Goal: Task Accomplishment & Management: Manage account settings

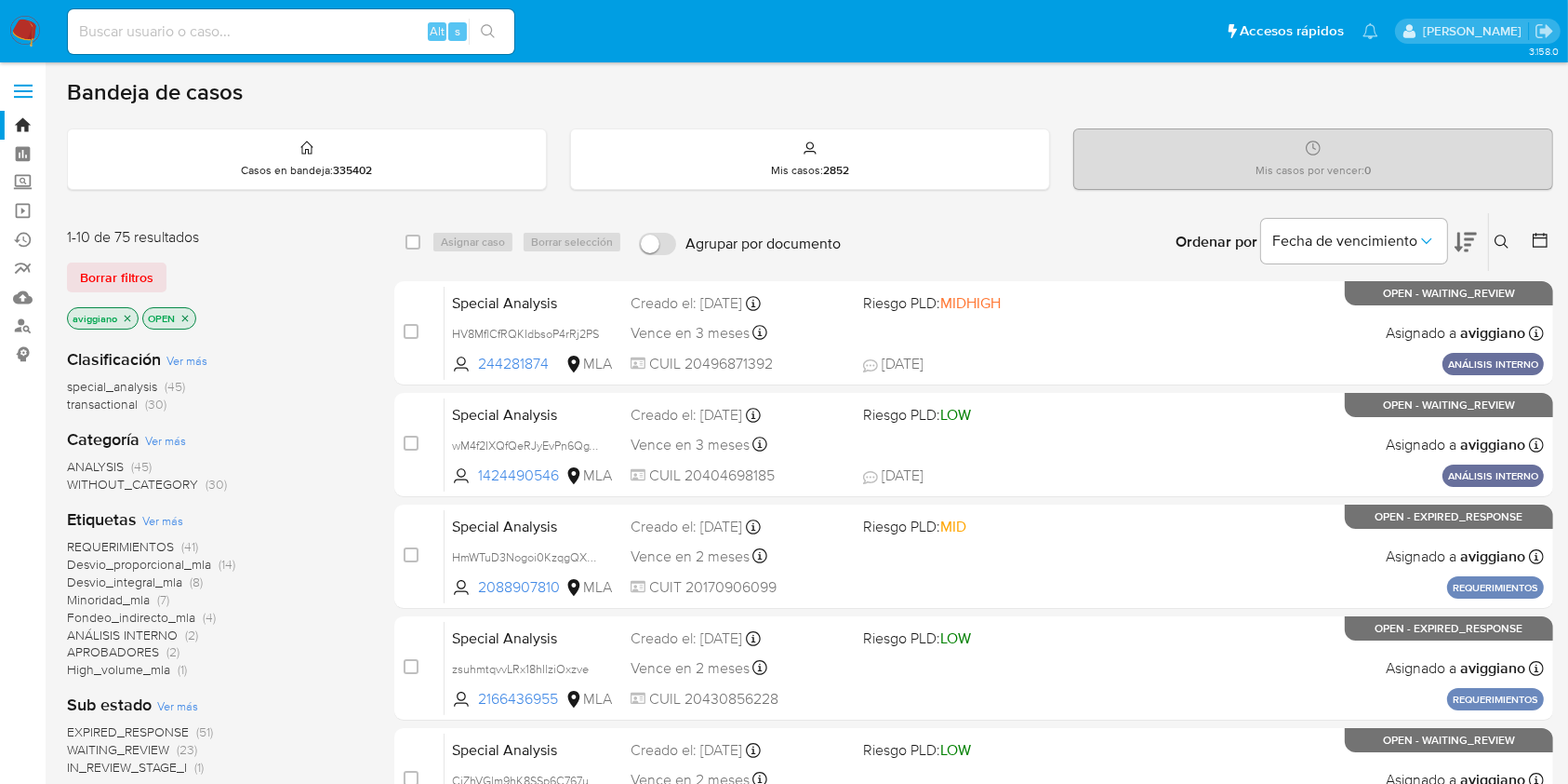
click at [129, 313] on icon "close-filter" at bounding box center [128, 319] width 11 height 11
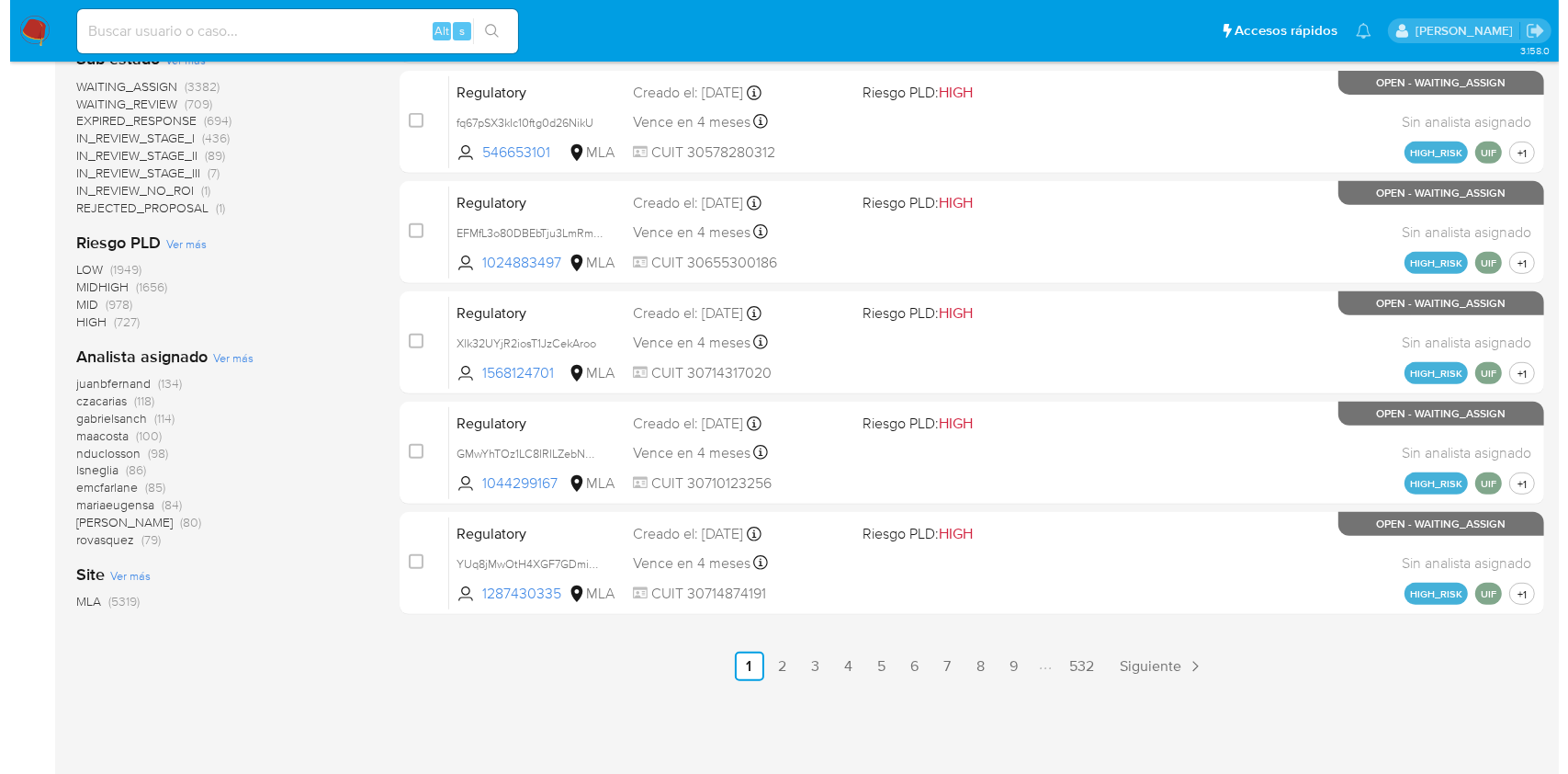
scroll to position [759, 0]
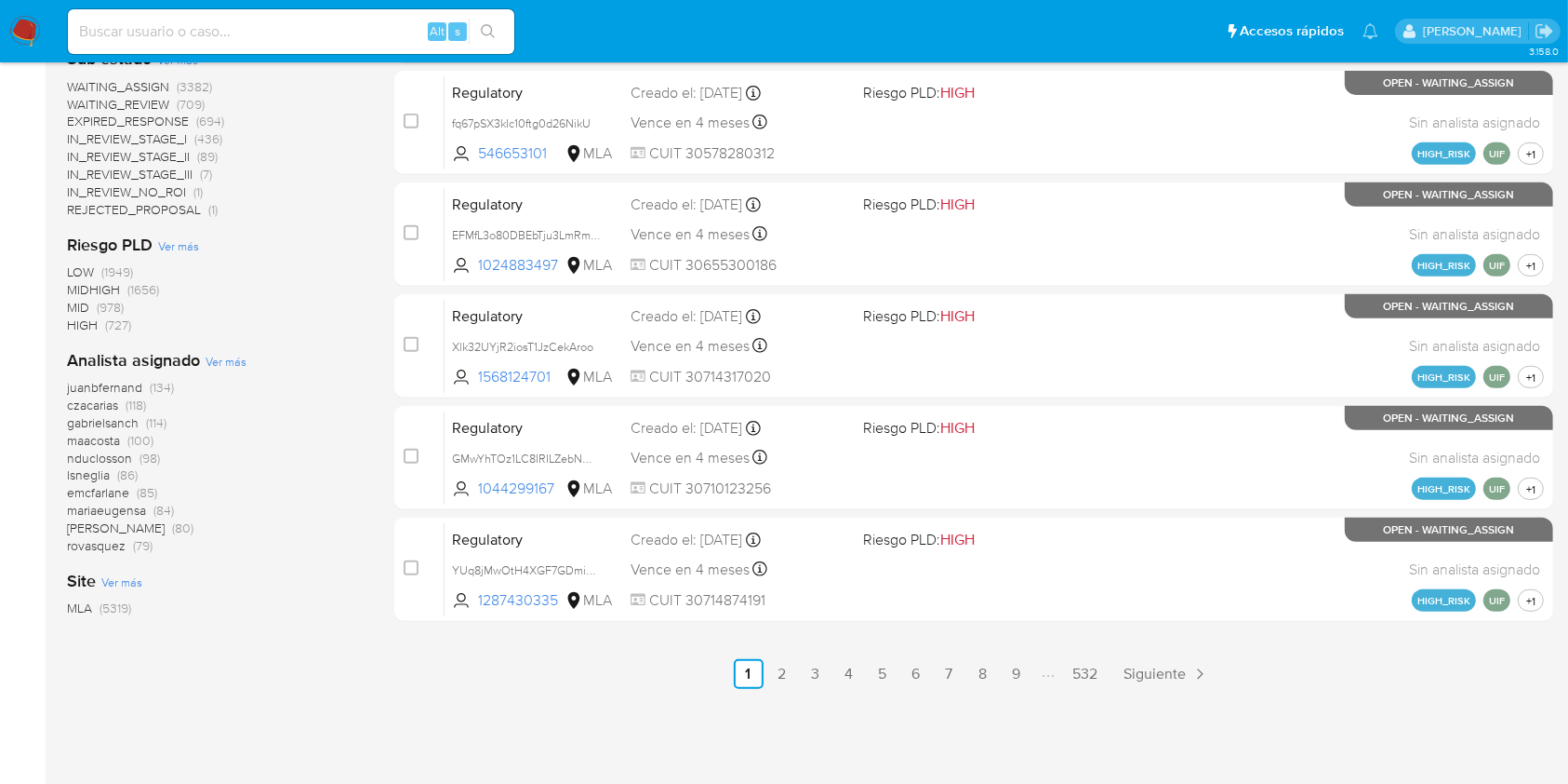
click at [230, 357] on span "Ver más" at bounding box center [225, 361] width 41 height 17
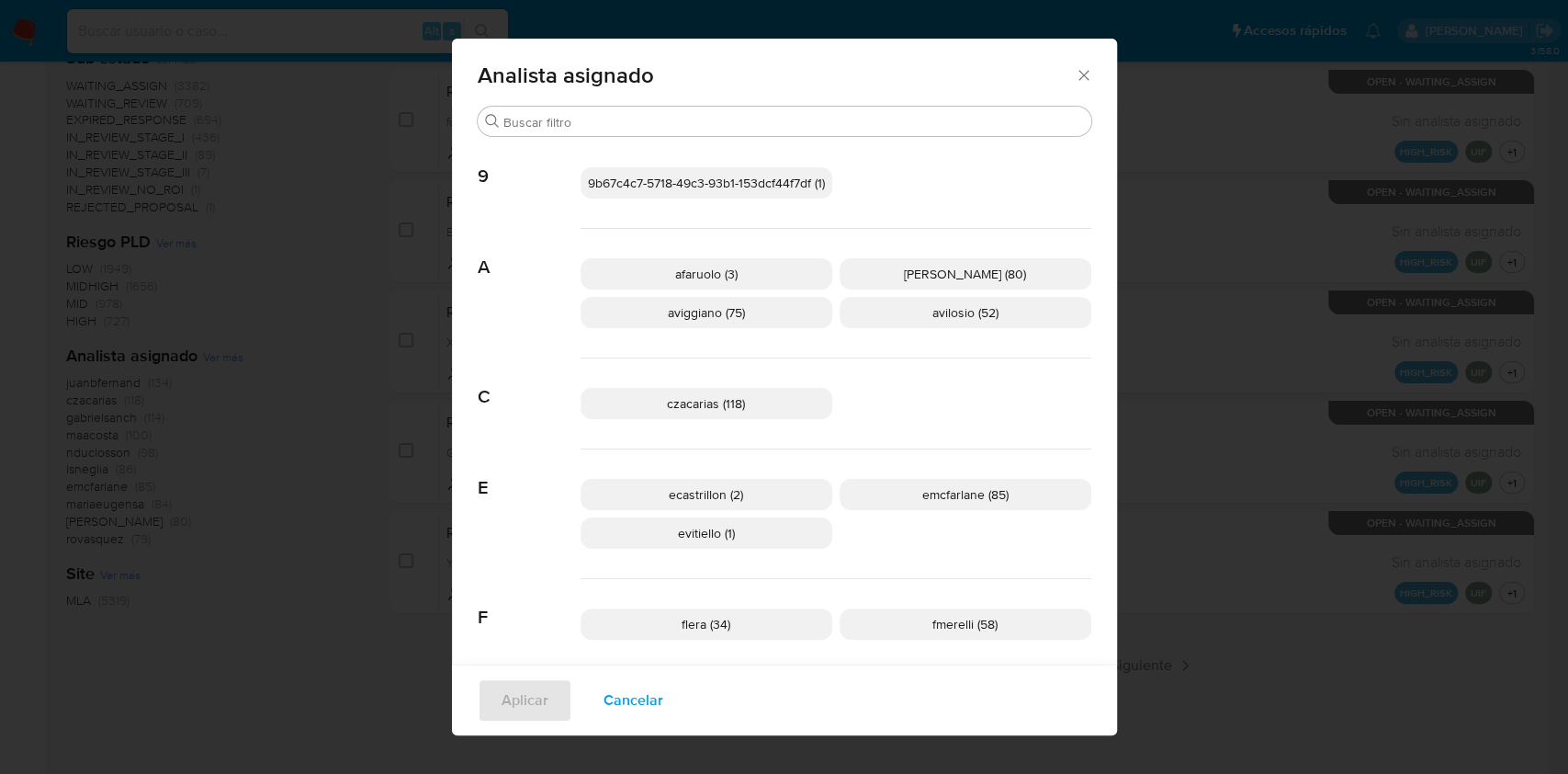
click at [734, 309] on span "aviggiano (75)" at bounding box center [706, 313] width 77 height 19
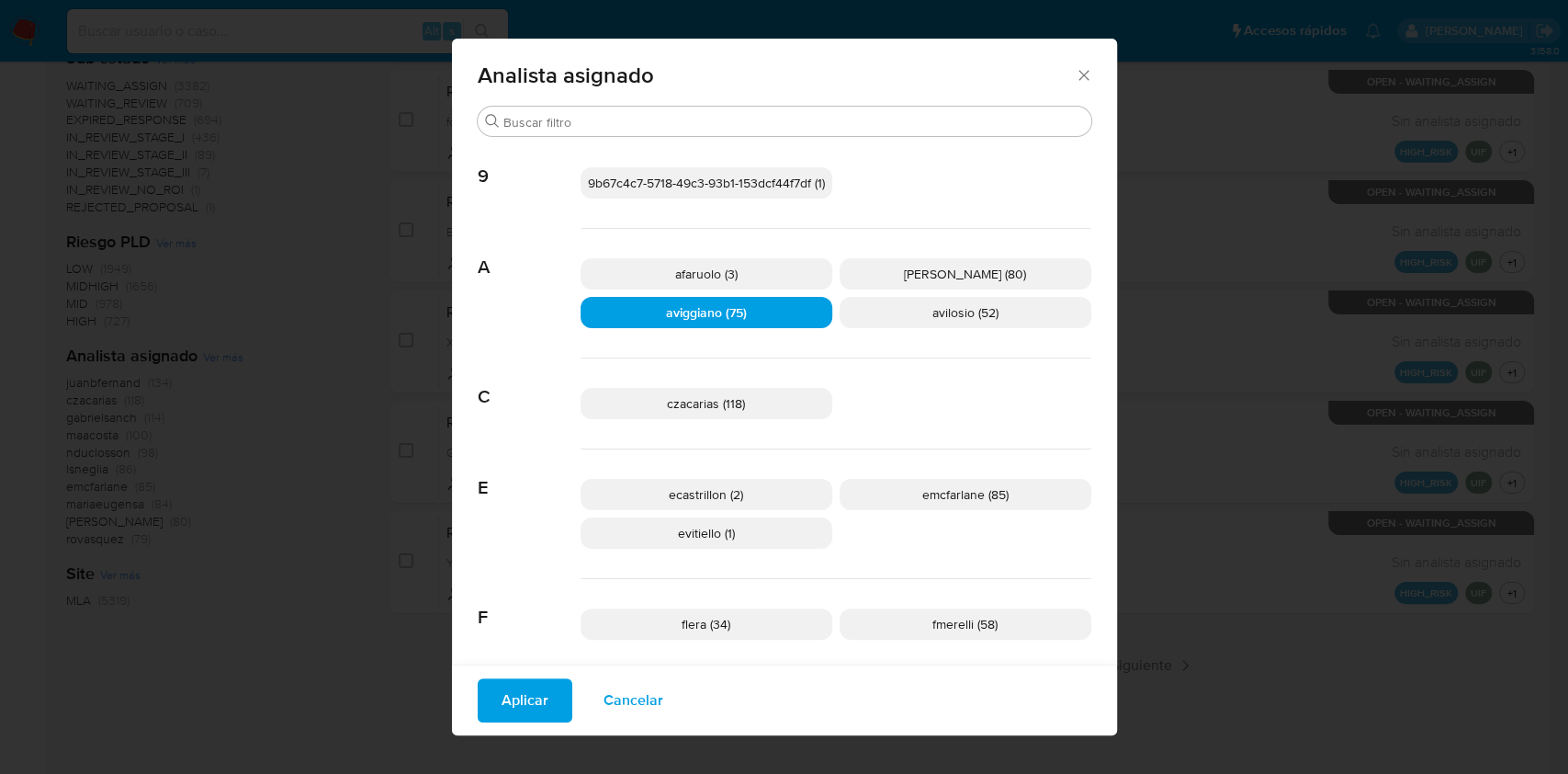
click at [539, 695] on button "Aplicar" at bounding box center [525, 699] width 94 height 44
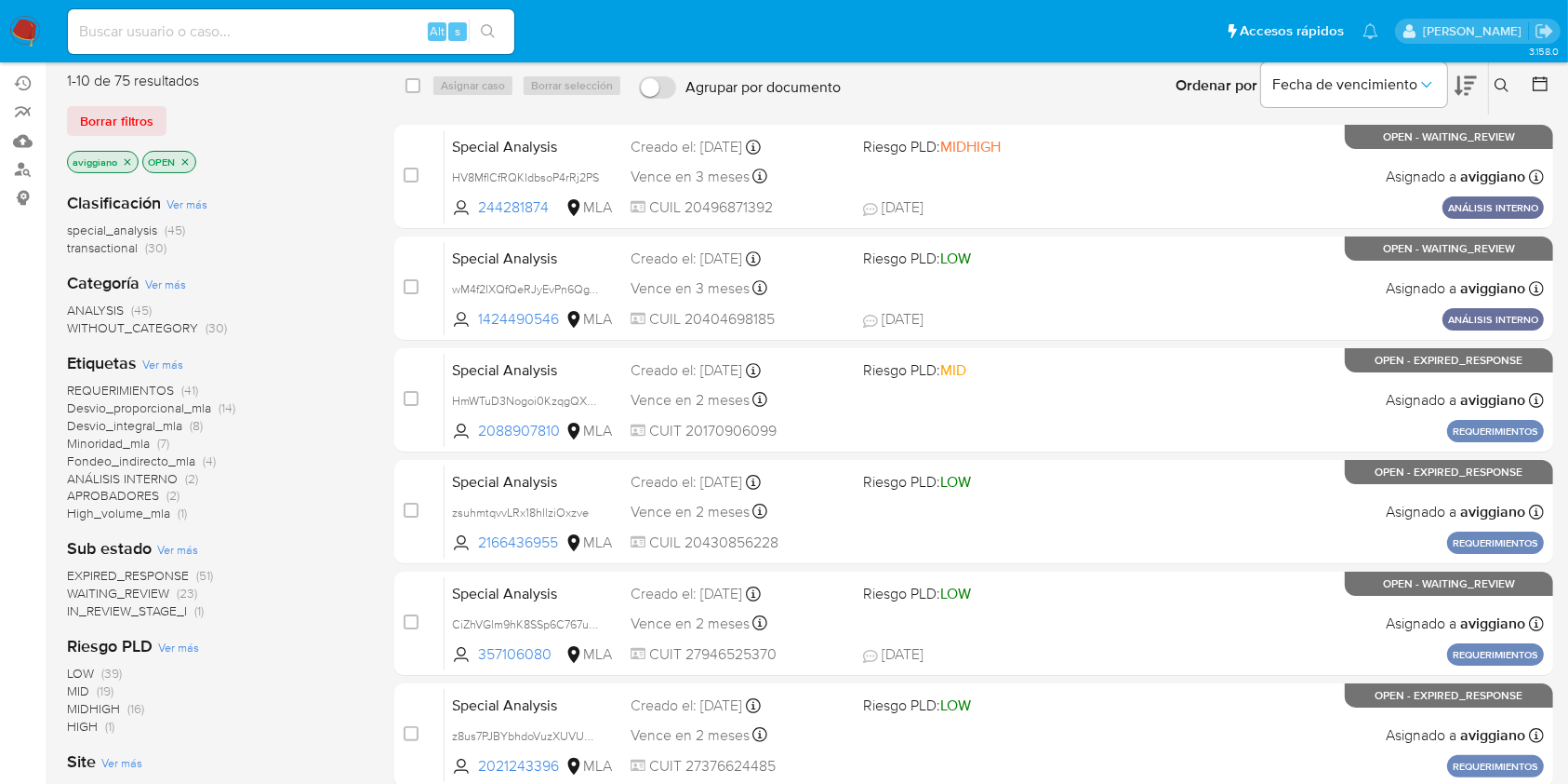
scroll to position [124, 0]
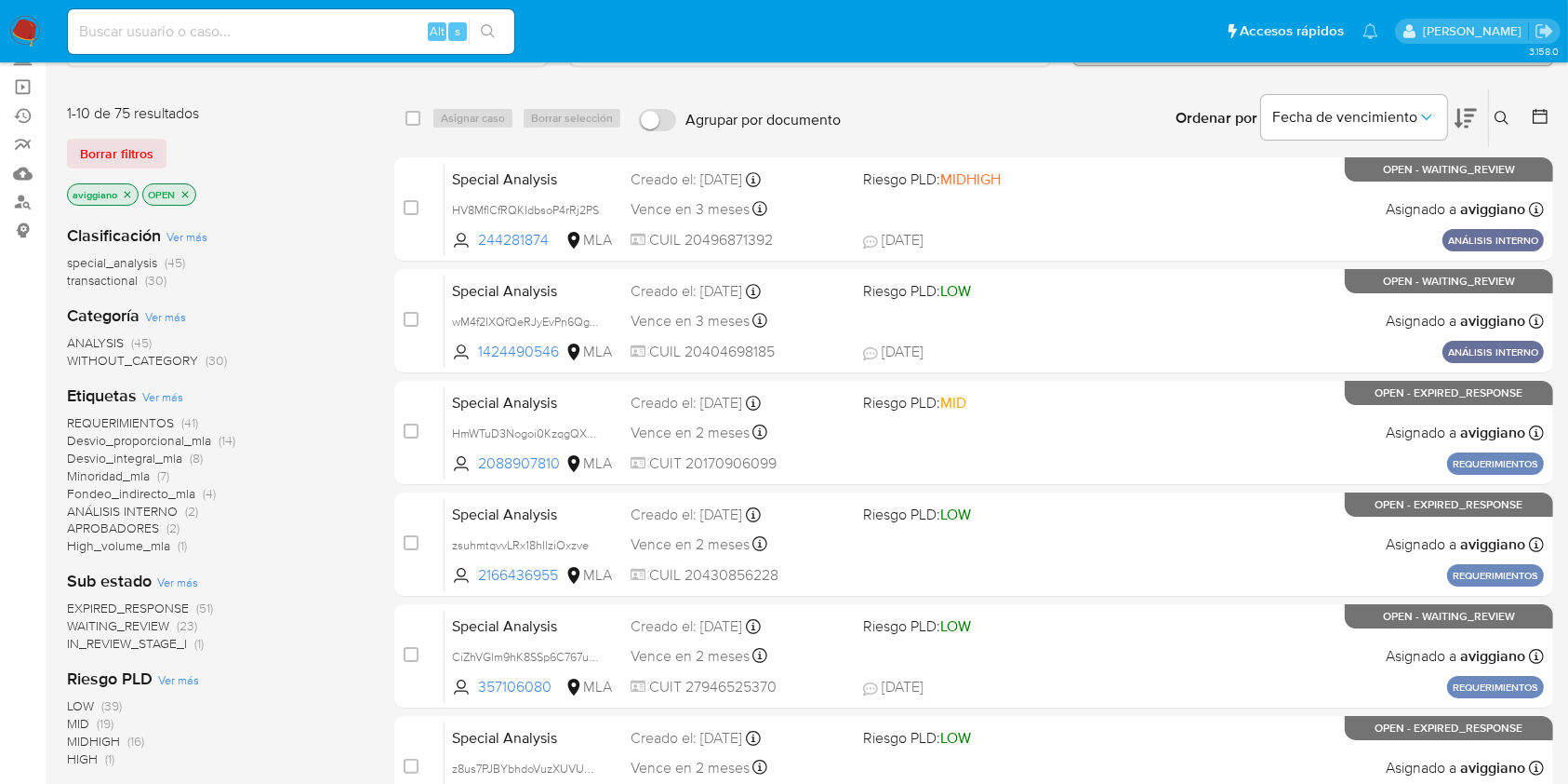
click at [132, 189] on icon "close-filter" at bounding box center [128, 195] width 11 height 11
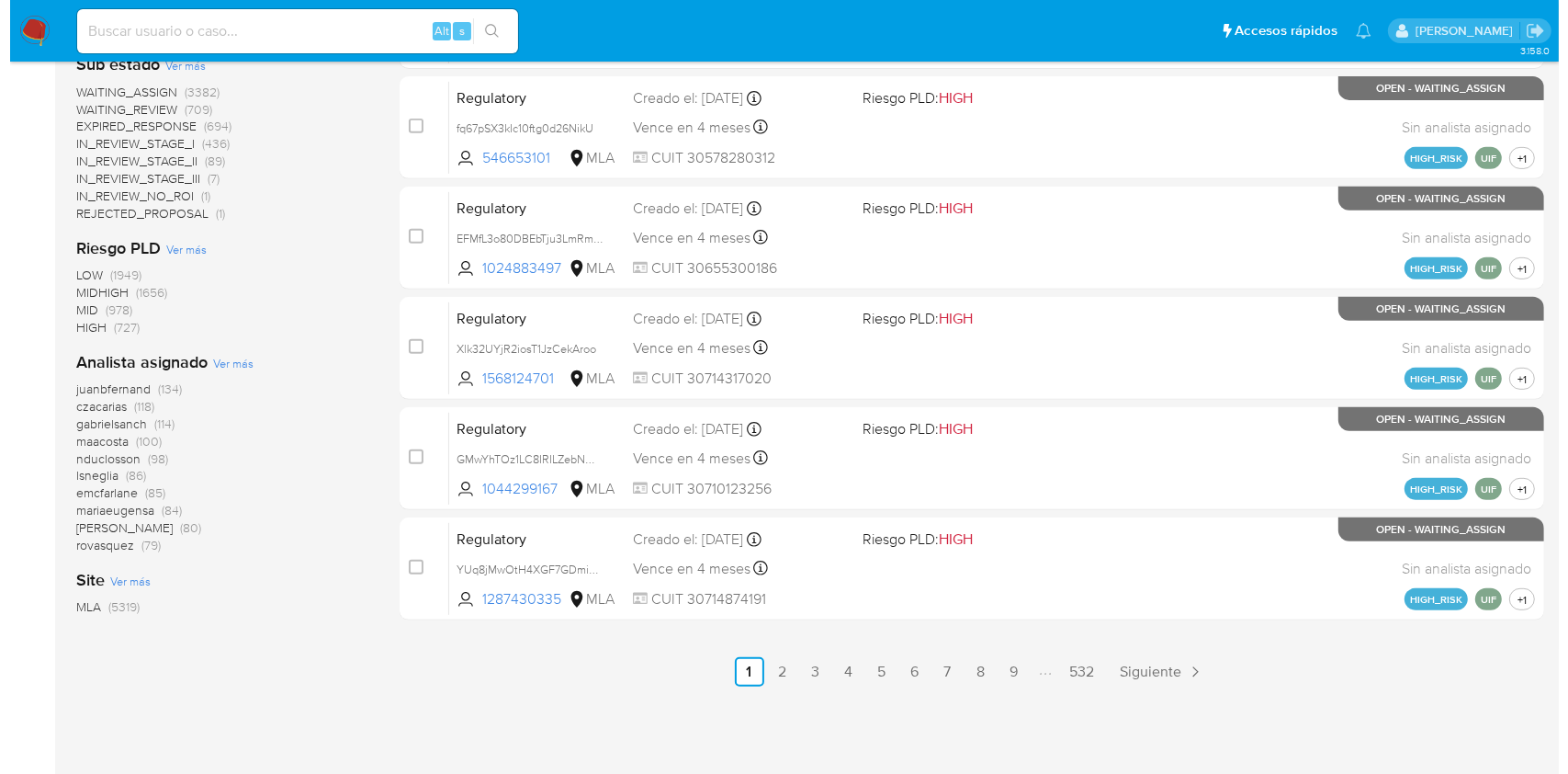
scroll to position [759, 0]
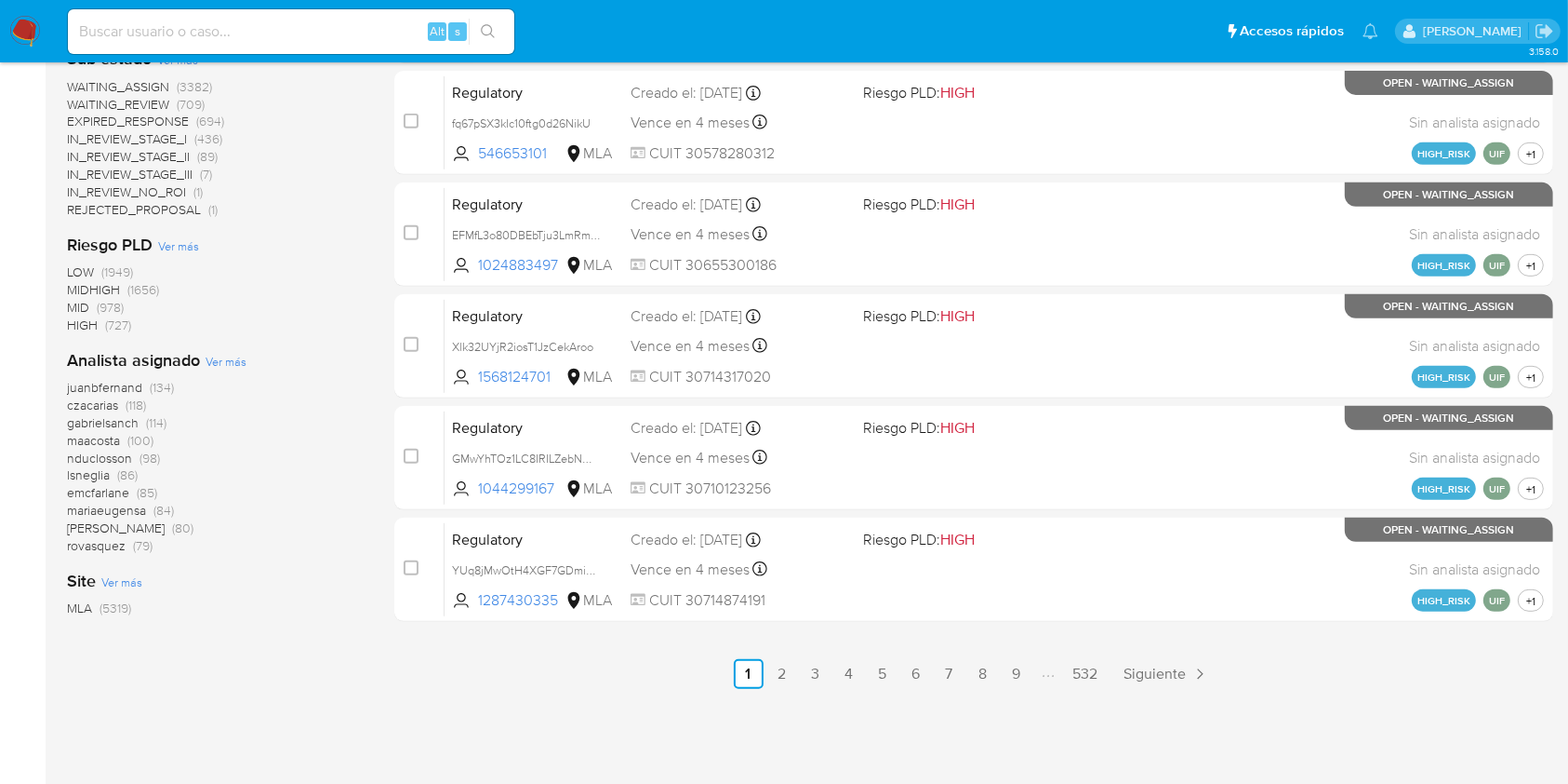
click at [230, 360] on span "Ver más" at bounding box center [225, 361] width 41 height 17
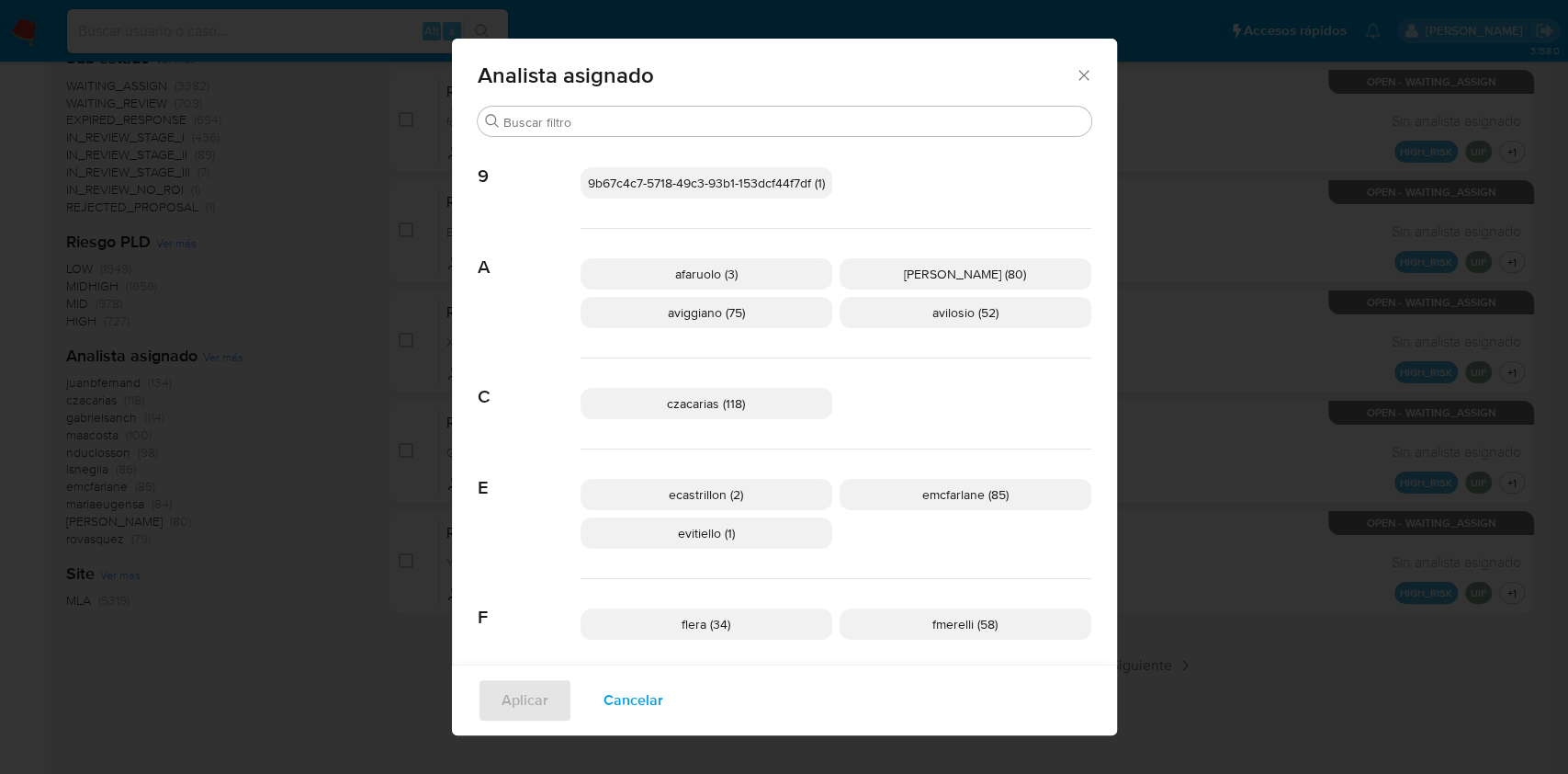
click at [667, 317] on span "aviggiano (75)" at bounding box center [706, 313] width 77 height 19
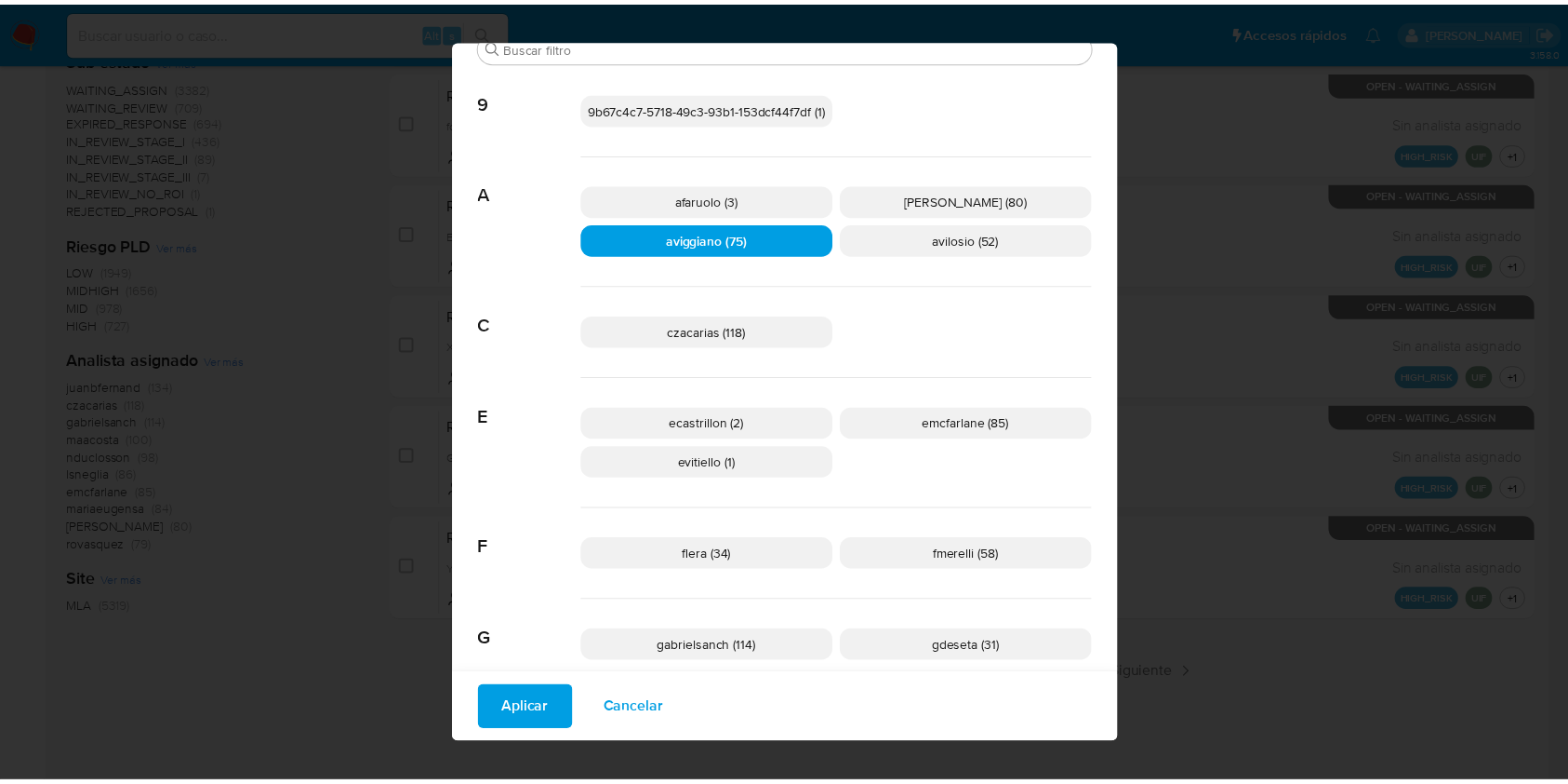
scroll to position [235, 0]
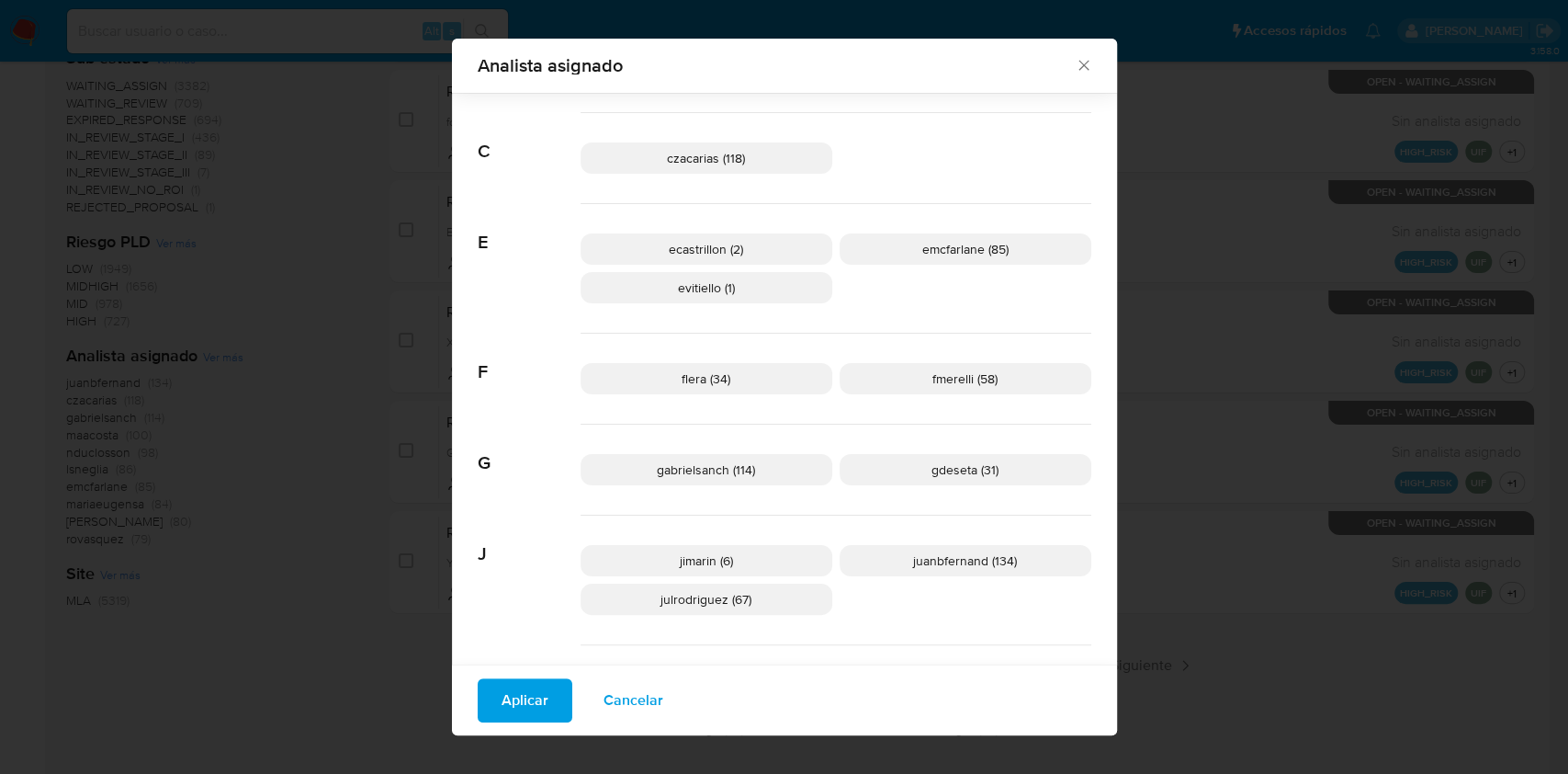
click at [501, 695] on span "Aplicar" at bounding box center [525, 699] width 47 height 40
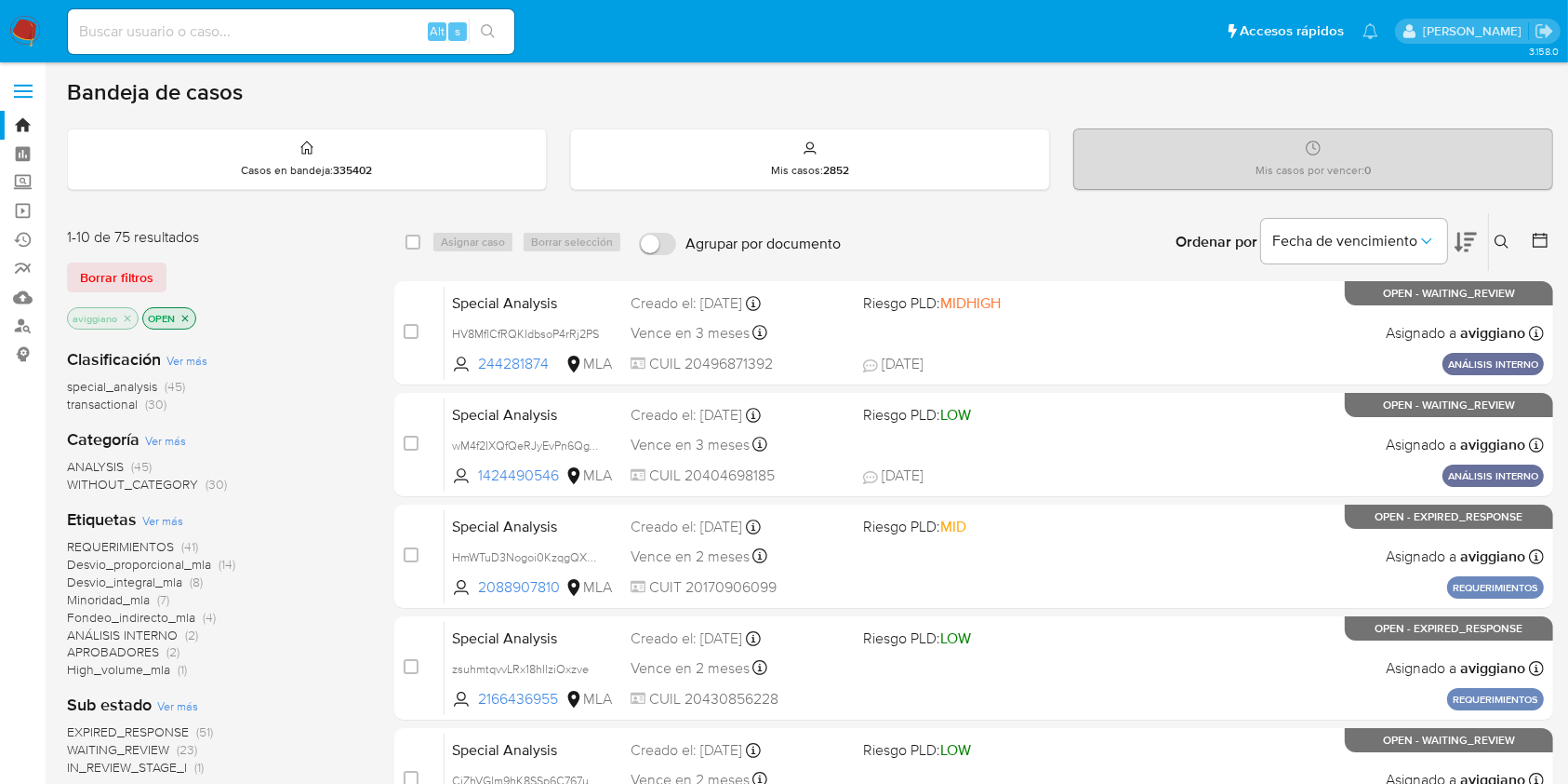
click at [222, 28] on input at bounding box center [291, 32] width 446 height 25
paste input "6t12DNOTsCSqFx03xMrvhEqZ"
type input "6t12DNOTsCSqFx03xMrvhEqZ"
click at [482, 28] on icon "search-icon" at bounding box center [488, 31] width 14 height 14
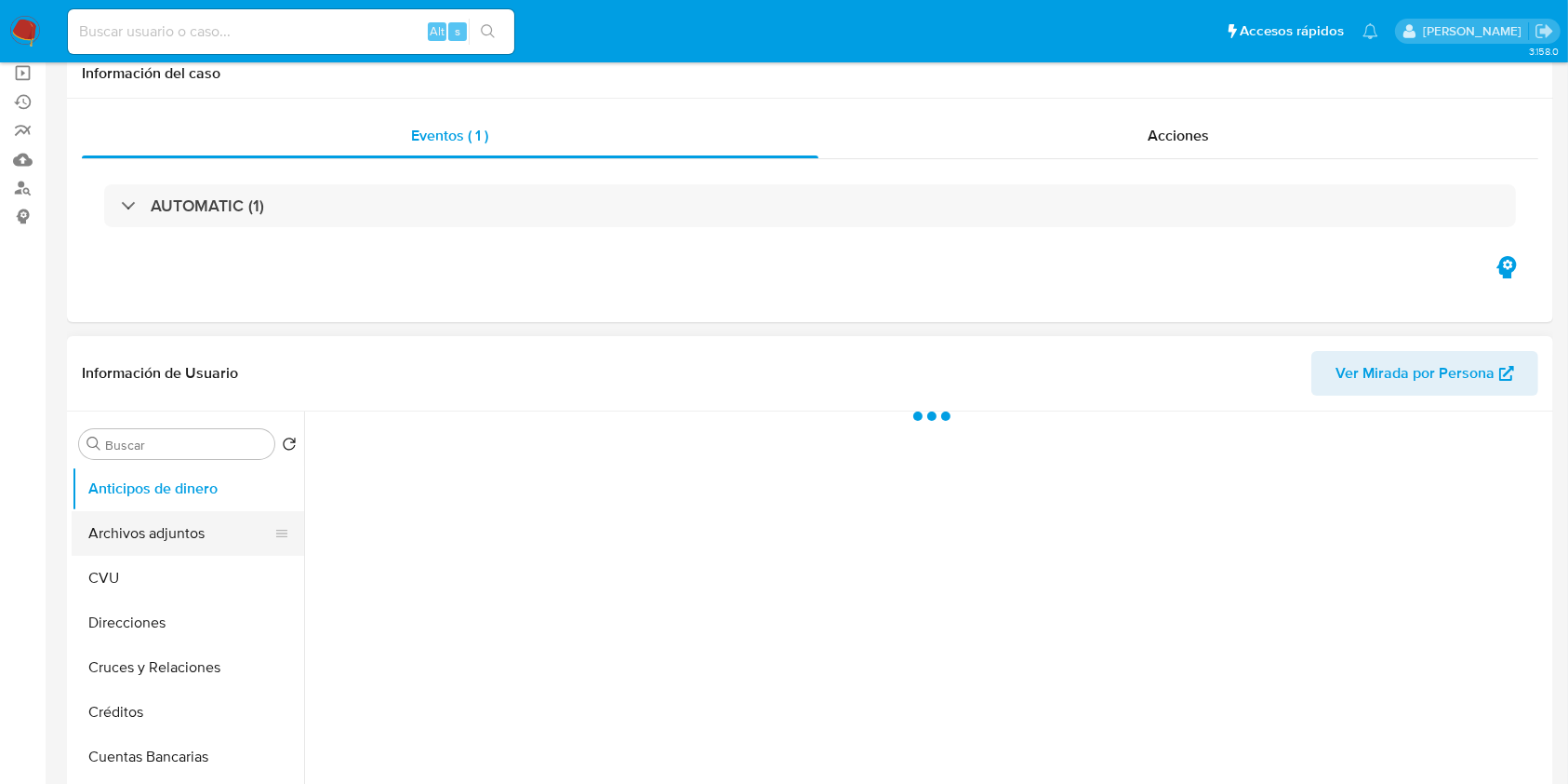
scroll to position [248, 0]
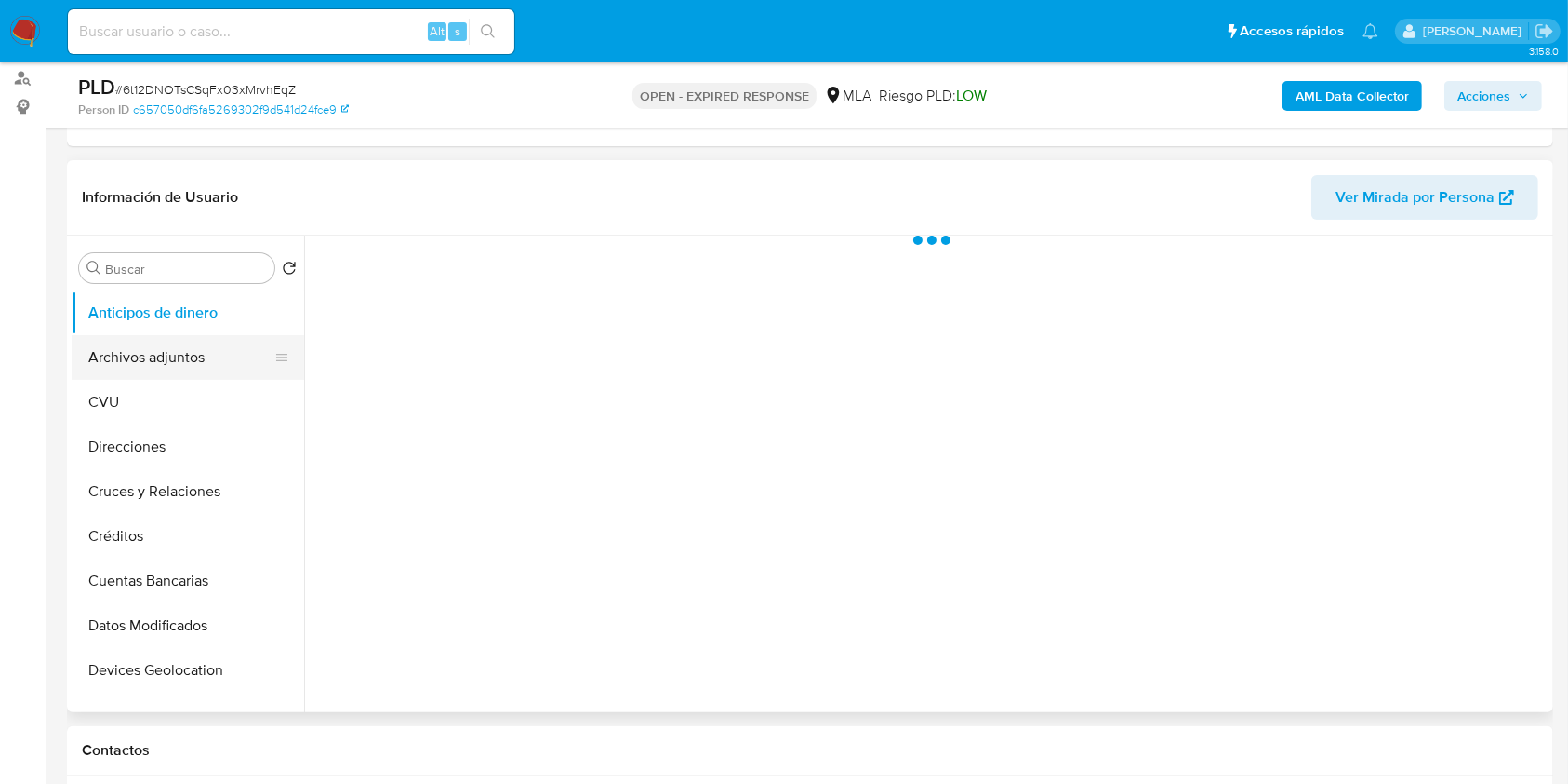
click at [186, 336] on button "Archivos adjuntos" at bounding box center [181, 357] width 217 height 44
select select "10"
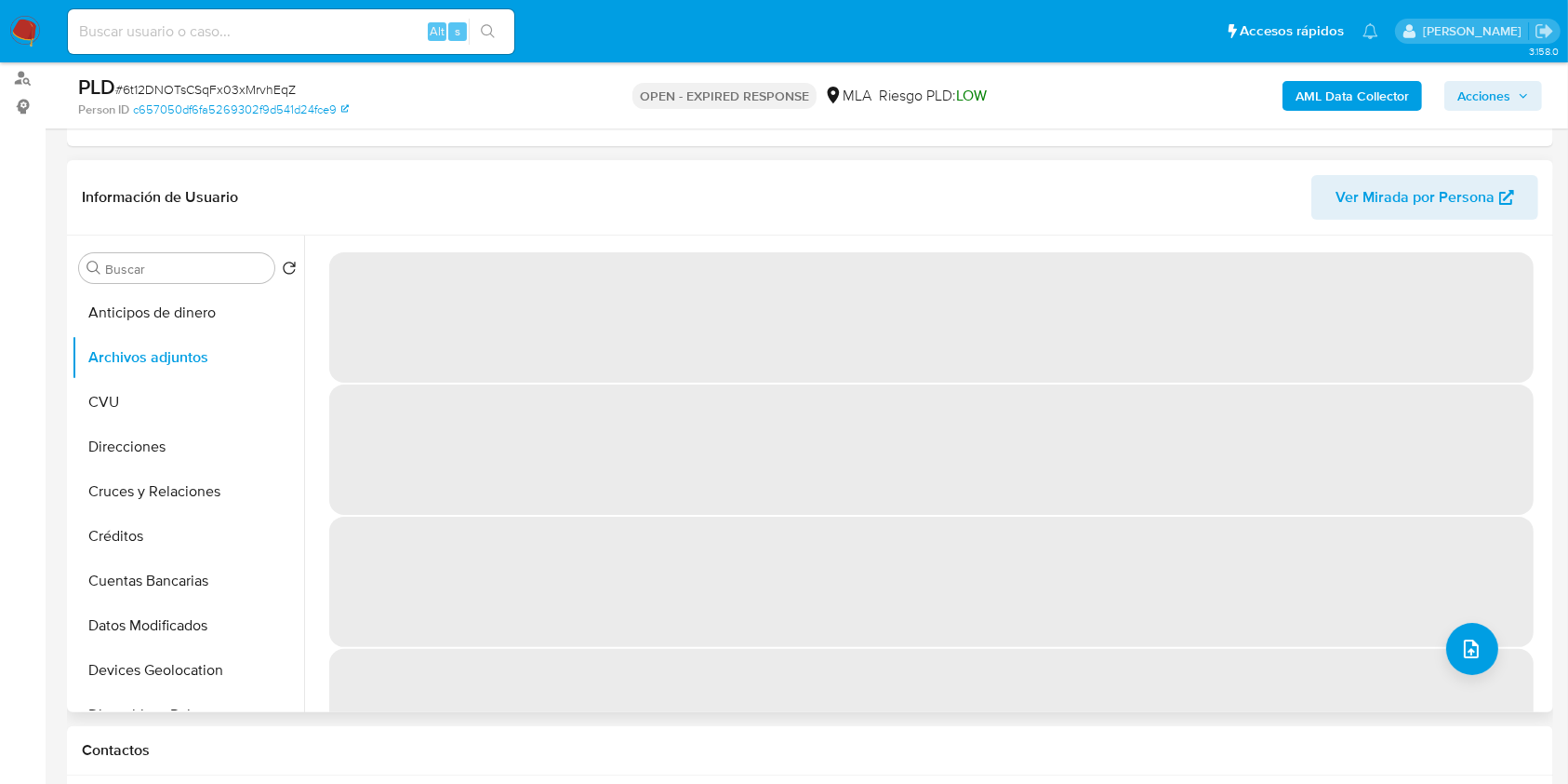
scroll to position [373, 0]
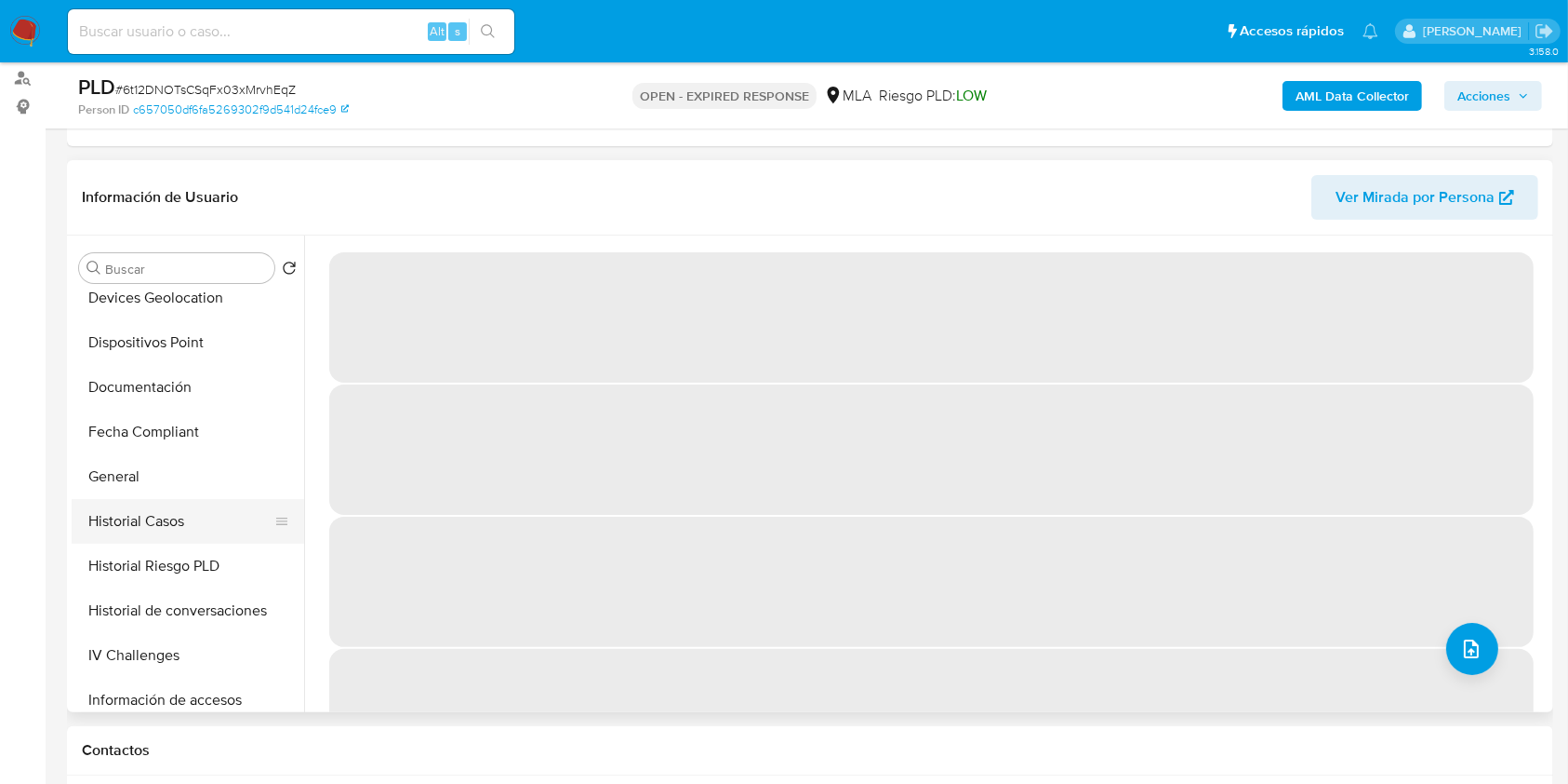
click at [170, 529] on button "Historial Casos" at bounding box center [181, 520] width 217 height 44
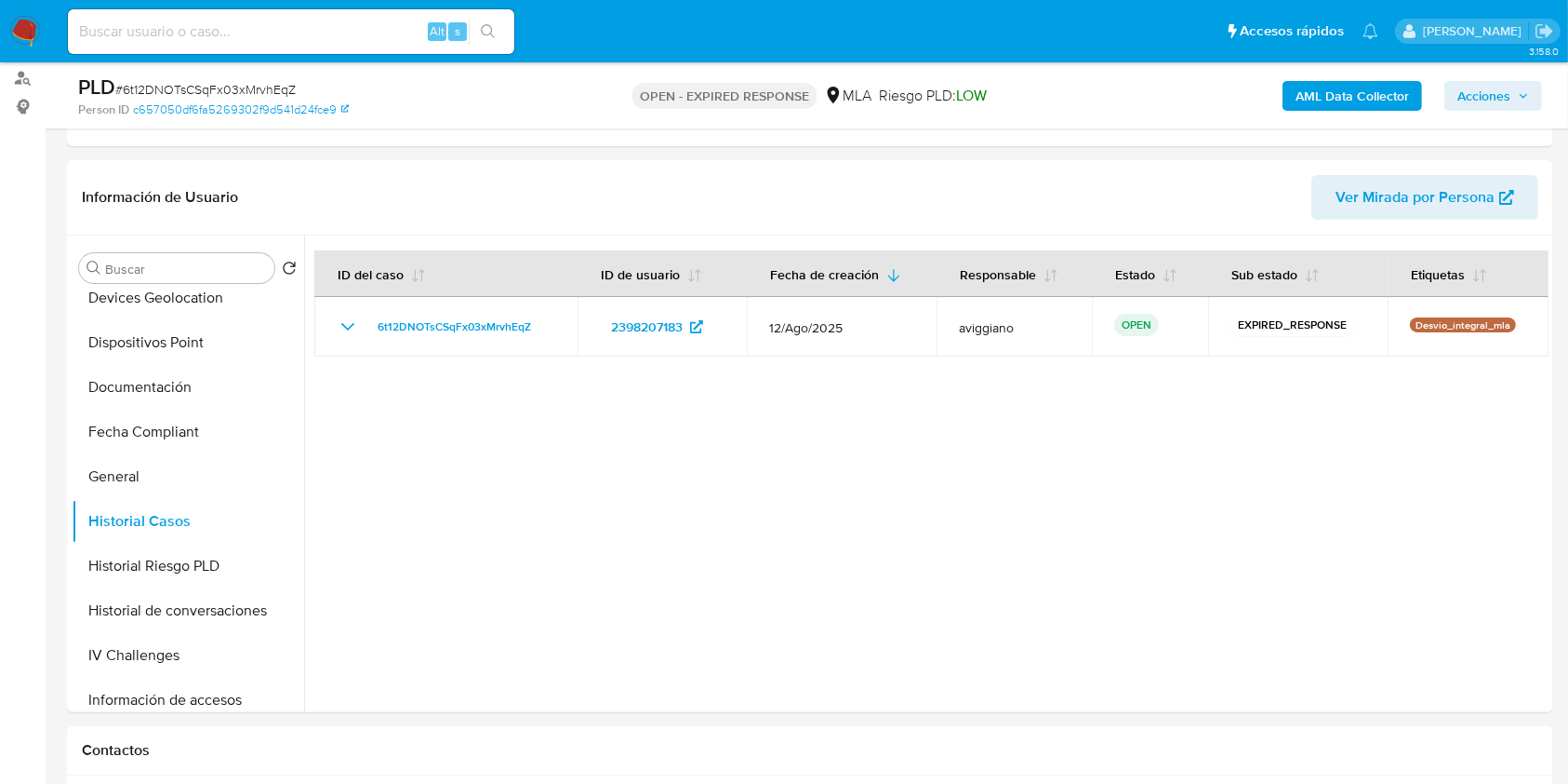
click at [1353, 66] on div "PLD # 6t12DNOTsCSqFx03xMrvhEqZ Person ID c657050df6fa5269302f9d541d24fce9 OPEN …" at bounding box center [810, 96] width 1487 height 66
click at [1336, 93] on b "AML Data Collector" at bounding box center [1353, 96] width 113 height 29
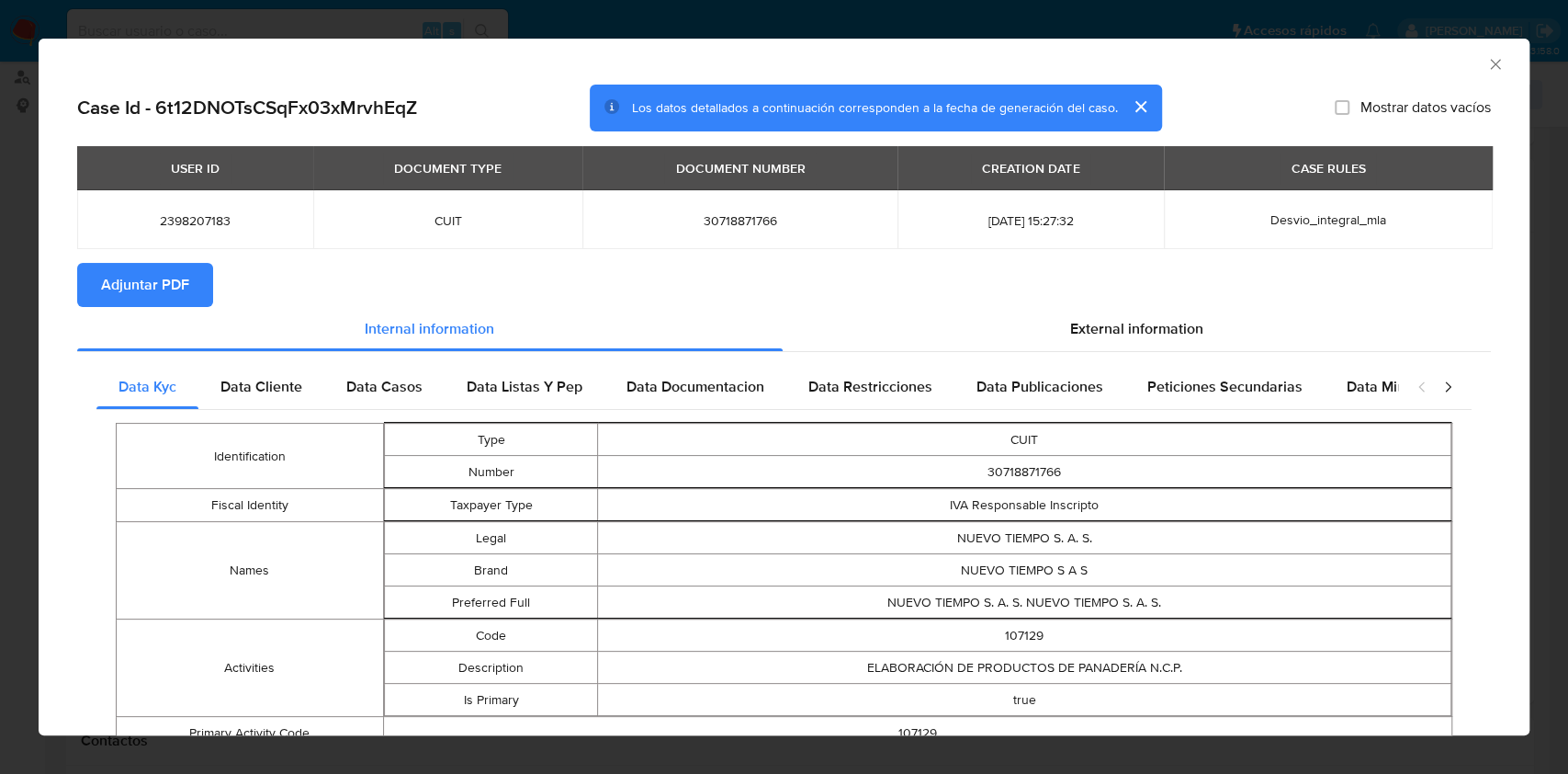
click at [166, 290] on span "Adjuntar PDF" at bounding box center [145, 284] width 88 height 40
click at [1486, 55] on icon "Cerrar ventana" at bounding box center [1495, 64] width 19 height 19
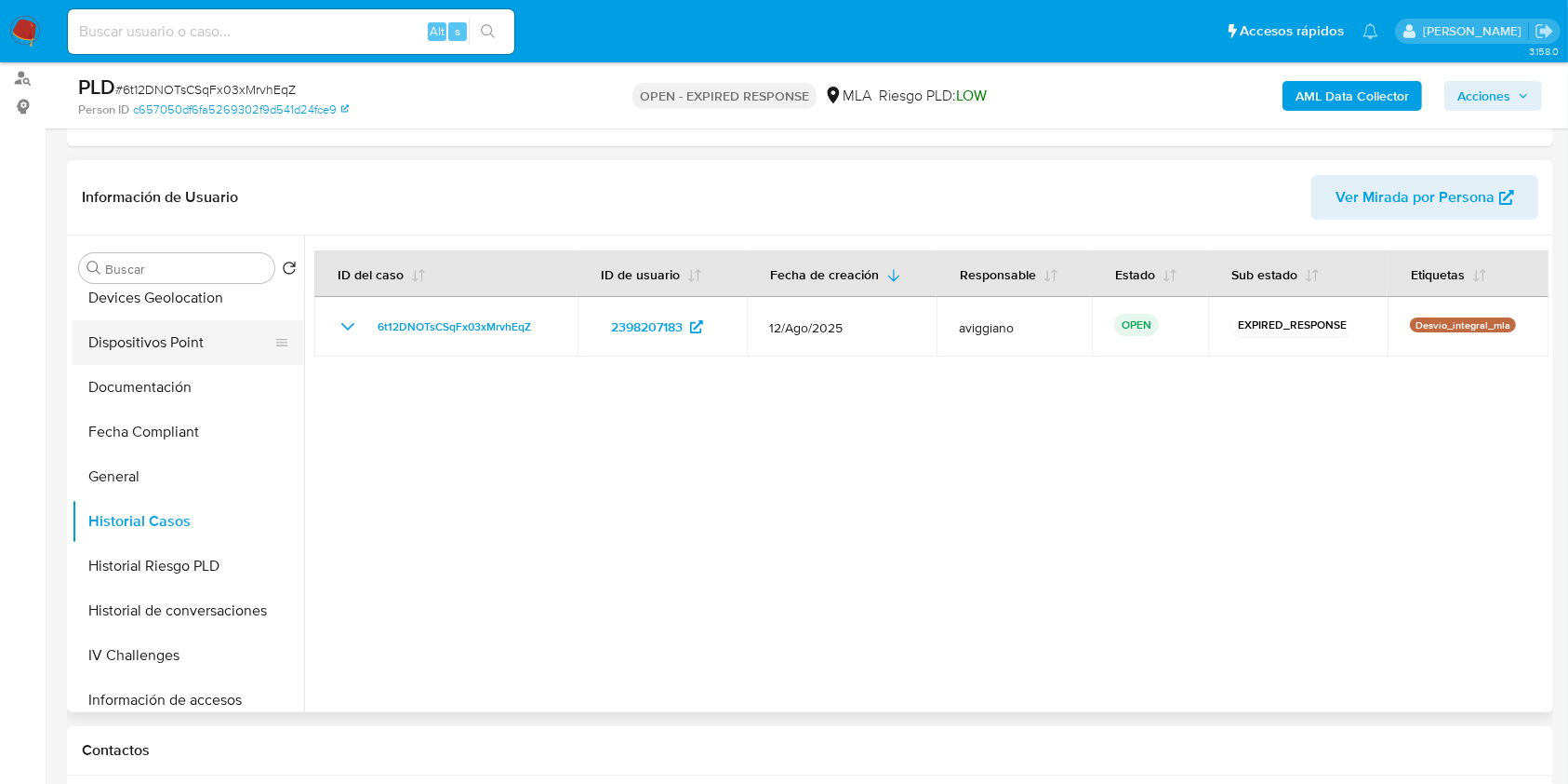
click at [226, 327] on button "Dispositivos Point" at bounding box center [181, 342] width 217 height 44
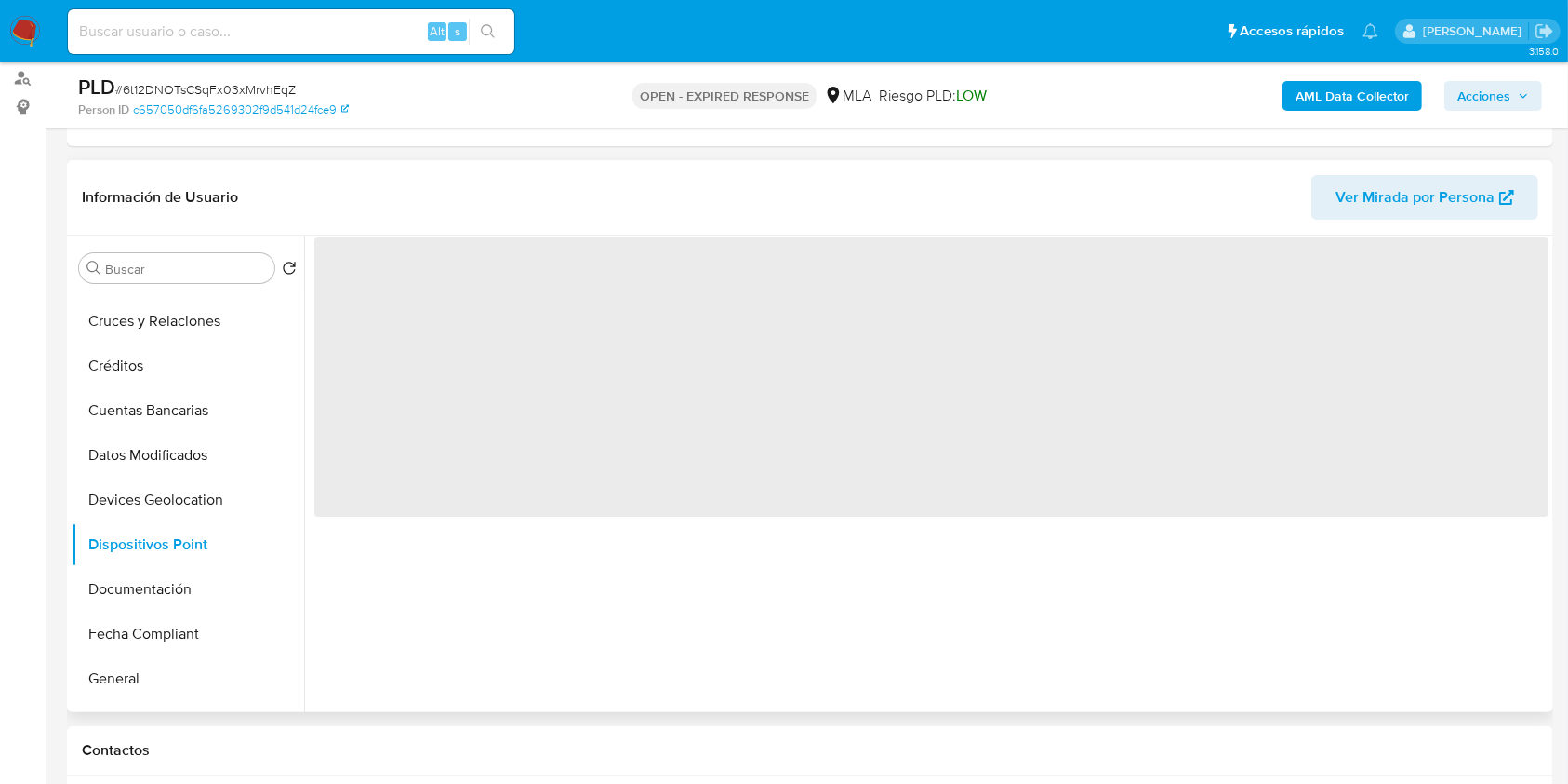
scroll to position [0, 0]
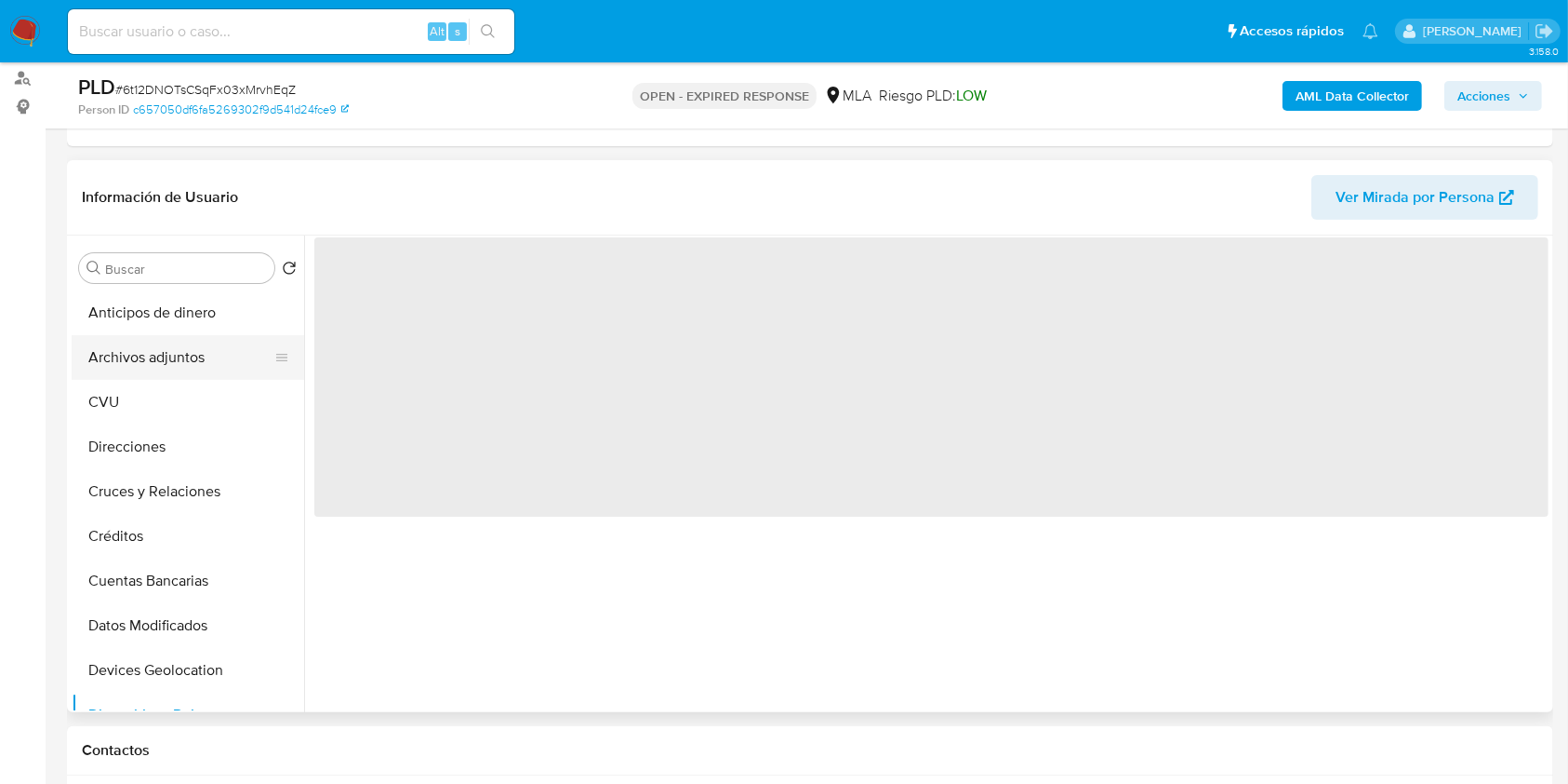
click at [197, 342] on button "Archivos adjuntos" at bounding box center [181, 357] width 217 height 44
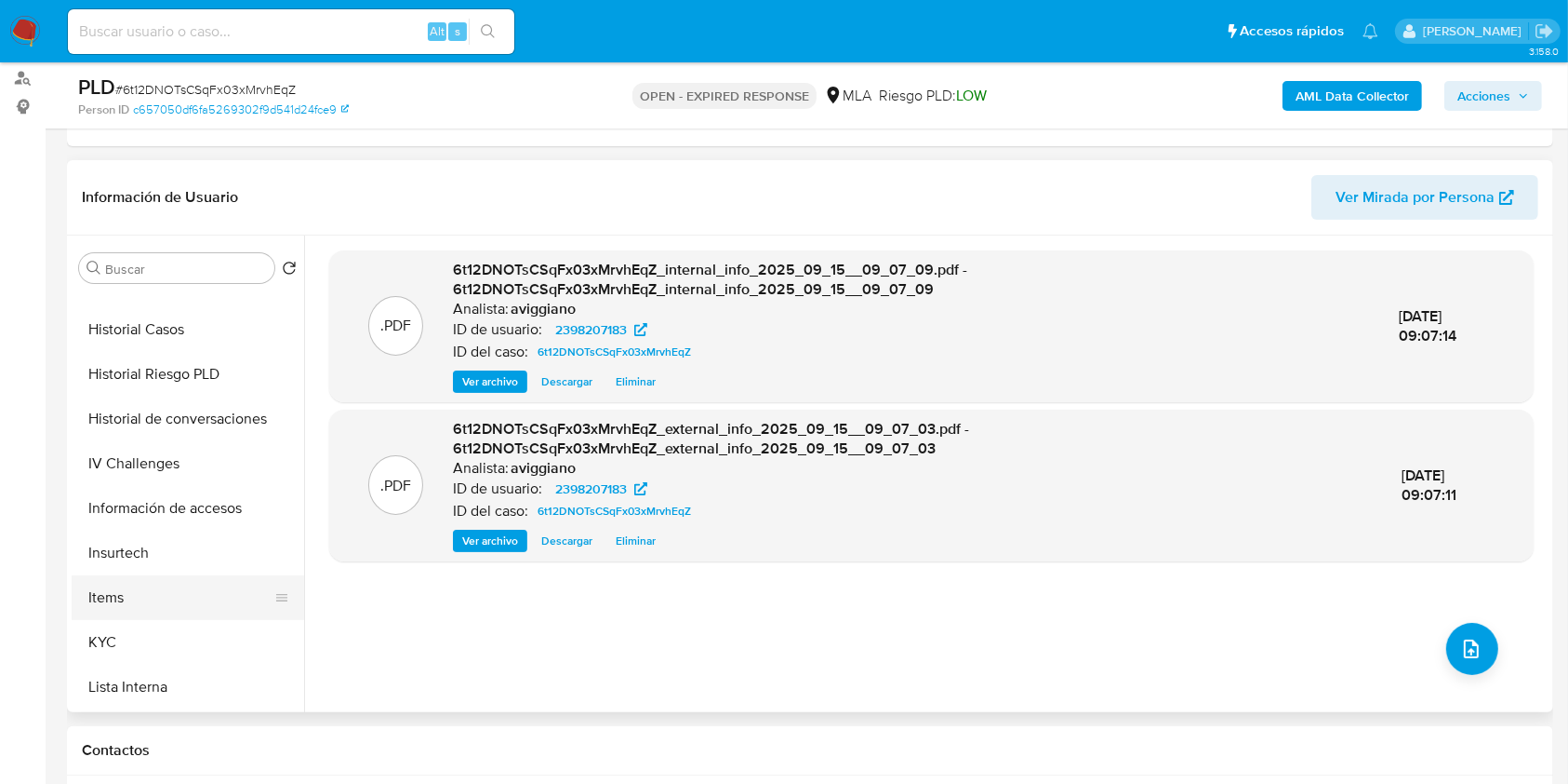
scroll to position [619, 0]
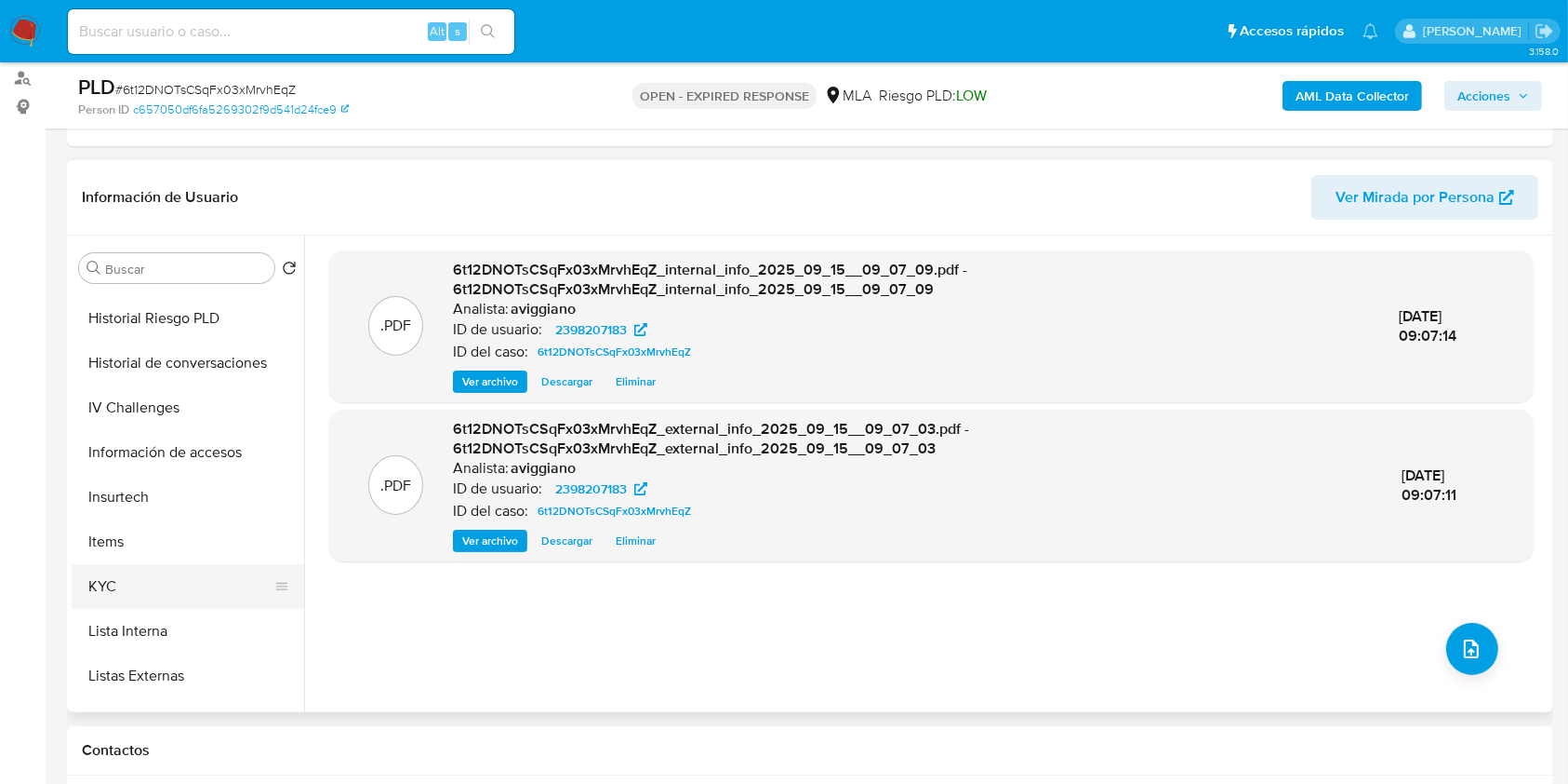
click at [109, 571] on button "KYC" at bounding box center [181, 585] width 217 height 44
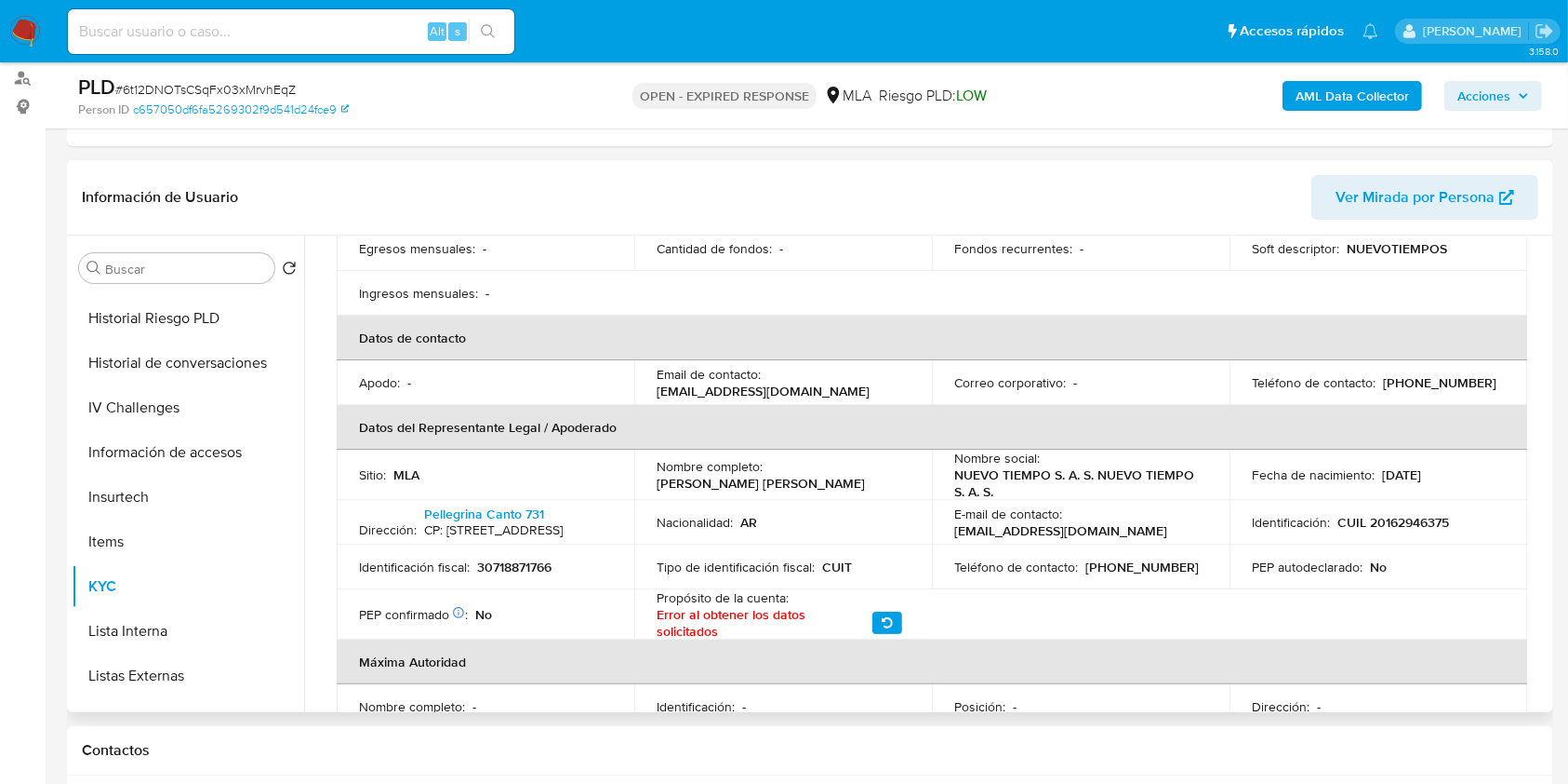
scroll to position [373, 0]
click at [502, 574] on p "30718871766" at bounding box center [514, 566] width 75 height 17
copy p "30718871766"
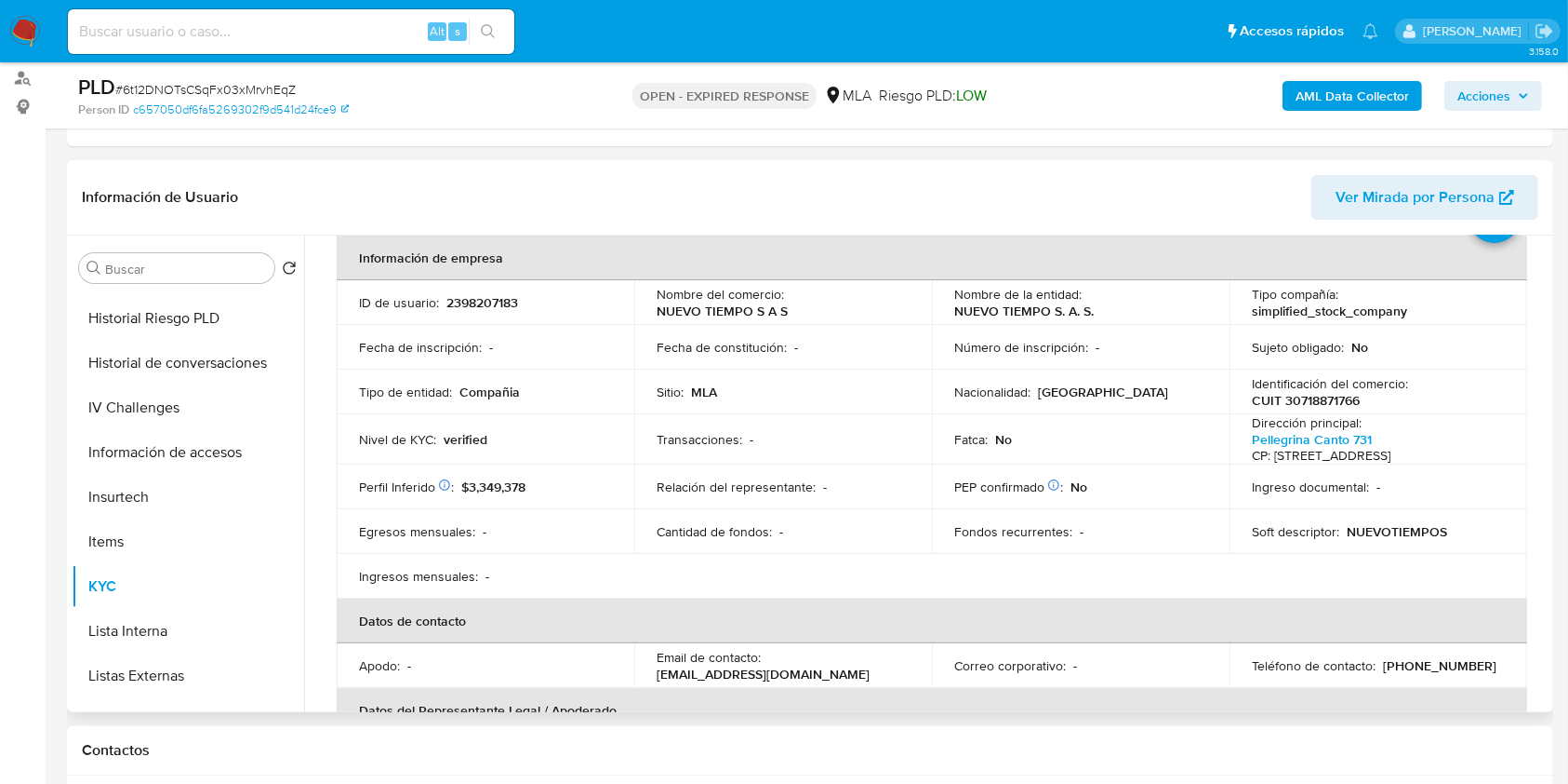
scroll to position [0, 0]
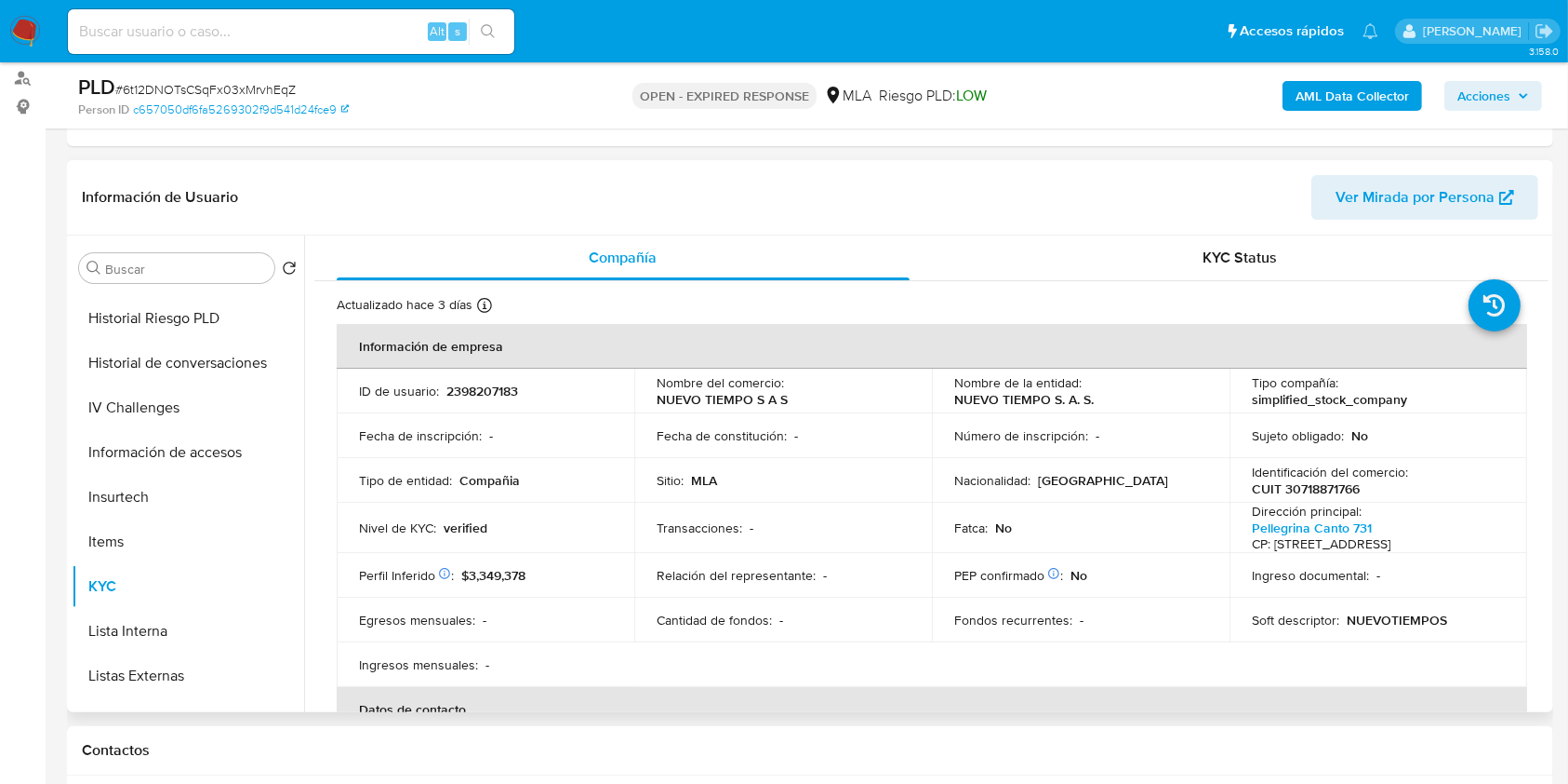
click at [454, 396] on p "2398207183" at bounding box center [482, 391] width 72 height 17
click at [454, 395] on p "2398207183" at bounding box center [482, 391] width 72 height 17
copy p "2398207183"
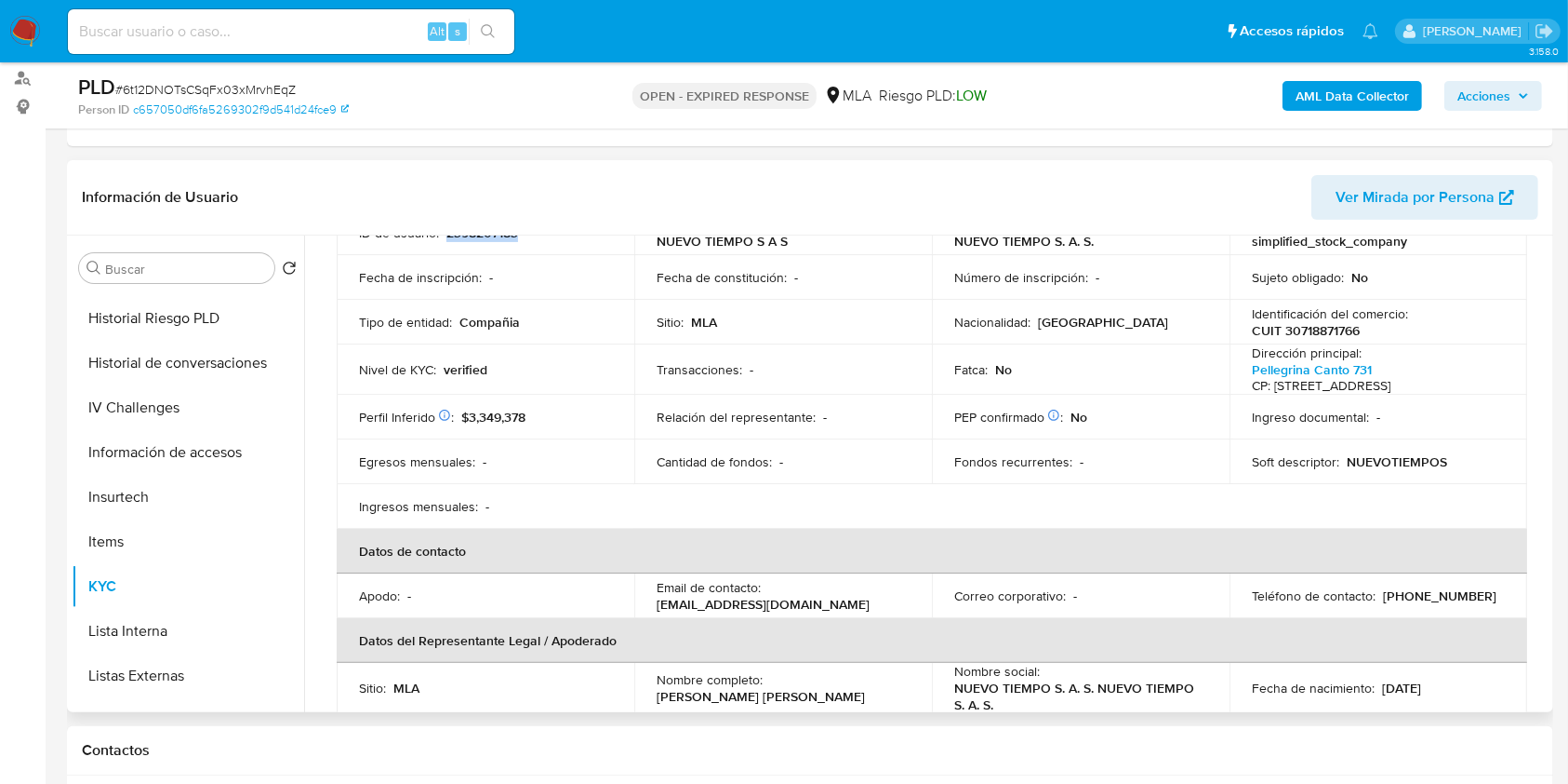
scroll to position [248, 0]
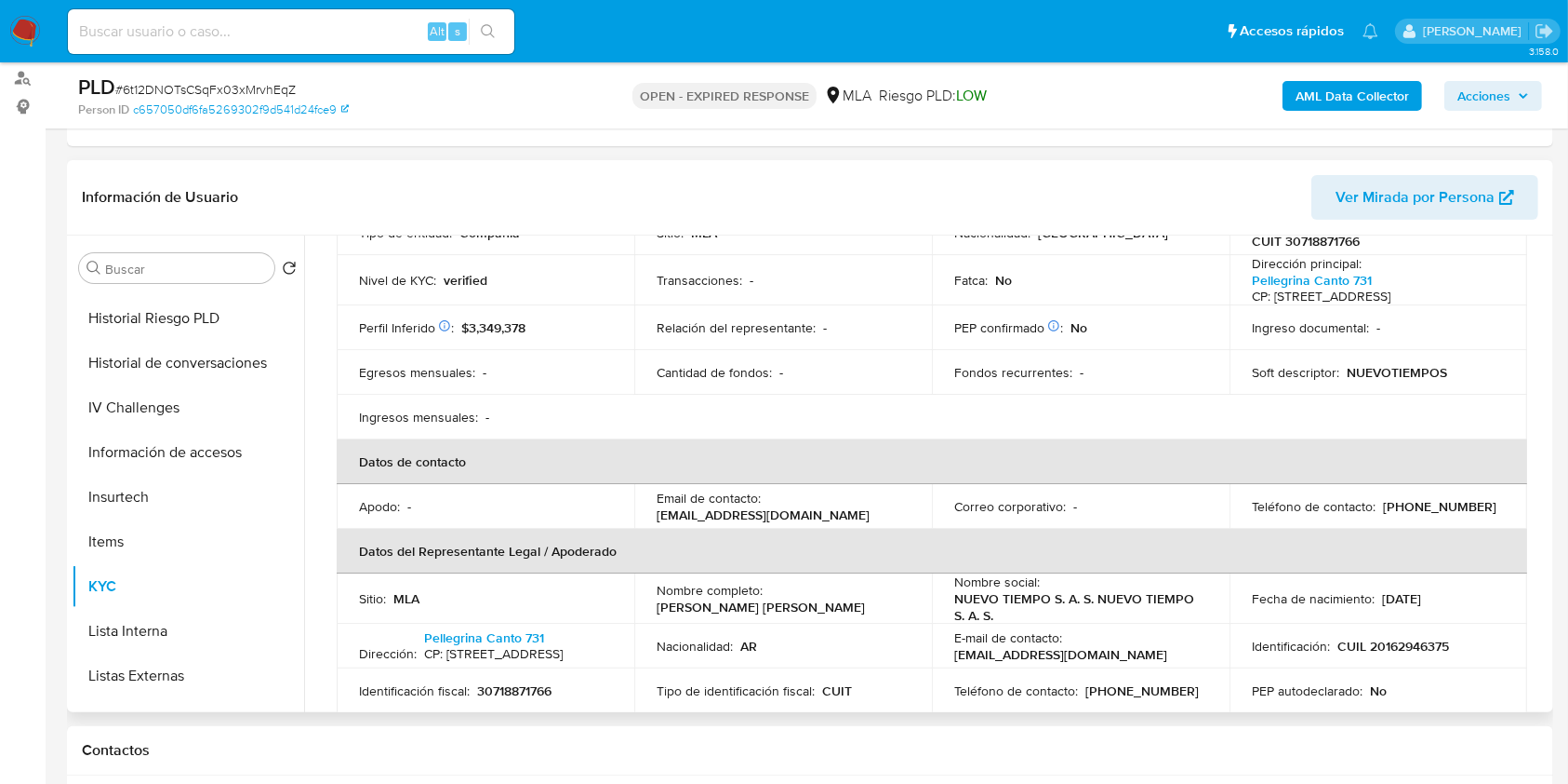
click at [1428, 514] on p "(261) 3838608" at bounding box center [1439, 506] width 113 height 17
copy p "3838608"
drag, startPoint x: 655, startPoint y: 531, endPoint x: 863, endPoint y: 530, distance: 208.0
click at [863, 523] on div "Email de contacto : sanfranciscopana25@gmail.com" at bounding box center [784, 506] width 253 height 33
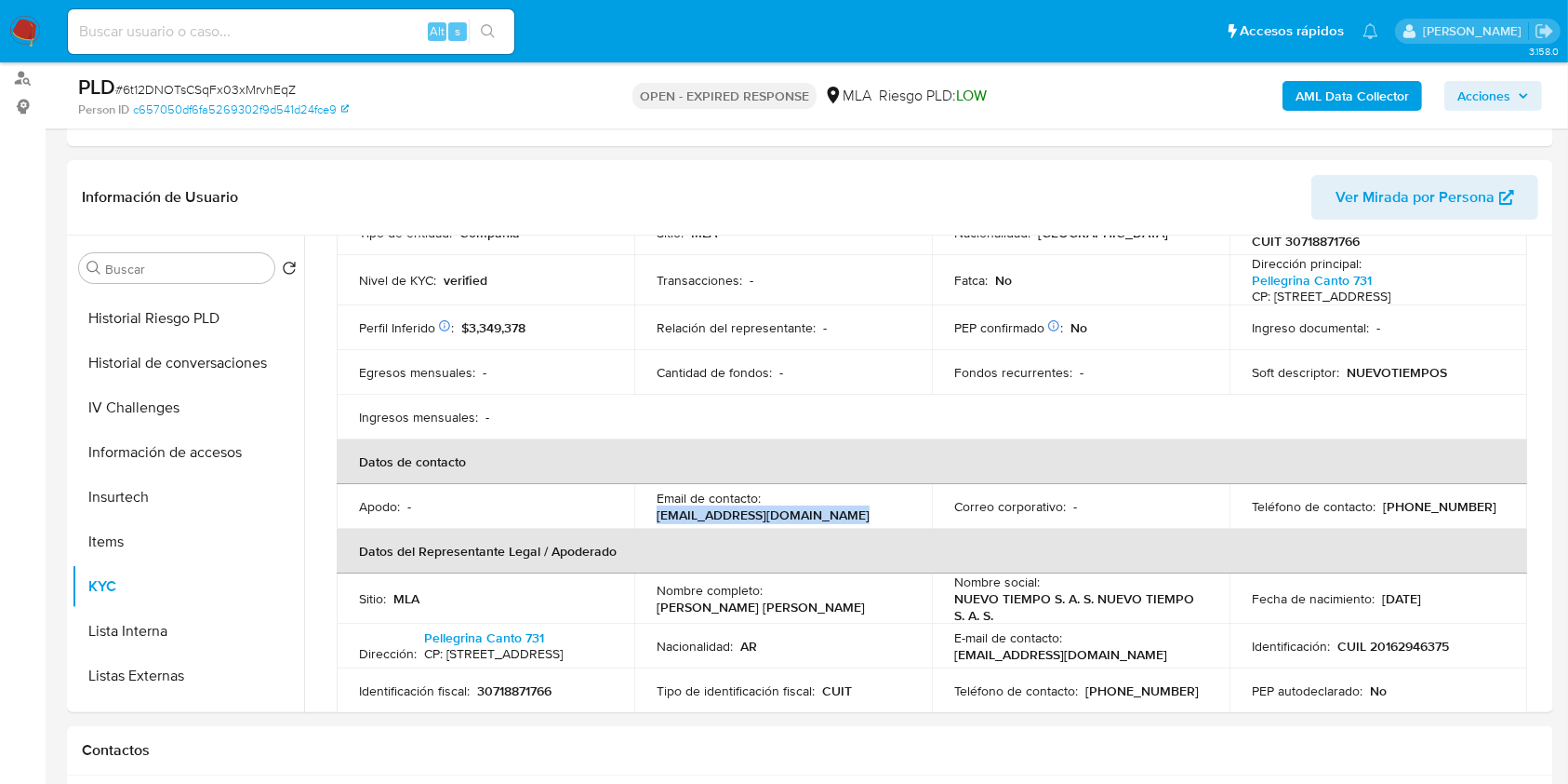
copy p "sanfranciscopana25@gmail.com"
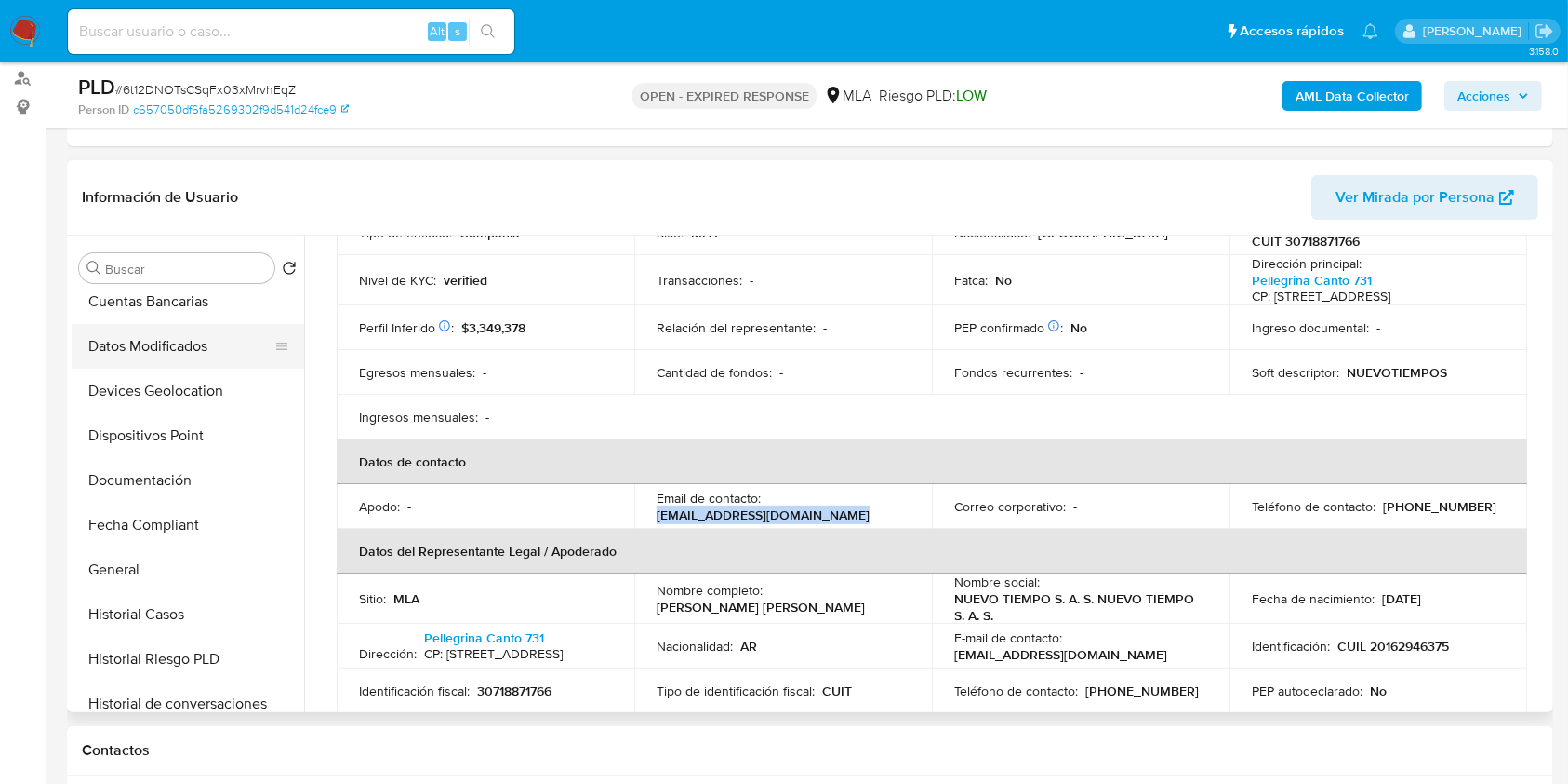
scroll to position [124, 0]
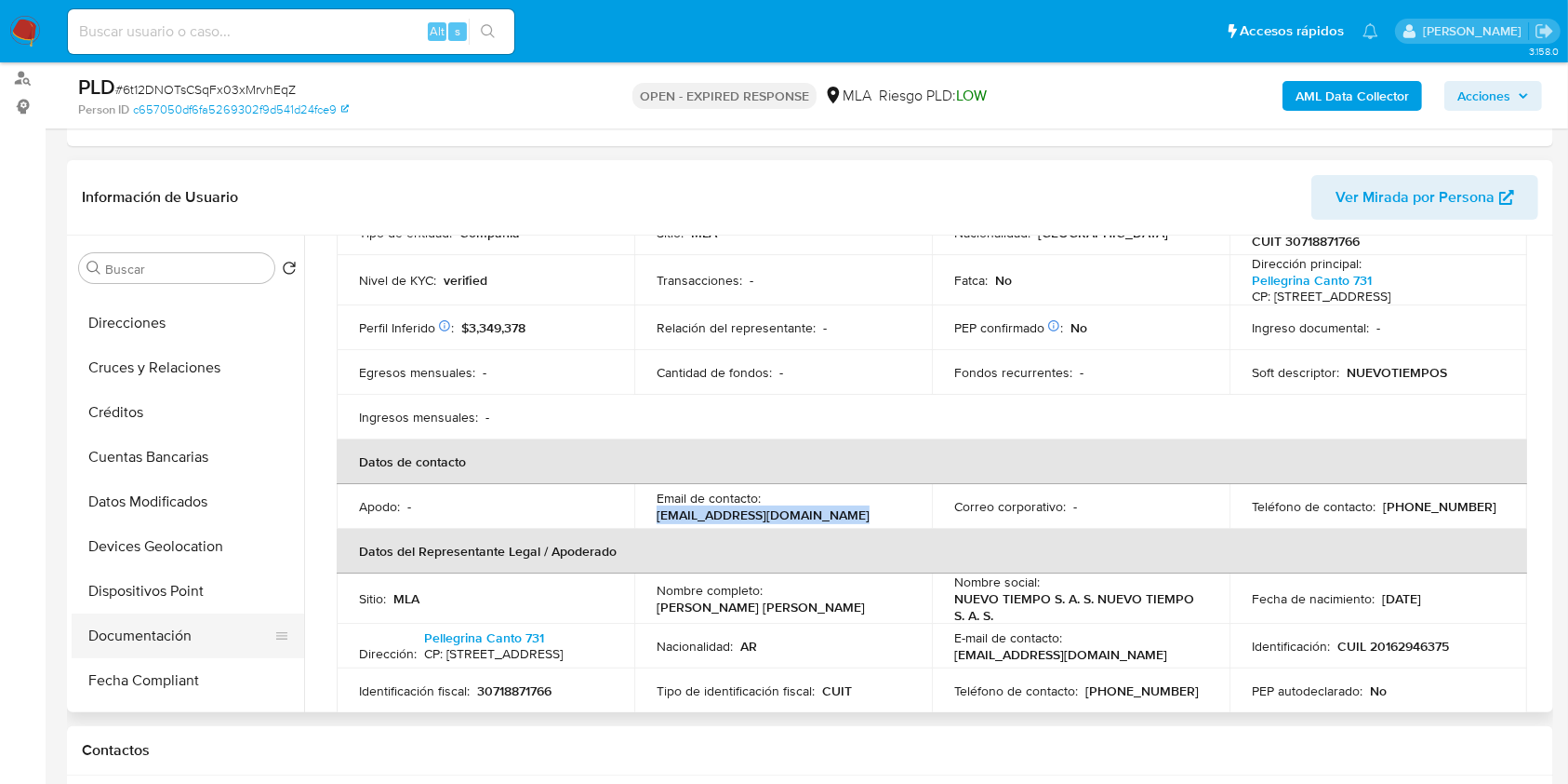
click at [164, 626] on button "Documentación" at bounding box center [181, 635] width 217 height 44
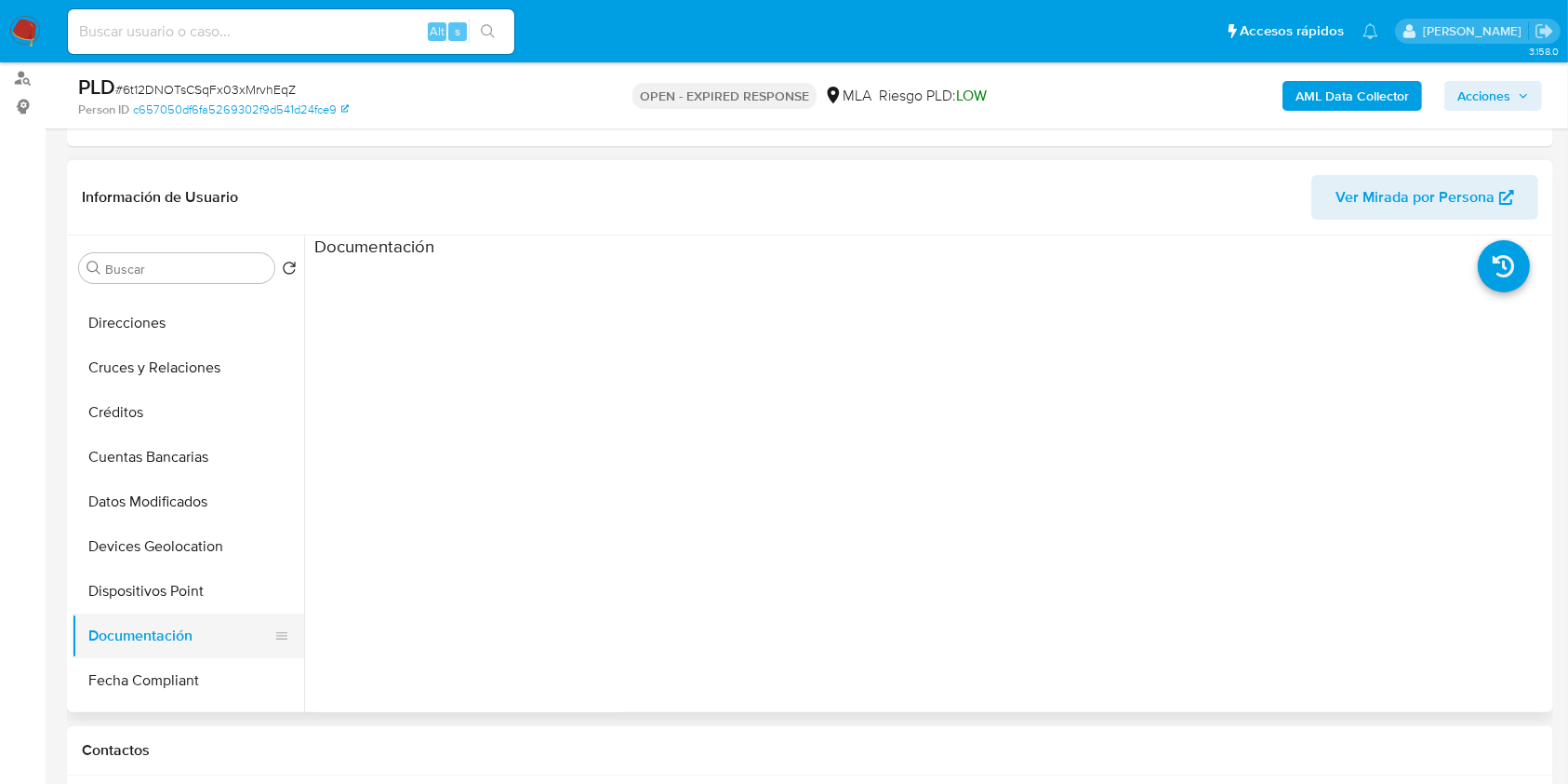
scroll to position [0, 0]
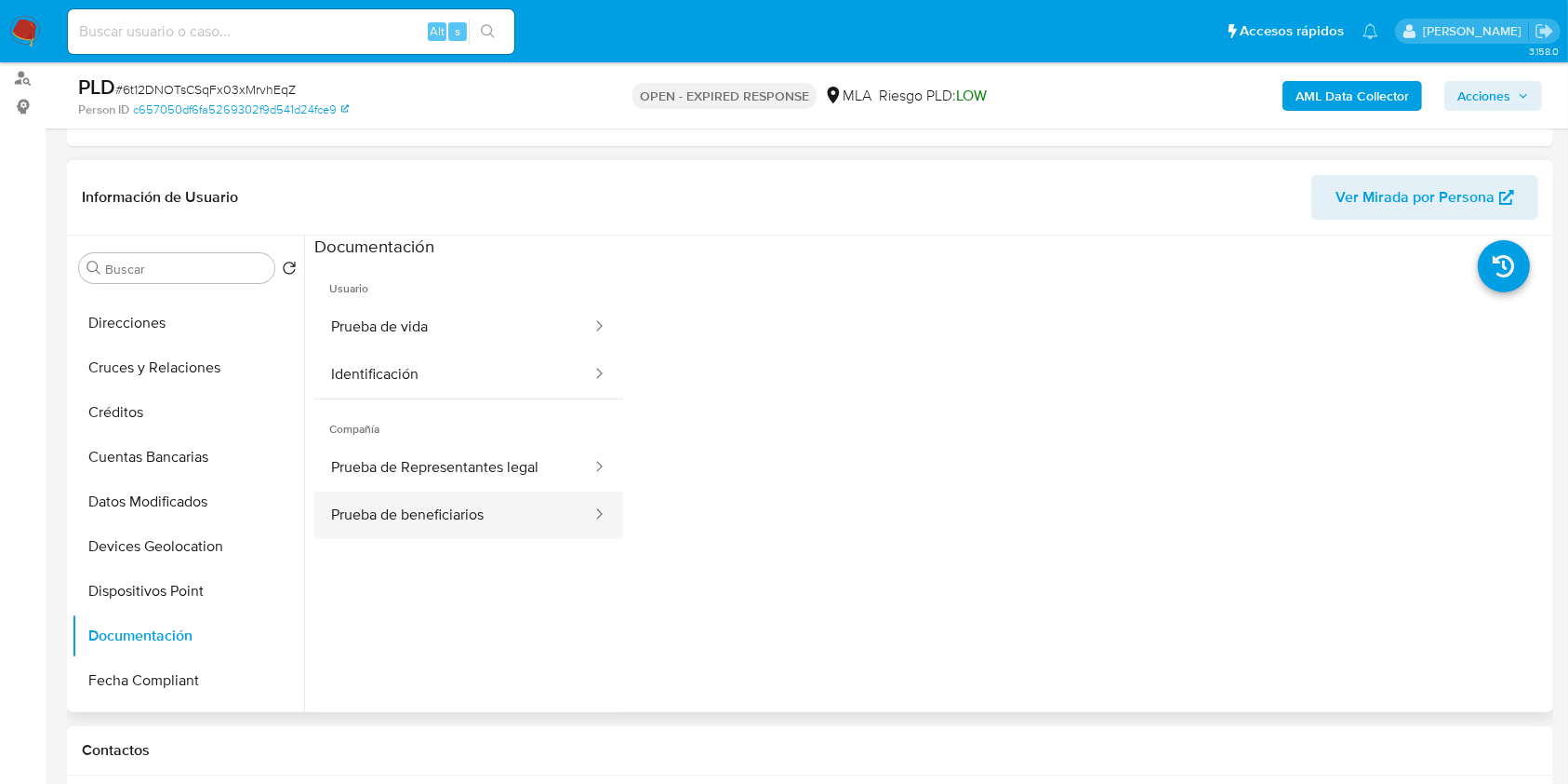
click at [420, 525] on button "Prueba de beneficiarios" at bounding box center [454, 515] width 279 height 47
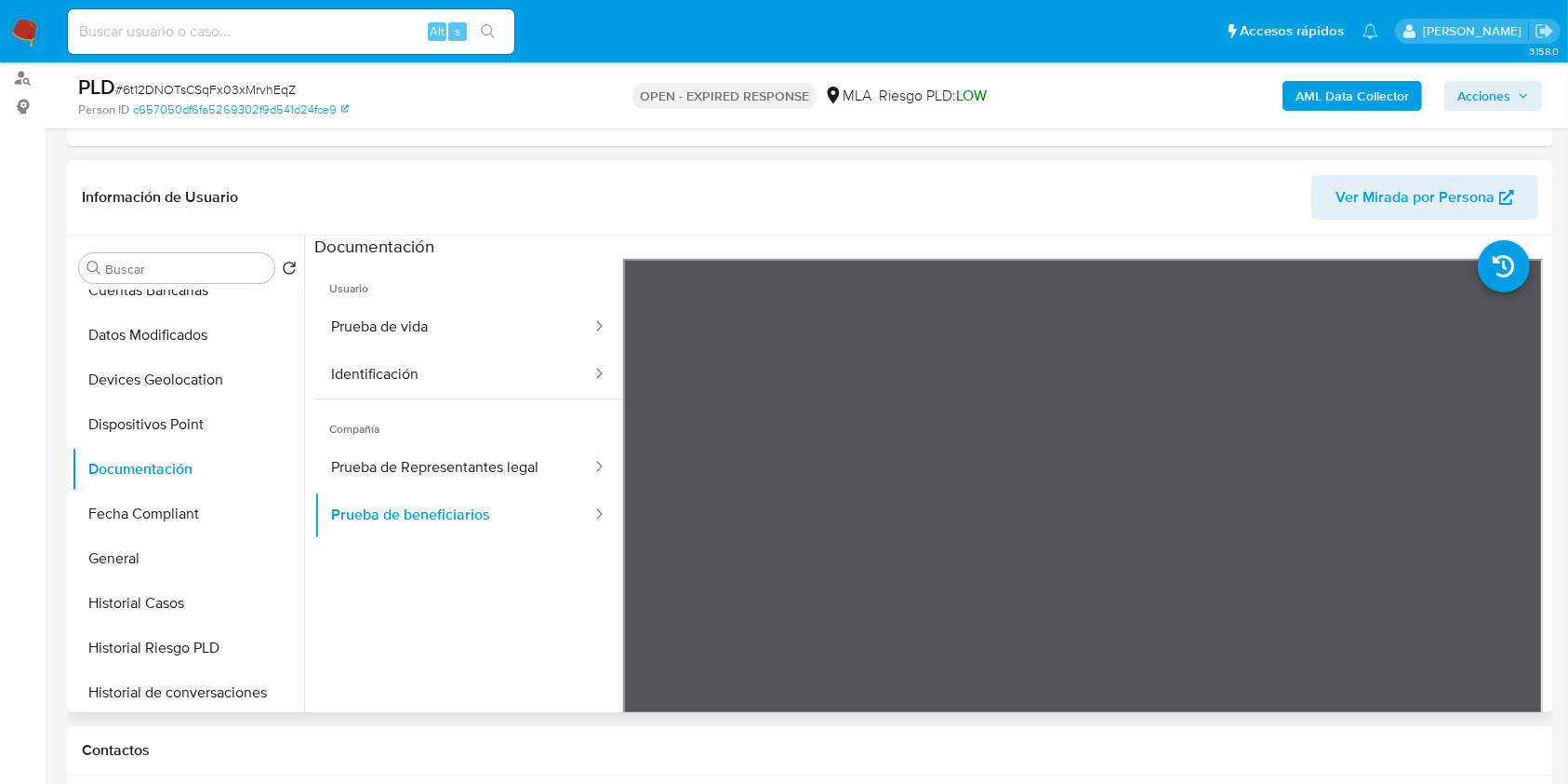
scroll to position [373, 0]
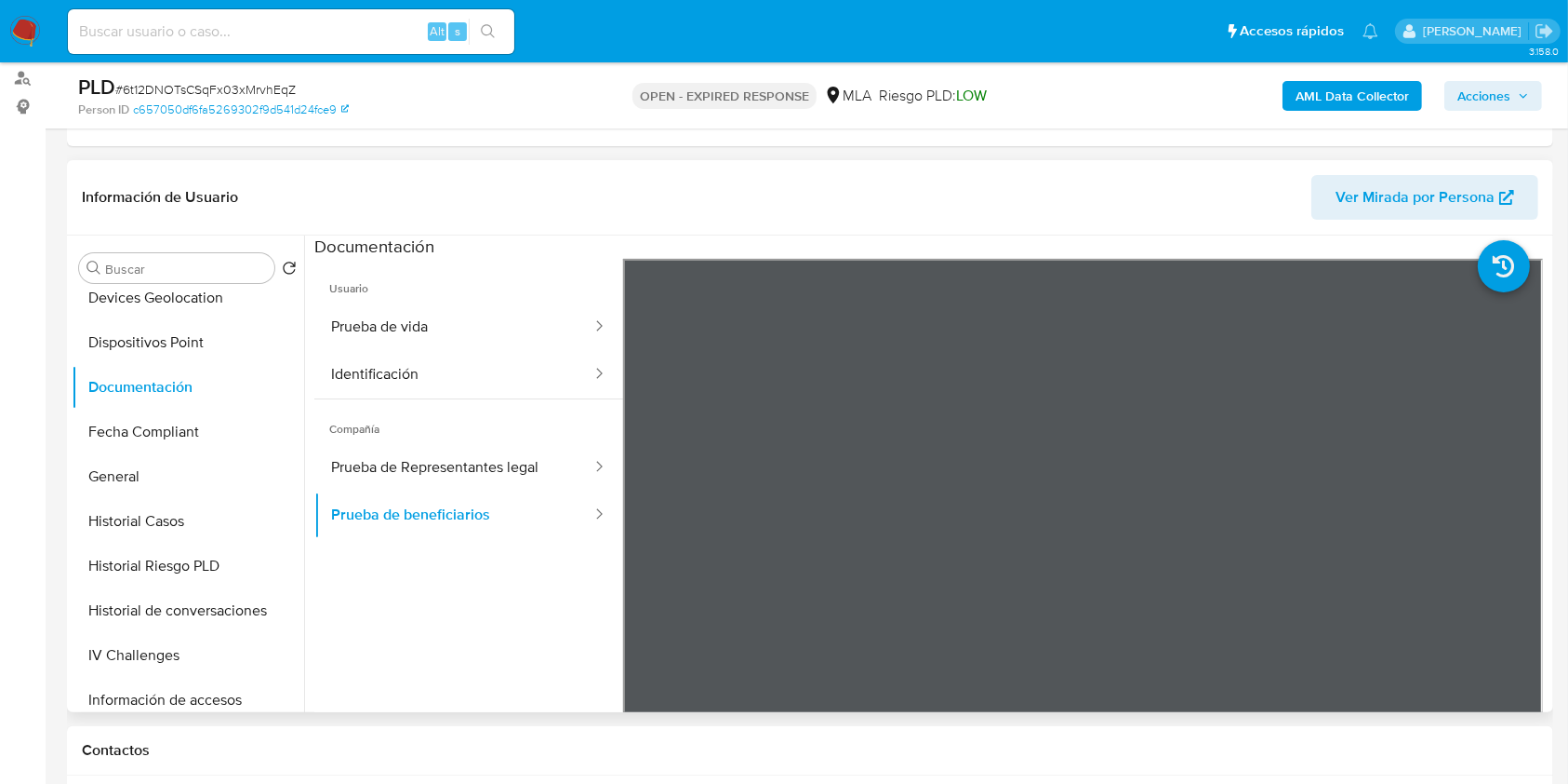
click at [433, 438] on span "Compañía" at bounding box center [469, 421] width 309 height 44
click at [424, 450] on button "Prueba de Representantes legal" at bounding box center [454, 467] width 279 height 47
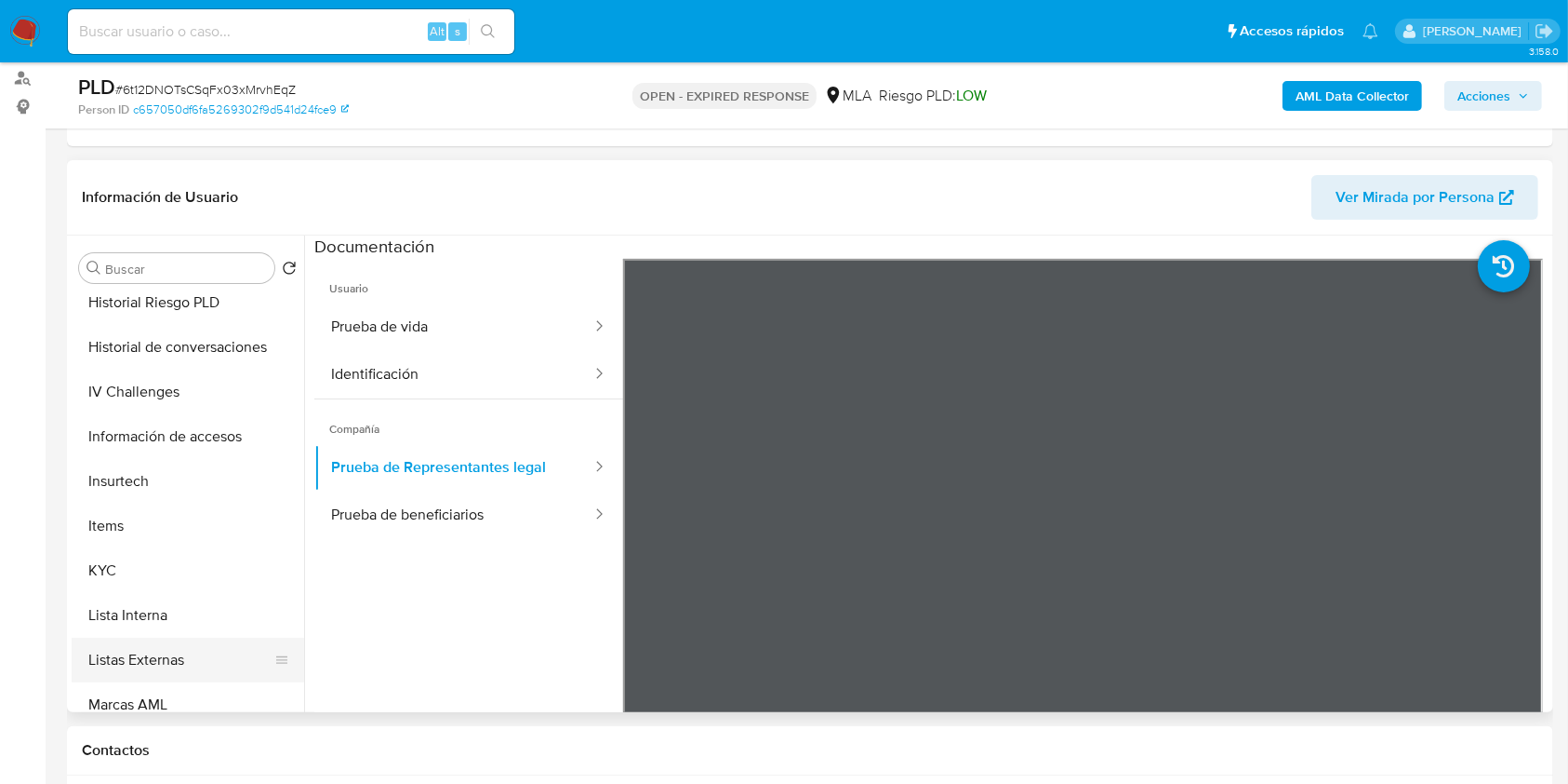
scroll to position [744, 0]
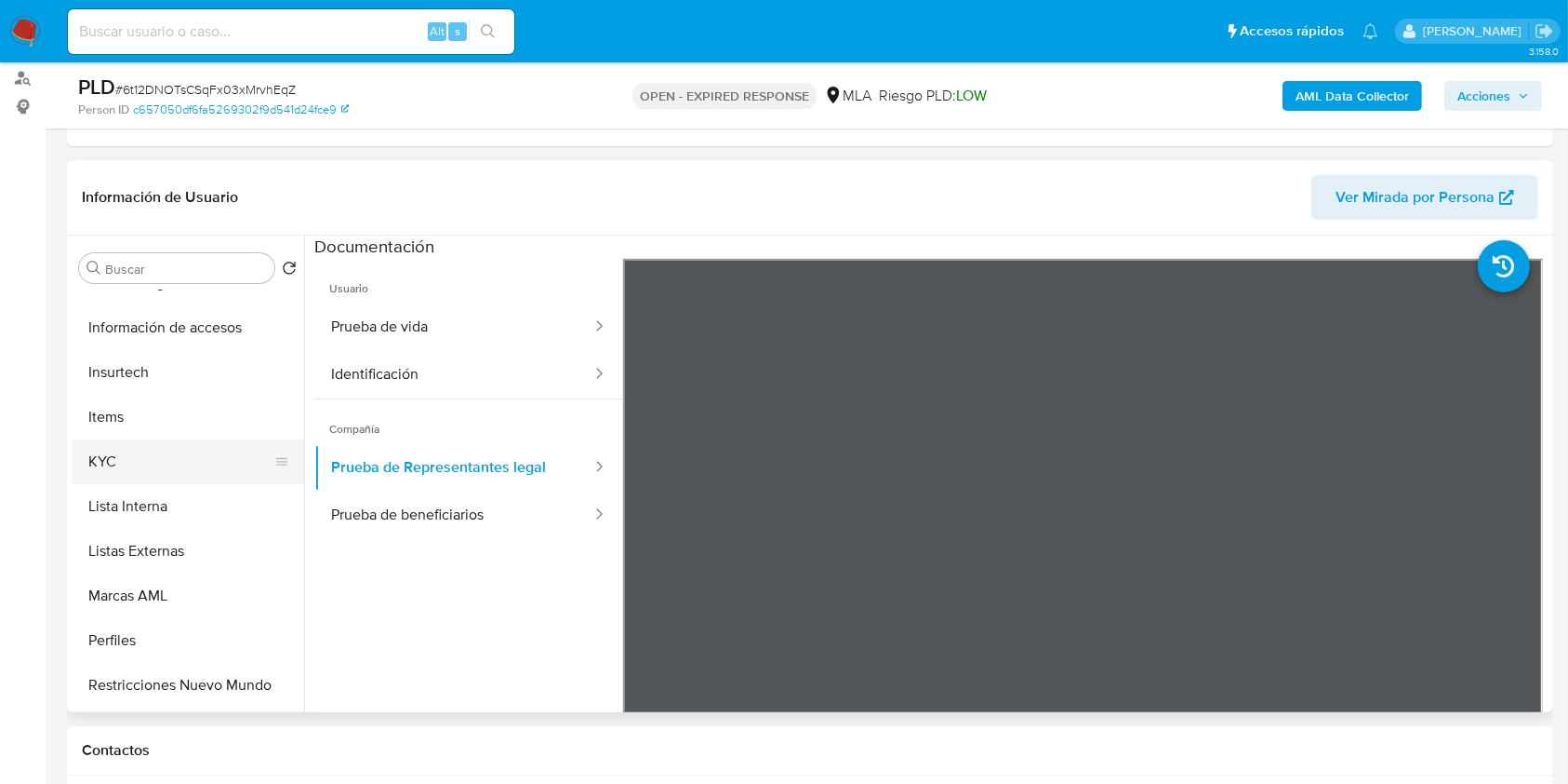
click at [157, 451] on button "KYC" at bounding box center [181, 461] width 217 height 44
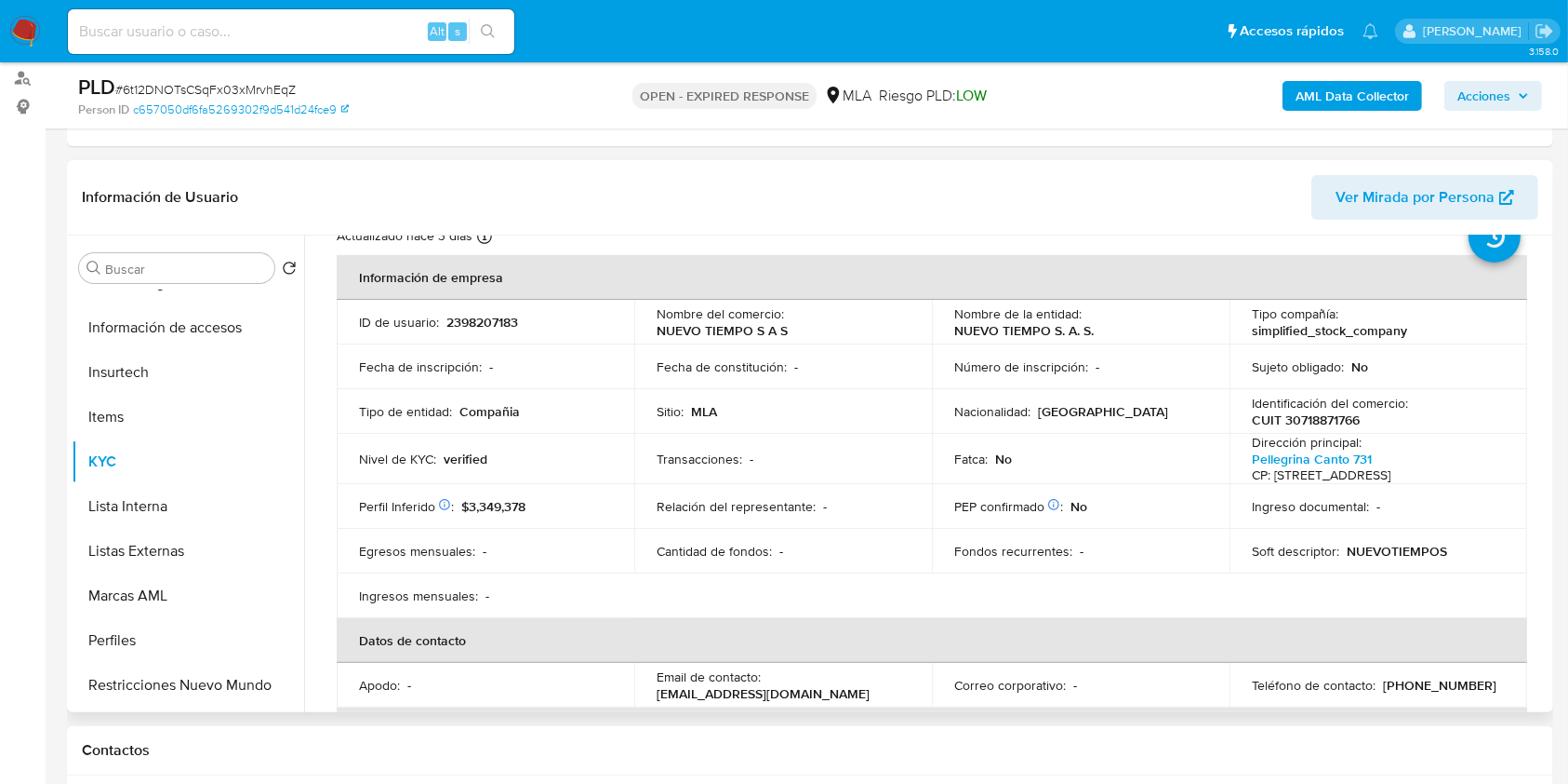
scroll to position [124, 0]
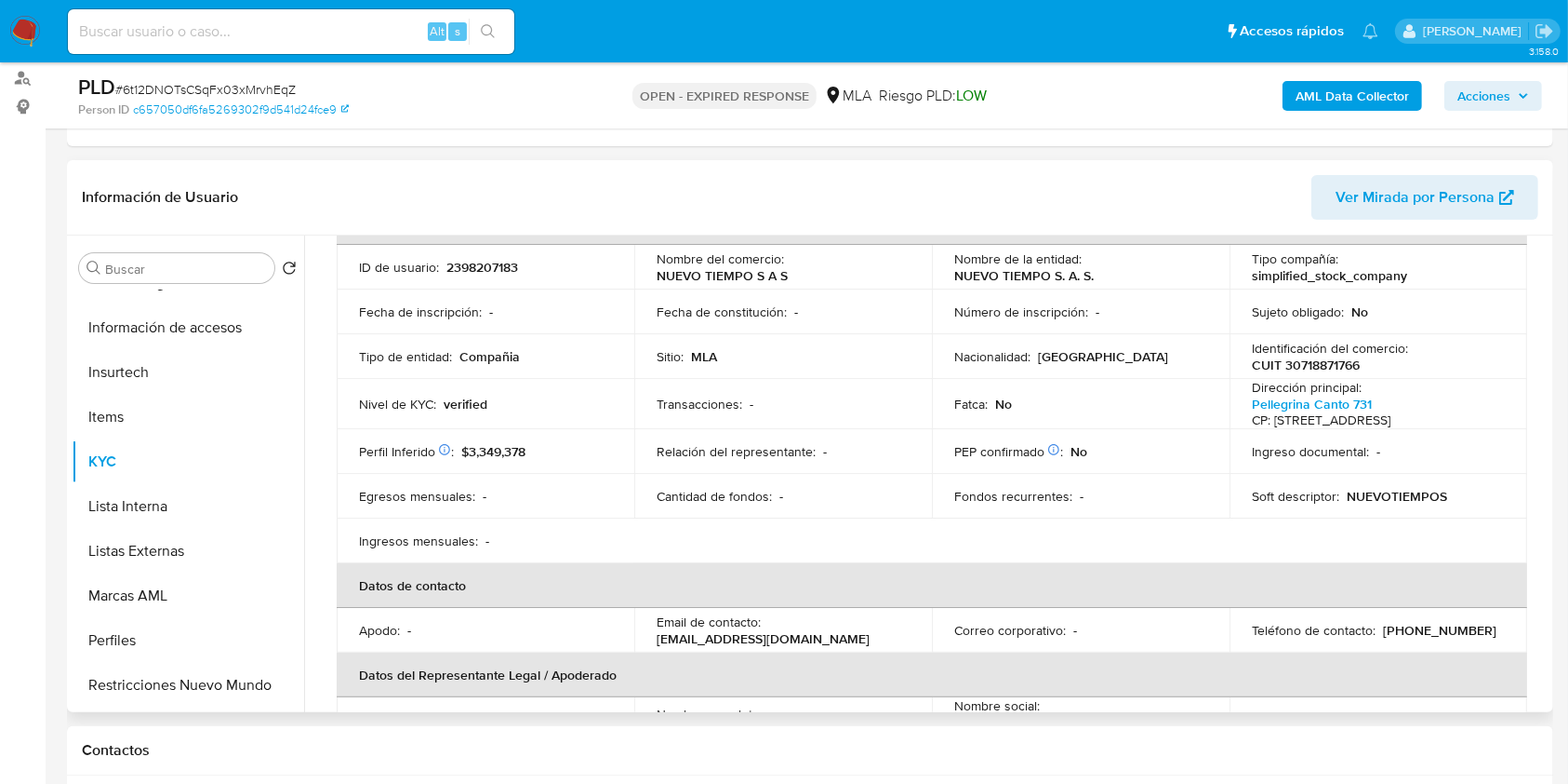
click at [480, 264] on p "2398207183" at bounding box center [482, 268] width 72 height 17
copy p "2398207183"
click at [1340, 370] on p "CUIT 30718871766" at bounding box center [1306, 365] width 108 height 17
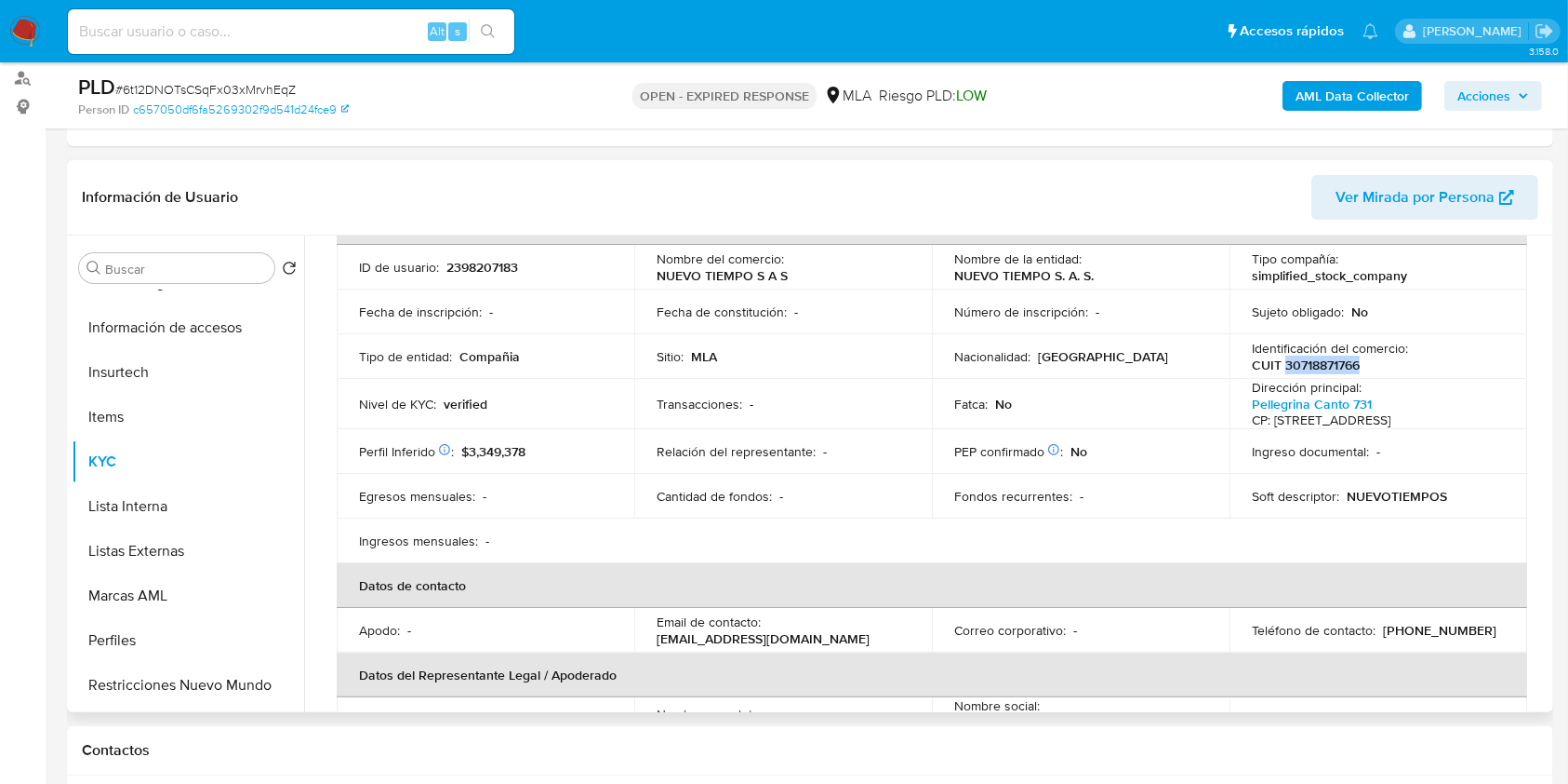
click at [1340, 370] on p "CUIT 30718871766" at bounding box center [1306, 365] width 108 height 17
copy p "30718871766"
drag, startPoint x: 960, startPoint y: 274, endPoint x: 1102, endPoint y: 267, distance: 142.2
click at [1102, 267] on td "Nombre de la entidad : NUEVO TIEMPO S. A. S." at bounding box center [1080, 267] width 298 height 44
copy p "NUEVO TIEMPO S. A. S."
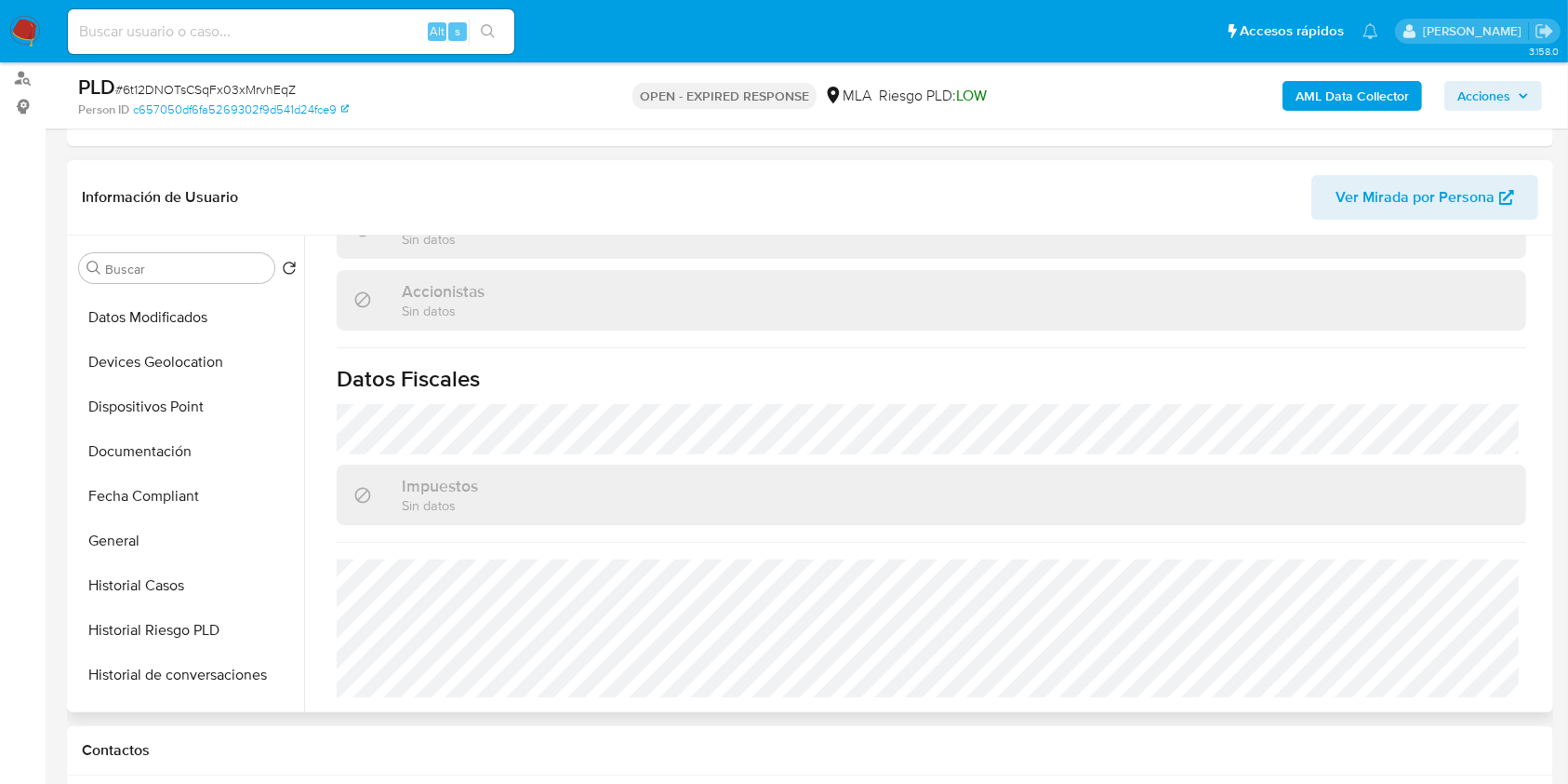
scroll to position [0, 0]
click at [157, 379] on button "CVU" at bounding box center [181, 401] width 217 height 44
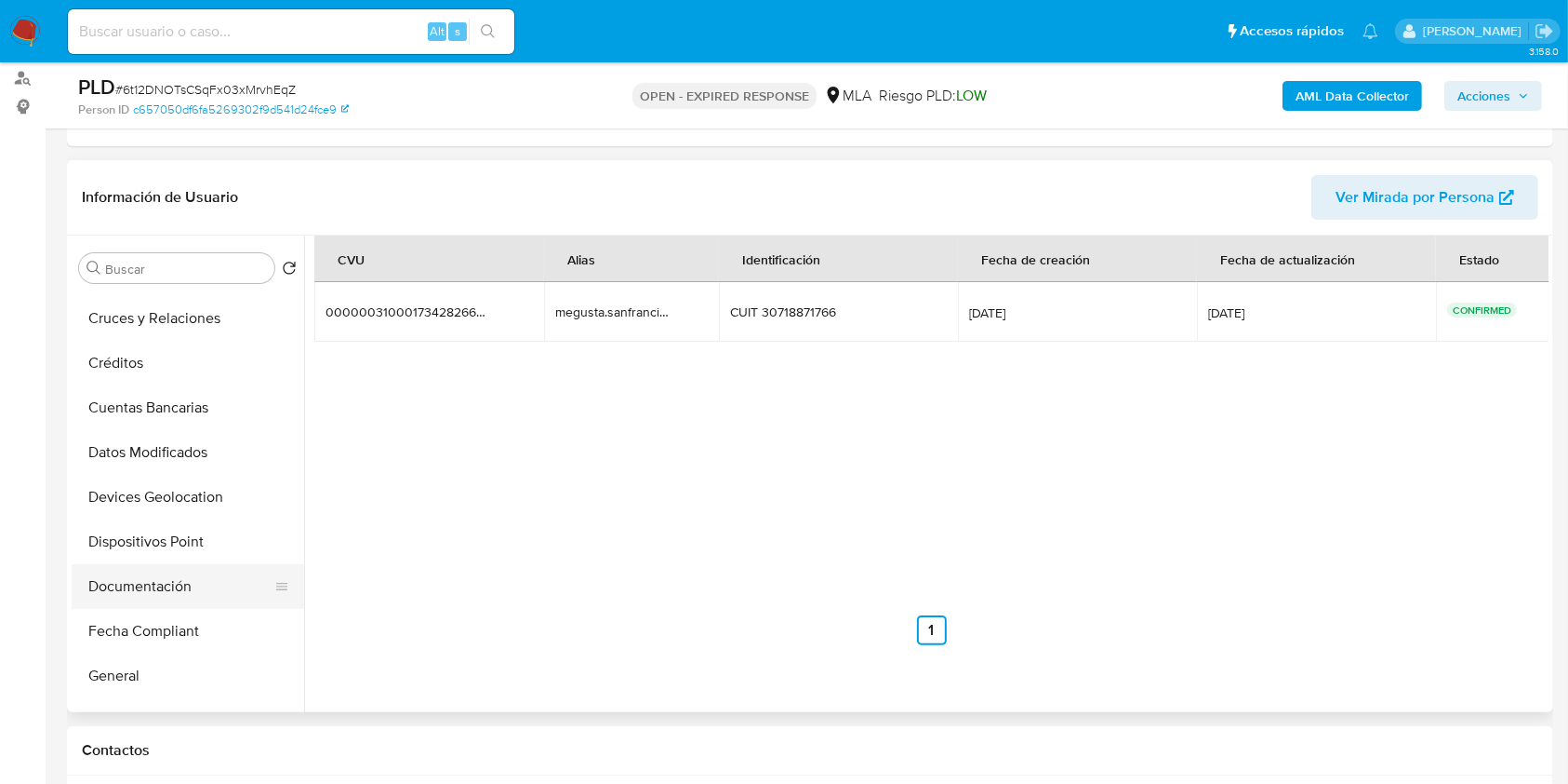
scroll to position [124, 0]
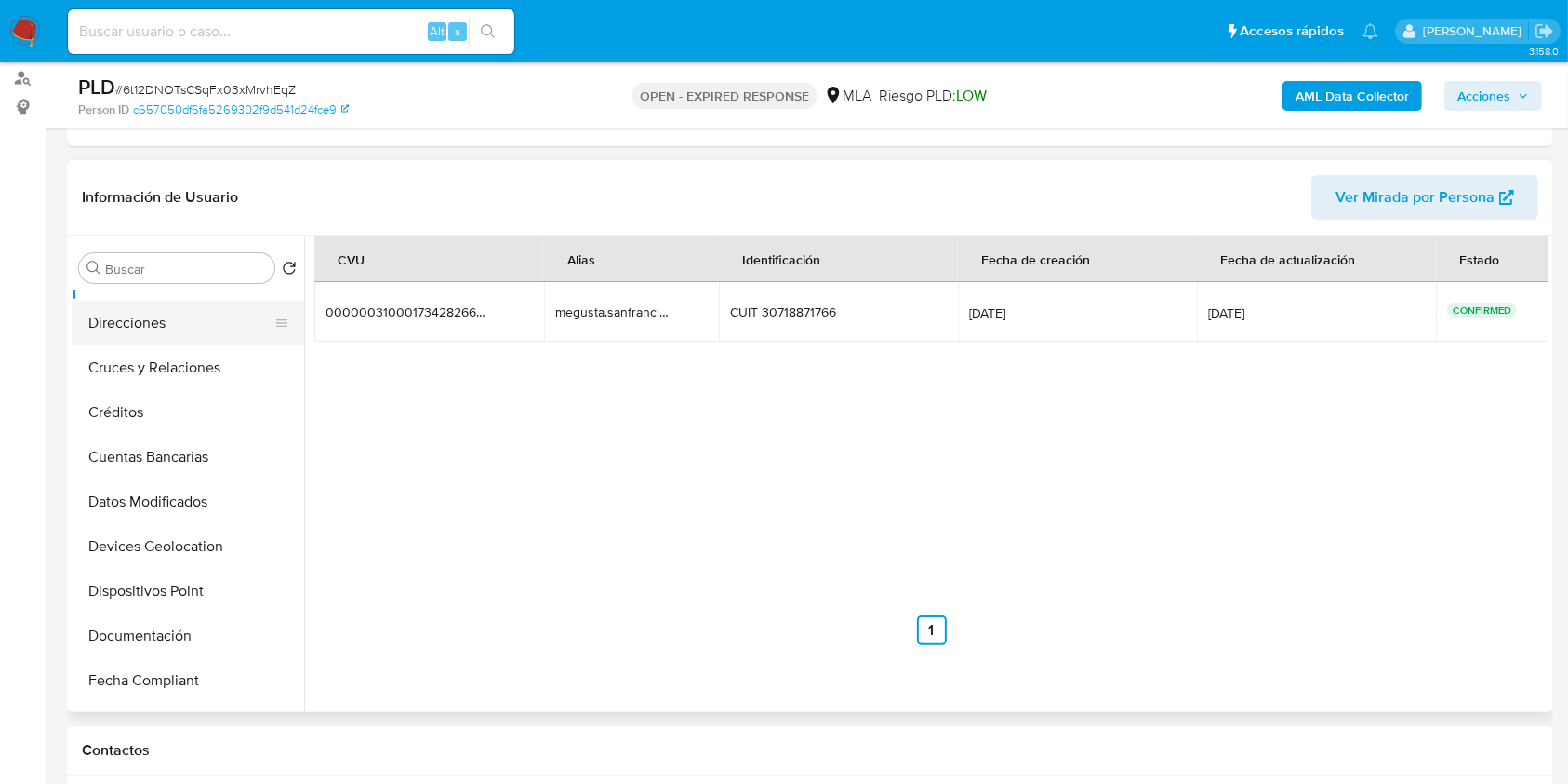
click at [156, 333] on button "Direcciones" at bounding box center [181, 322] width 217 height 44
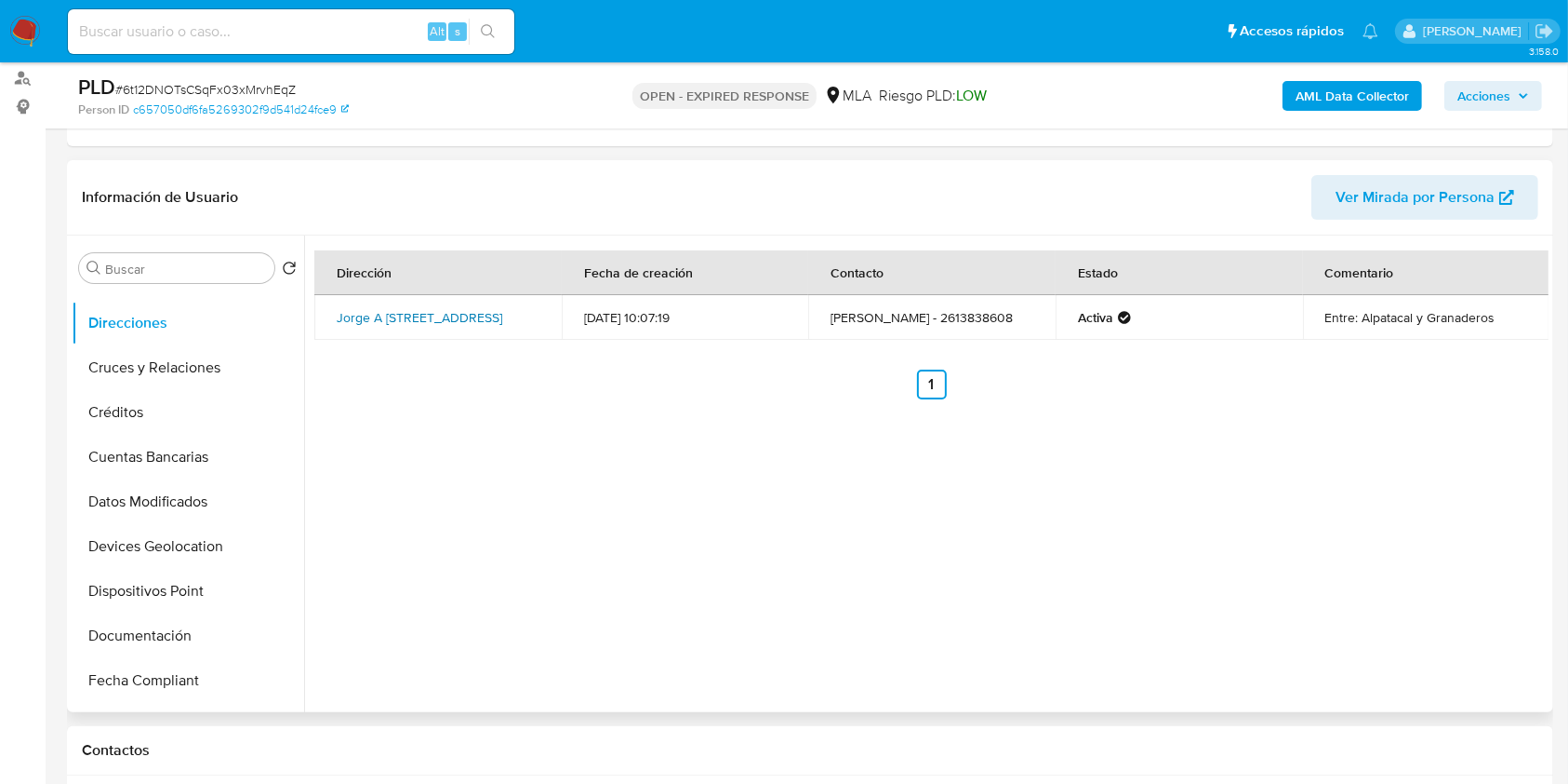
click at [445, 322] on link "Jorge A Calle 641 641, Mendoza, Mendoza, 5500, Argentina 641" at bounding box center [419, 318] width 165 height 19
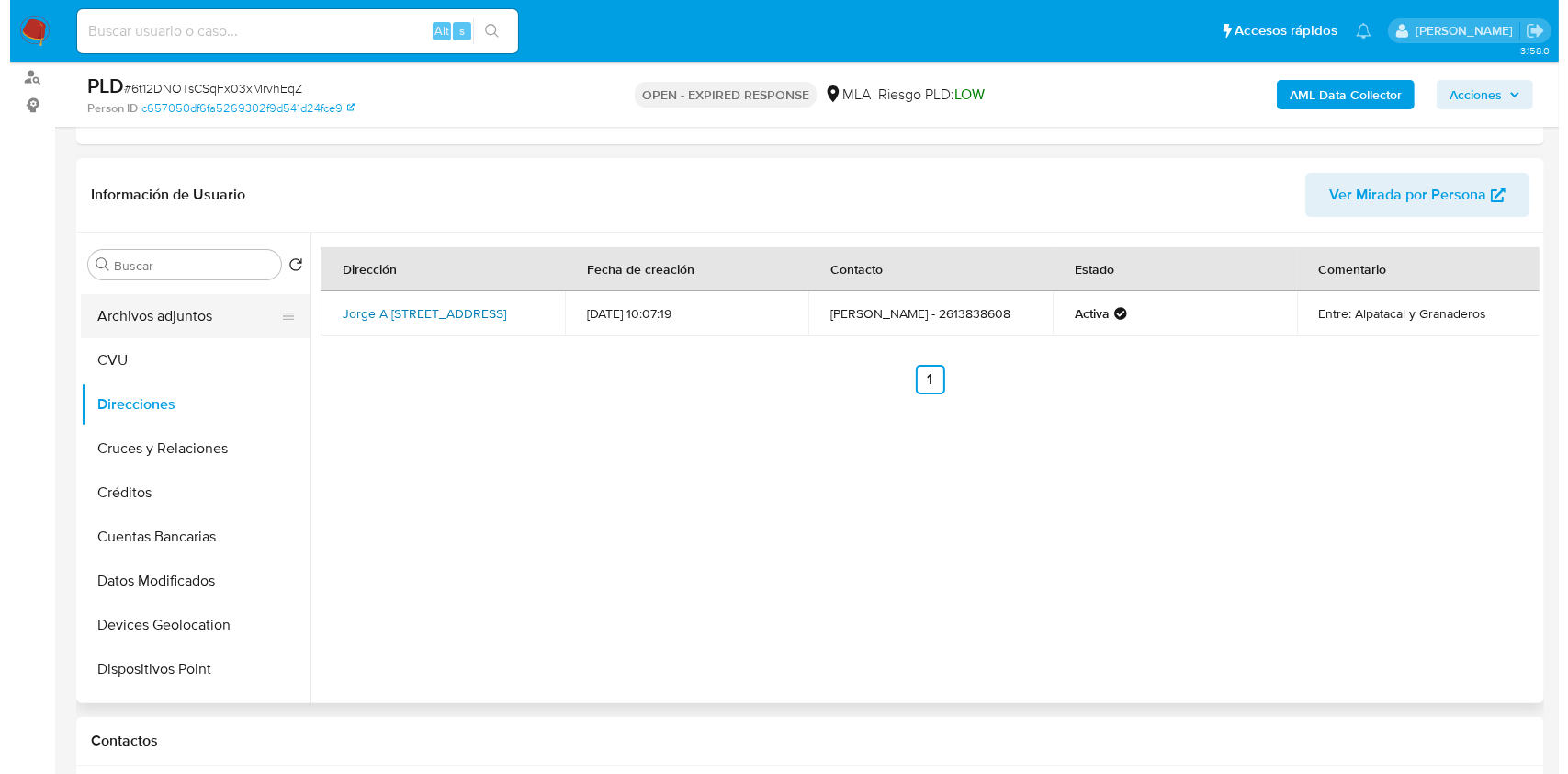
scroll to position [0, 0]
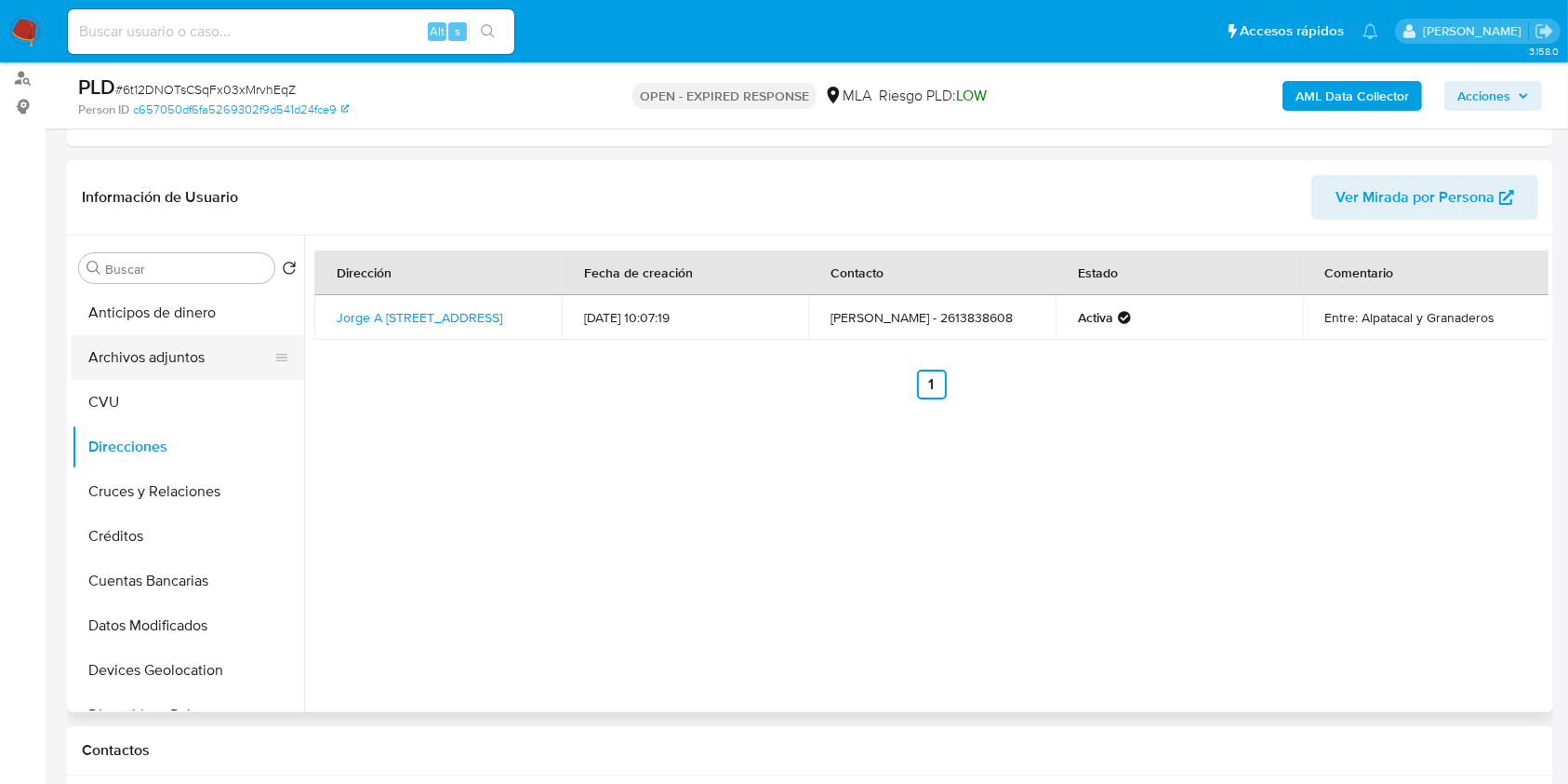
click at [194, 365] on button "Archivos adjuntos" at bounding box center [181, 357] width 217 height 44
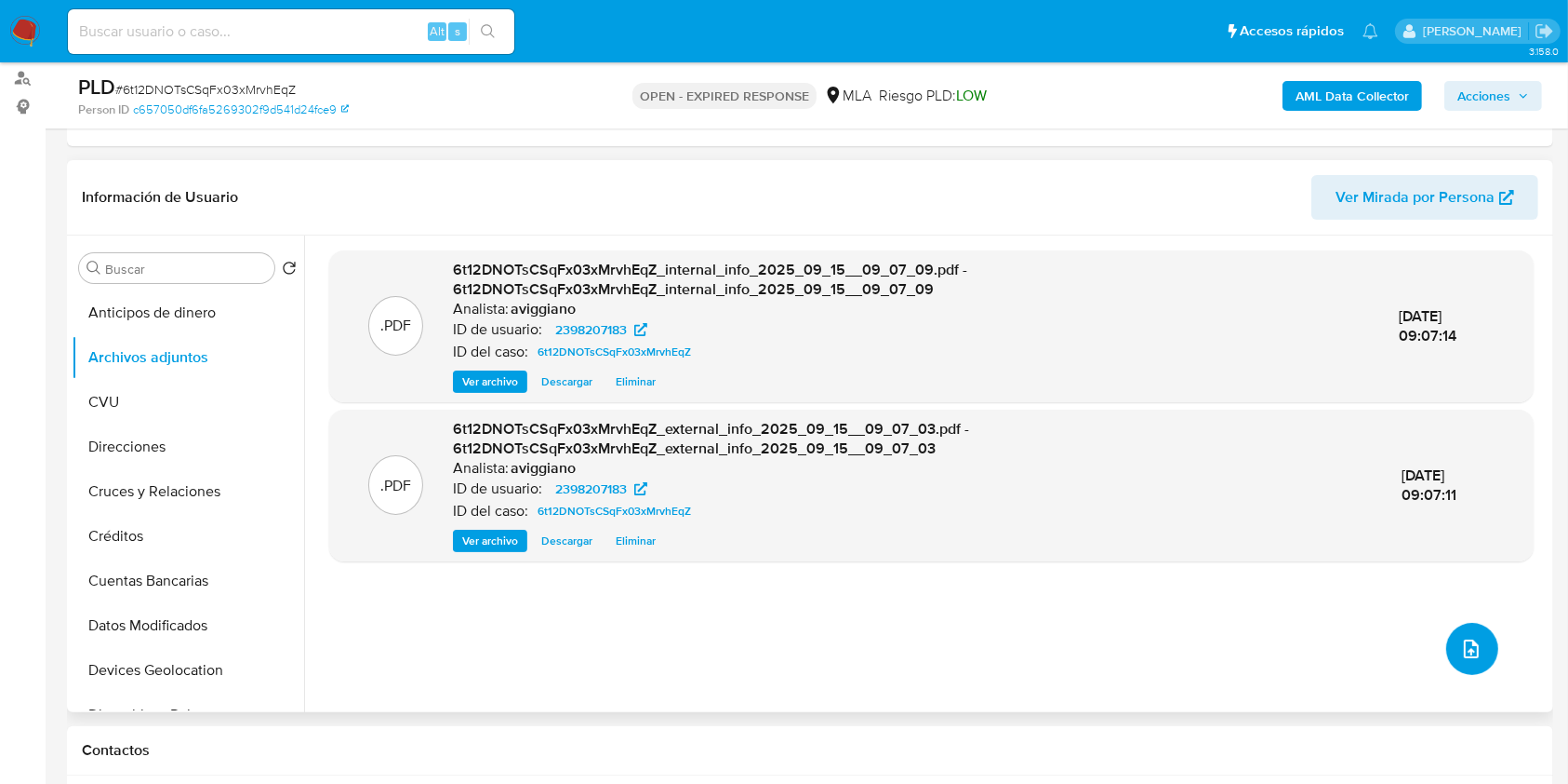
click at [1451, 637] on button "upload-file" at bounding box center [1472, 648] width 52 height 52
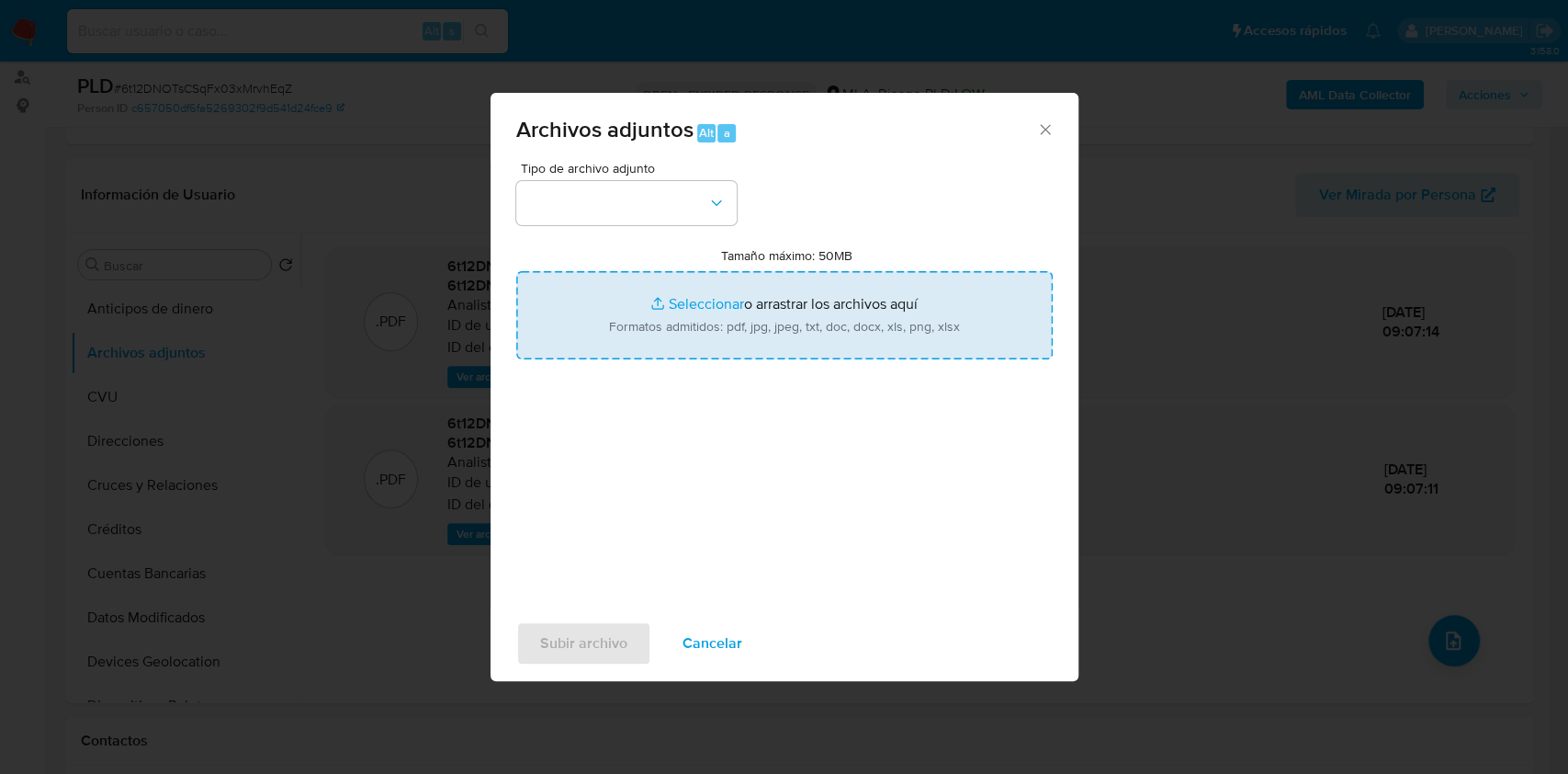
click at [750, 283] on input "Tamaño máximo: 50MB Seleccionar archivos" at bounding box center [784, 315] width 537 height 88
type input "C:\fakepath\Caselog 6t12DNOTsCSqFx03xMrvhEqZ_2025_08_18_15_11_09.docx"
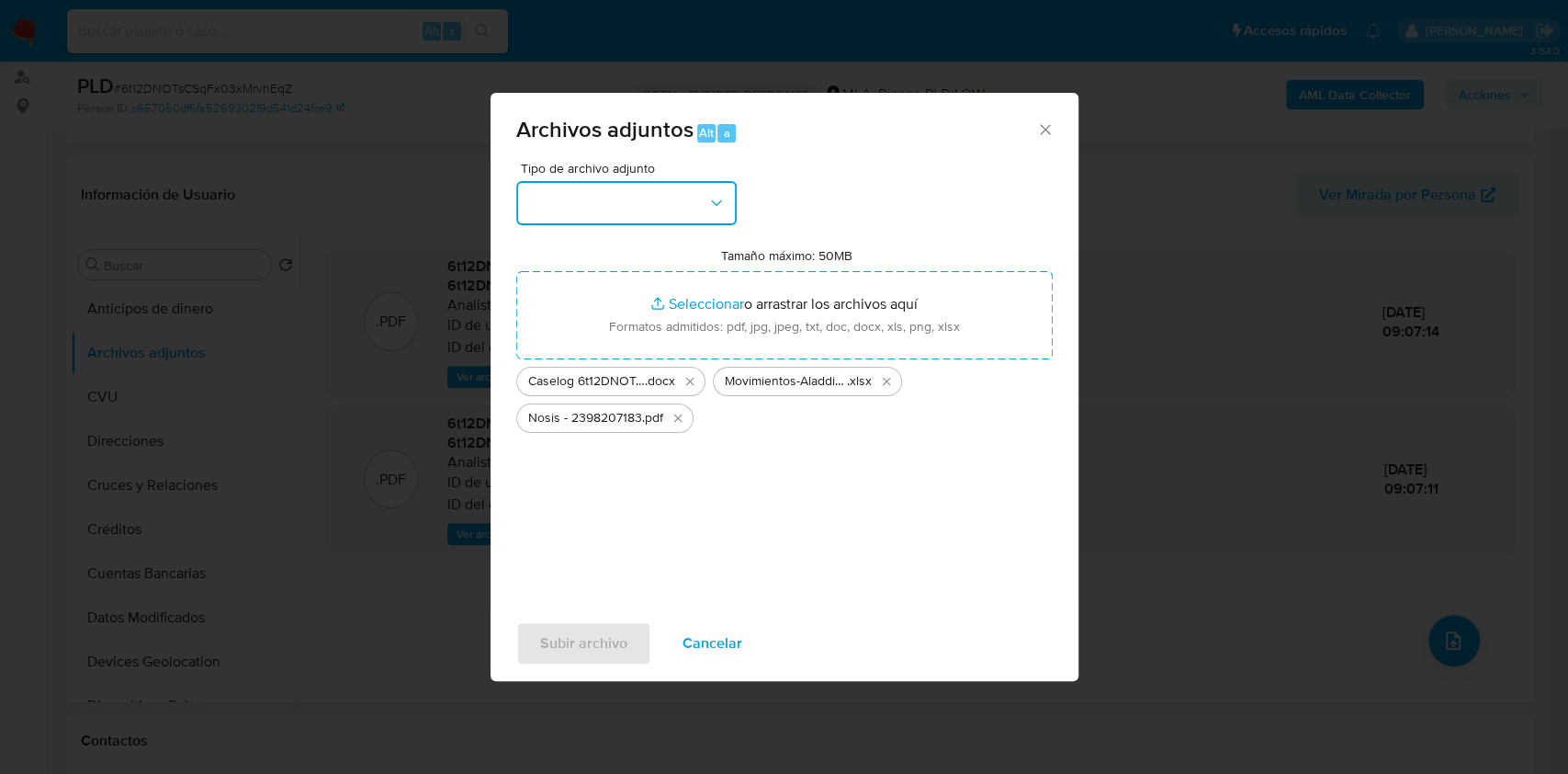
click at [683, 192] on button "button" at bounding box center [626, 203] width 220 height 44
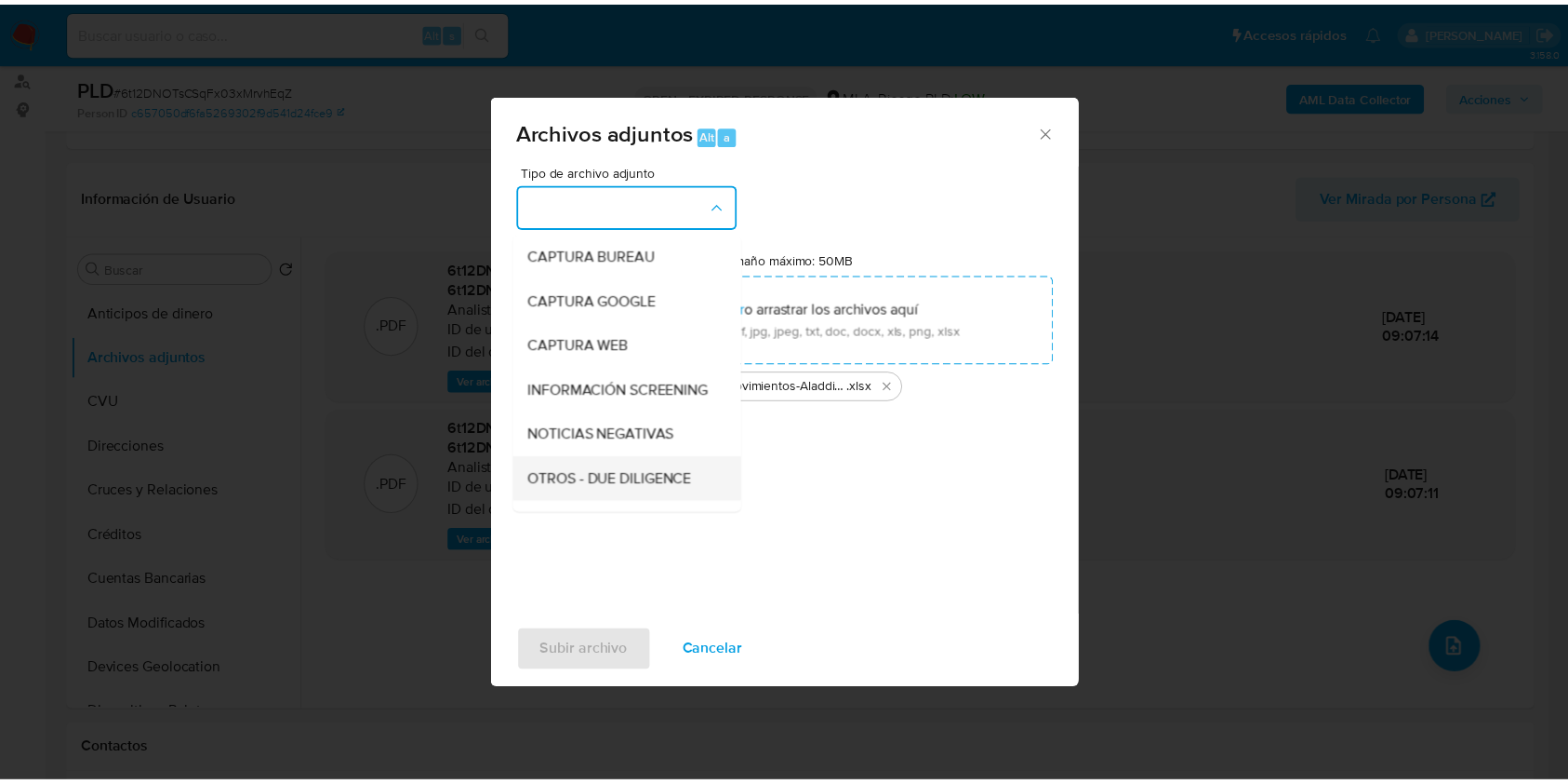
scroll to position [248, 0]
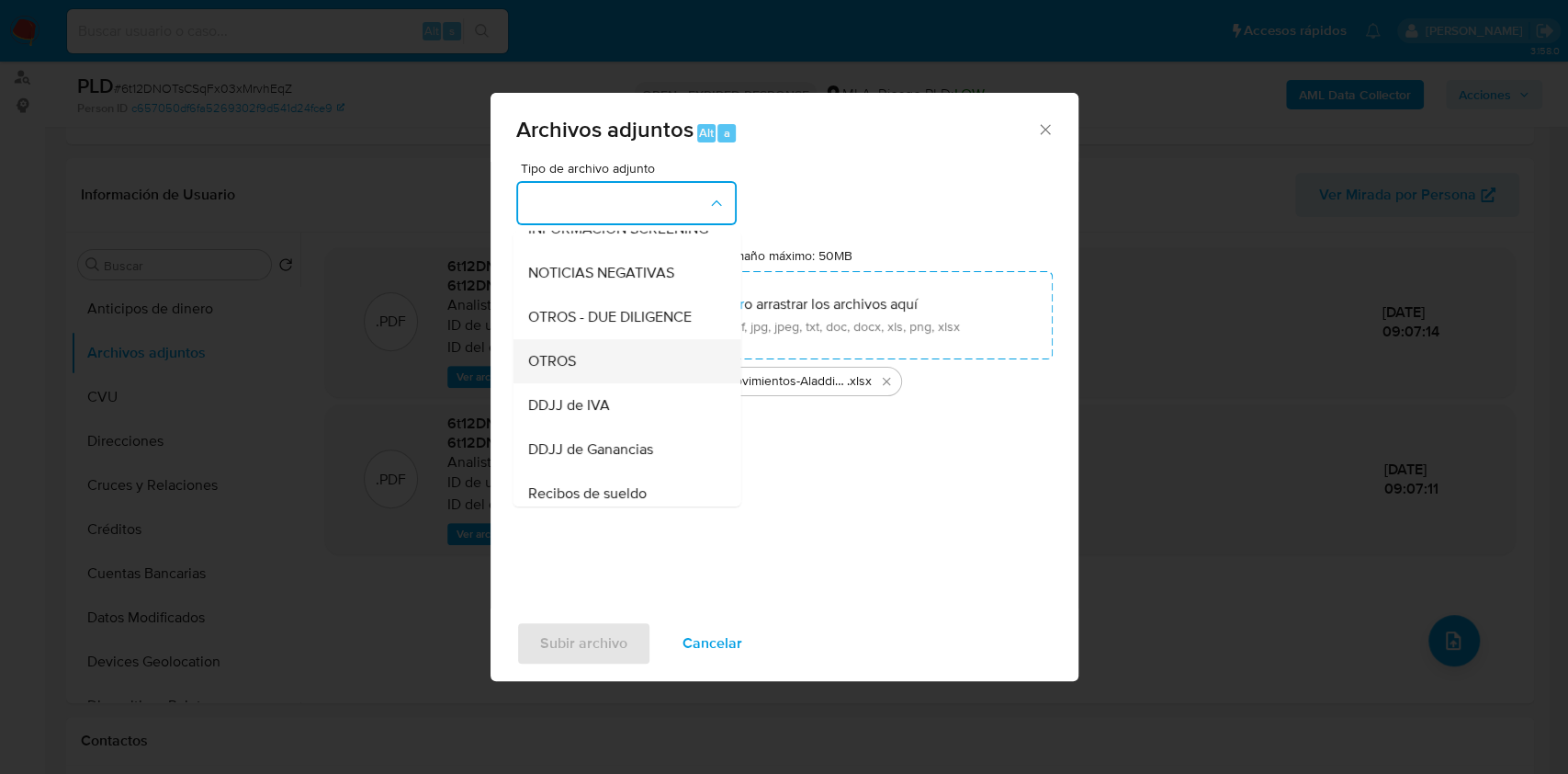
click at [573, 364] on div "OTROS" at bounding box center [621, 360] width 188 height 44
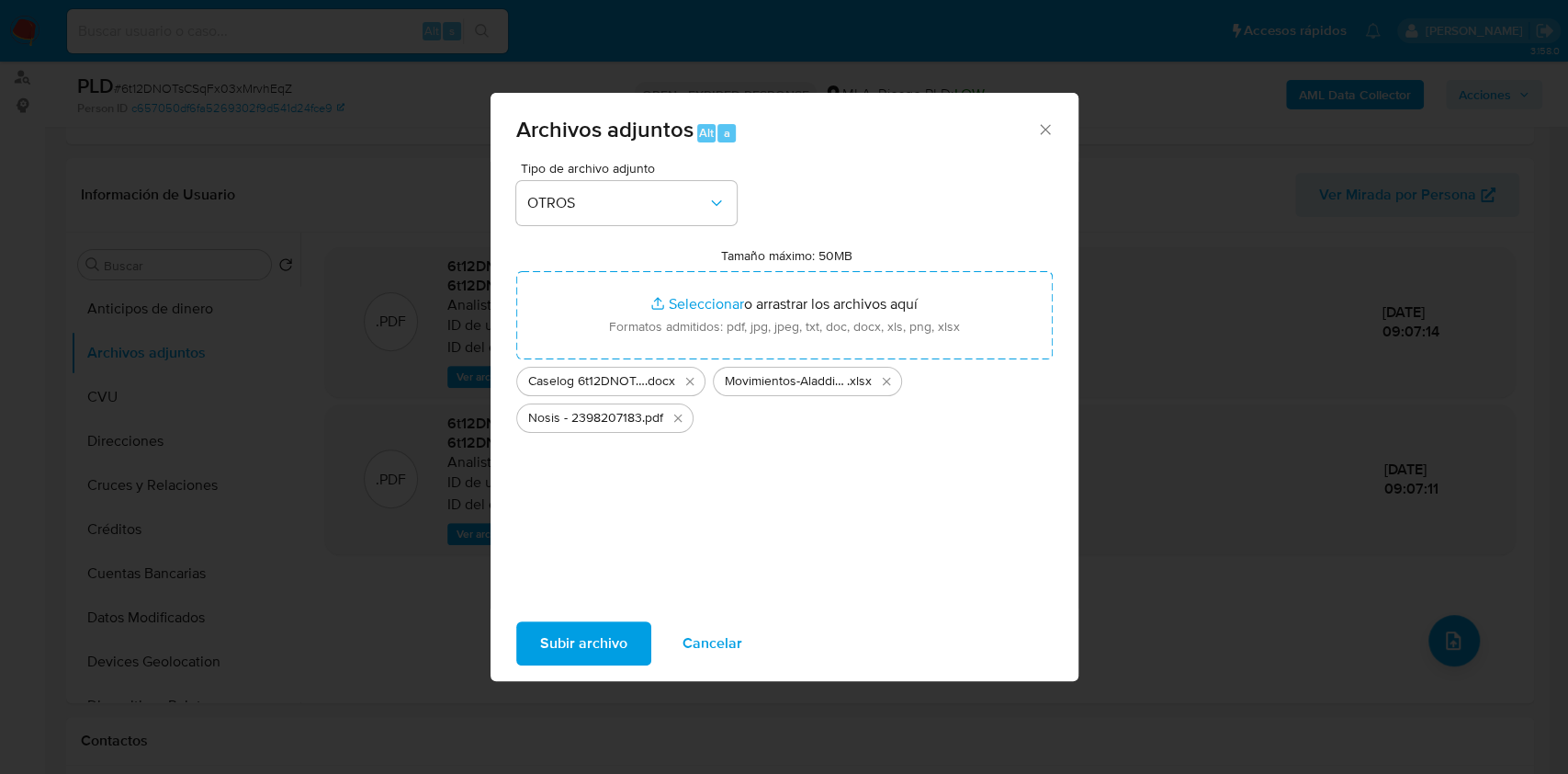
click at [574, 633] on span "Subir archivo" at bounding box center [583, 642] width 87 height 40
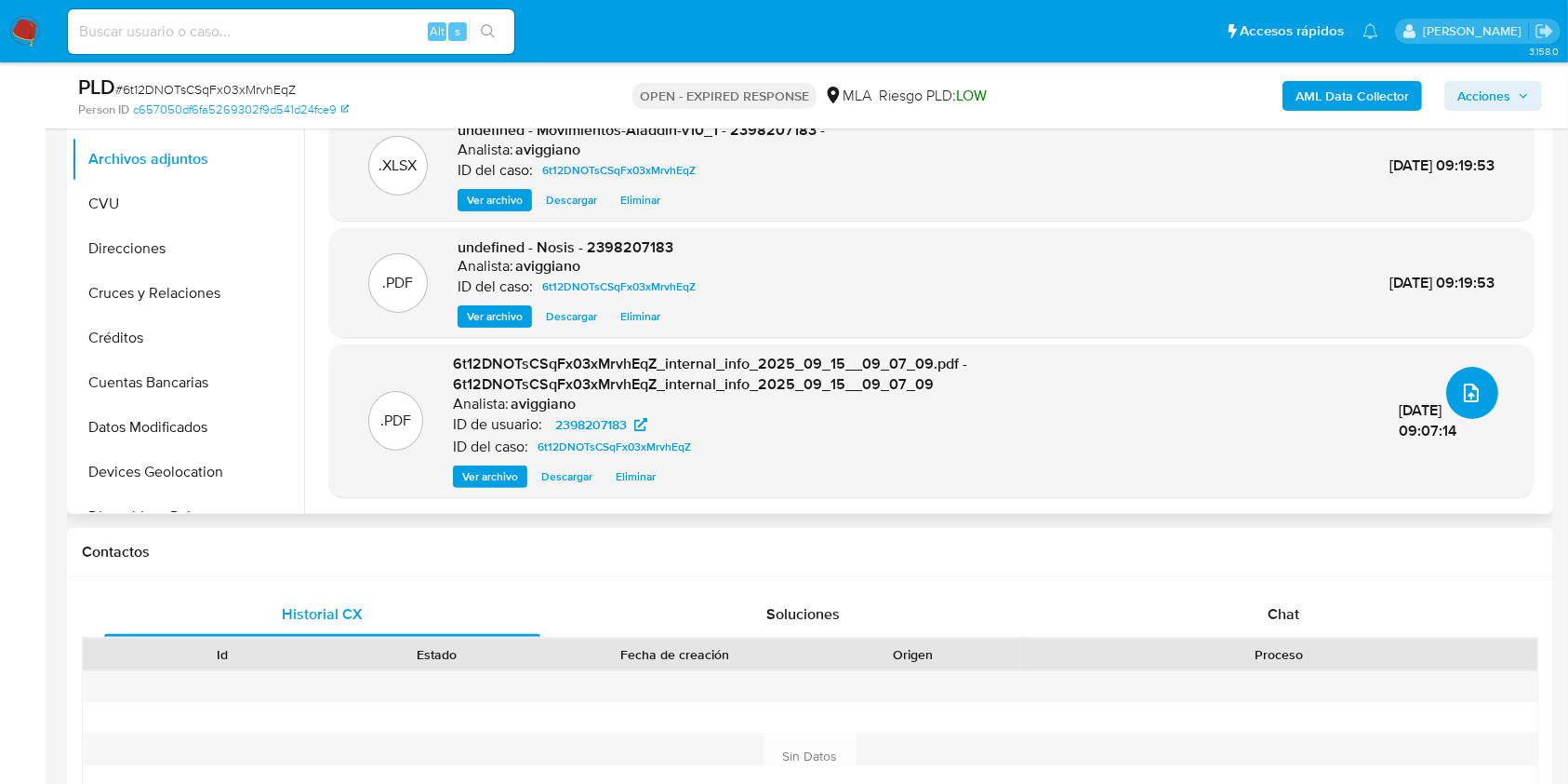
scroll to position [619, 0]
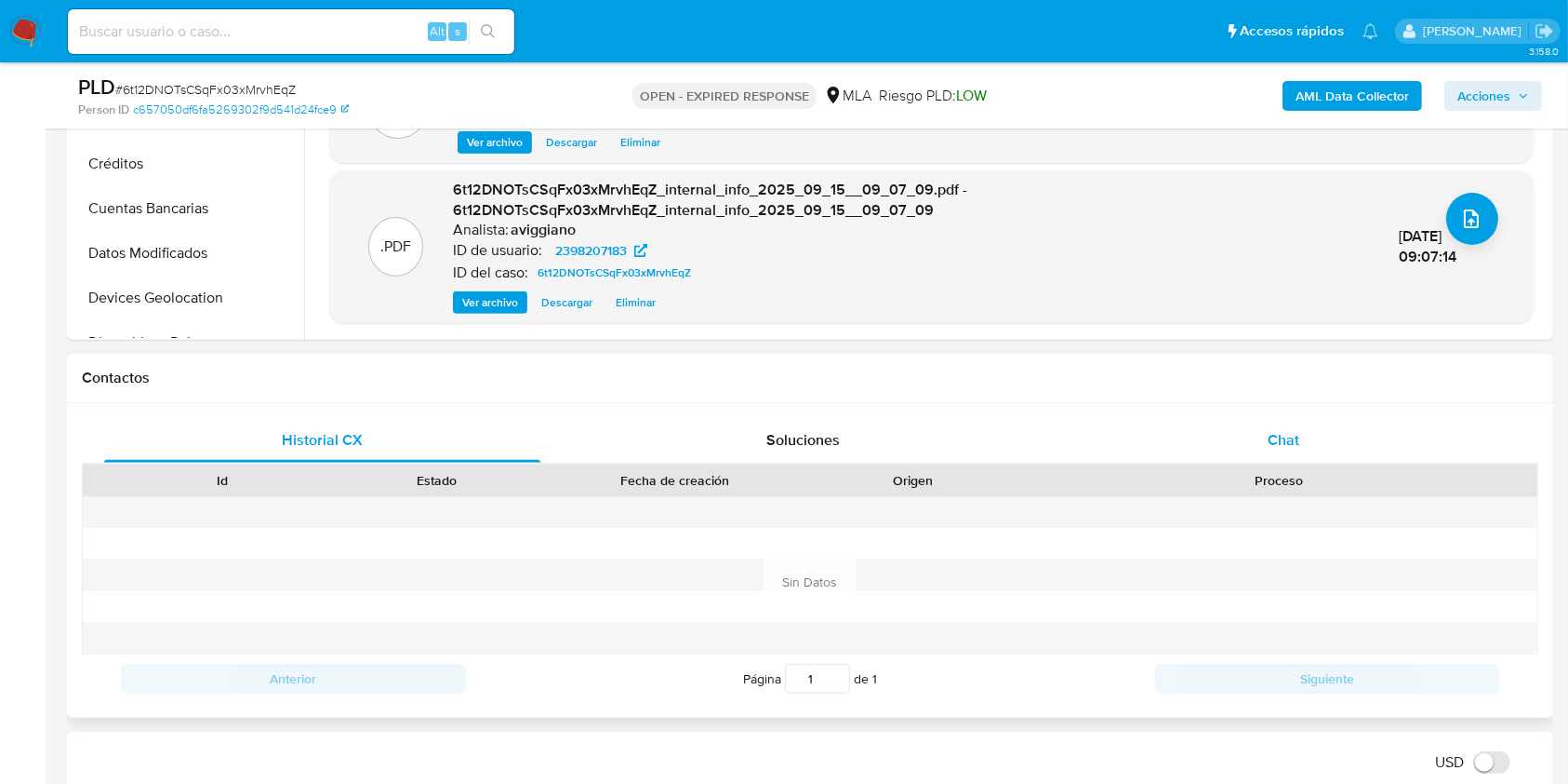
click at [1278, 460] on div "Chat" at bounding box center [1284, 440] width 437 height 44
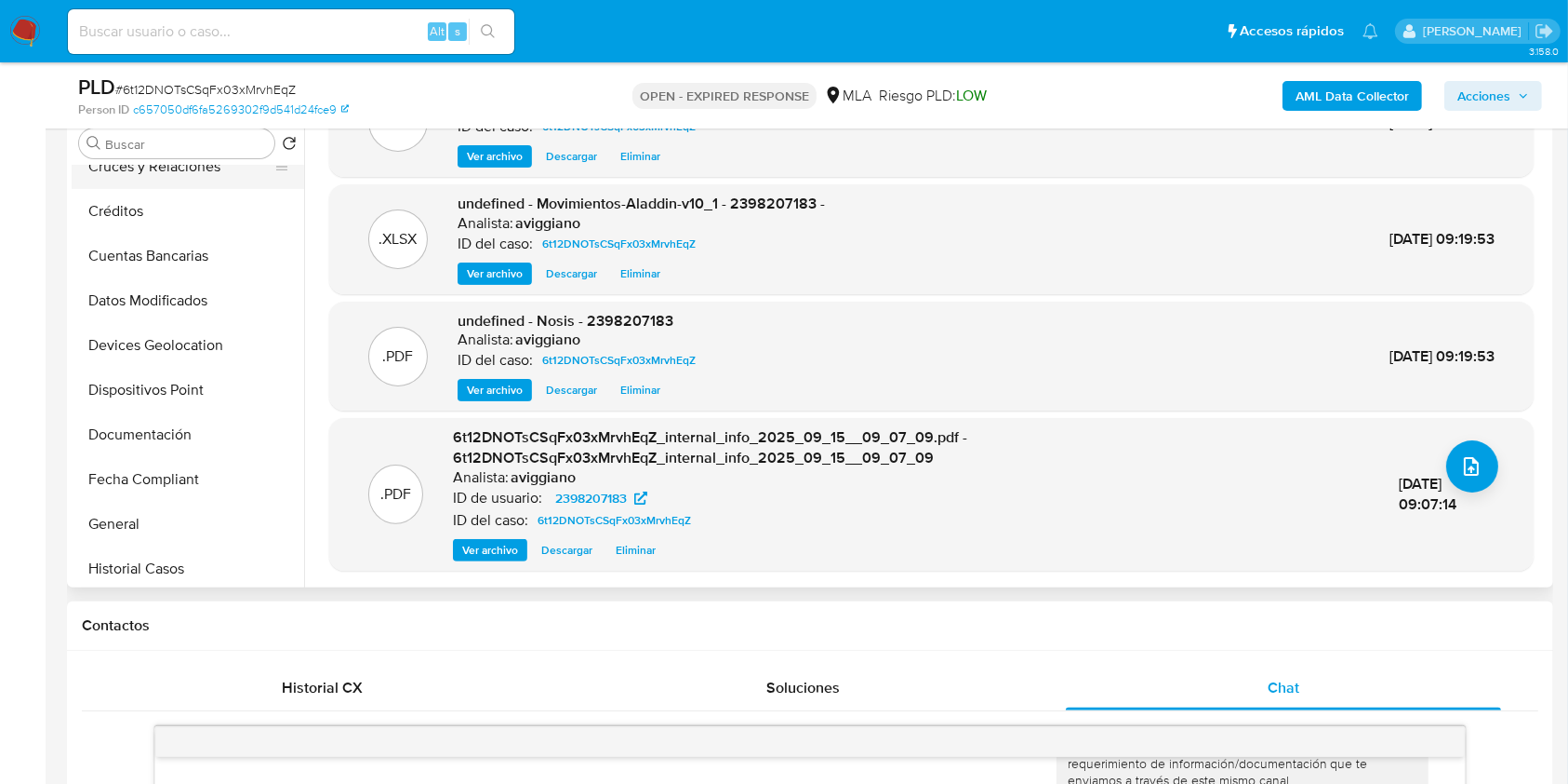
scroll to position [373, 0]
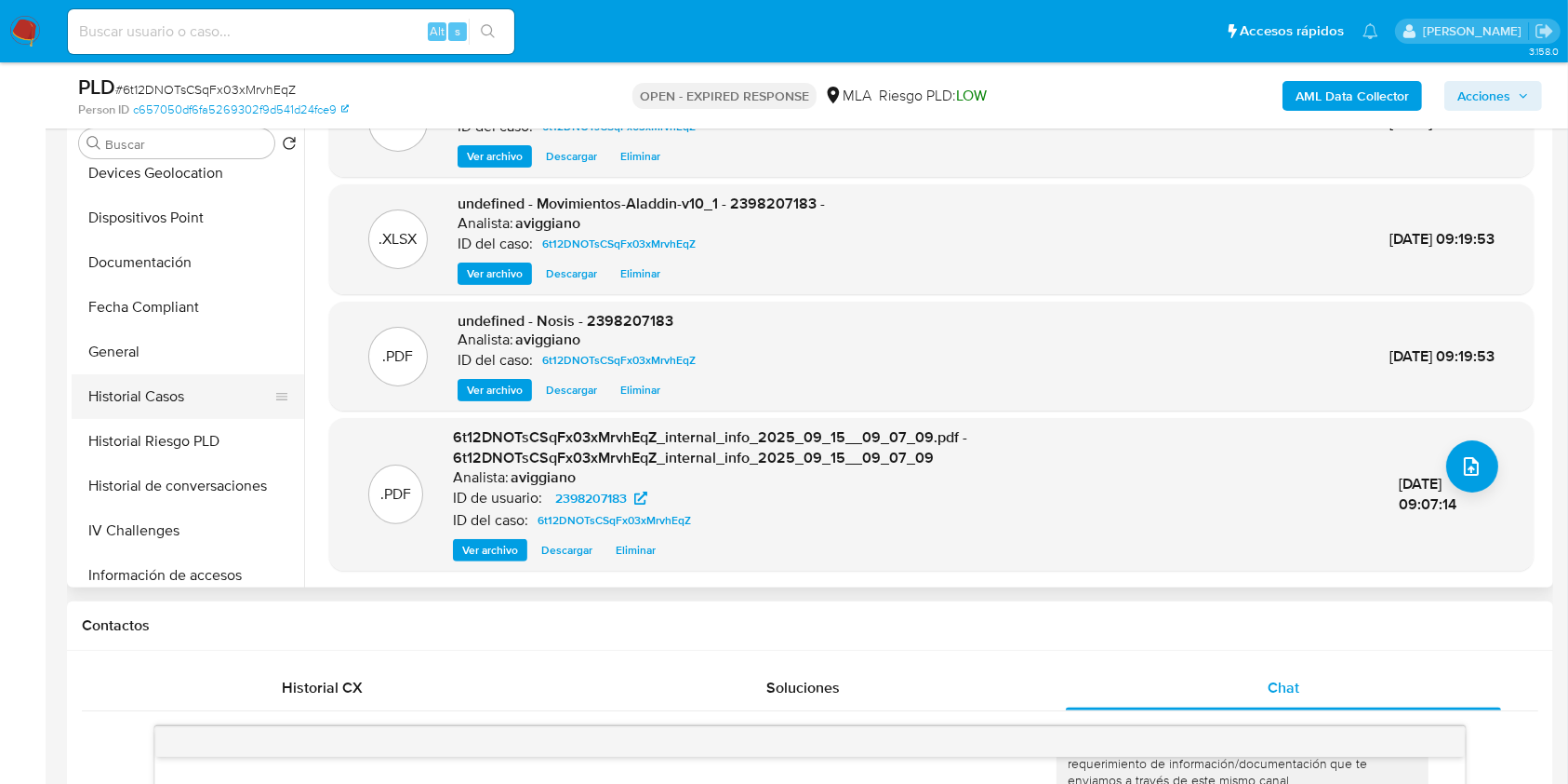
click at [178, 398] on button "Historial Casos" at bounding box center [181, 396] width 217 height 44
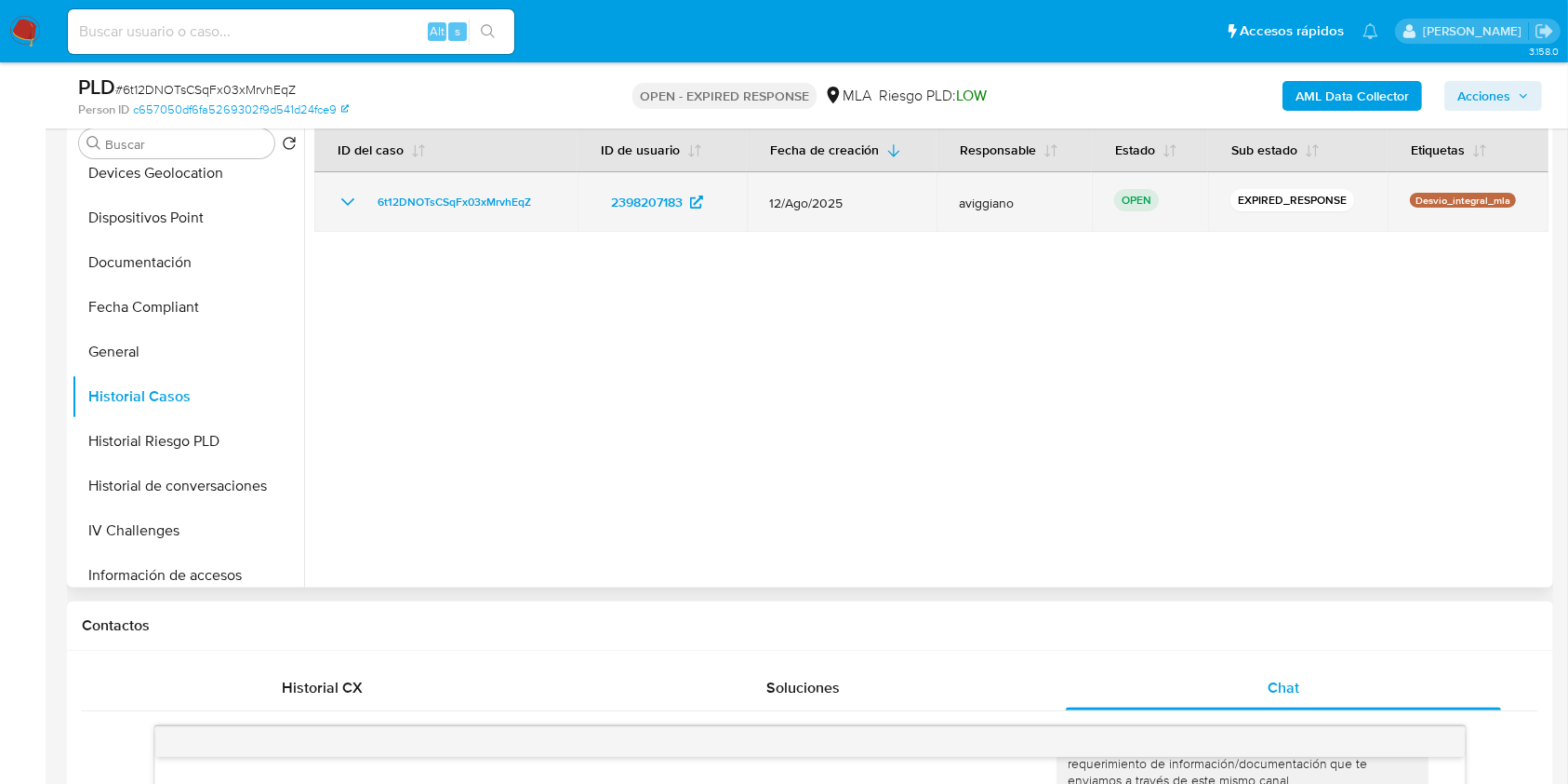
drag, startPoint x: 556, startPoint y: 191, endPoint x: 370, endPoint y: 190, distance: 186.0
click at [370, 190] on td "6t12DNOTsCSqFx03xMrvhEqZ" at bounding box center [446, 201] width 263 height 60
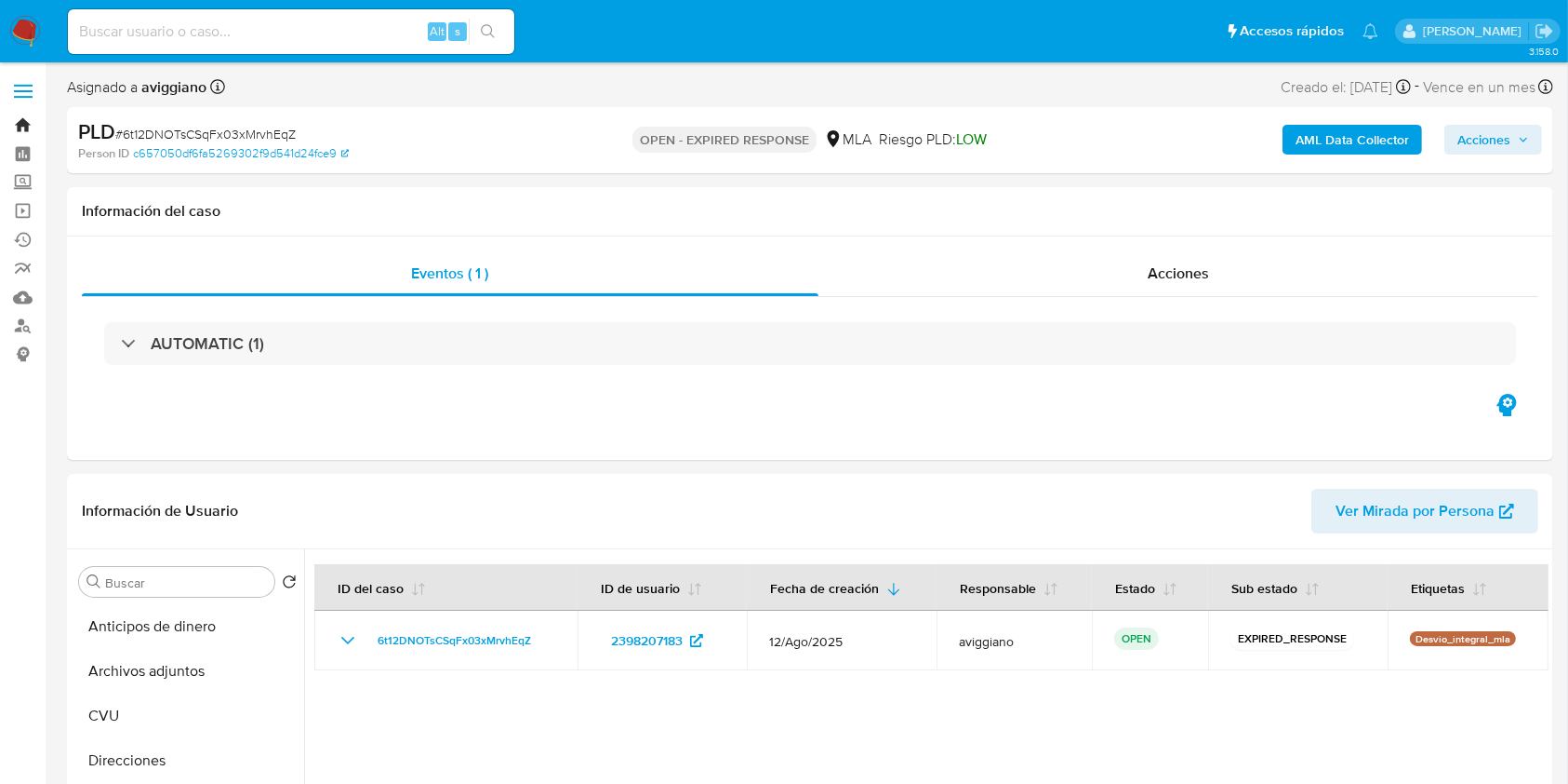
click at [21, 130] on link "Bandeja" at bounding box center [111, 125] width 221 height 29
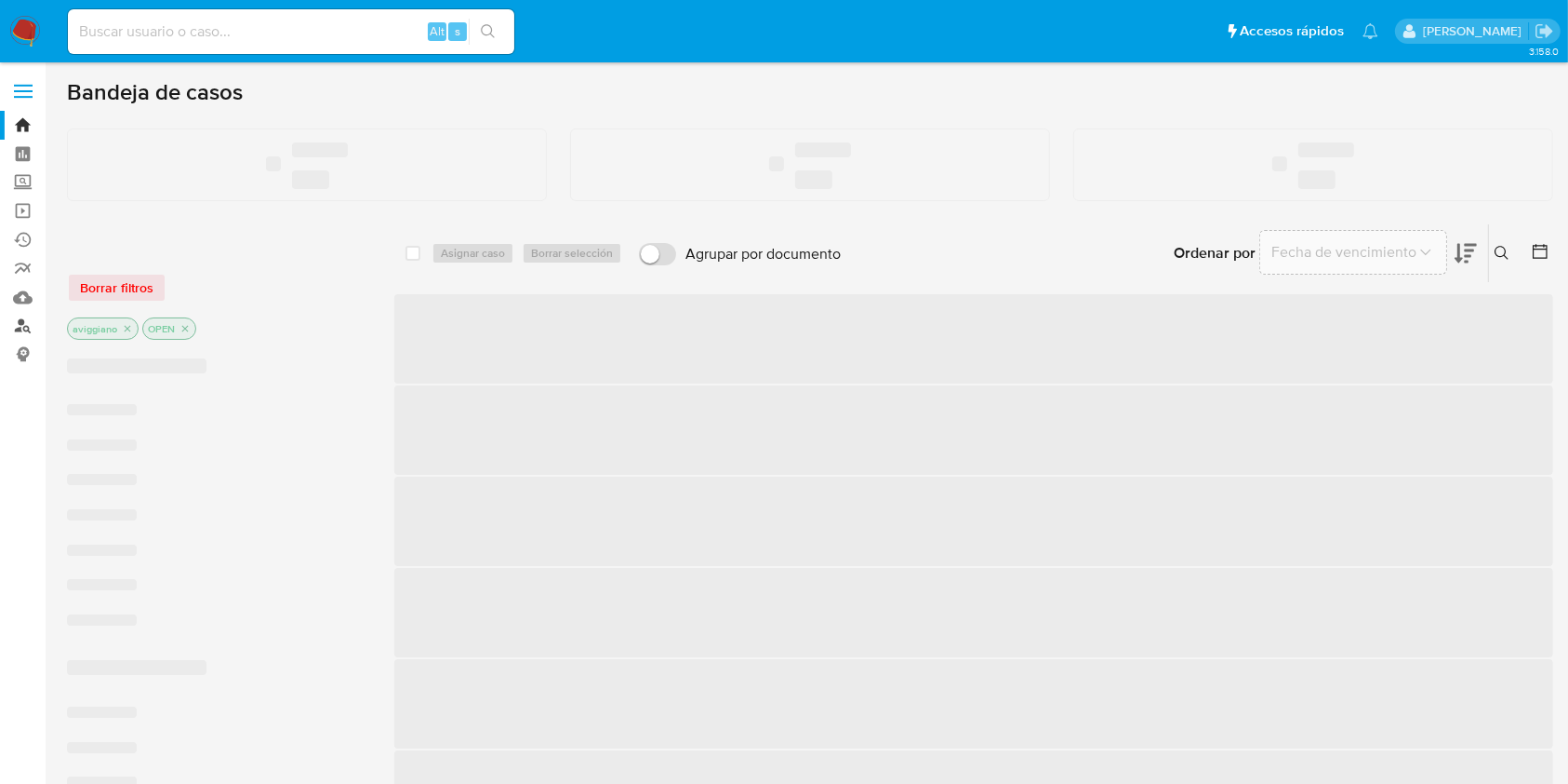
drag, startPoint x: 0, startPoint y: 0, endPoint x: 18, endPoint y: 327, distance: 327.5
click at [18, 327] on link "Buscador de personas" at bounding box center [111, 326] width 221 height 29
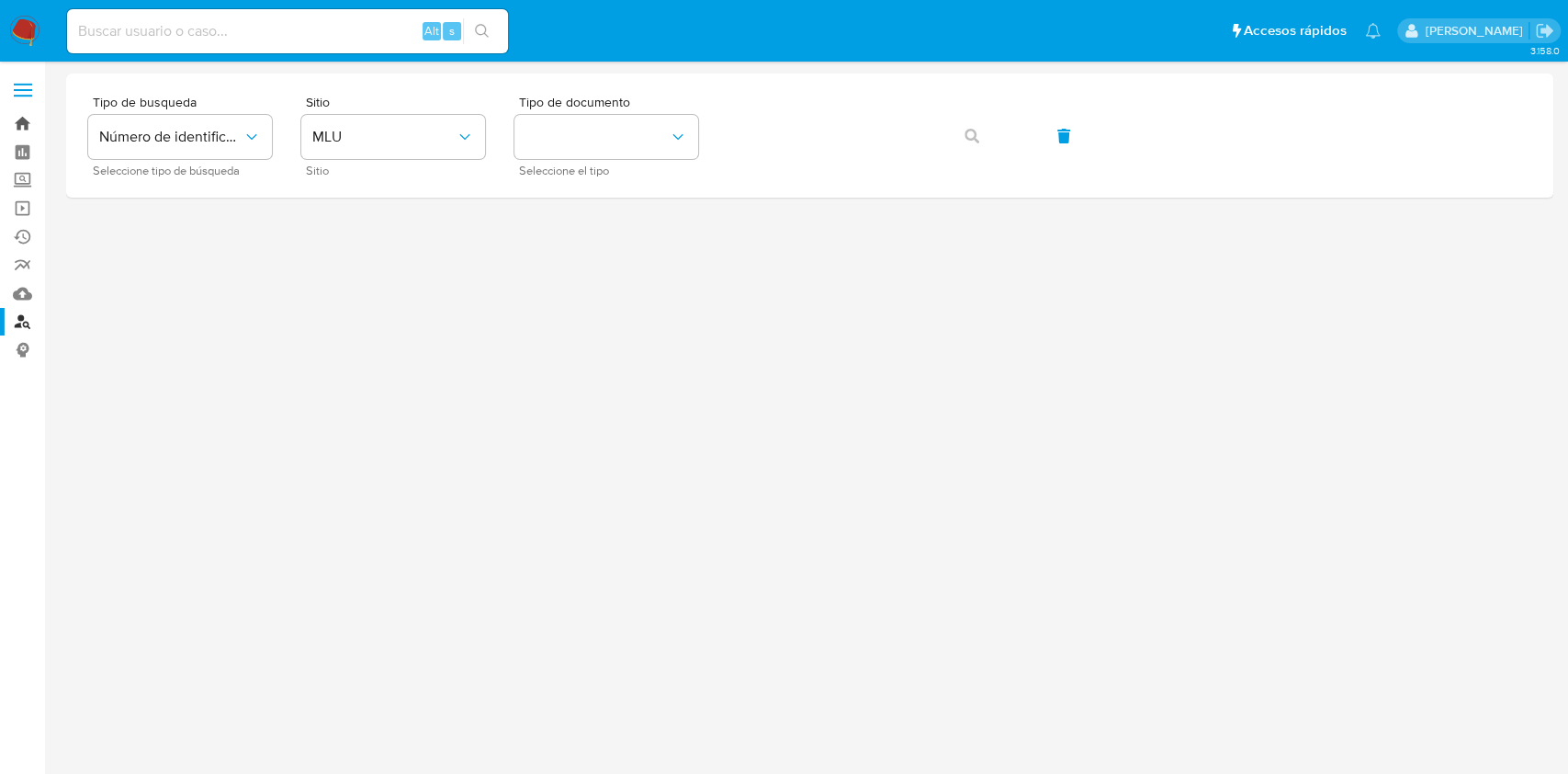
click at [29, 118] on link "Bandeja" at bounding box center [109, 123] width 218 height 29
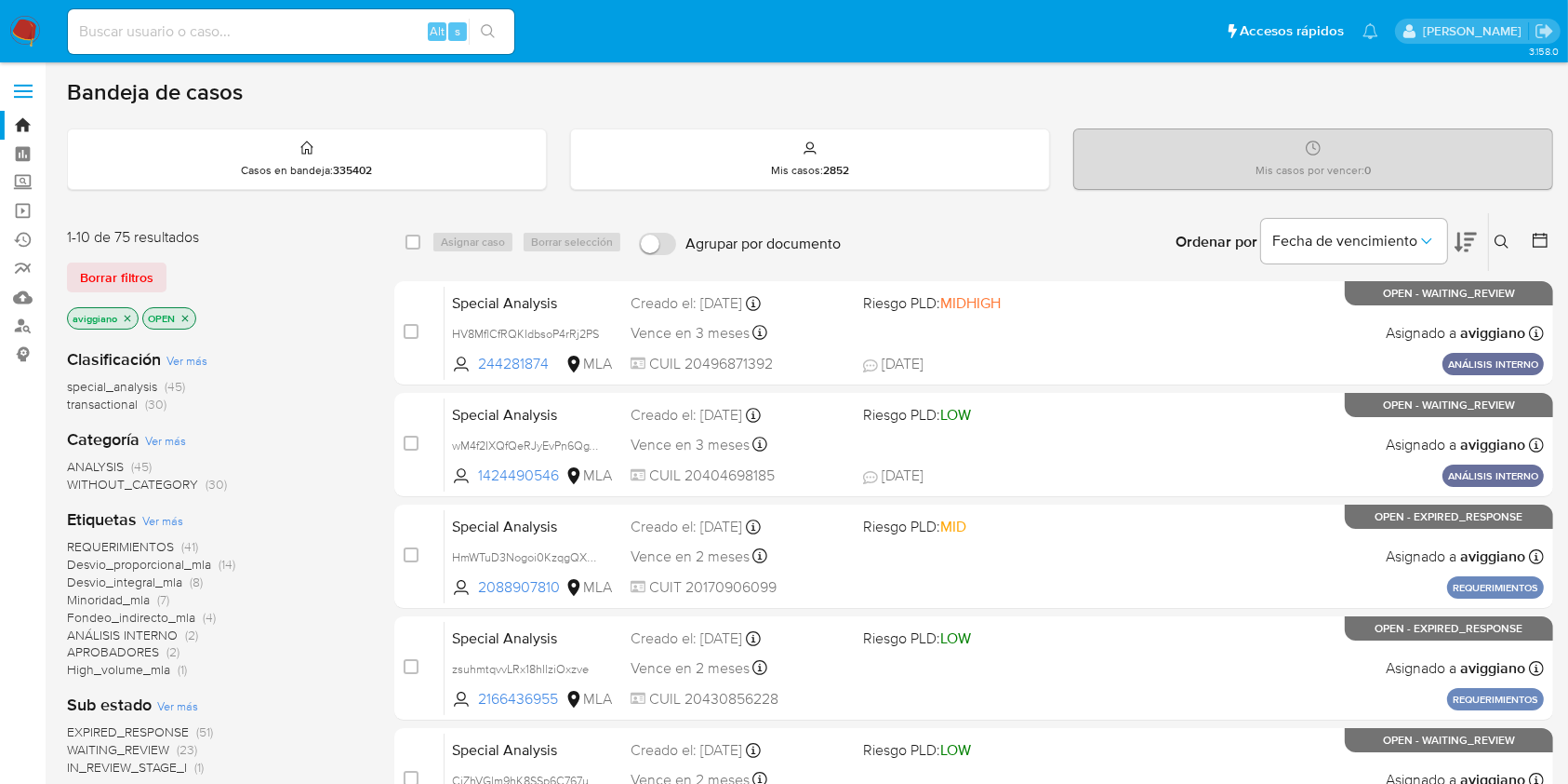
click at [1510, 235] on button at bounding box center [1504, 242] width 30 height 23
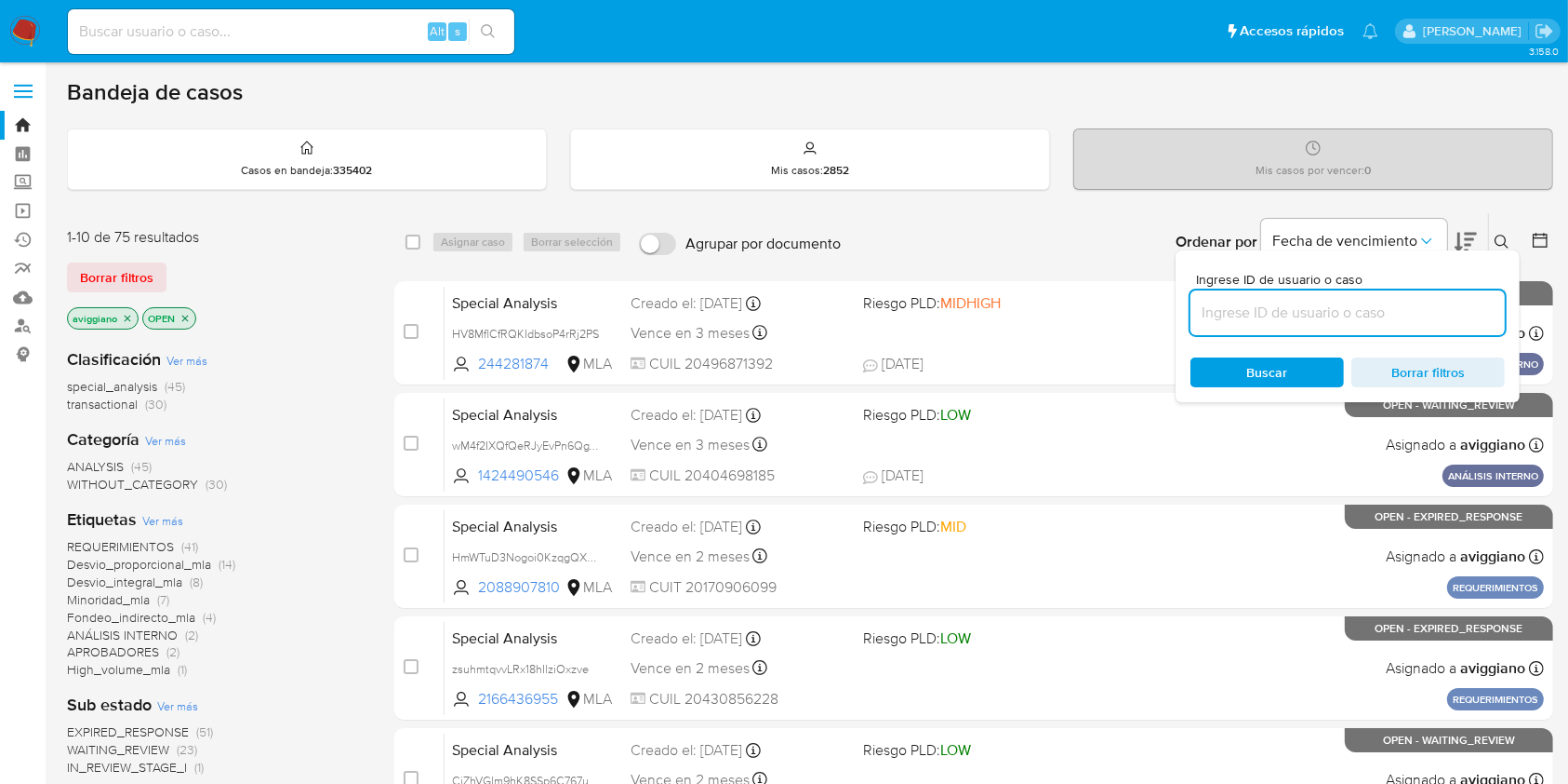
click at [1389, 309] on input at bounding box center [1348, 313] width 315 height 25
type input "6t12DNOTsCSqFx03xMrvhEqZ"
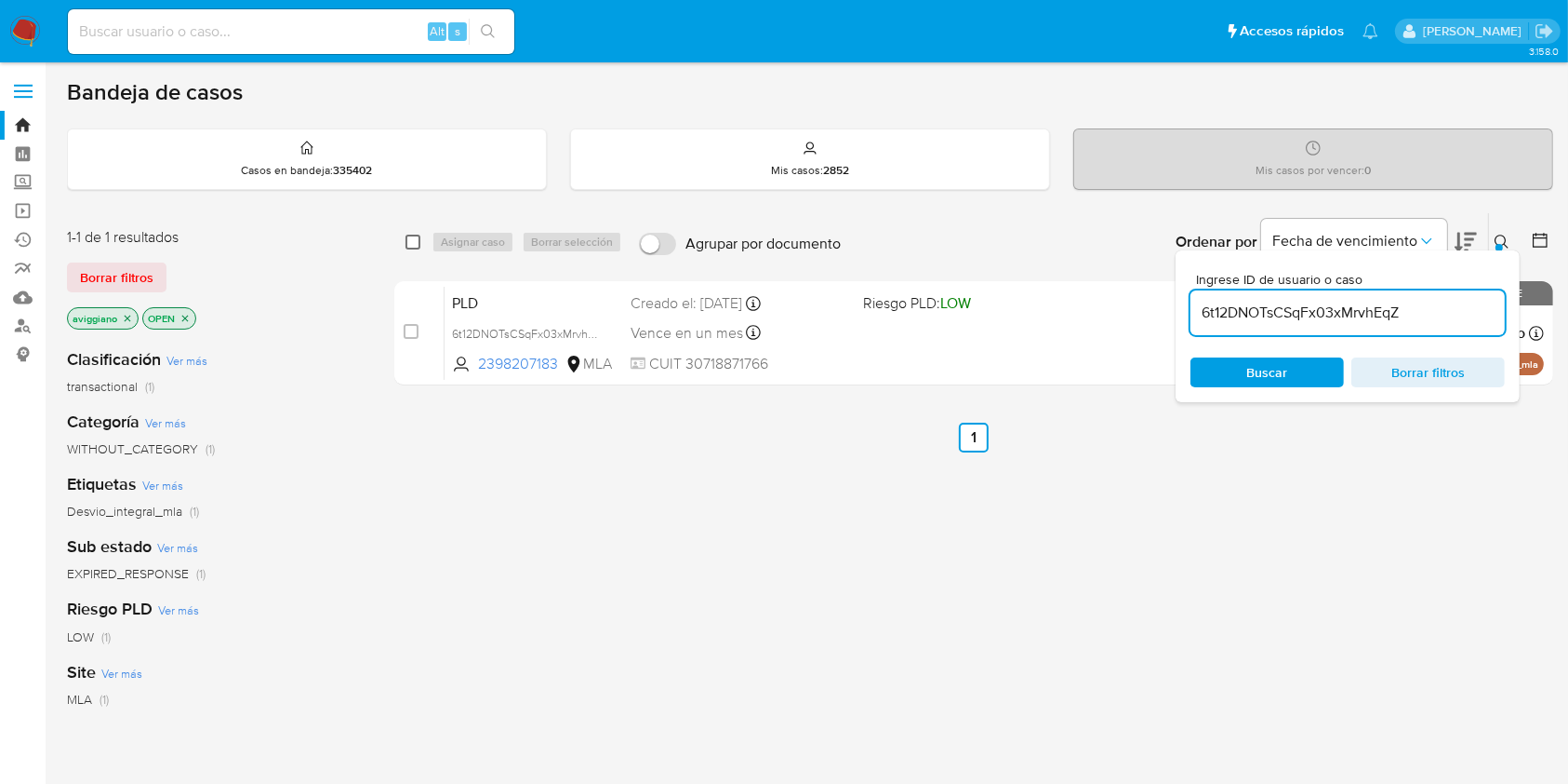
click at [410, 238] on input "checkbox" at bounding box center [413, 242] width 15 height 15
checkbox input "true"
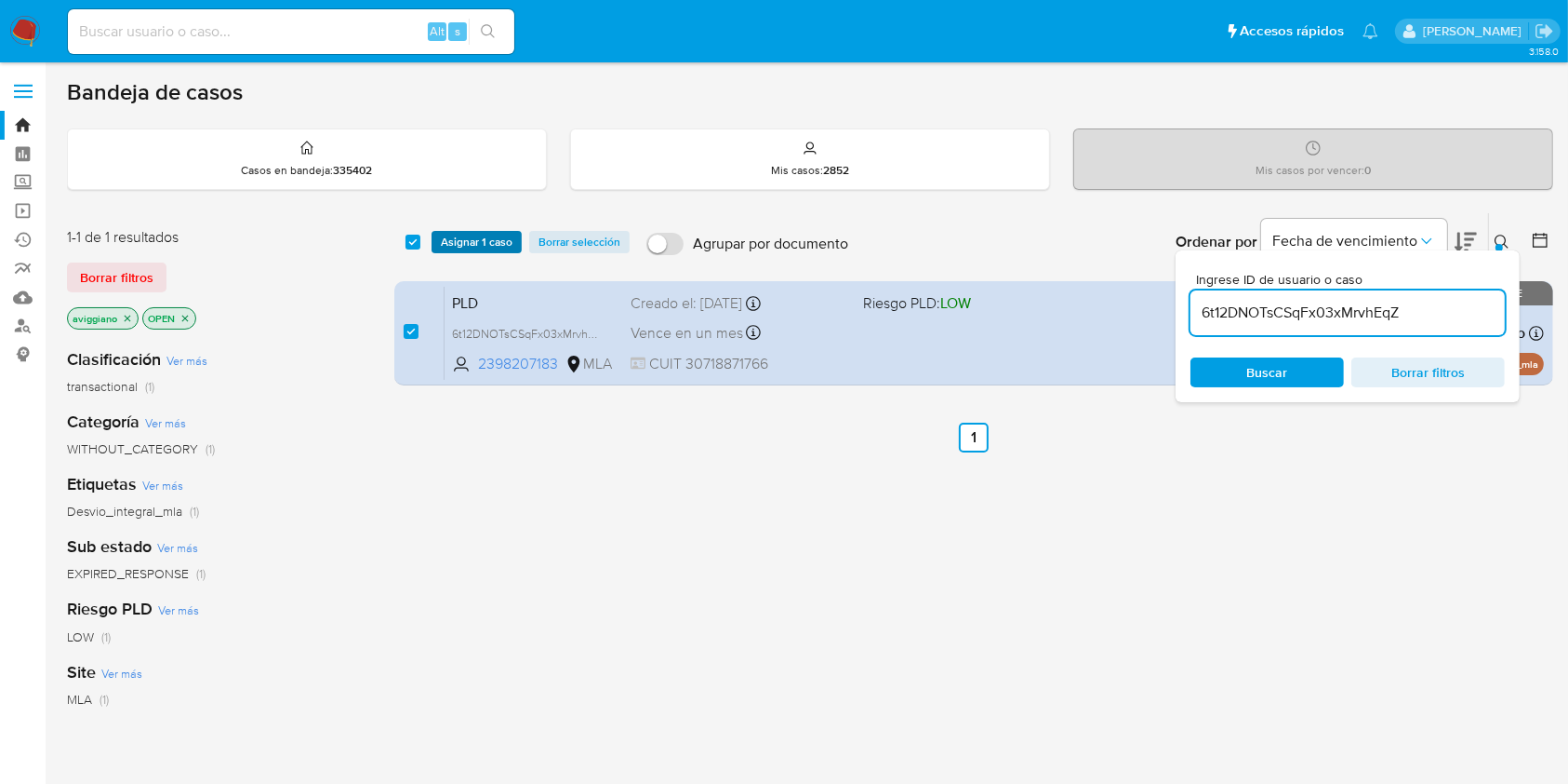
click at [469, 235] on span "Asignar 1 caso" at bounding box center [476, 242] width 72 height 19
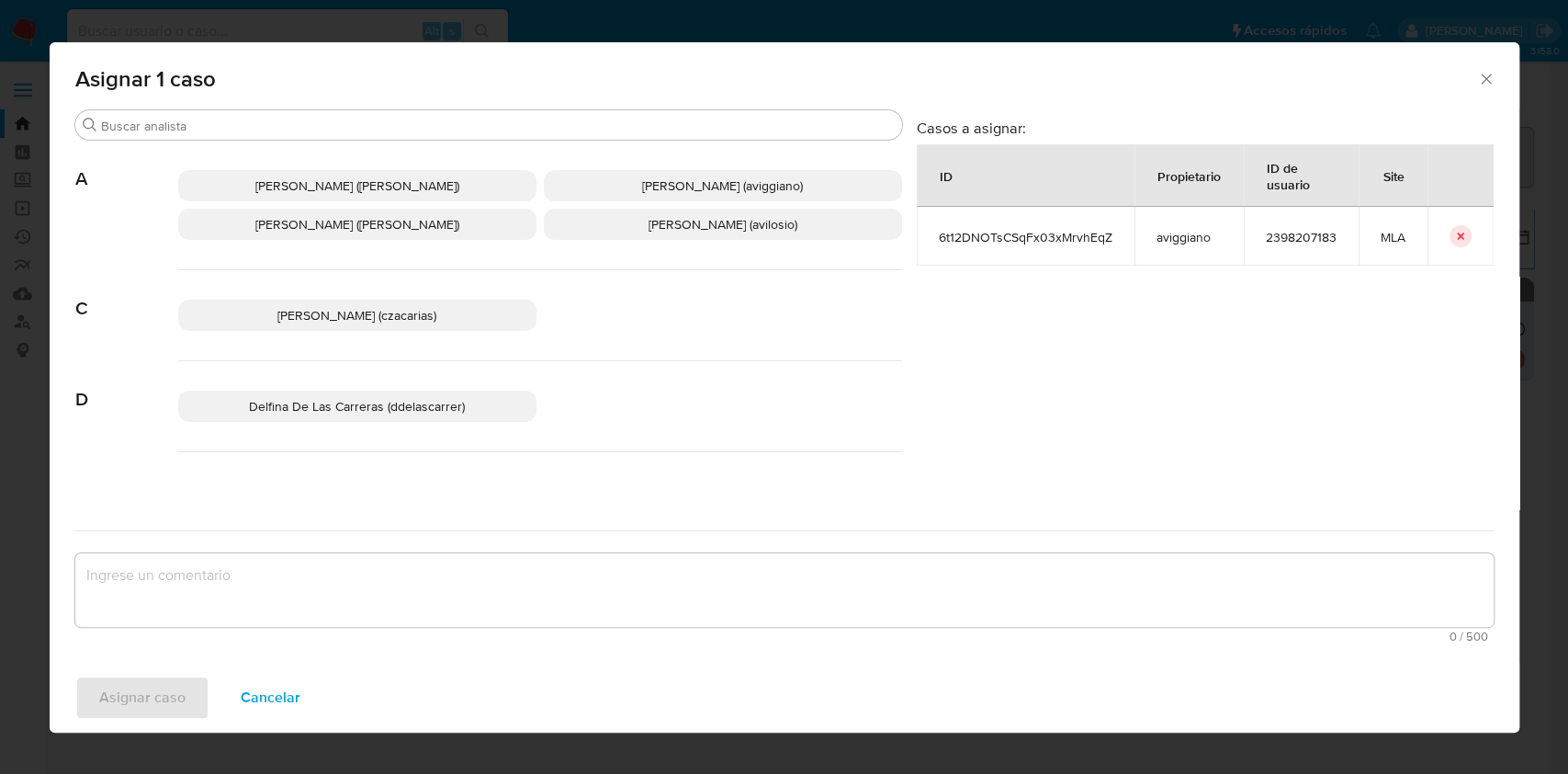
click at [335, 204] on div "Abril Karina Medzovich (amedzovich) Agustina Belen Viggiano (aviggiano) Alejand…" at bounding box center [539, 205] width 723 height 130
click at [329, 217] on span "Alejandra Alicia Barbieri (alebarbieri)" at bounding box center [357, 224] width 203 height 19
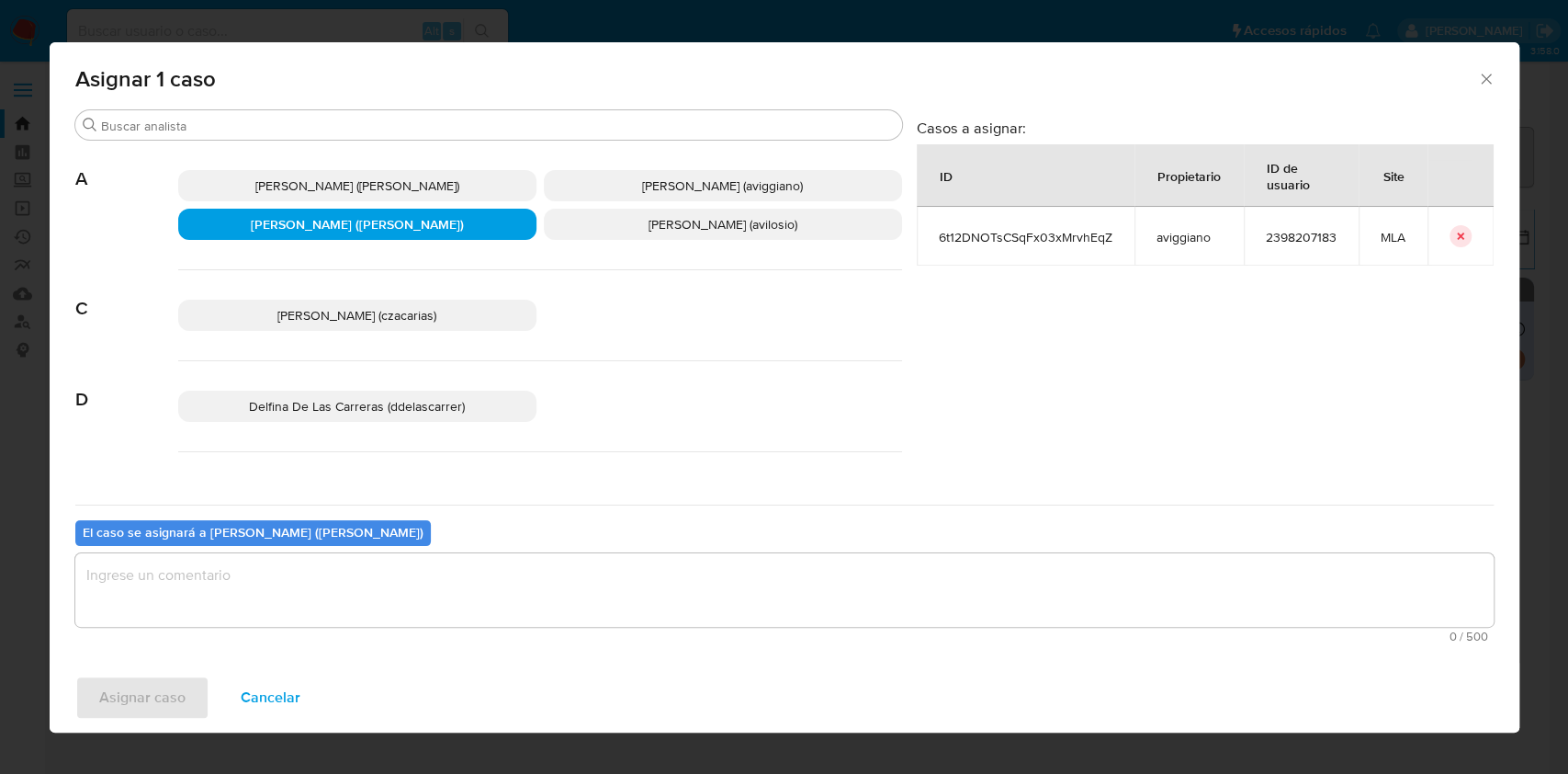
click at [642, 193] on span "Agustina Belen Viggiano (aviggiano)" at bounding box center [722, 186] width 161 height 19
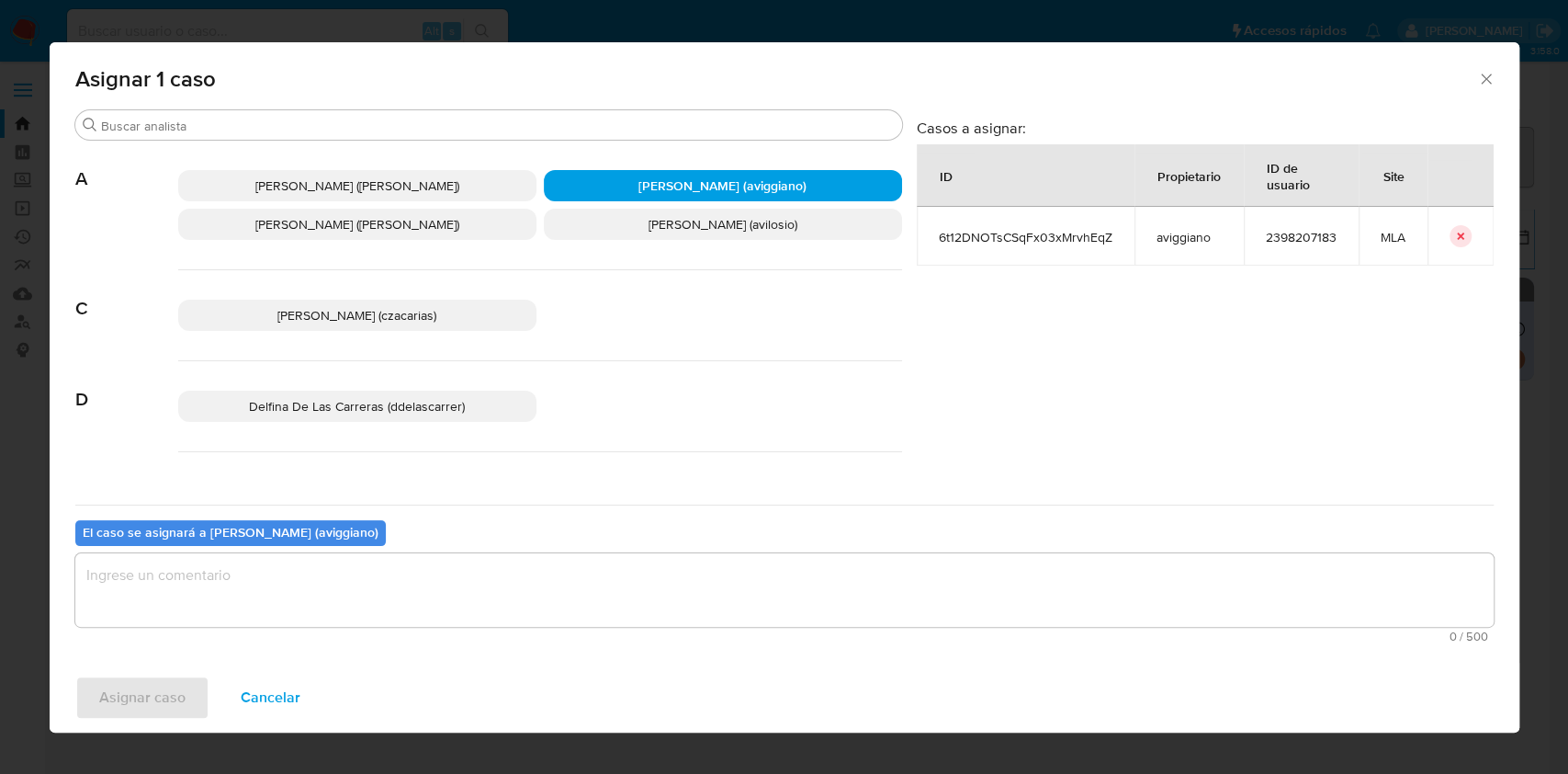
click at [235, 598] on textarea "assign-modal" at bounding box center [784, 589] width 1418 height 74
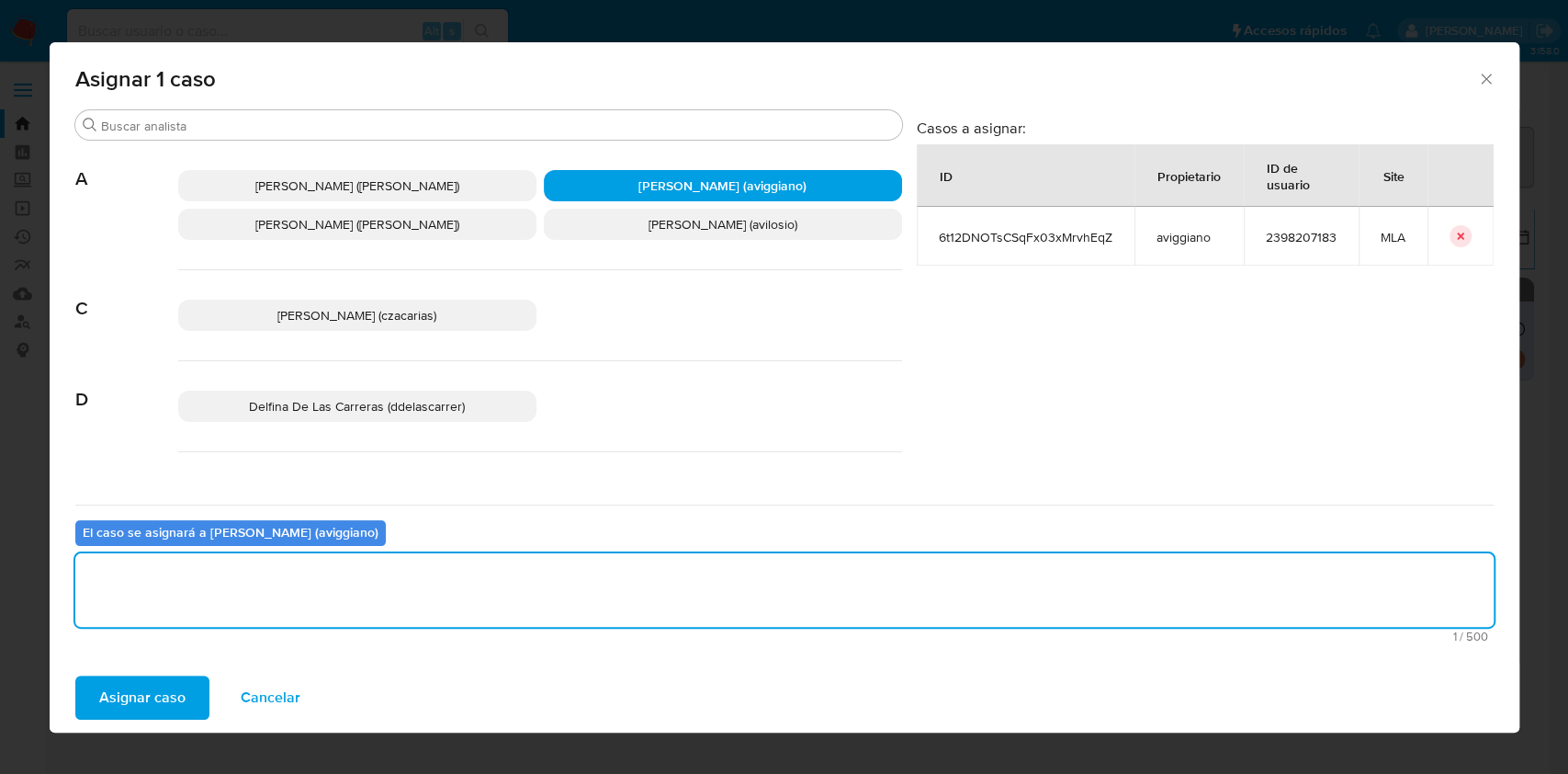
click at [160, 687] on span "Asignar caso" at bounding box center [142, 697] width 87 height 40
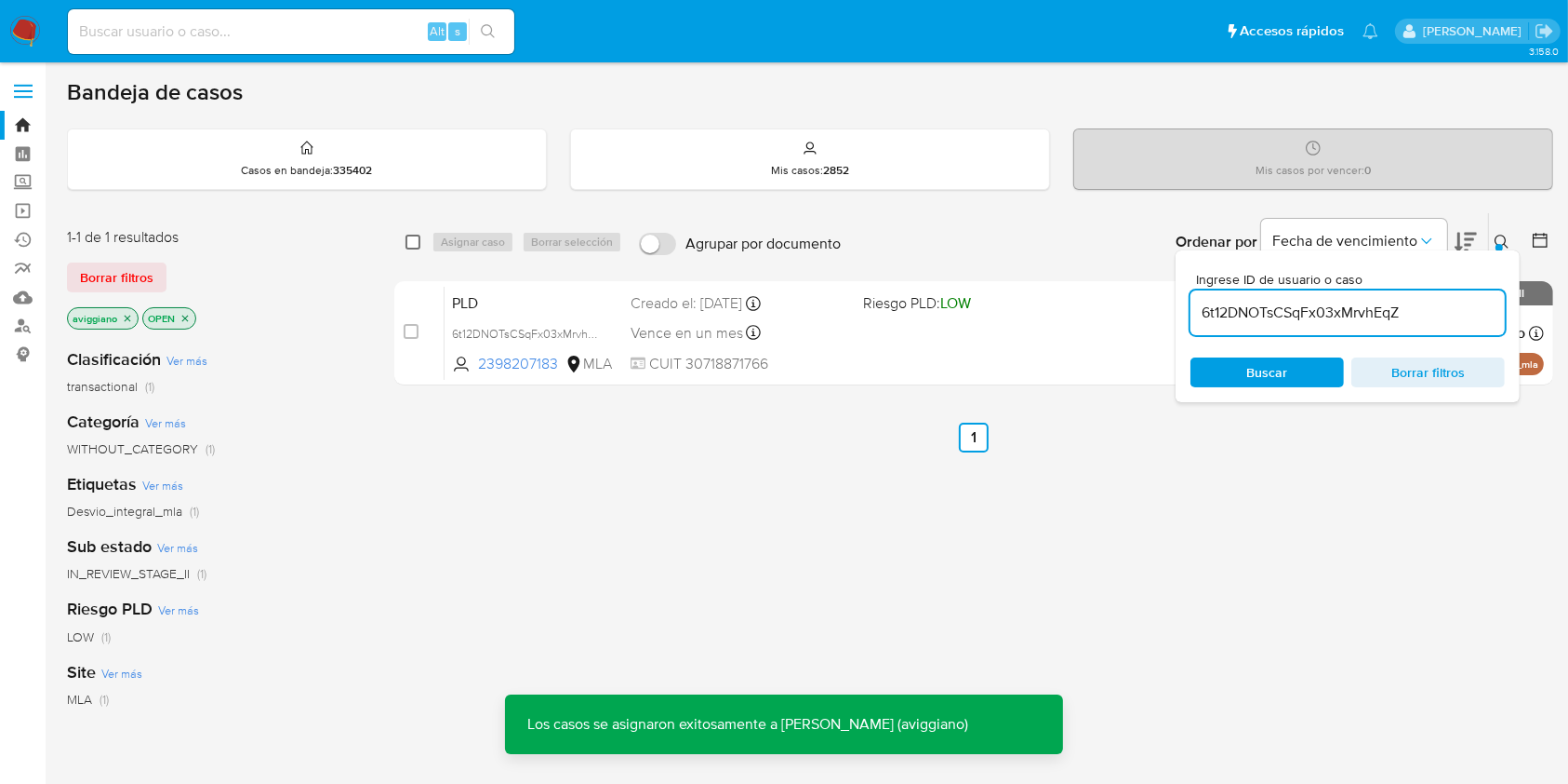
click at [405, 242] on input "checkbox" at bounding box center [413, 242] width 15 height 15
checkbox input "true"
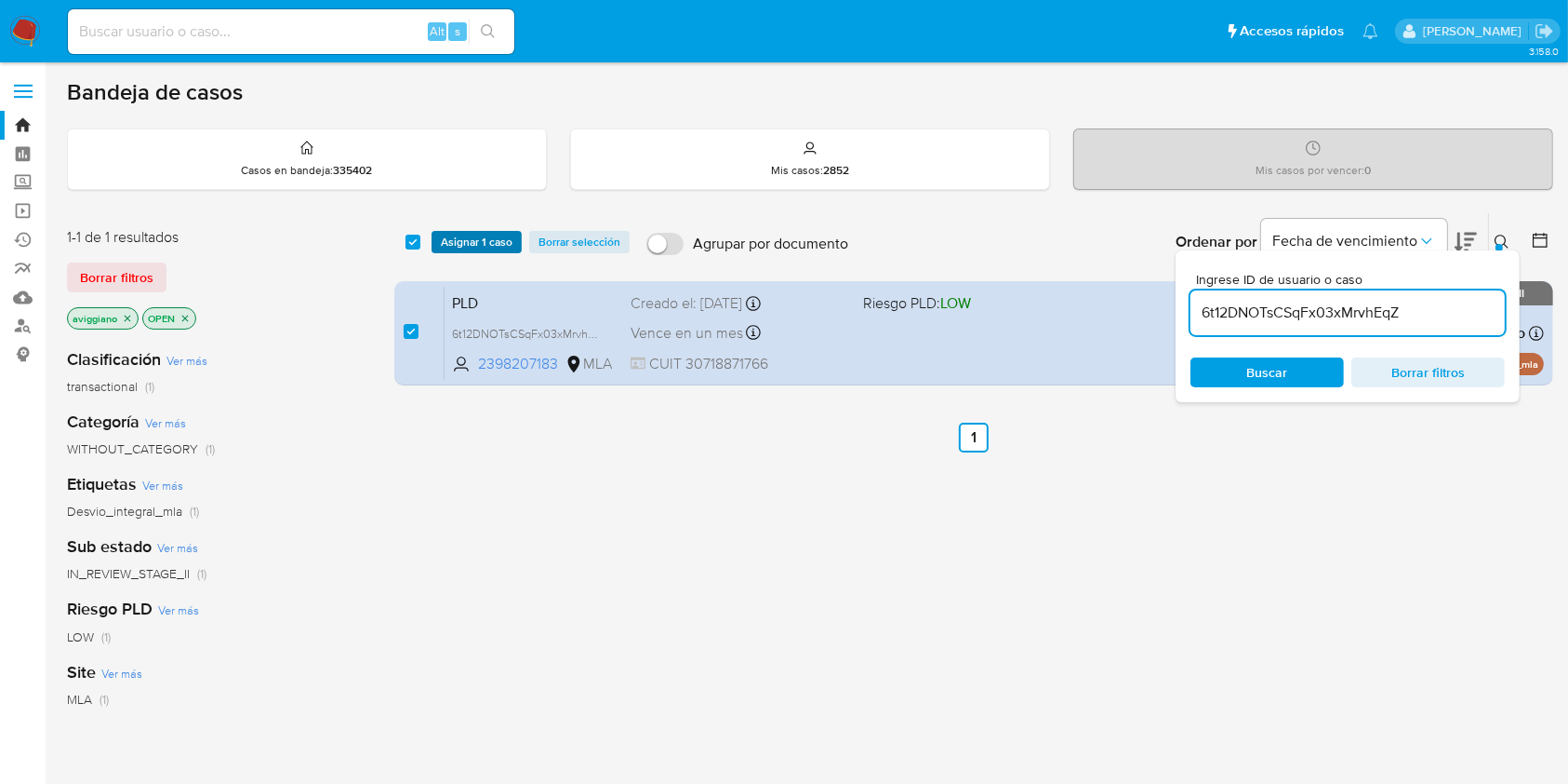
click at [460, 244] on span "Asignar 1 caso" at bounding box center [476, 242] width 72 height 19
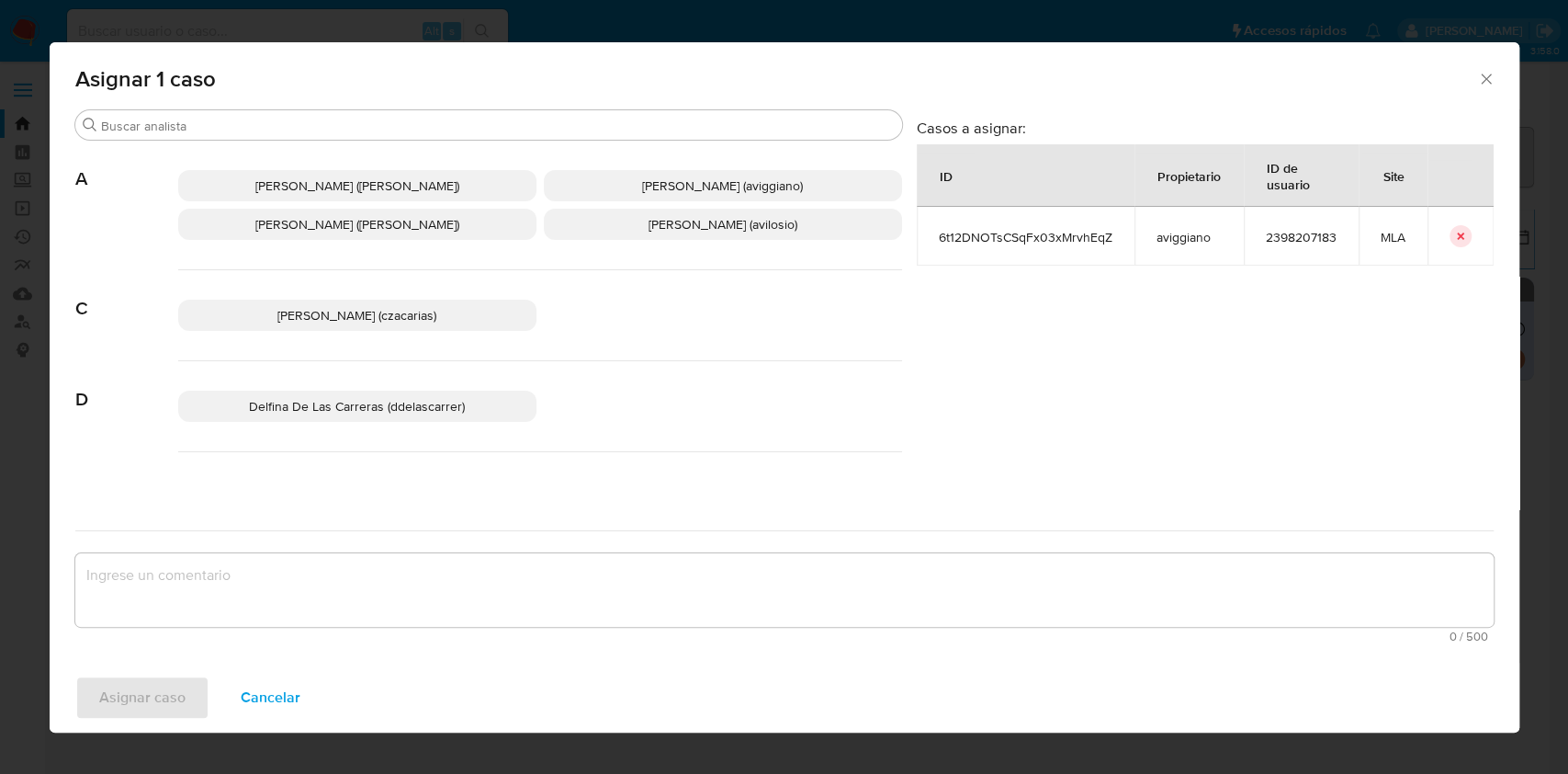
click at [397, 233] on p "Alejandra Alicia Barbieri (alebarbieri)" at bounding box center [357, 223] width 358 height 31
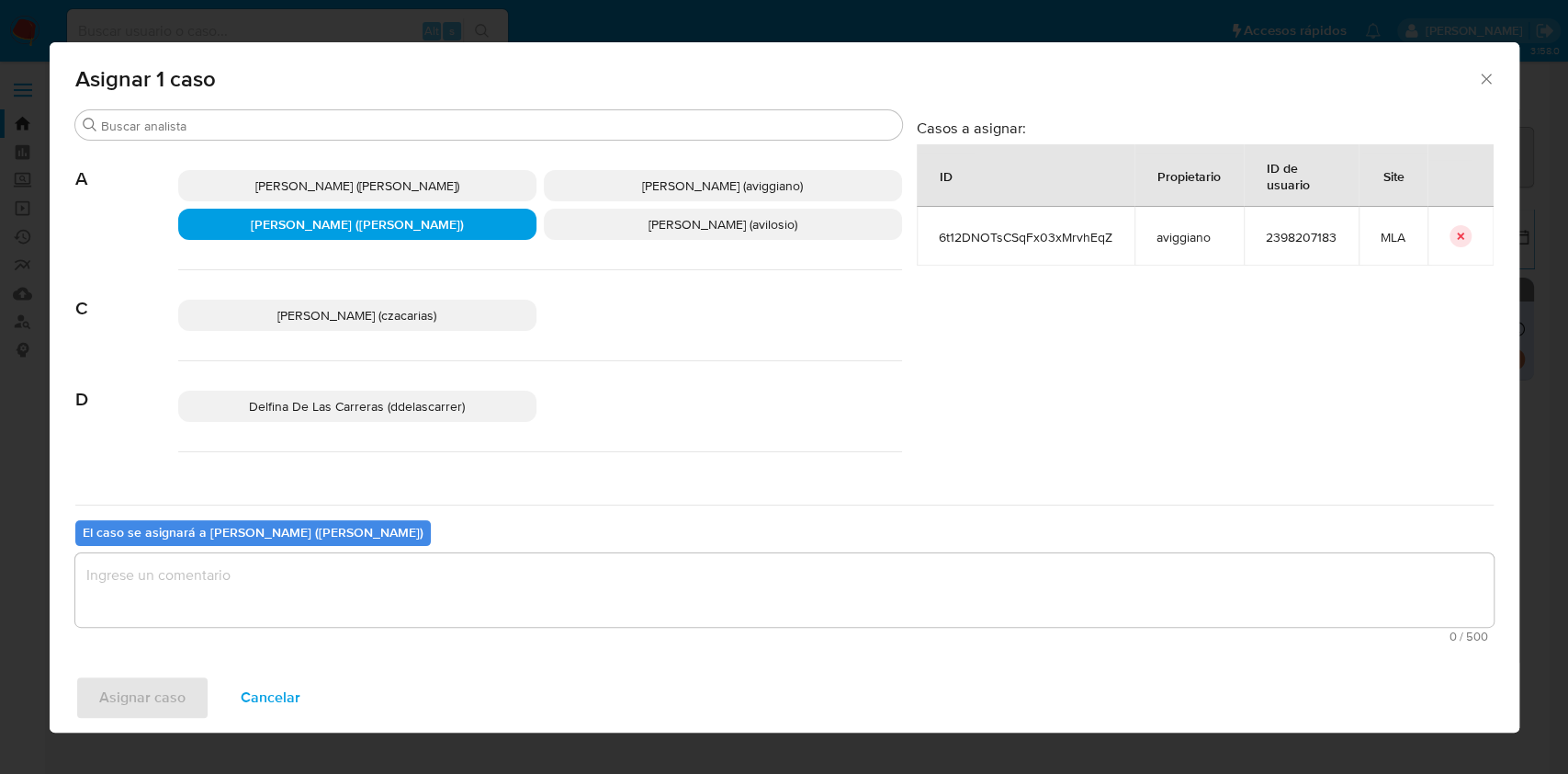
click at [1489, 75] on icon "Cerrar ventana" at bounding box center [1486, 79] width 19 height 19
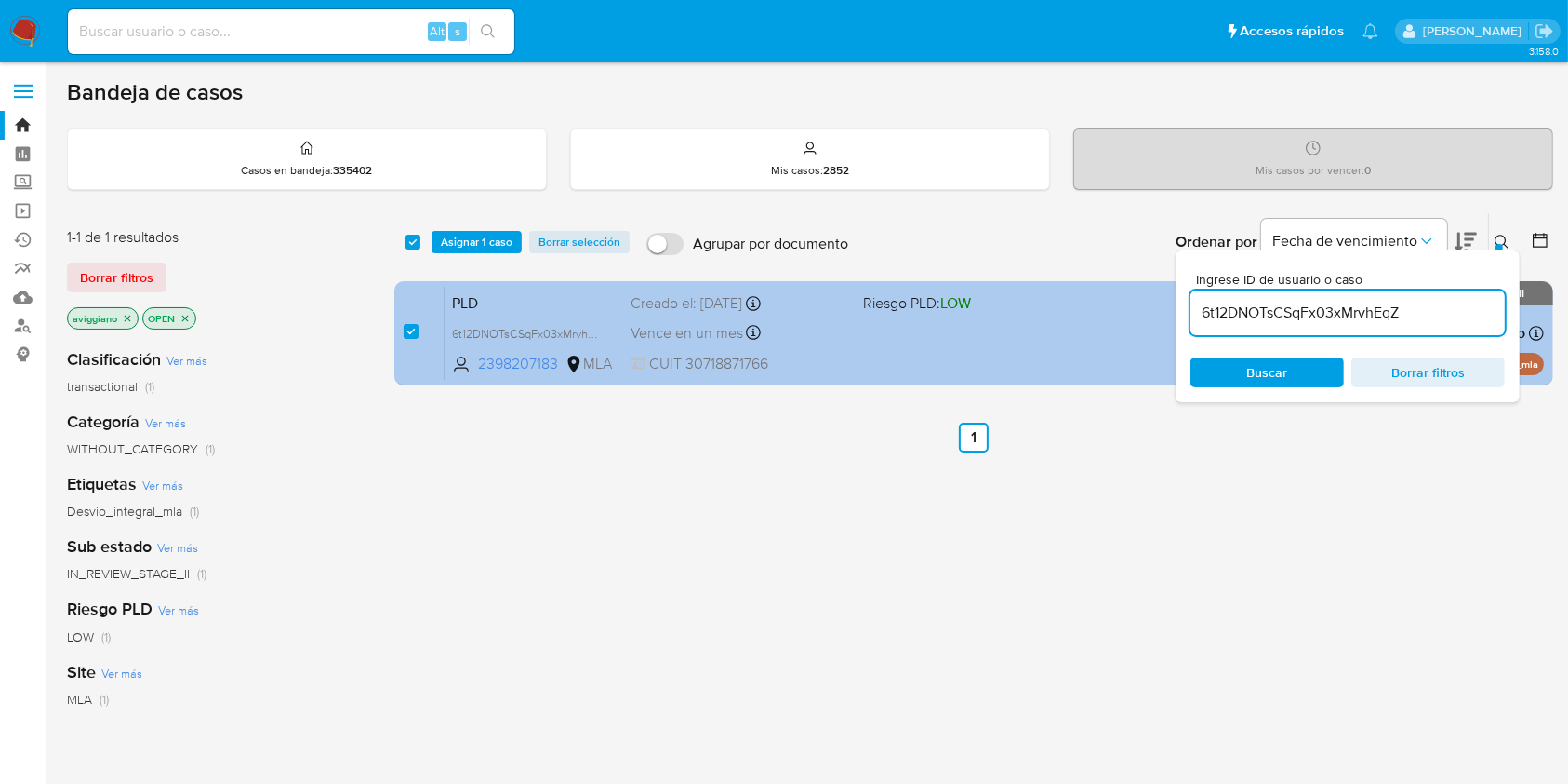
click at [820, 352] on div "PLD 6t12DNOTsCSqFx03xMrvhEqZ 2398207183 MLA Riesgo PLD: LOW Creado el: 12/08/20…" at bounding box center [993, 332] width 1099 height 94
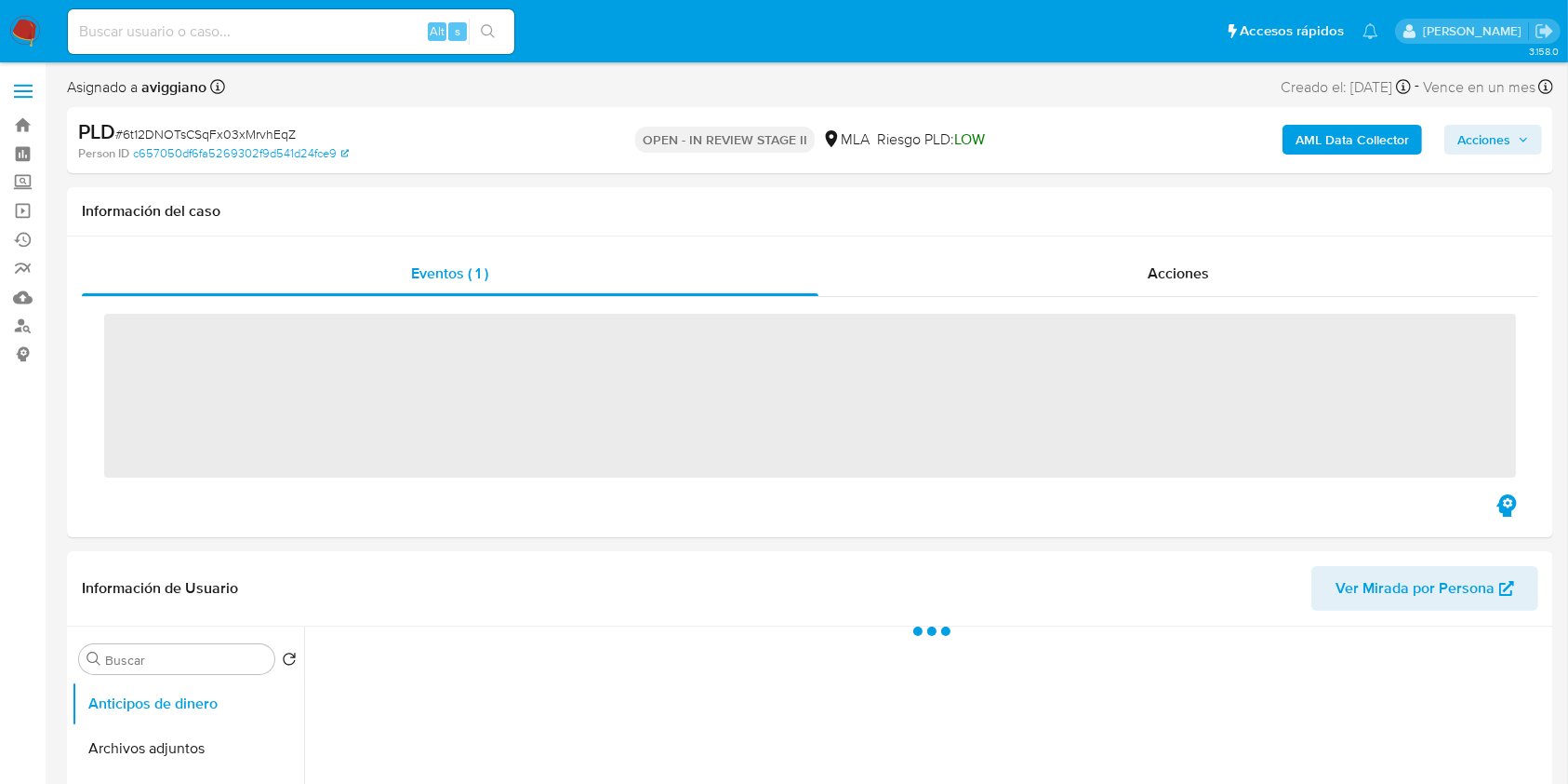
click at [1500, 152] on span "Acciones" at bounding box center [1484, 139] width 53 height 29
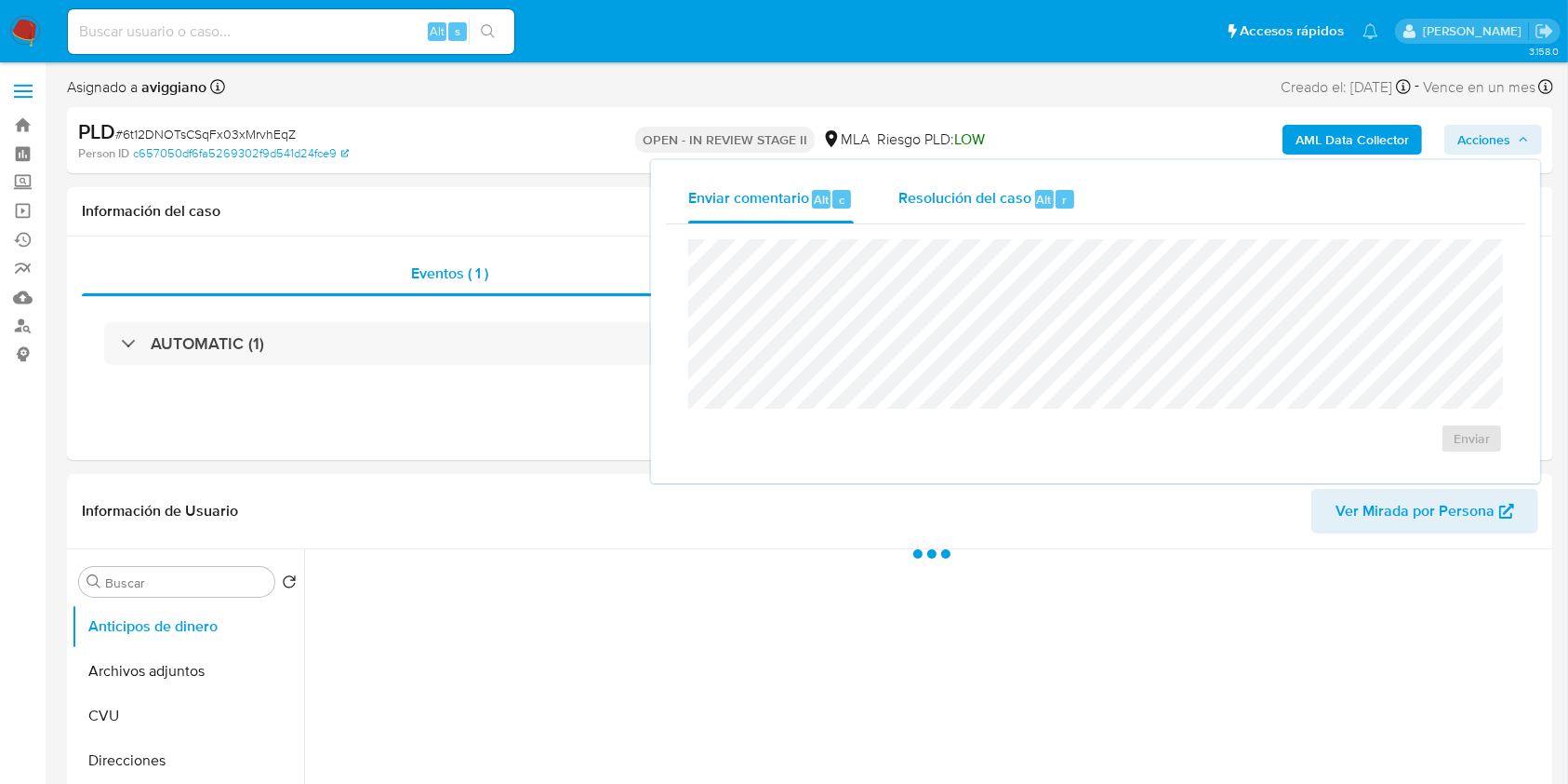
click at [974, 203] on span "Resolución del caso" at bounding box center [965, 199] width 133 height 22
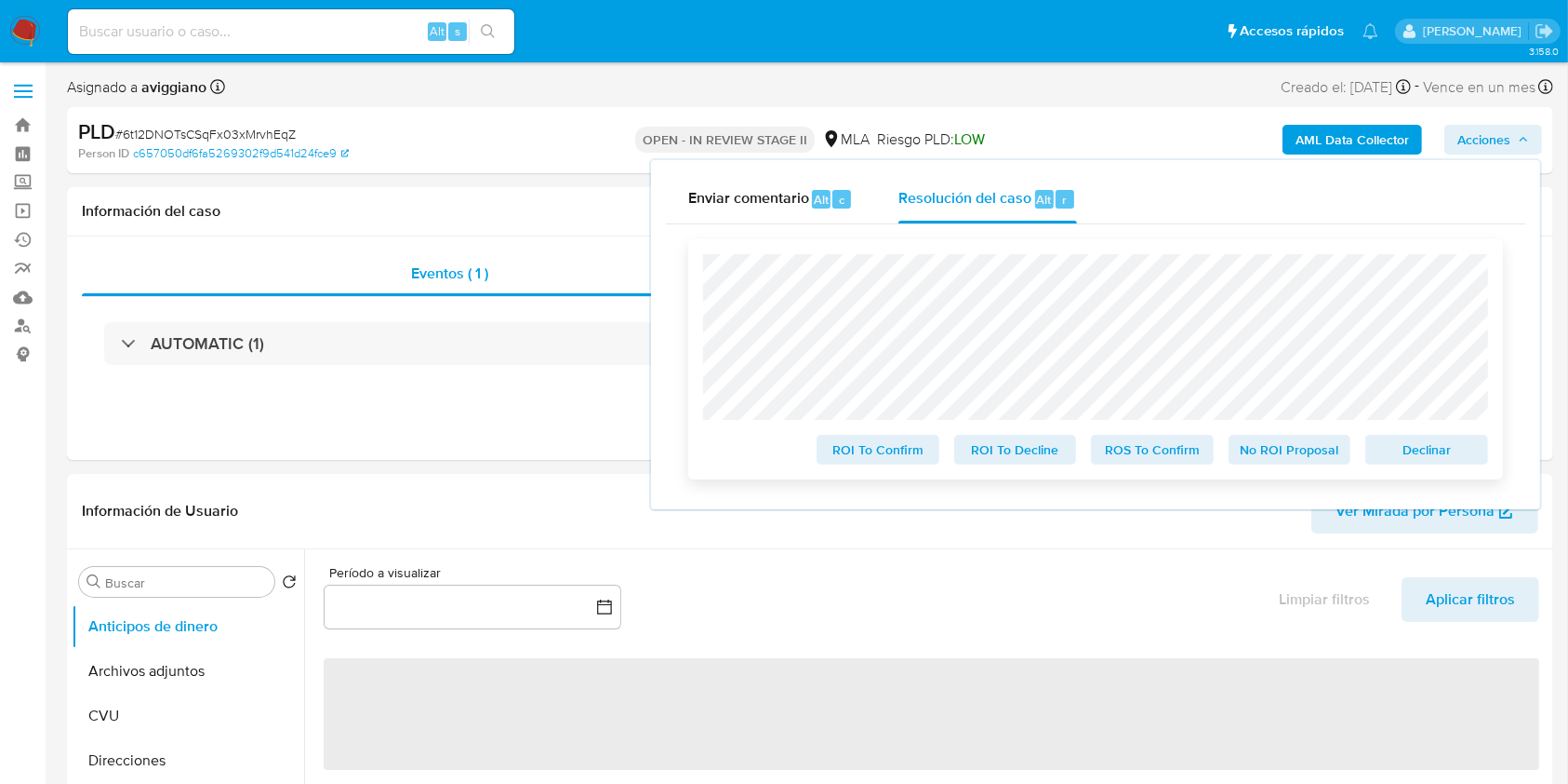
click at [1380, 461] on span "Declinar" at bounding box center [1426, 450] width 96 height 26
select select "10"
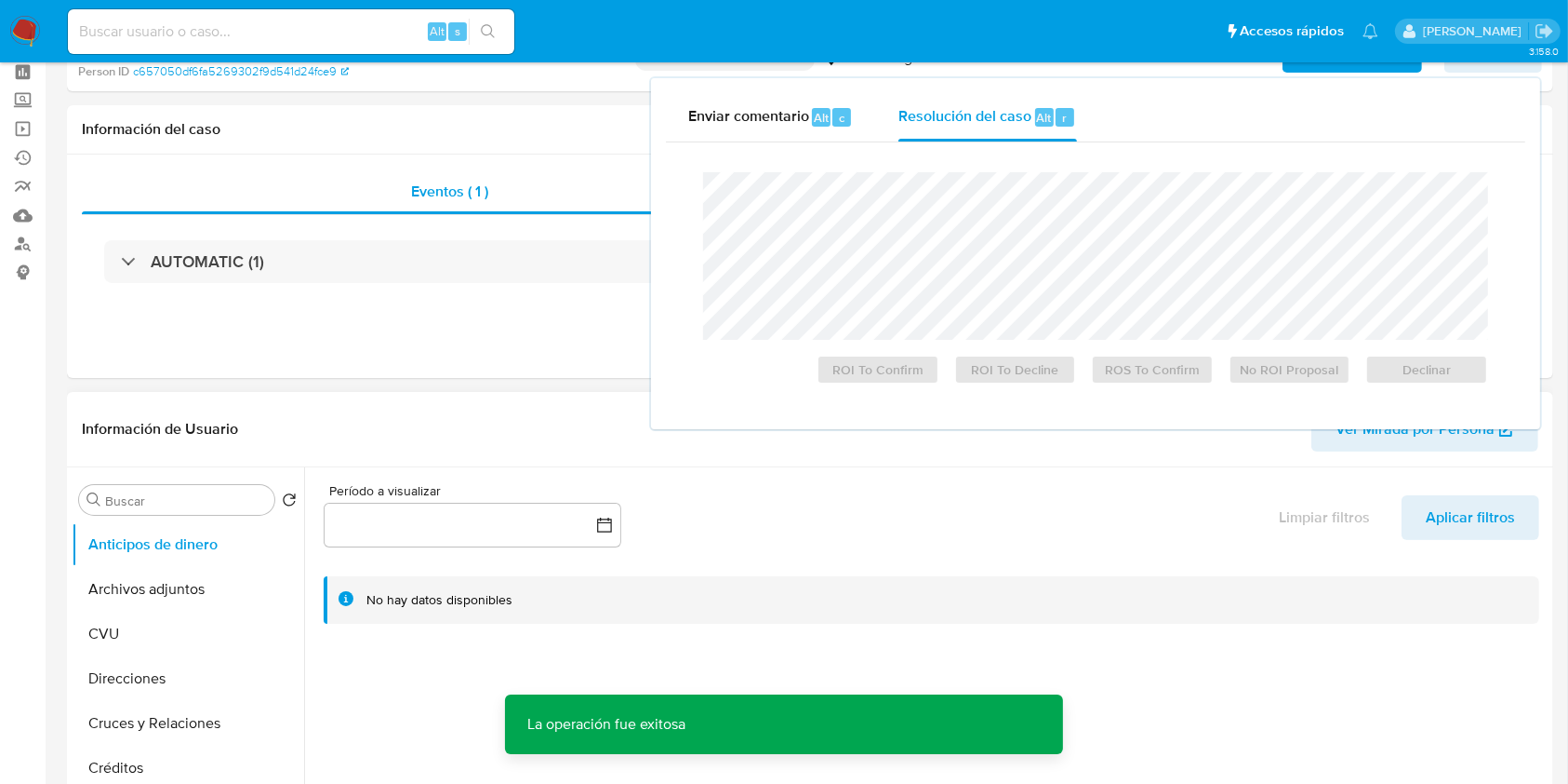
scroll to position [373, 0]
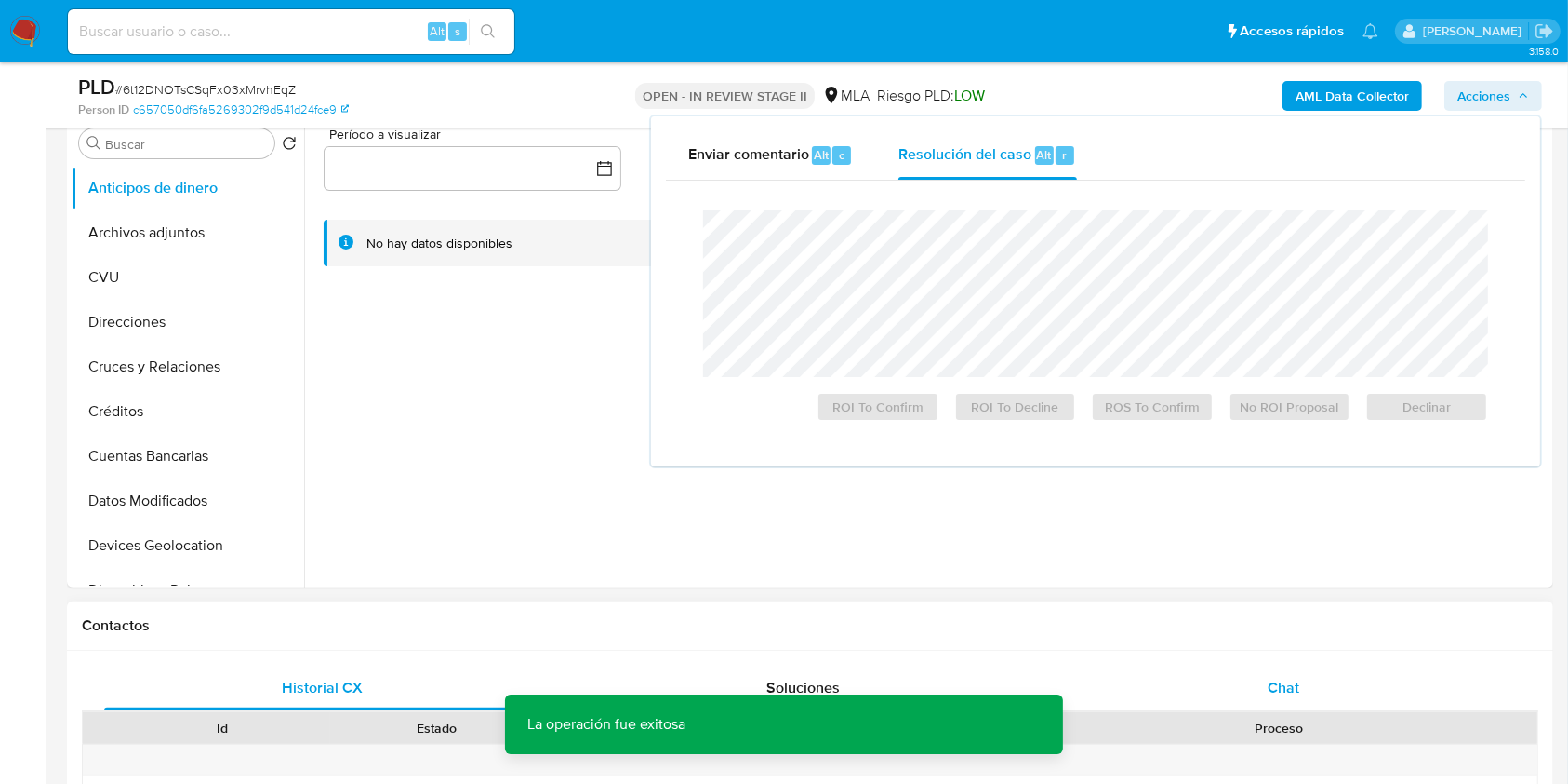
click at [1290, 701] on div "Chat" at bounding box center [1284, 688] width 437 height 44
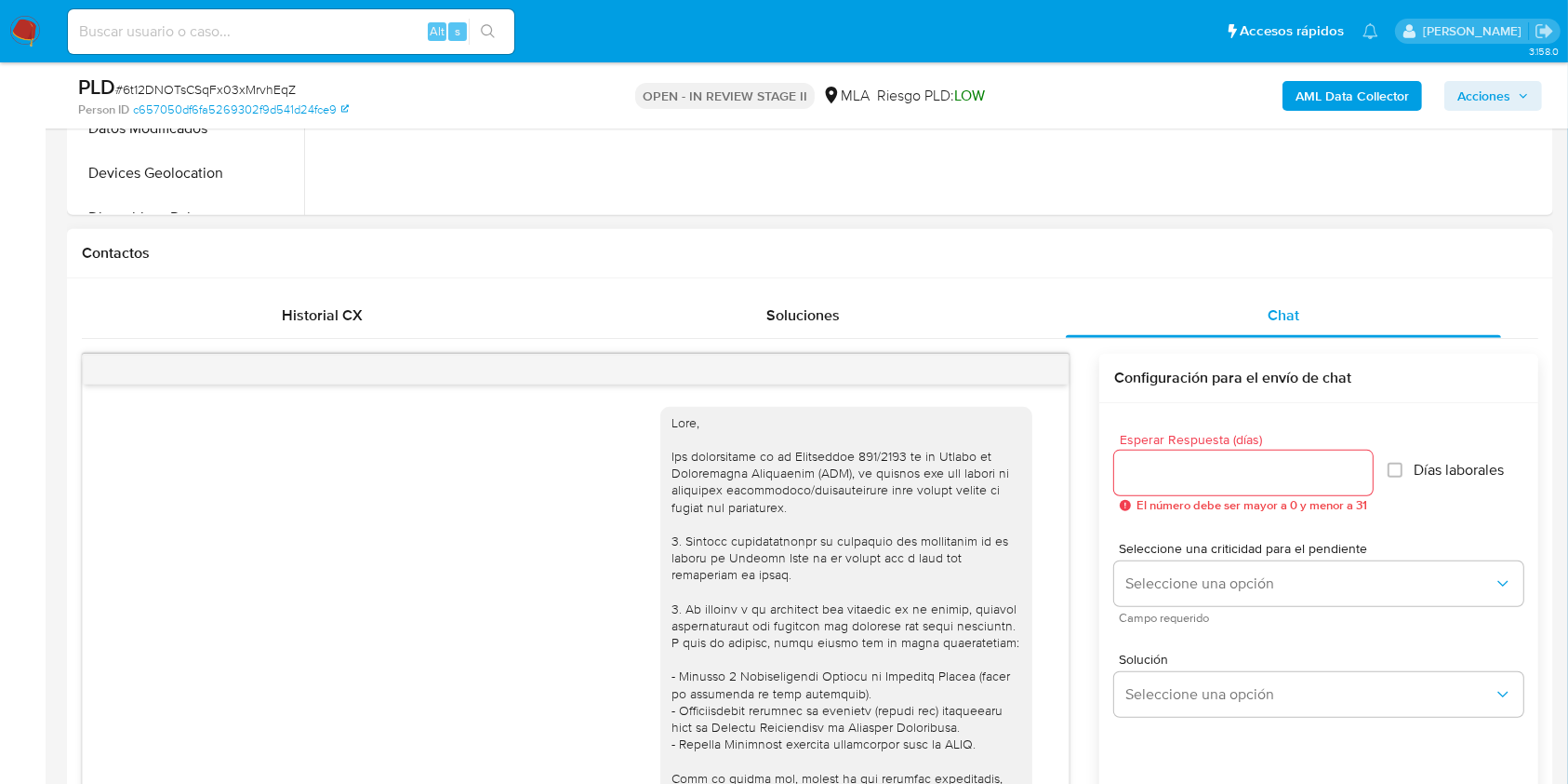
scroll to position [1901, 0]
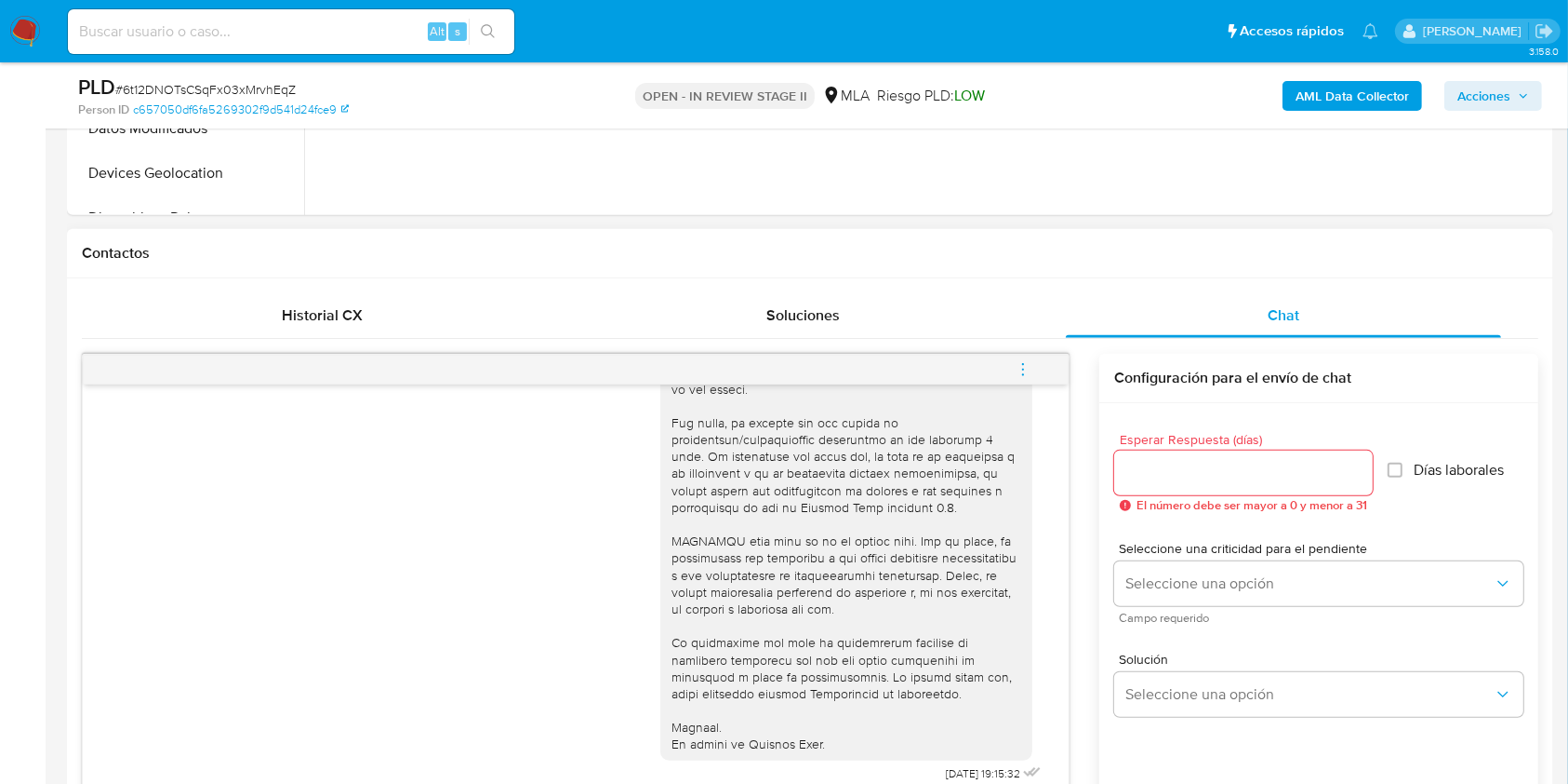
click at [1026, 369] on icon "menu-action" at bounding box center [1024, 370] width 17 height 17
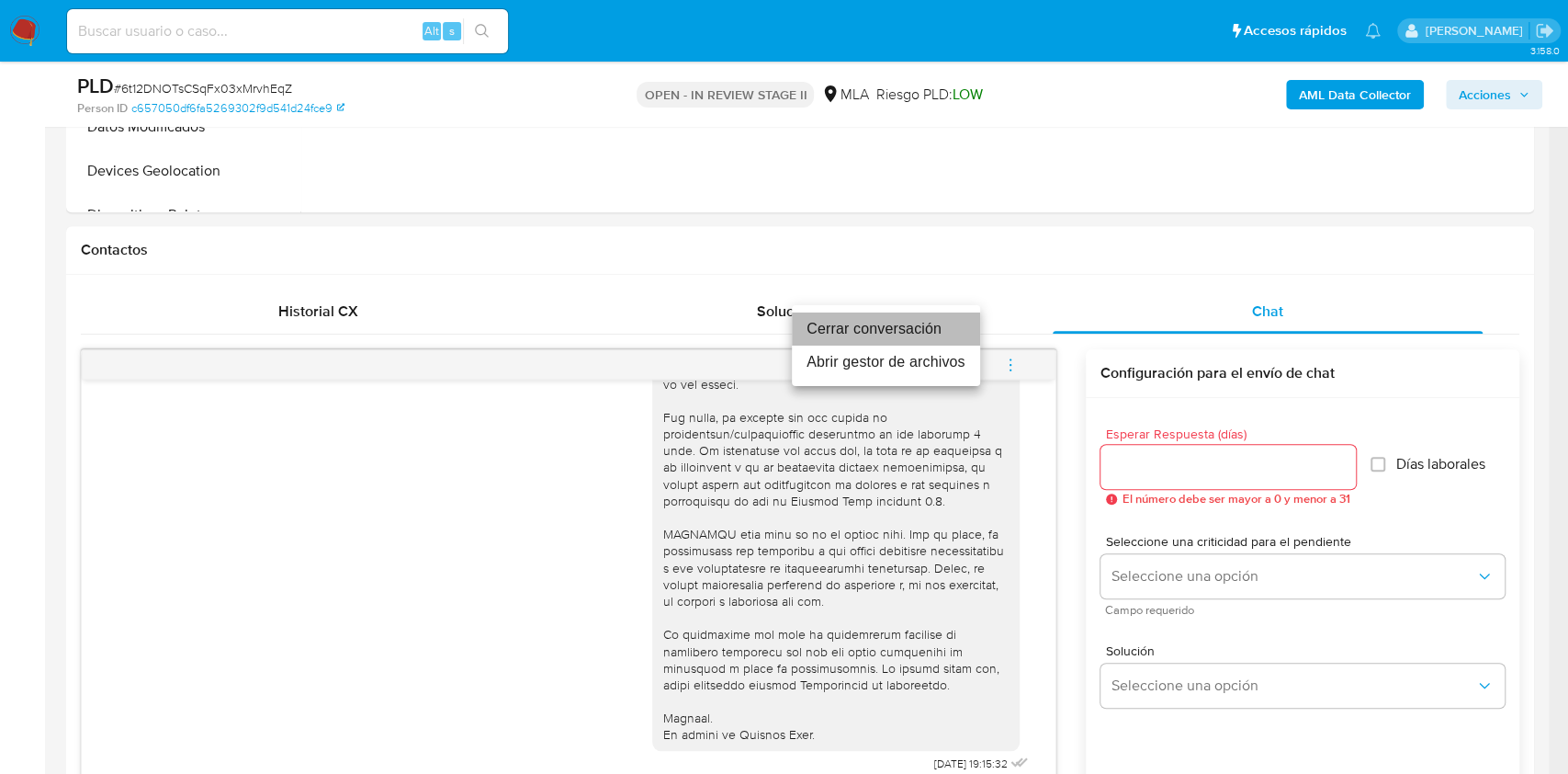
click at [920, 330] on li "Cerrar conversación" at bounding box center [886, 329] width 189 height 33
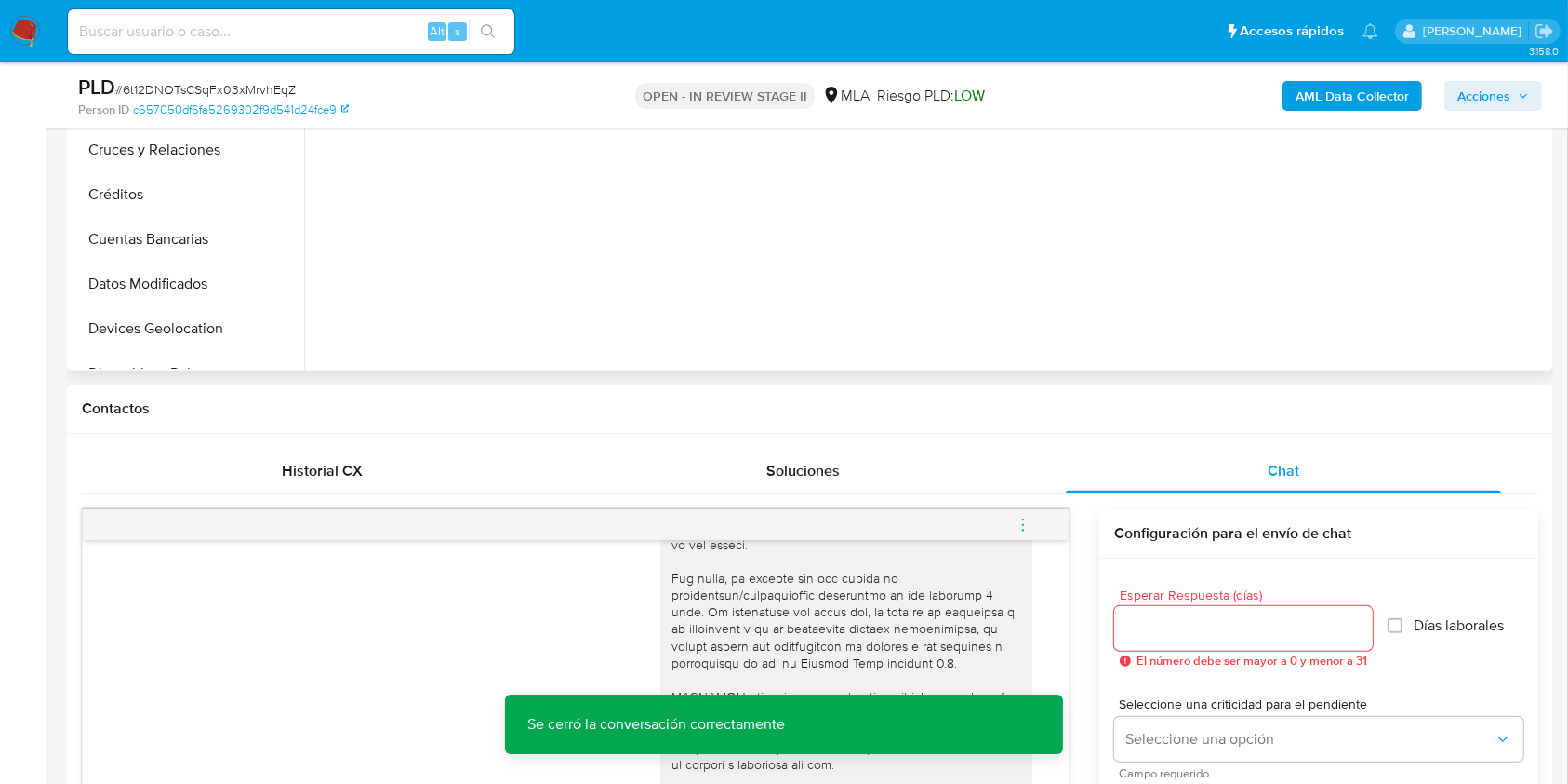
scroll to position [373, 0]
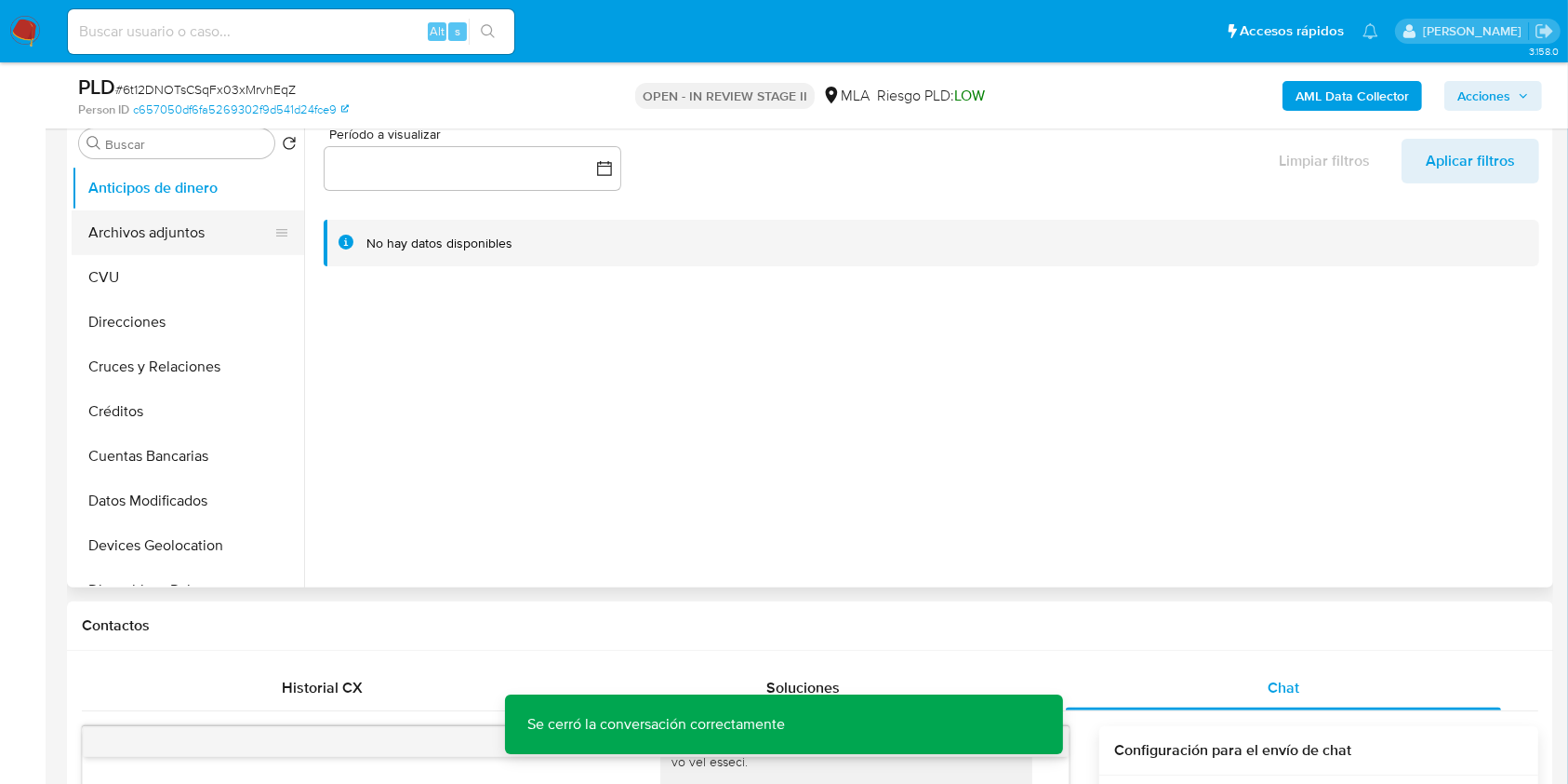
click at [221, 235] on button "Archivos adjuntos" at bounding box center [181, 232] width 217 height 44
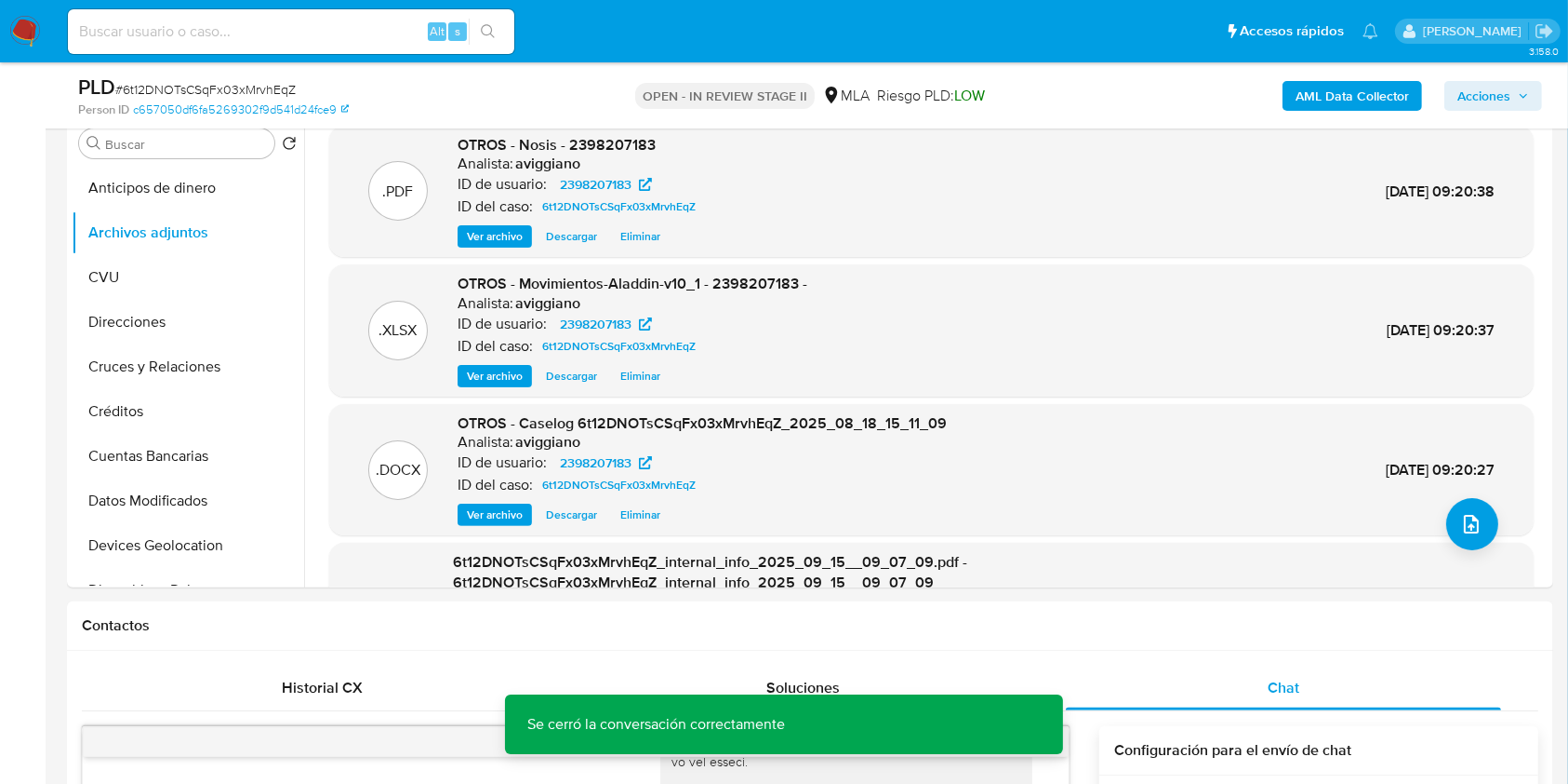
click at [1487, 100] on span "Acciones" at bounding box center [1484, 96] width 53 height 29
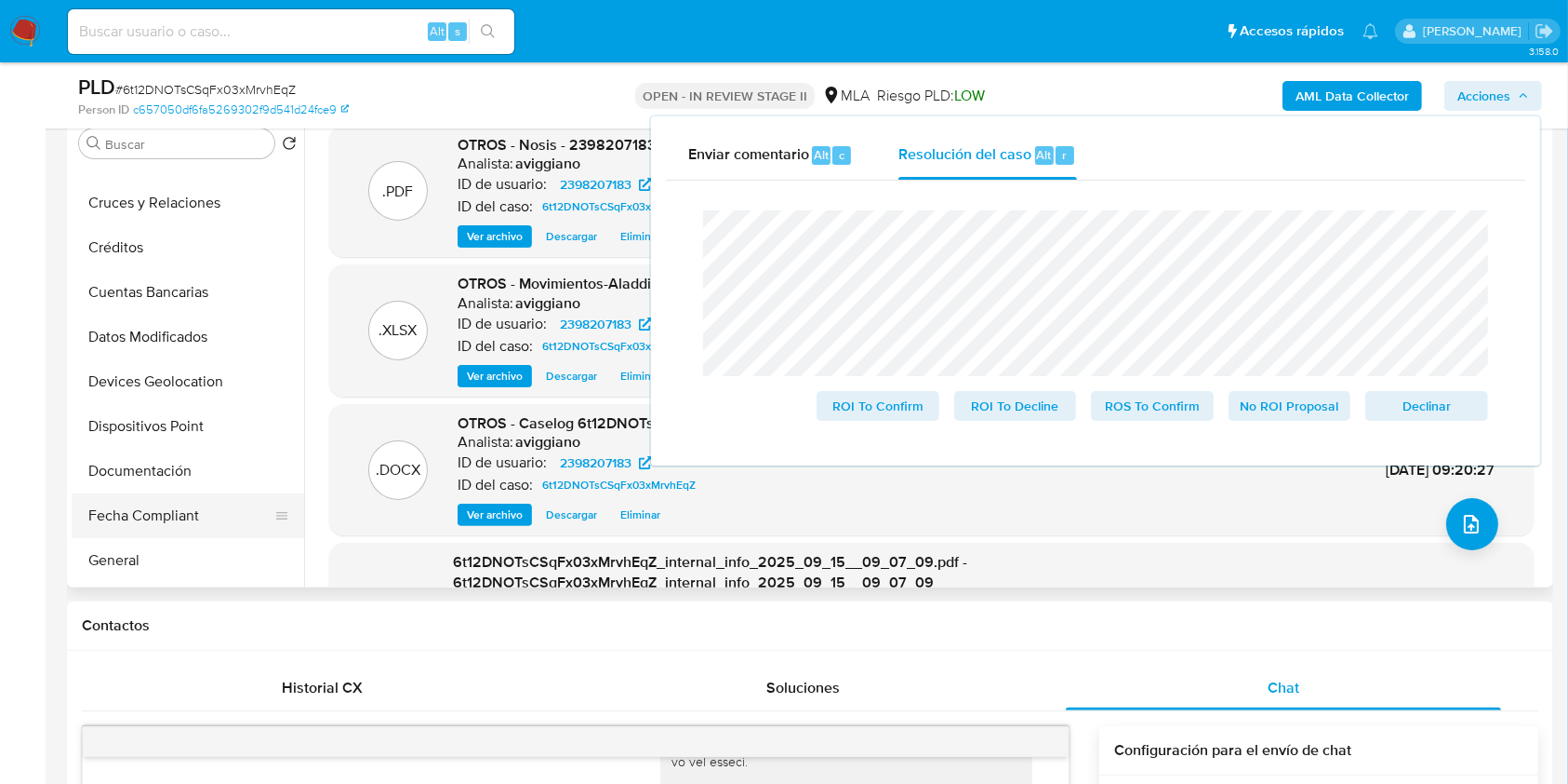
scroll to position [248, 0]
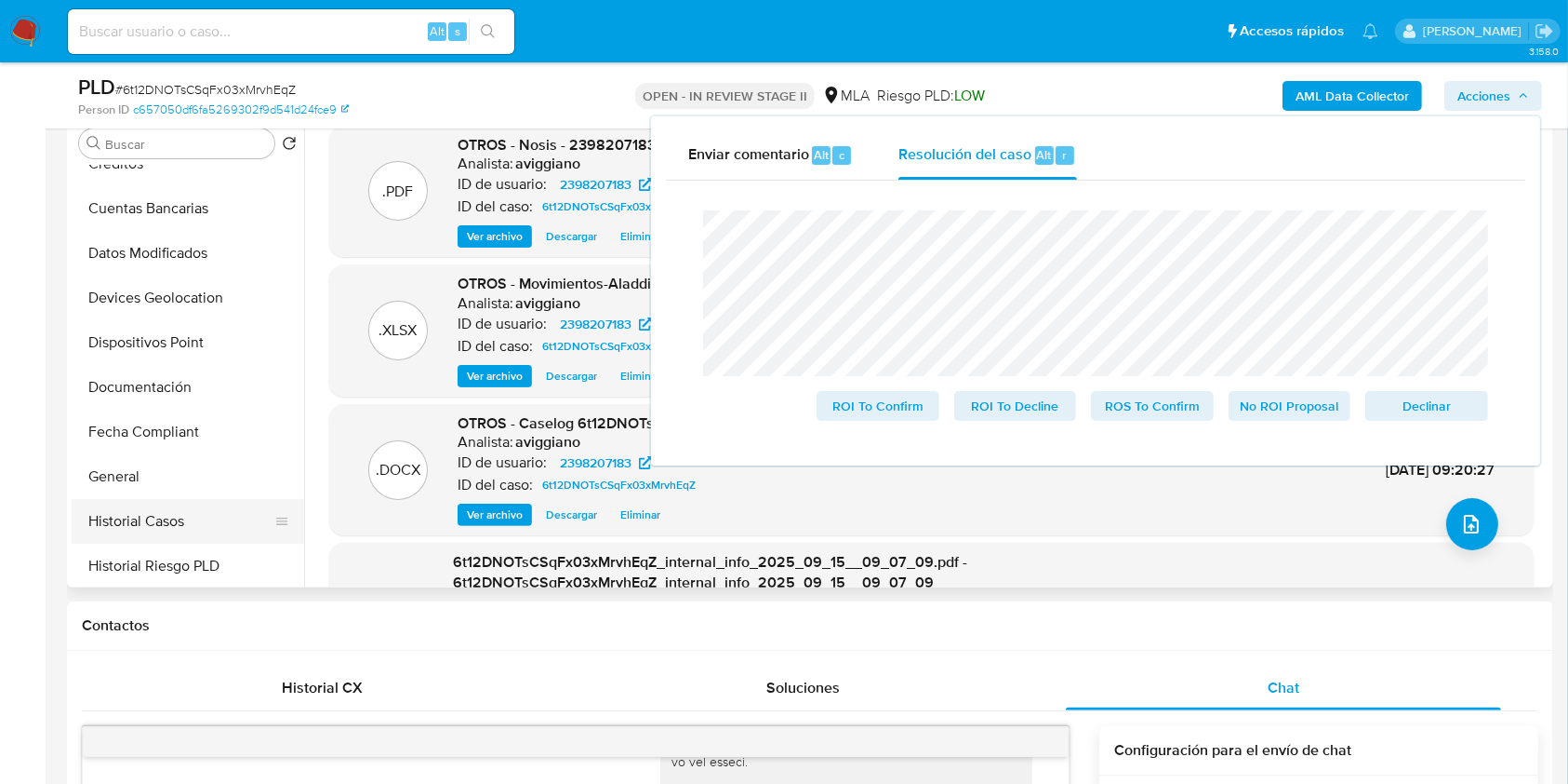
click at [171, 526] on button "Historial Casos" at bounding box center [181, 520] width 217 height 44
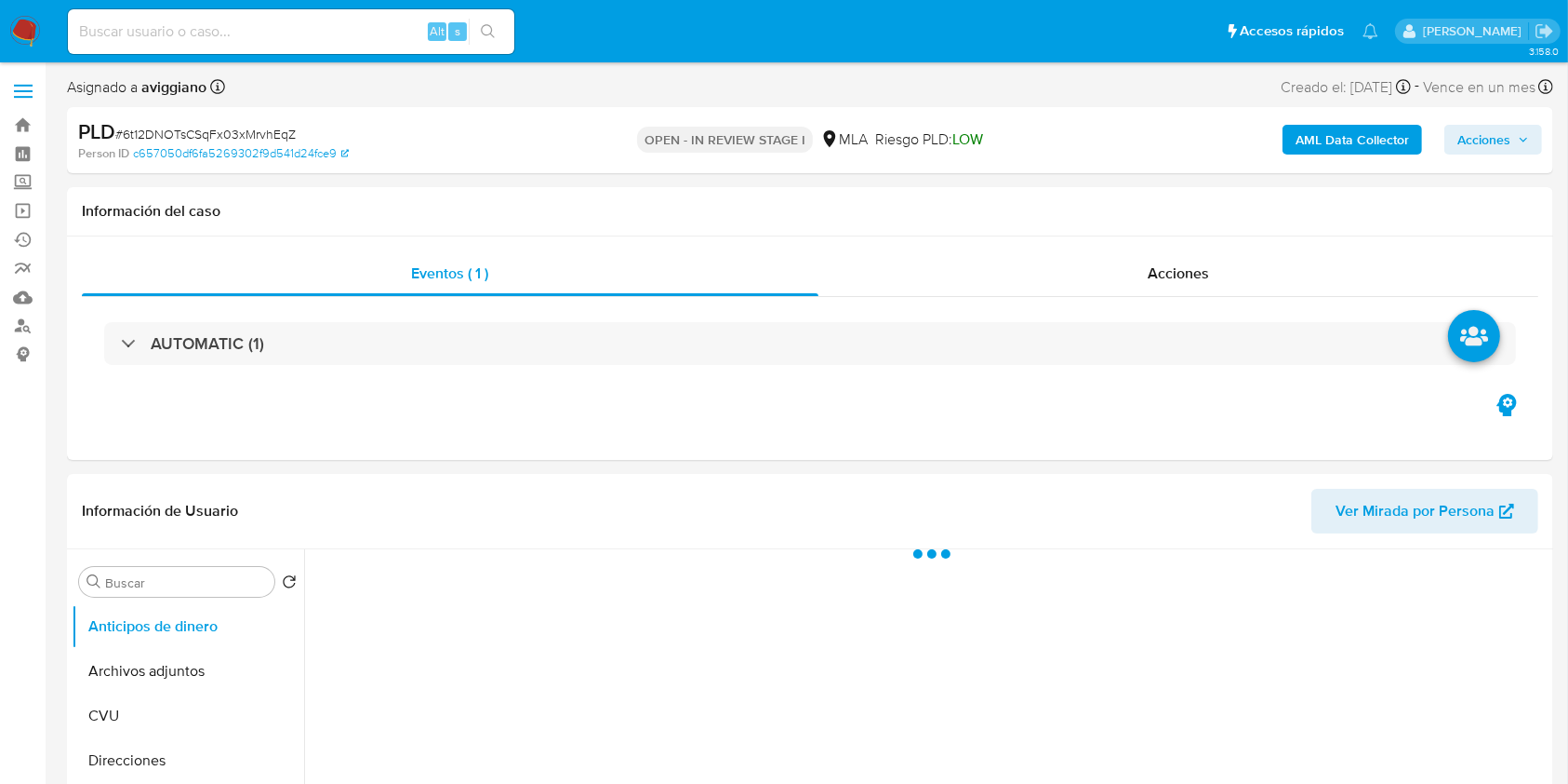
click at [1455, 139] on button "Acciones" at bounding box center [1492, 139] width 97 height 29
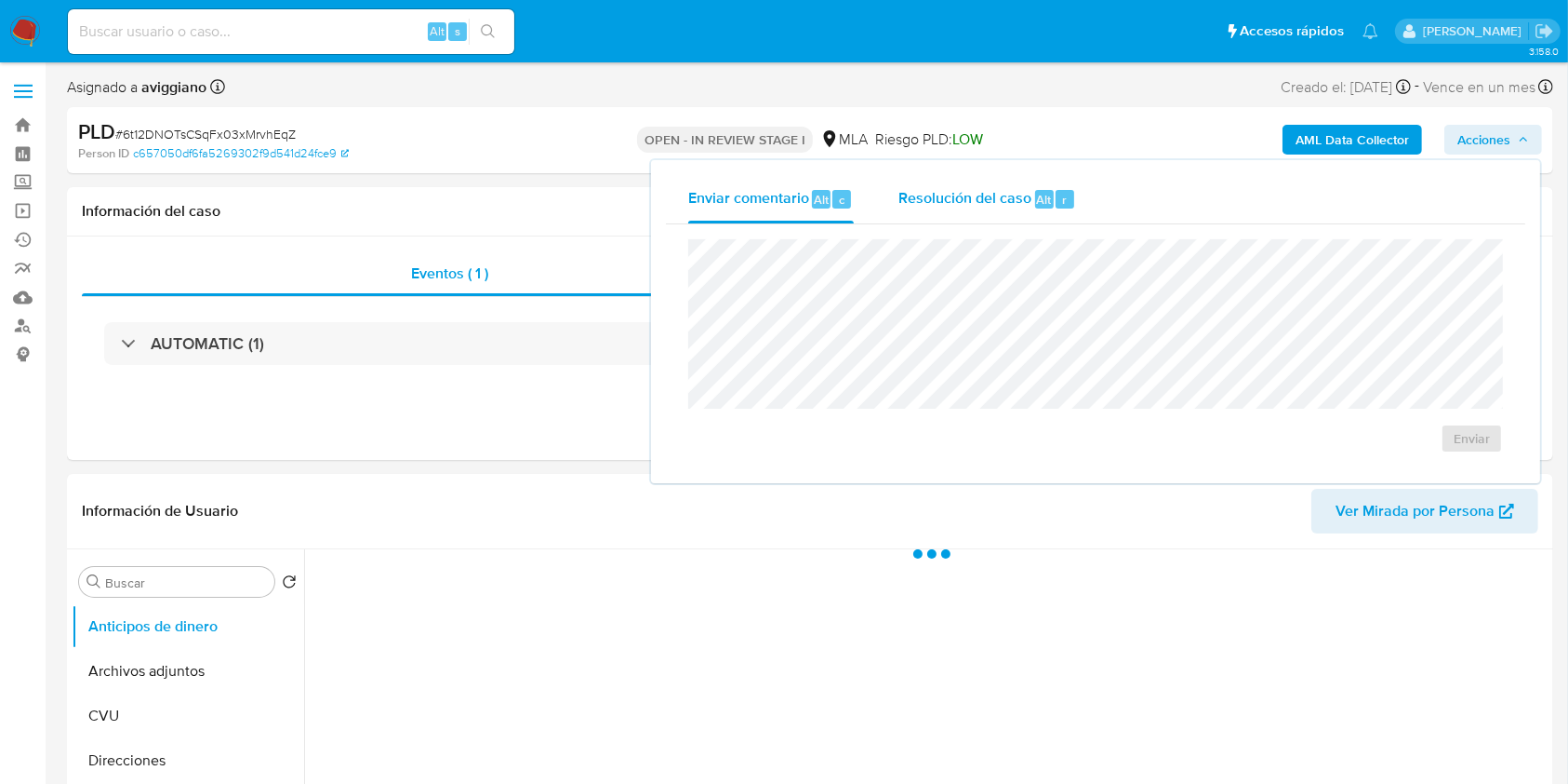
click at [971, 190] on span "Resolución del caso" at bounding box center [965, 199] width 133 height 22
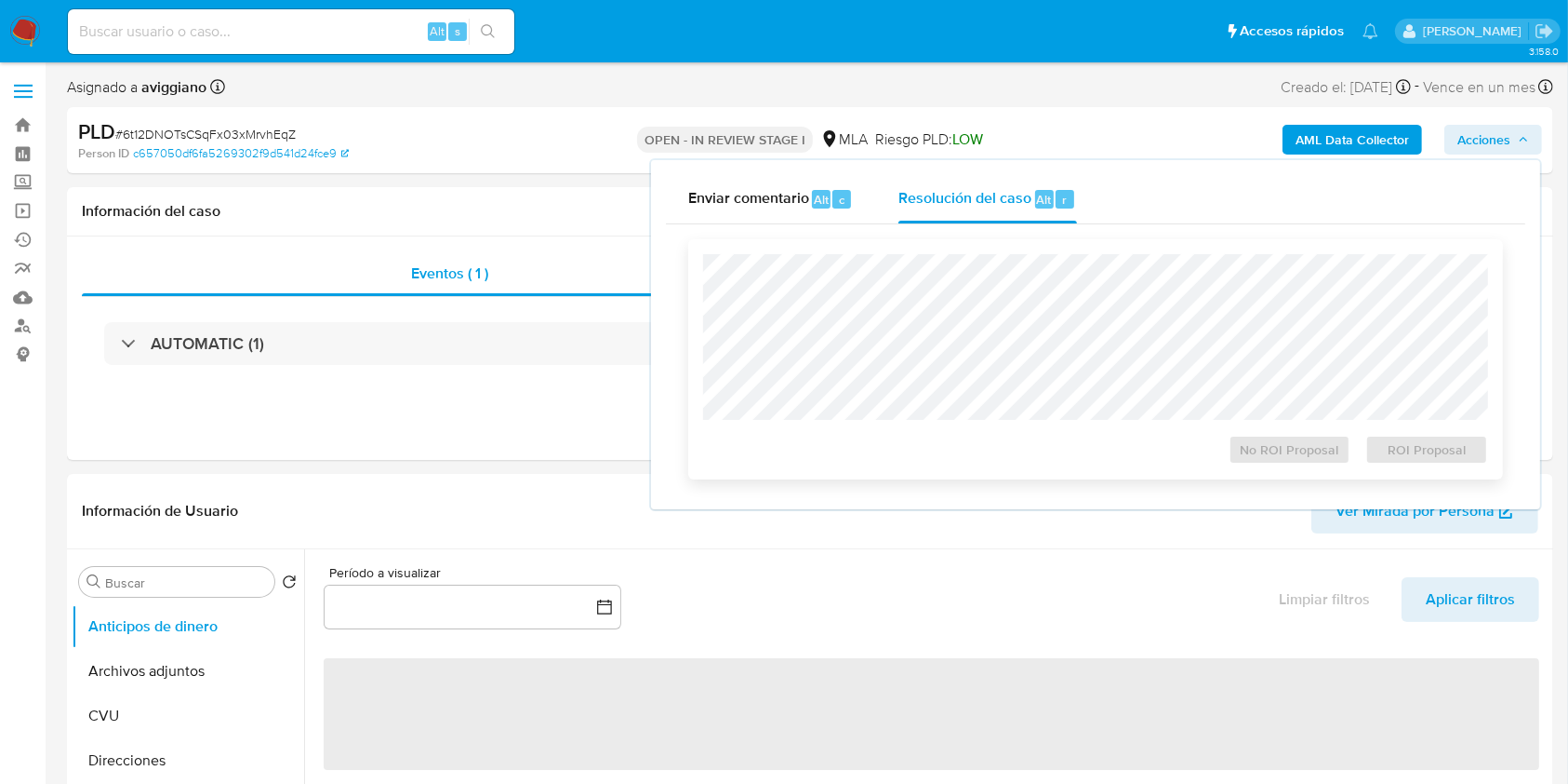
select select "10"
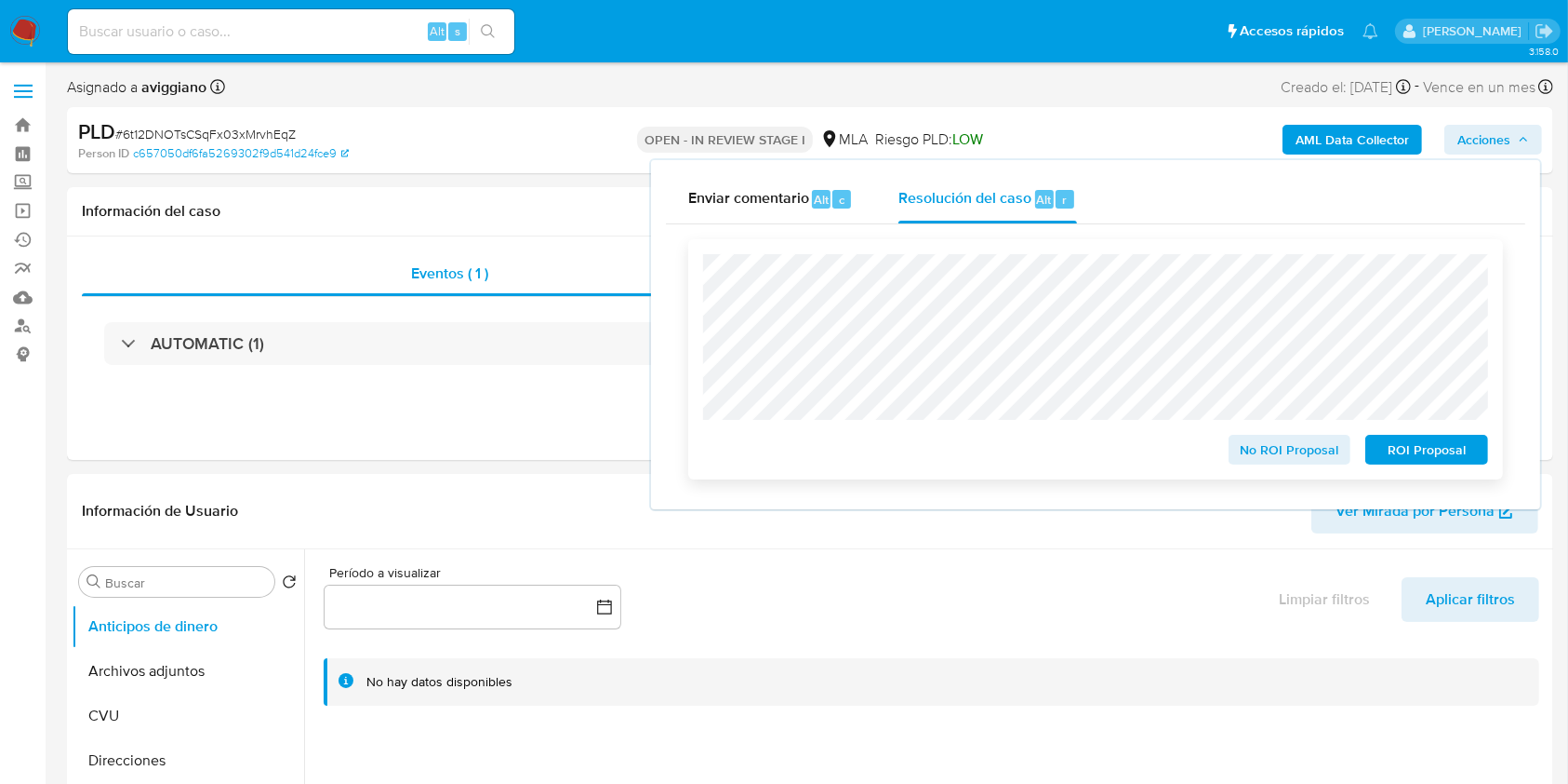
click at [1315, 456] on span "No ROI Proposal" at bounding box center [1290, 450] width 96 height 26
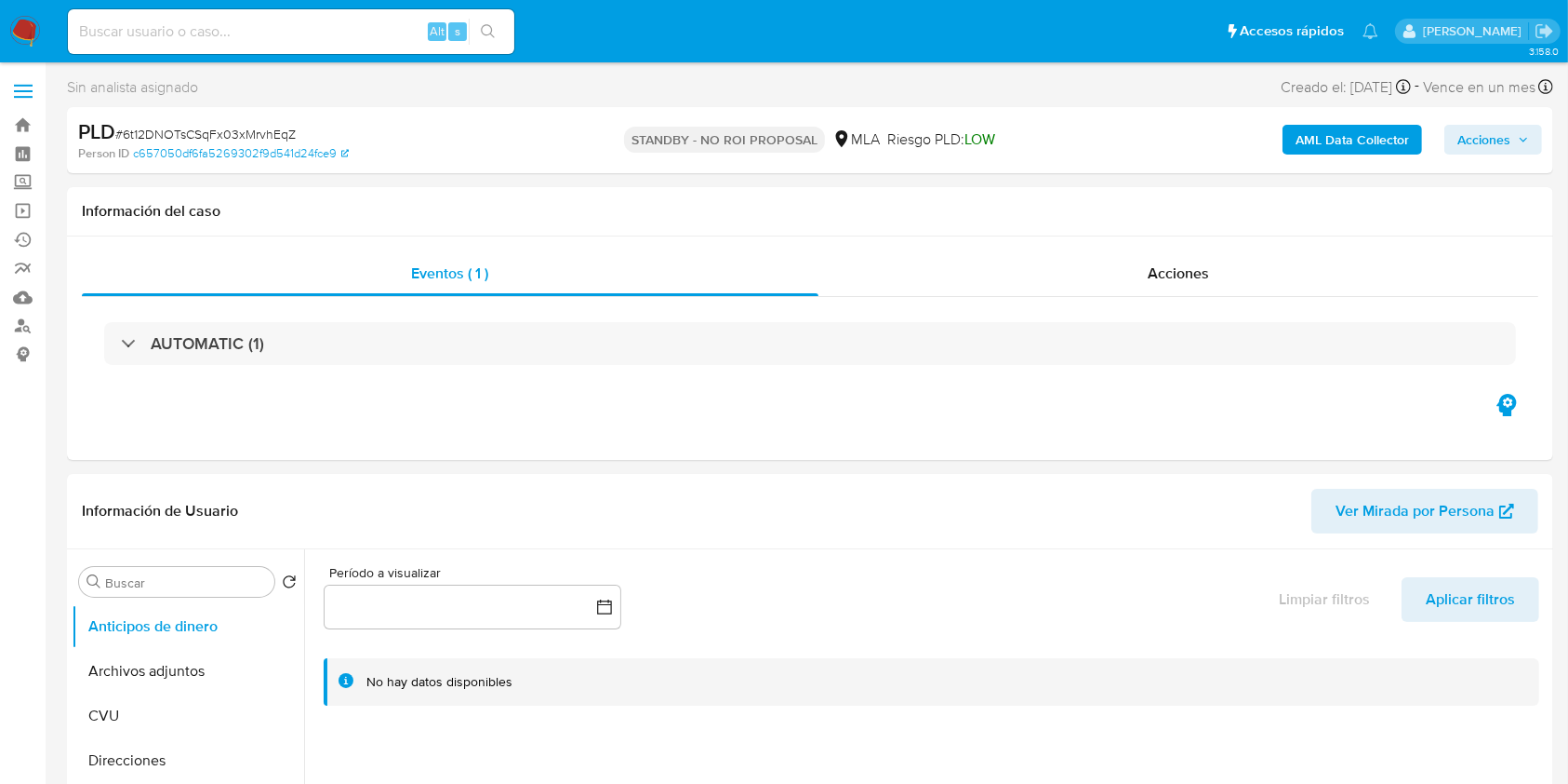
select select "10"
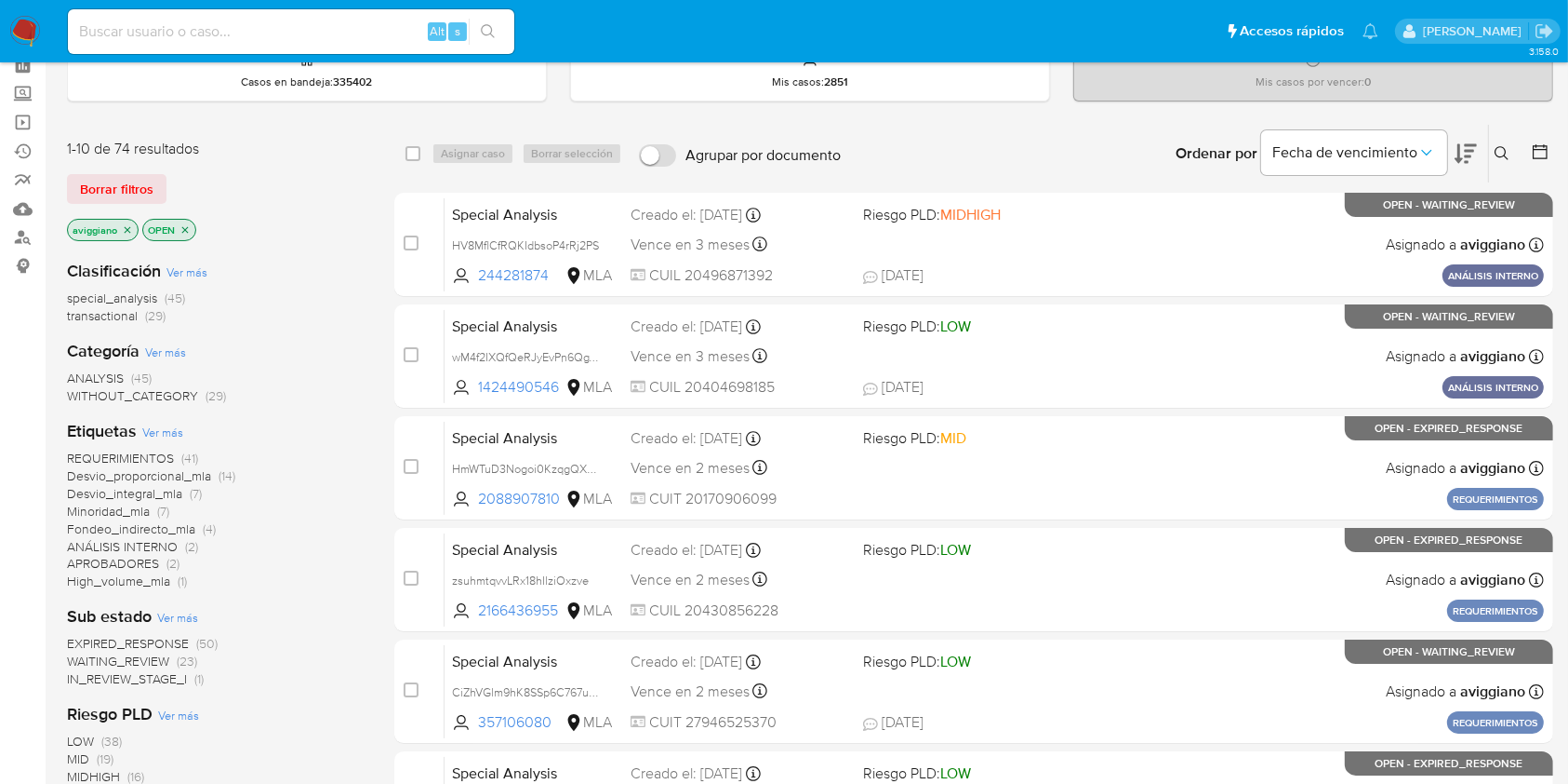
scroll to position [124, 0]
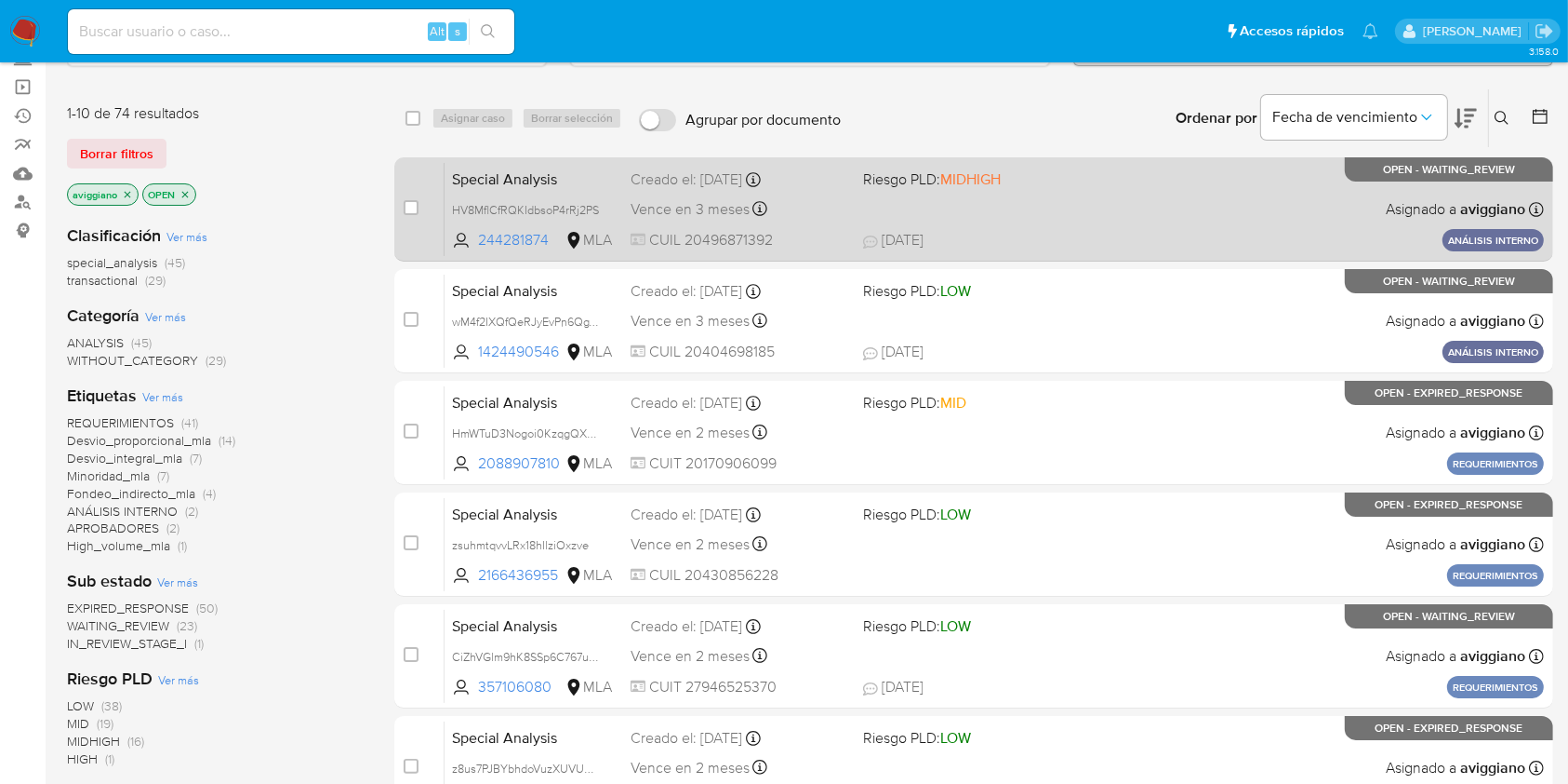
click at [1291, 208] on div "Special Analysis HV8MflCfRQKIdbsoP4rRj2PS 244281874 MLA Riesgo PLD: MIDHIGH Cre…" at bounding box center [993, 208] width 1099 height 94
click at [1037, 213] on div "Special Analysis HV8MflCfRQKIdbsoP4rRj2PS 244281874 MLA Riesgo PLD: MIDHIGH Cre…" at bounding box center [993, 208] width 1099 height 94
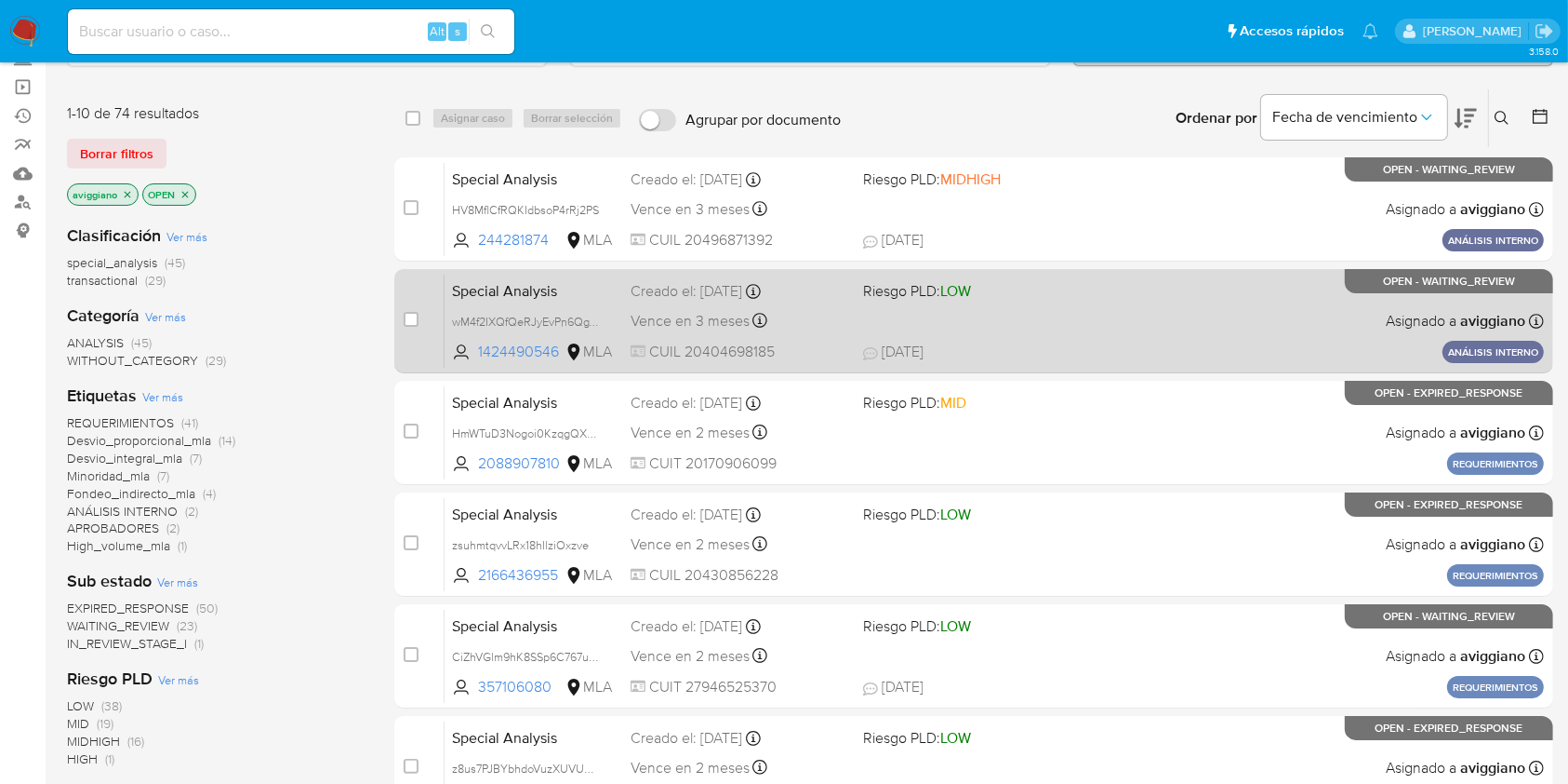
click at [880, 324] on div "Special Analysis wM4f2IXQfQeRJyEvPn6QgT5a 1424490546 MLA Riesgo PLD: LOW Creado…" at bounding box center [993, 320] width 1099 height 94
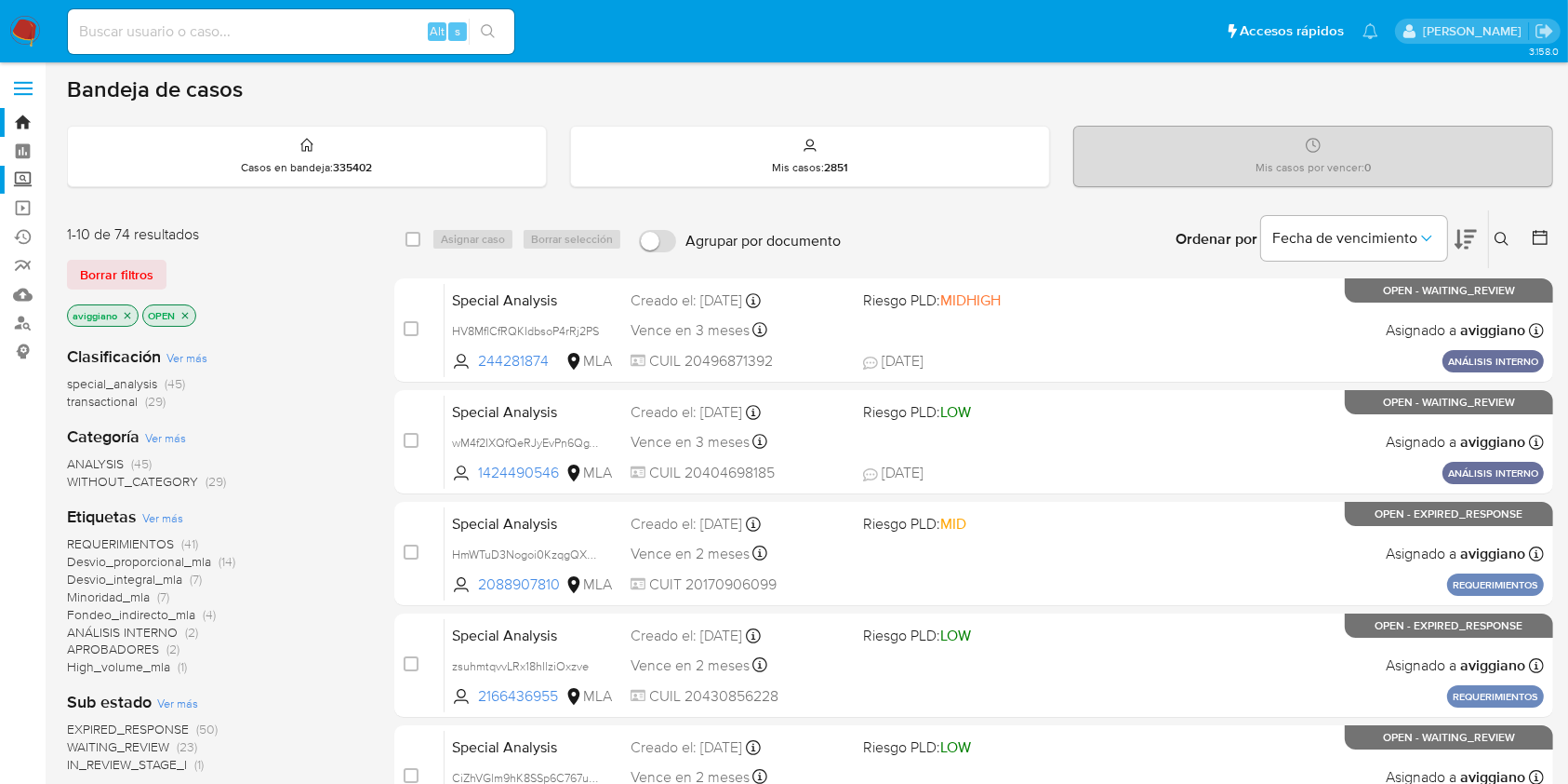
scroll to position [0, 0]
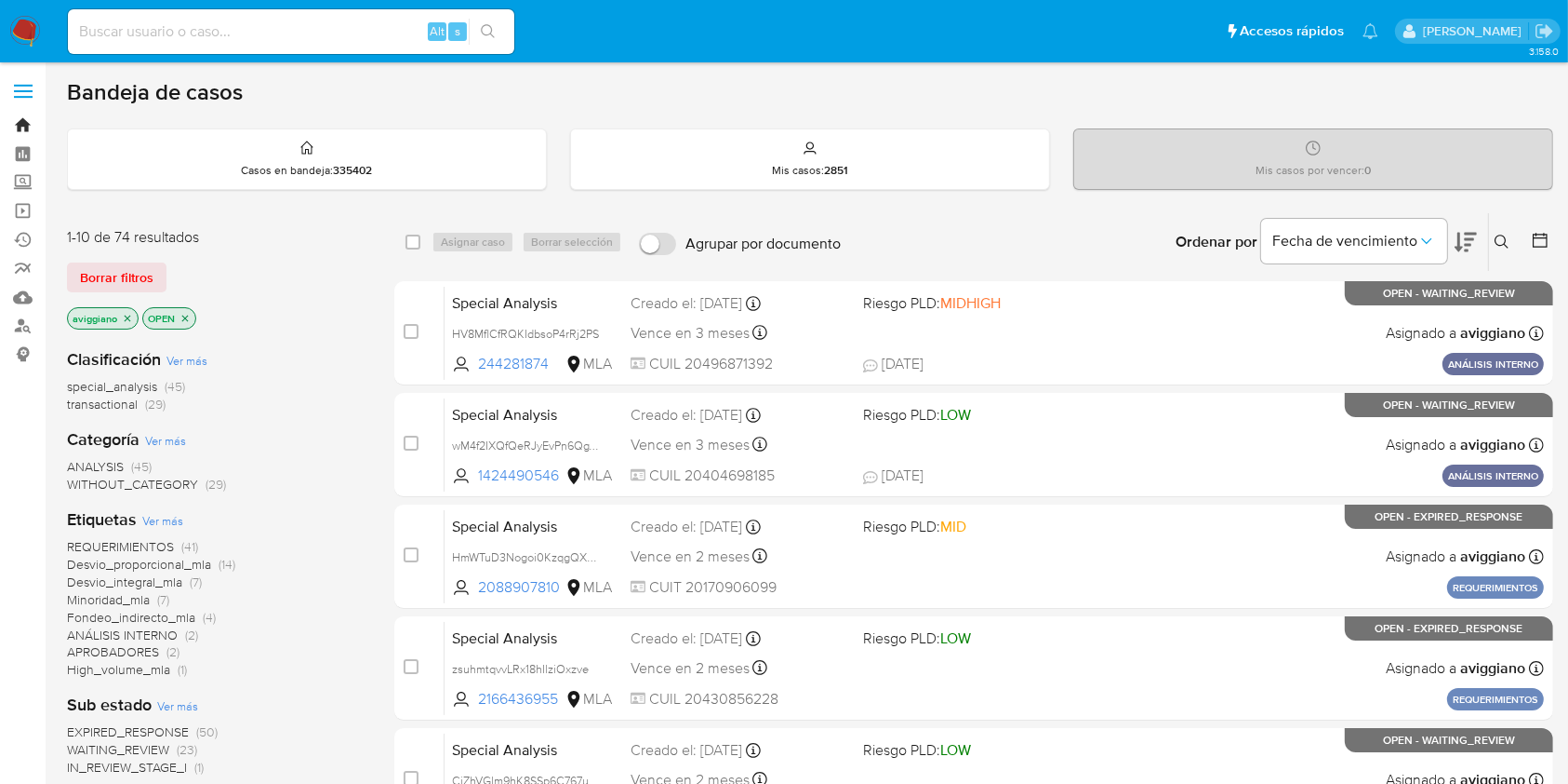
click at [24, 119] on link "Bandeja" at bounding box center [111, 125] width 221 height 29
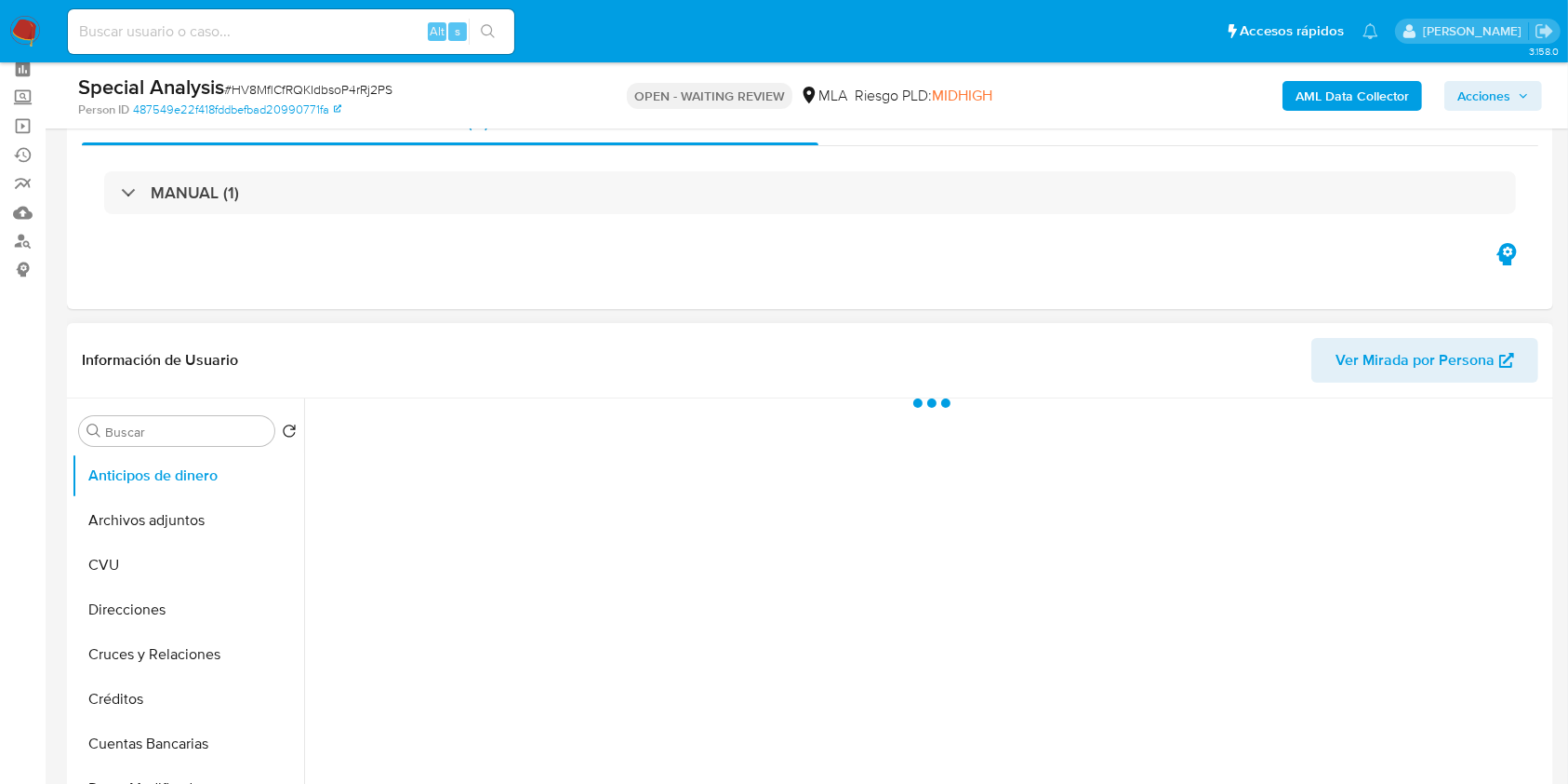
scroll to position [124, 0]
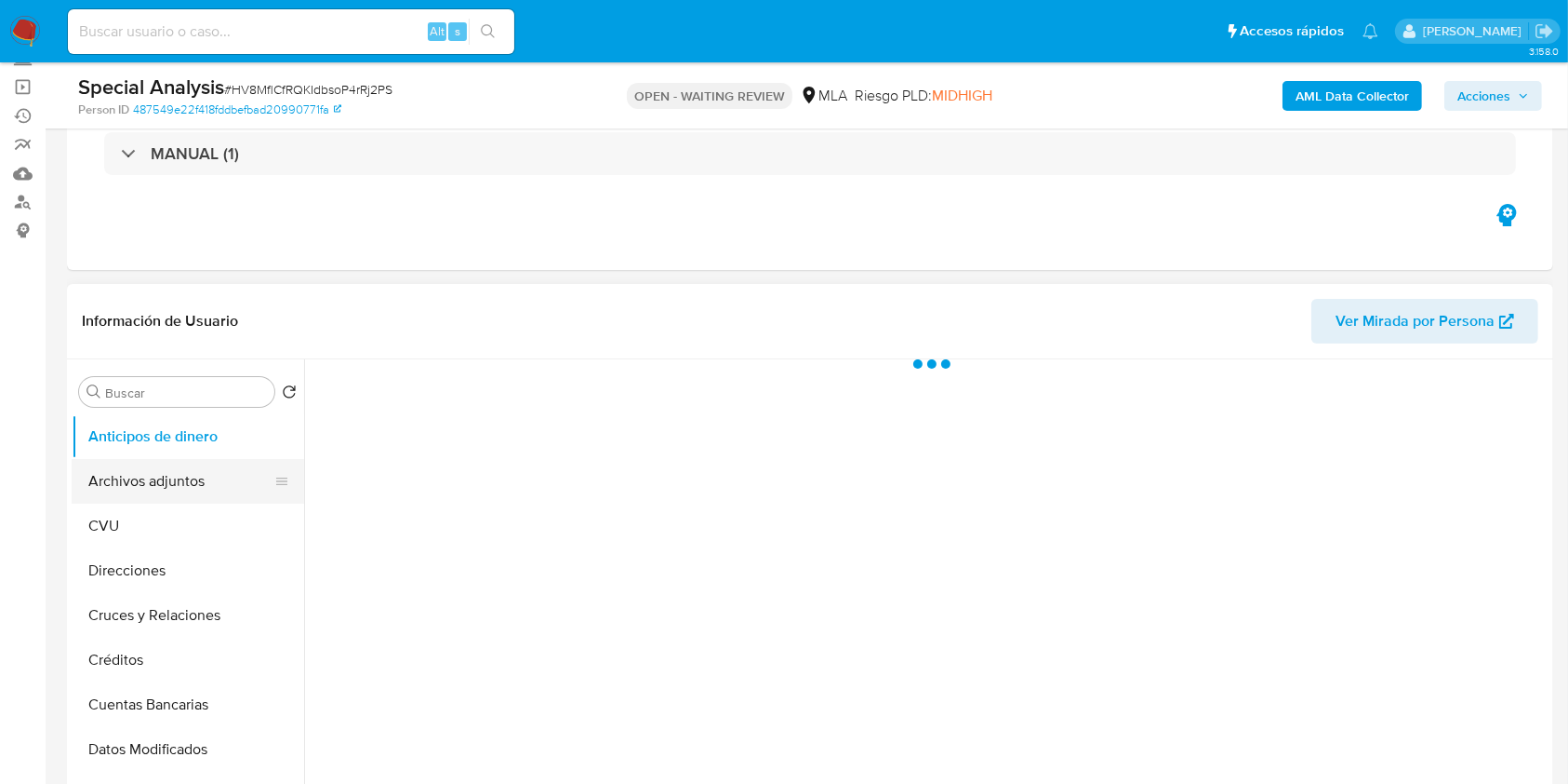
click at [192, 488] on button "Archivos adjuntos" at bounding box center [181, 480] width 217 height 44
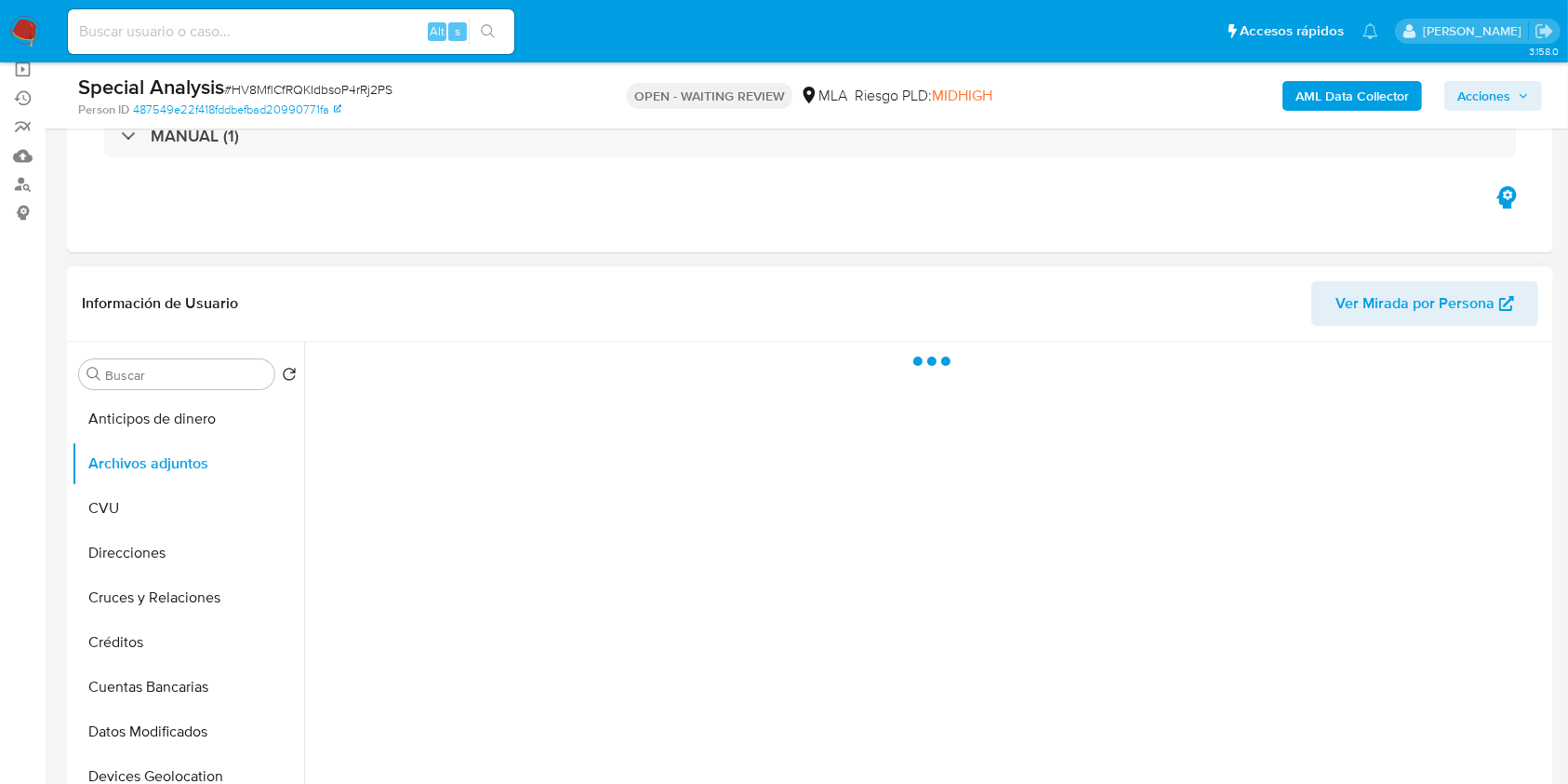
scroll to position [248, 0]
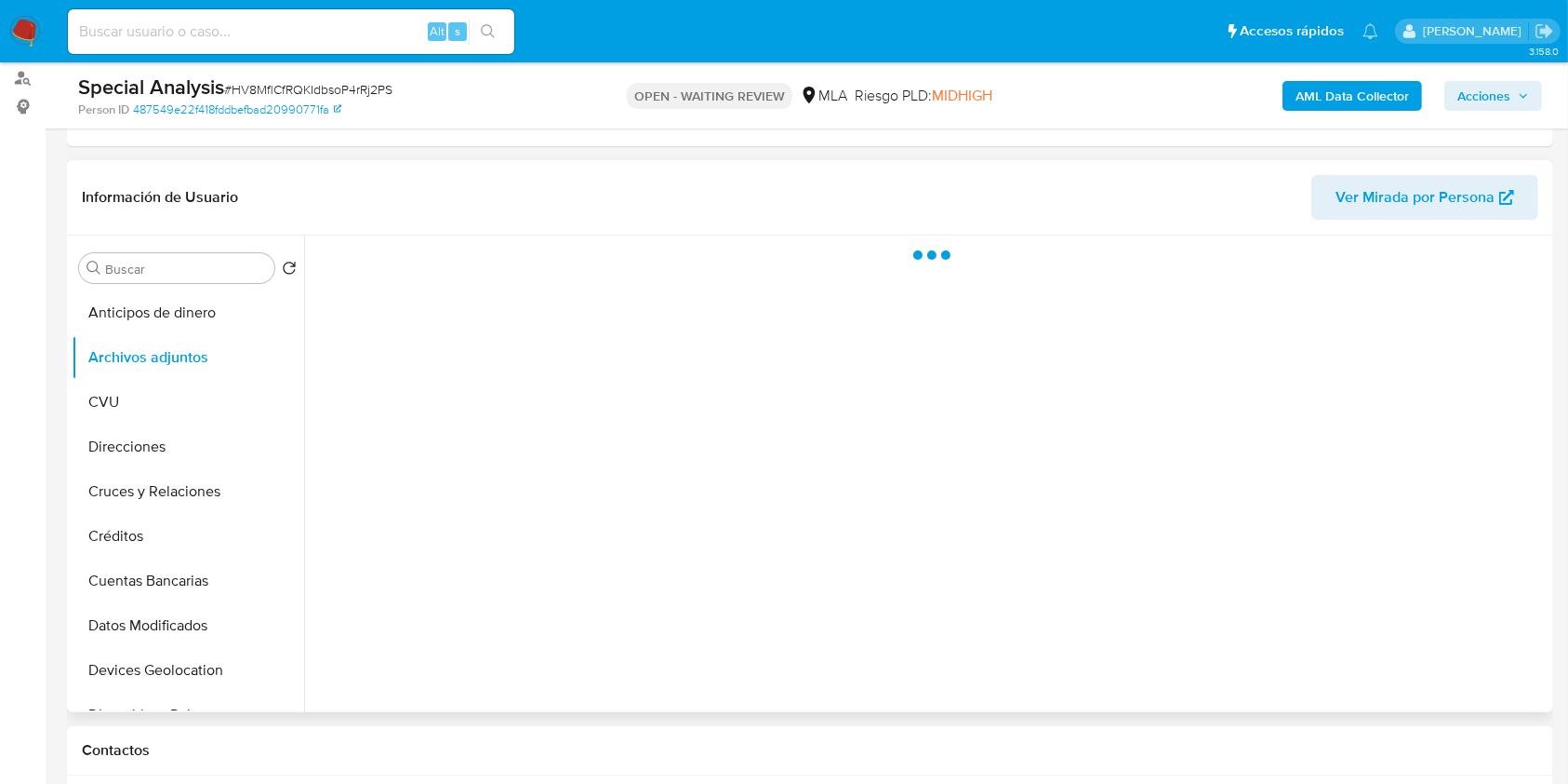
select select "10"
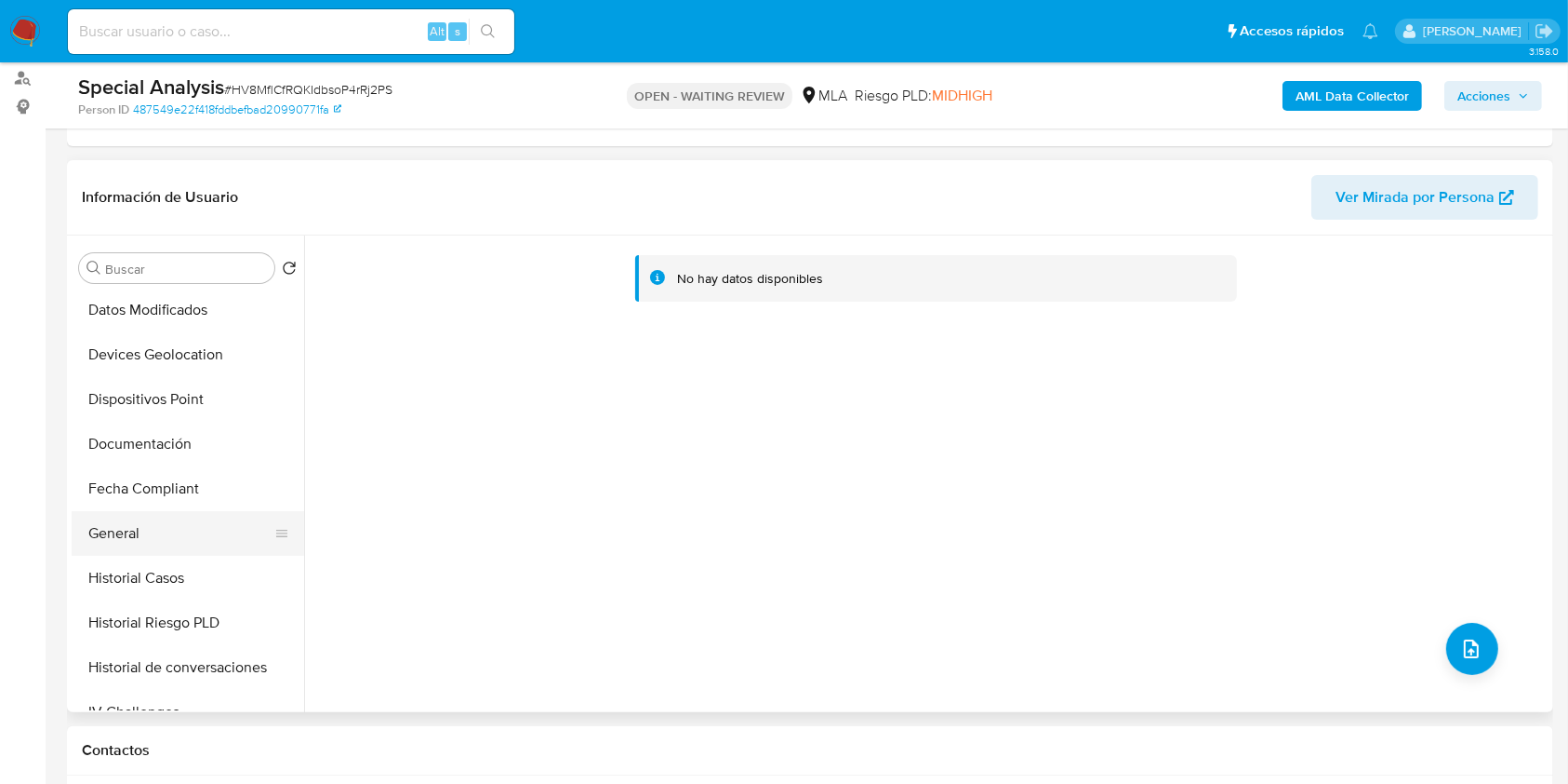
scroll to position [373, 0]
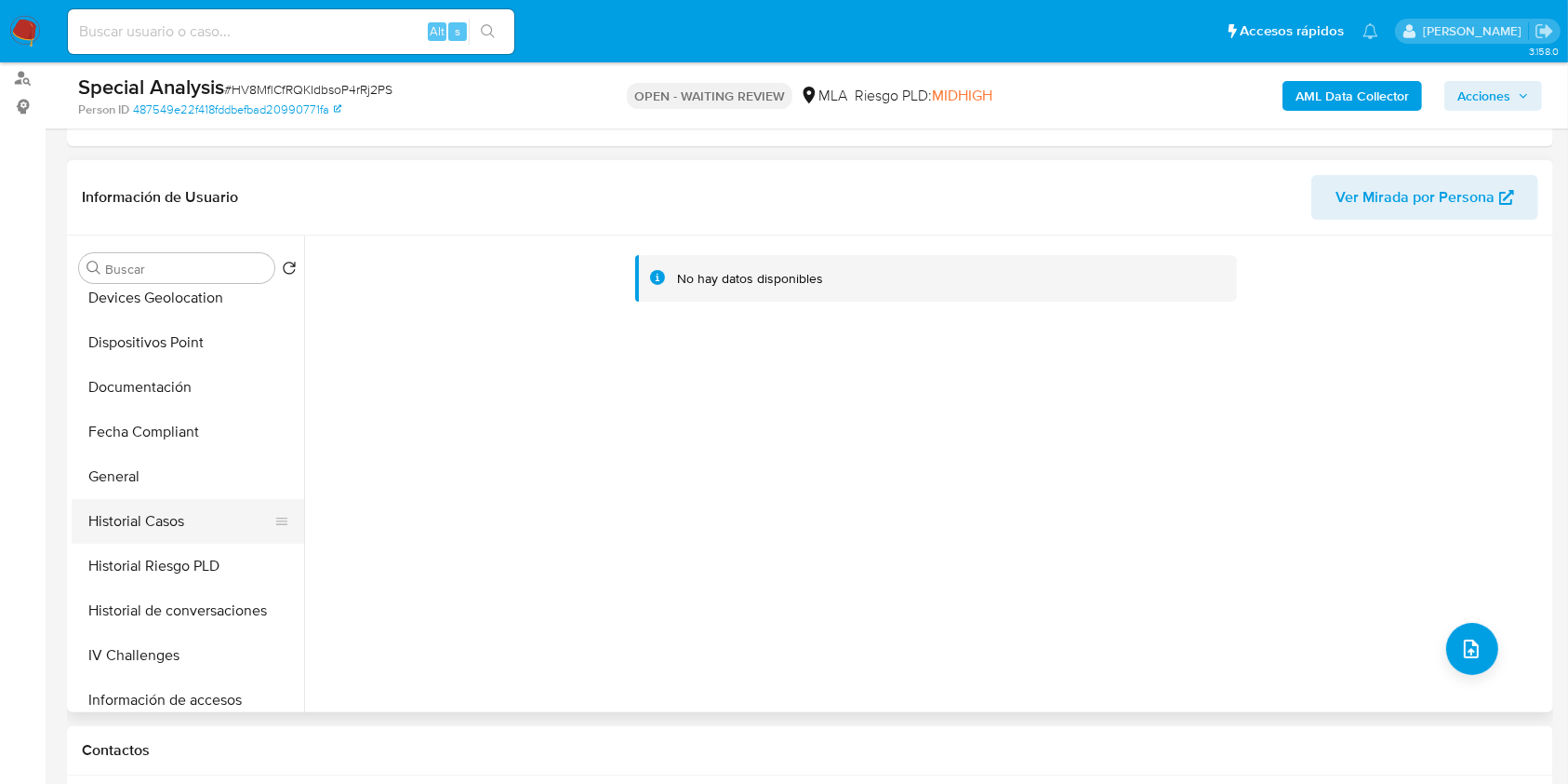
click at [151, 514] on button "Historial Casos" at bounding box center [181, 520] width 217 height 44
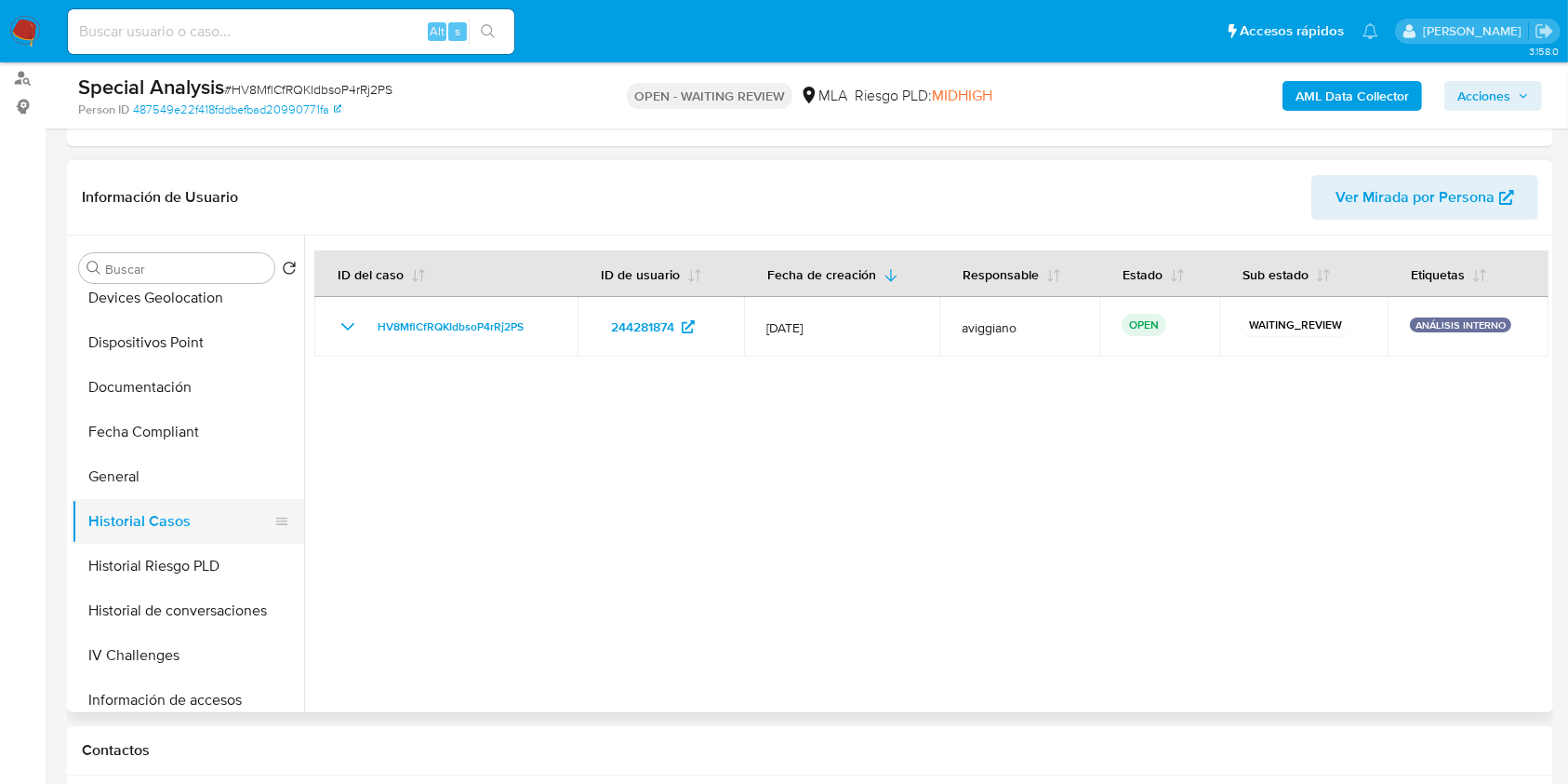
scroll to position [619, 0]
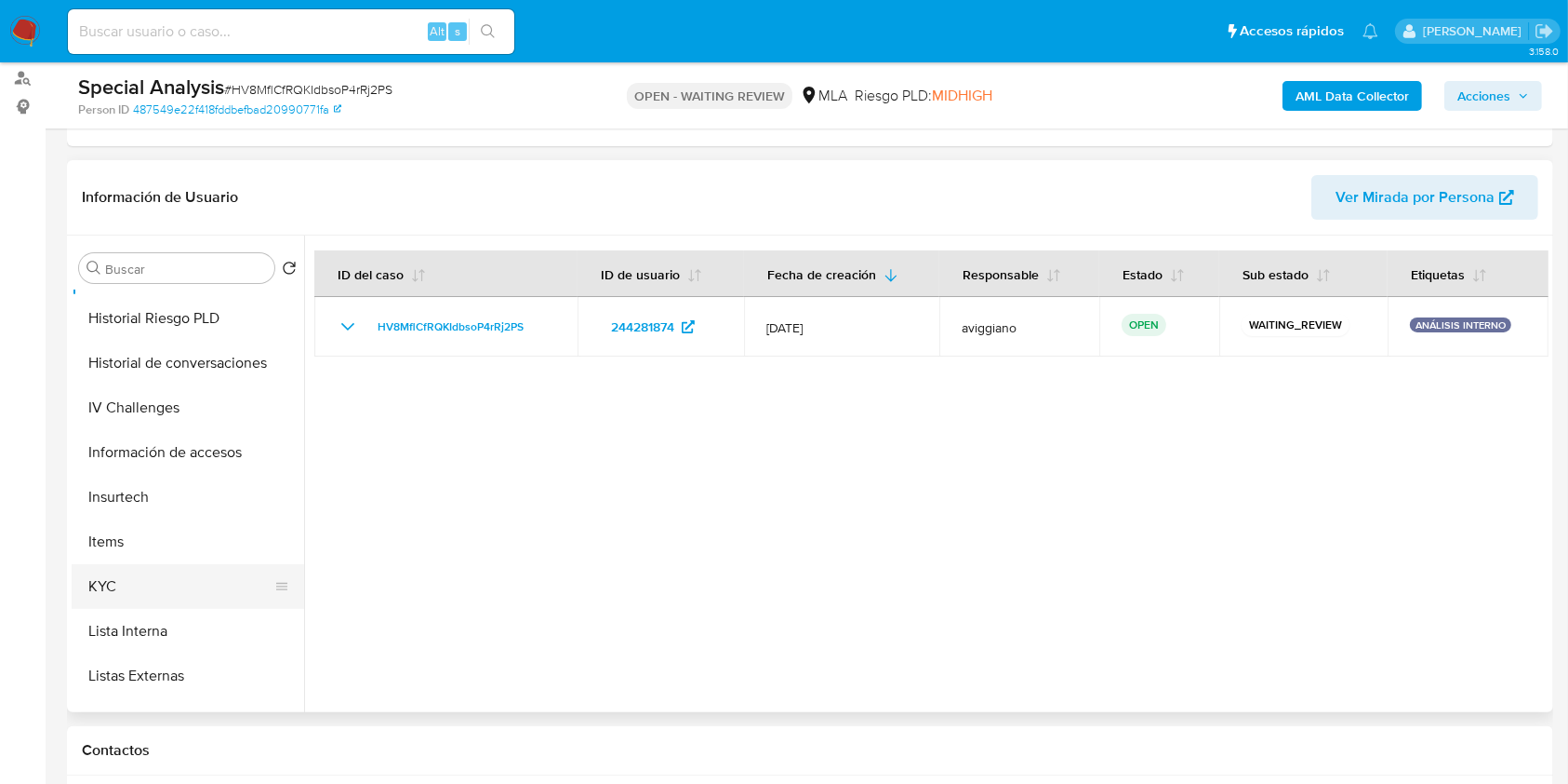
click at [126, 584] on button "KYC" at bounding box center [181, 585] width 217 height 44
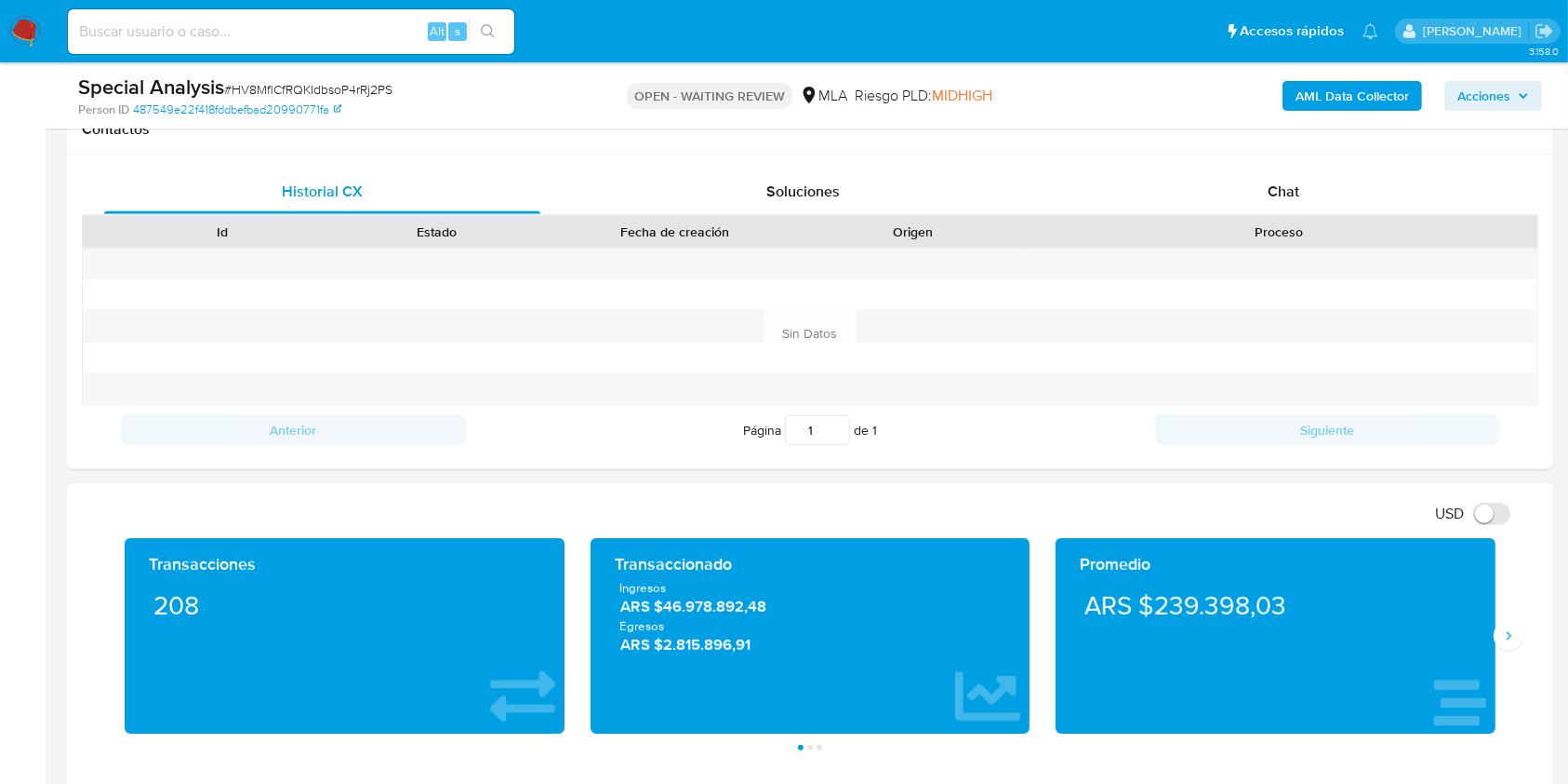
scroll to position [744, 0]
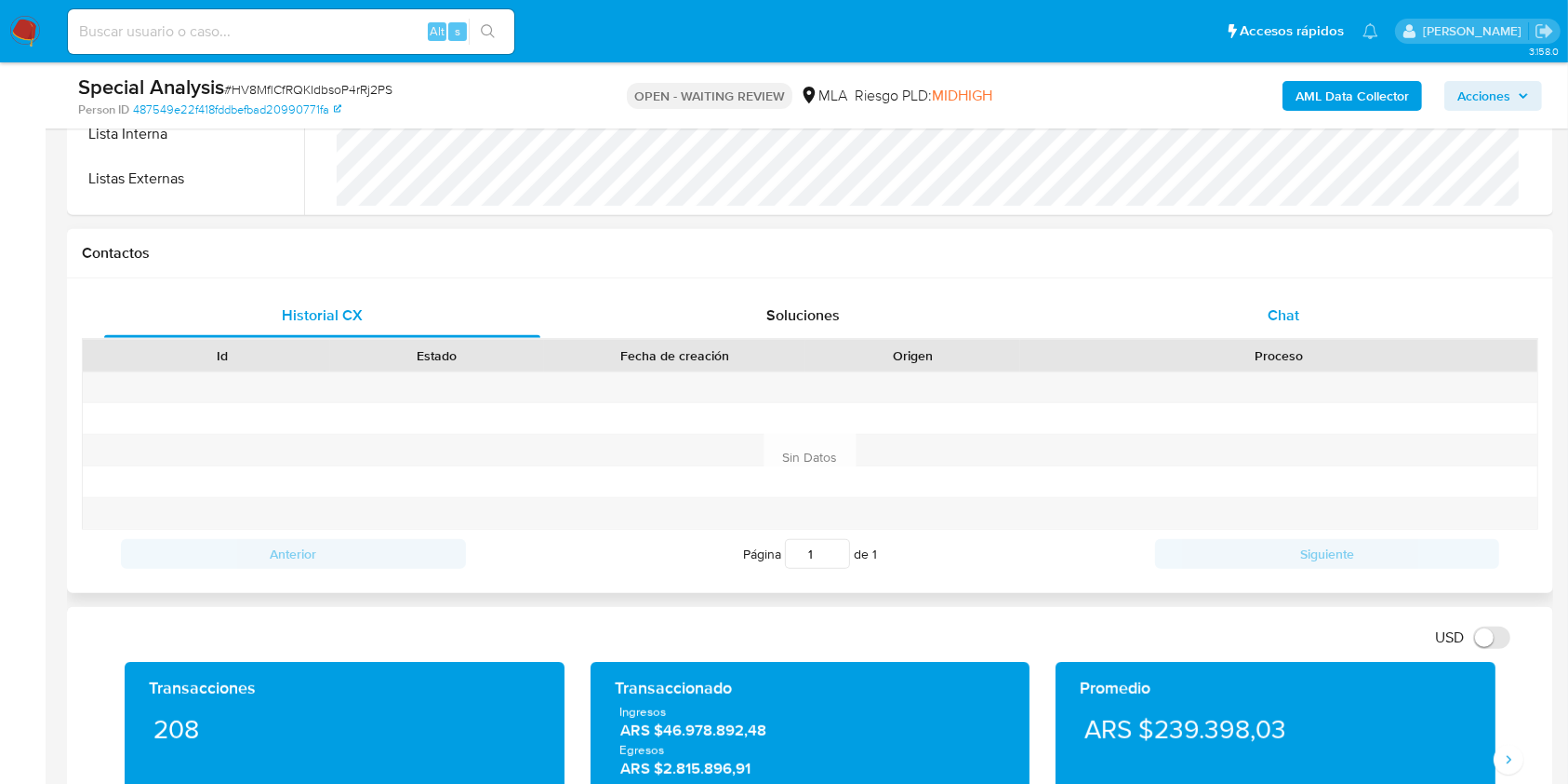
click at [1234, 305] on div "Chat" at bounding box center [1284, 315] width 437 height 44
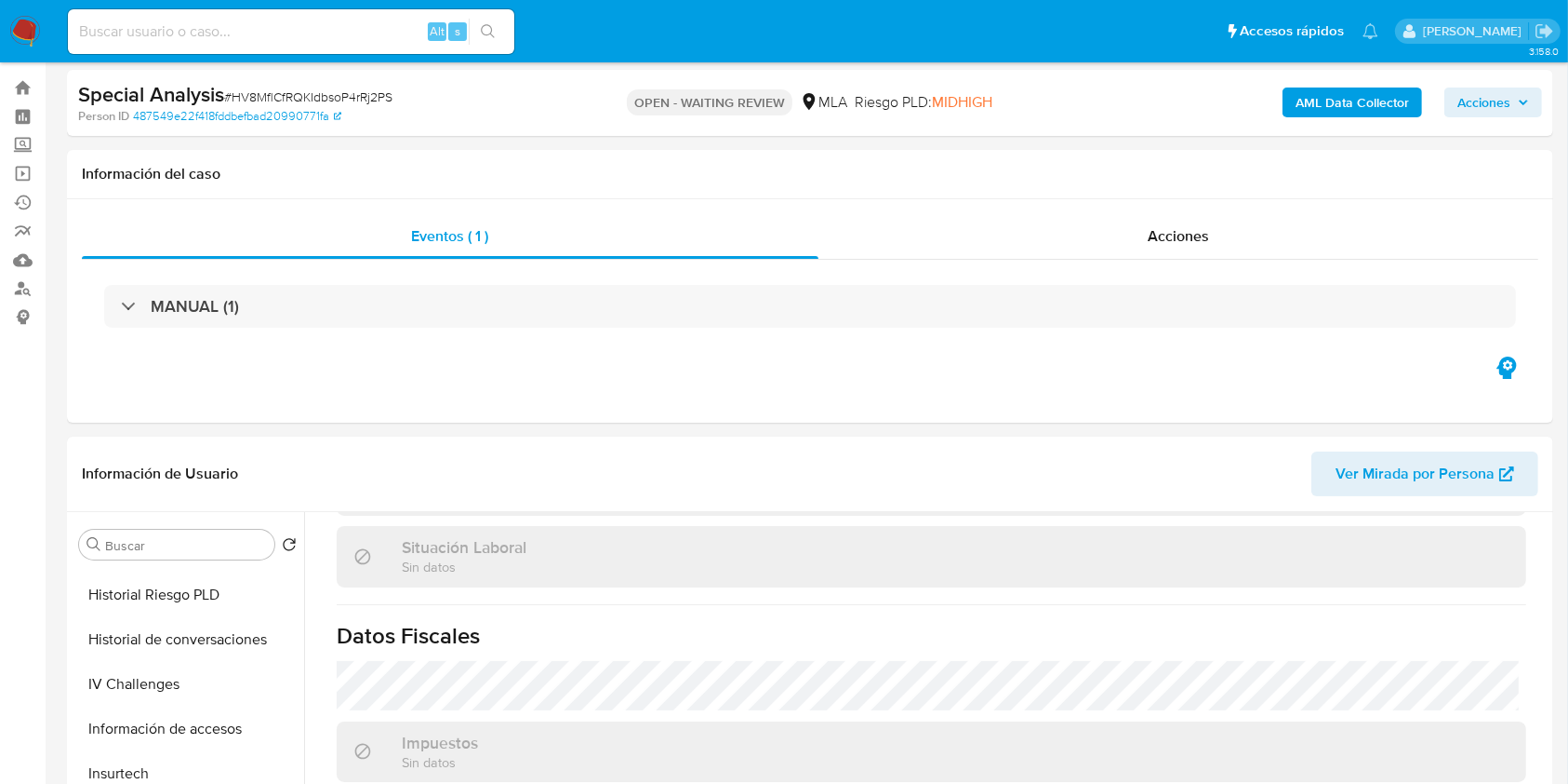
scroll to position [0, 0]
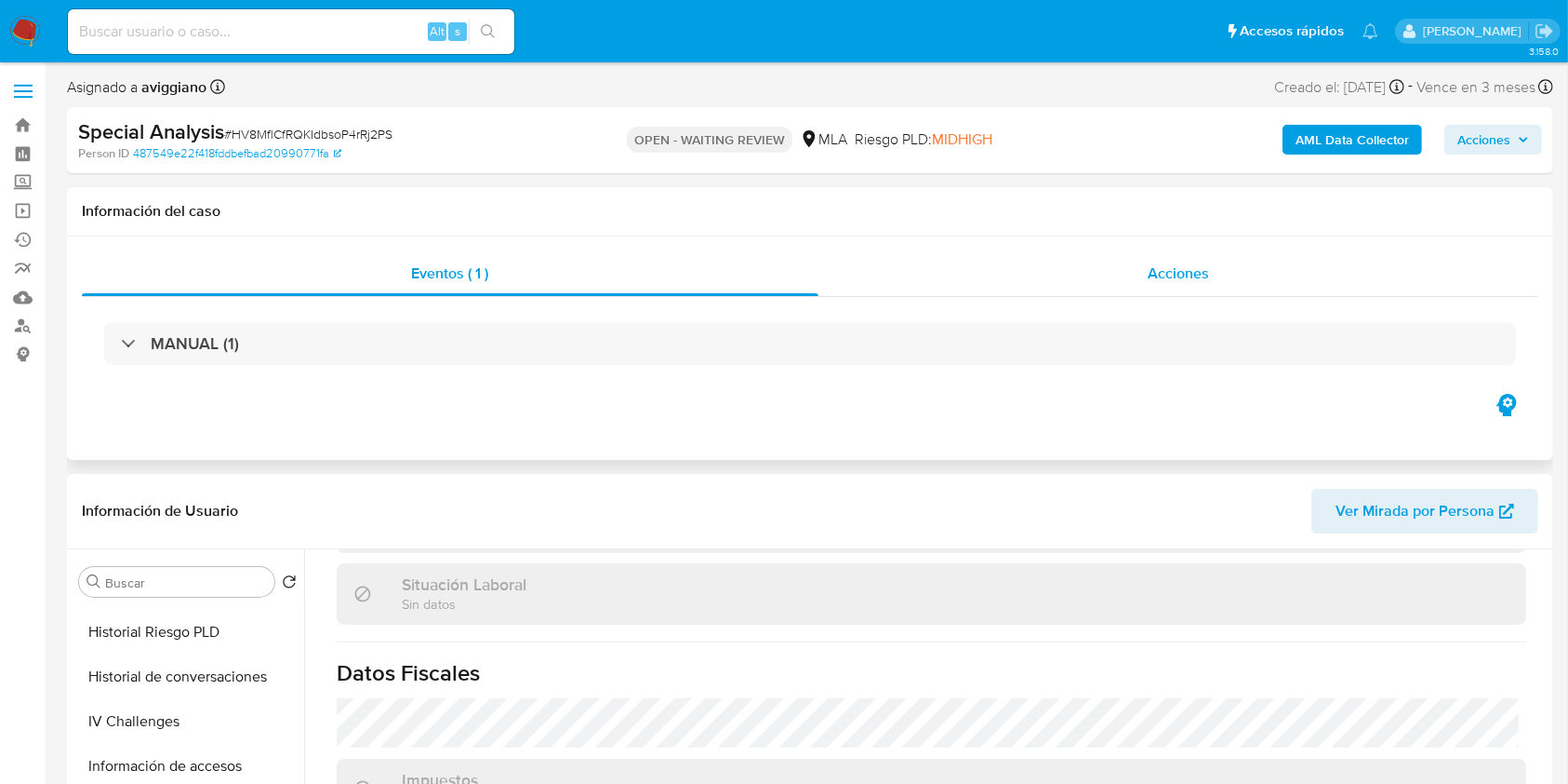
click at [1049, 283] on div "Acciones" at bounding box center [1179, 273] width 721 height 44
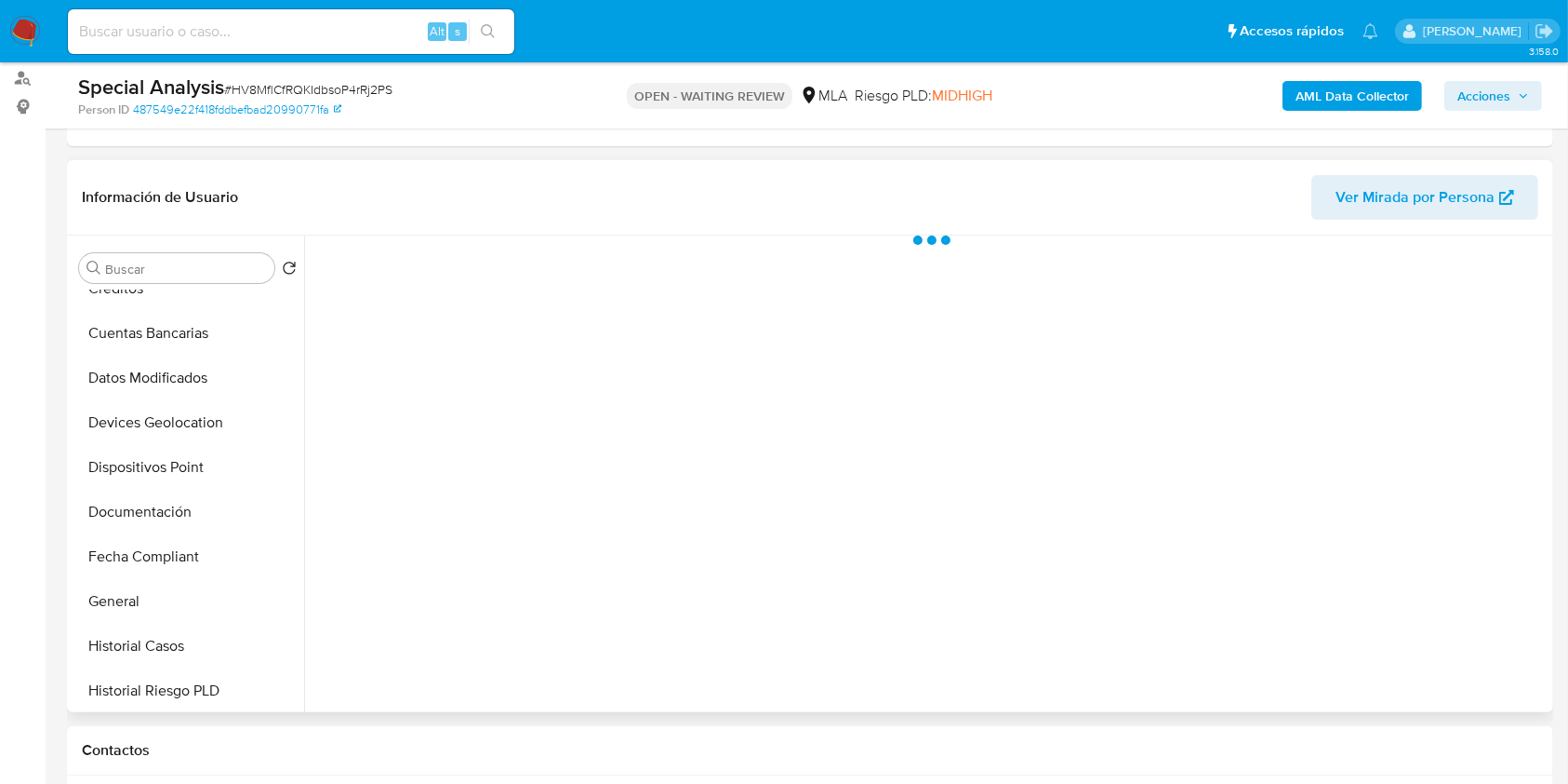
scroll to position [619, 0]
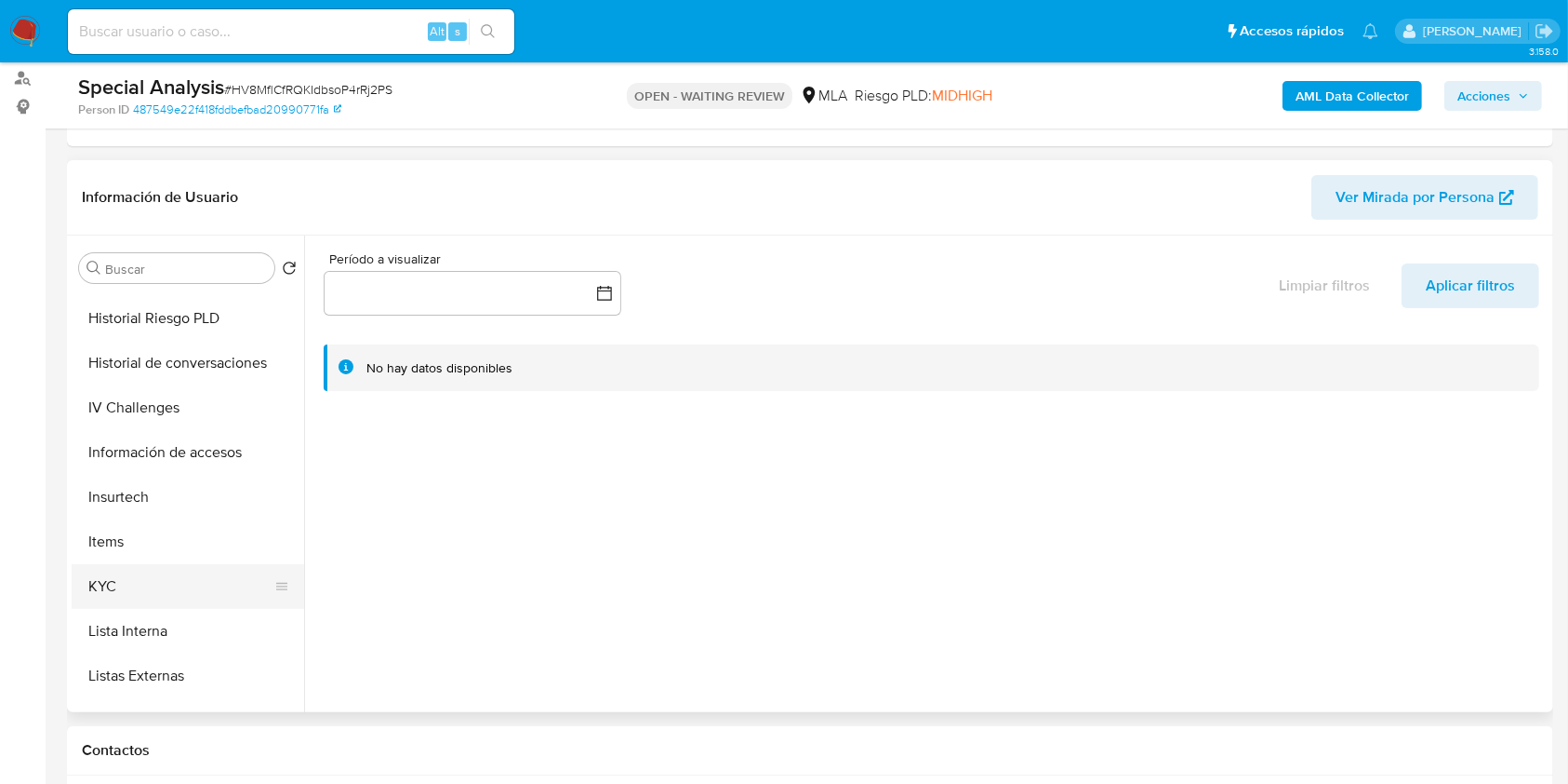
click at [186, 579] on button "KYC" at bounding box center [181, 585] width 217 height 44
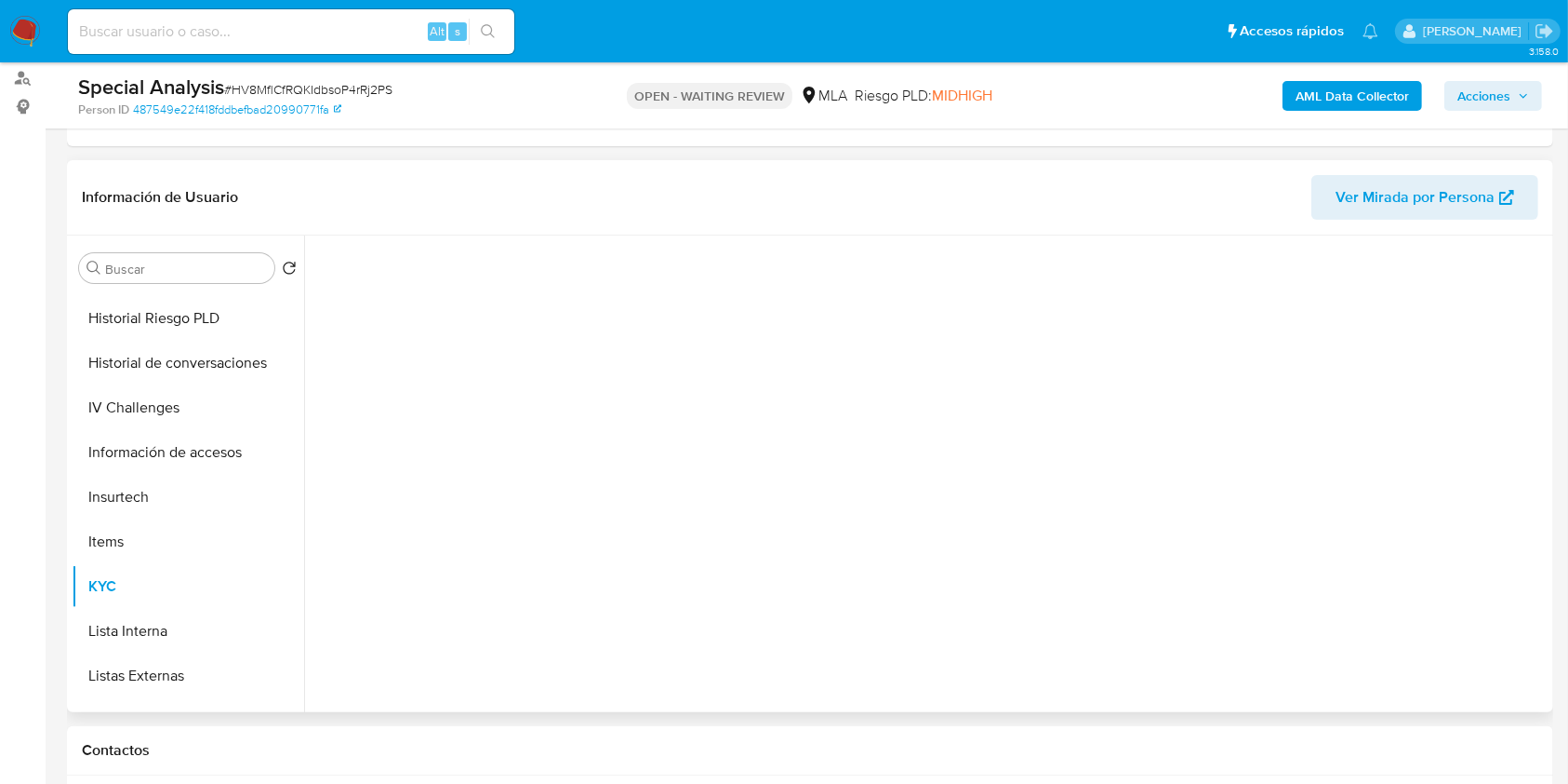
select select "10"
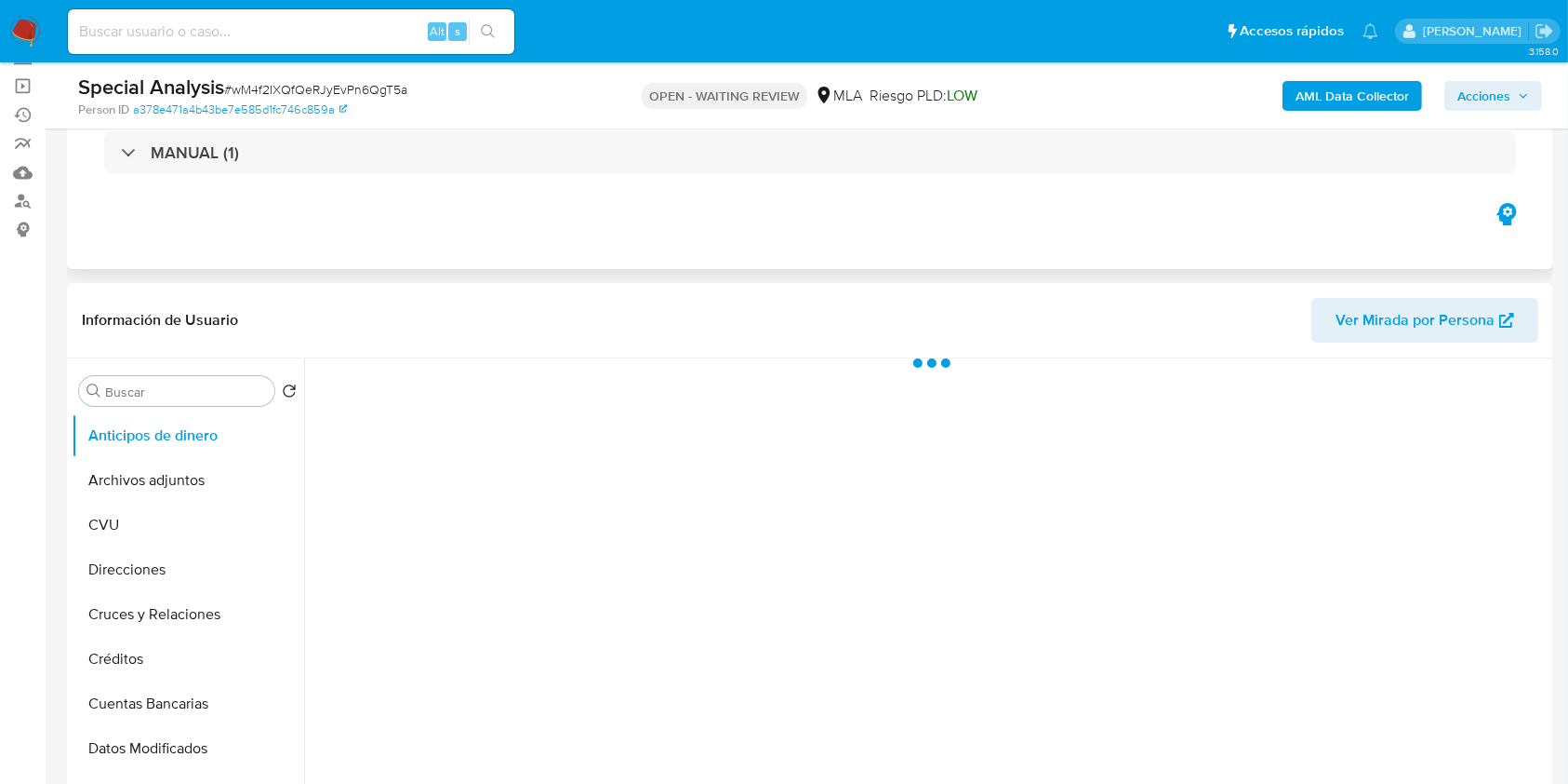
scroll to position [248, 0]
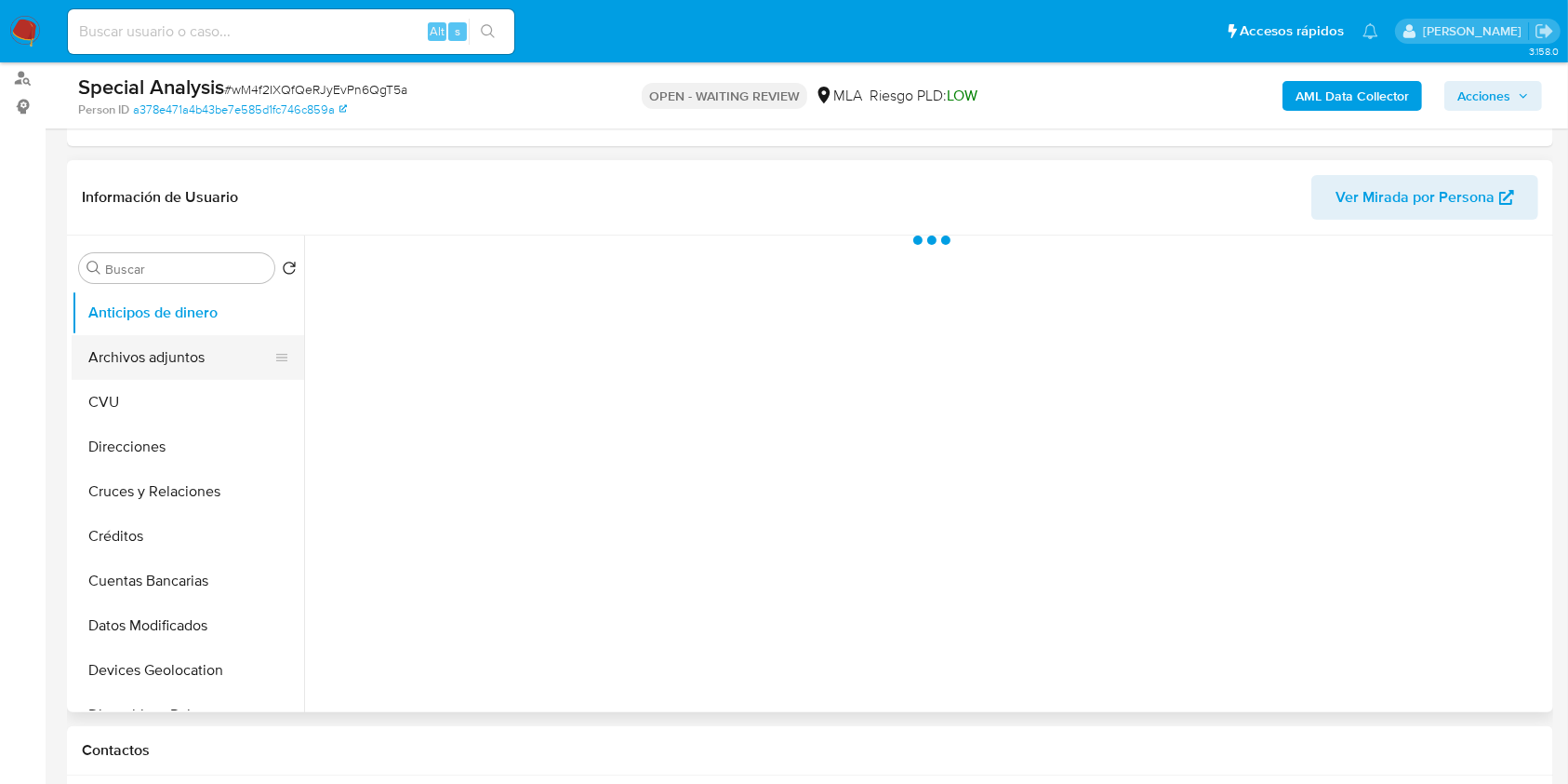
click at [193, 357] on button "Archivos adjuntos" at bounding box center [181, 357] width 217 height 44
select select "10"
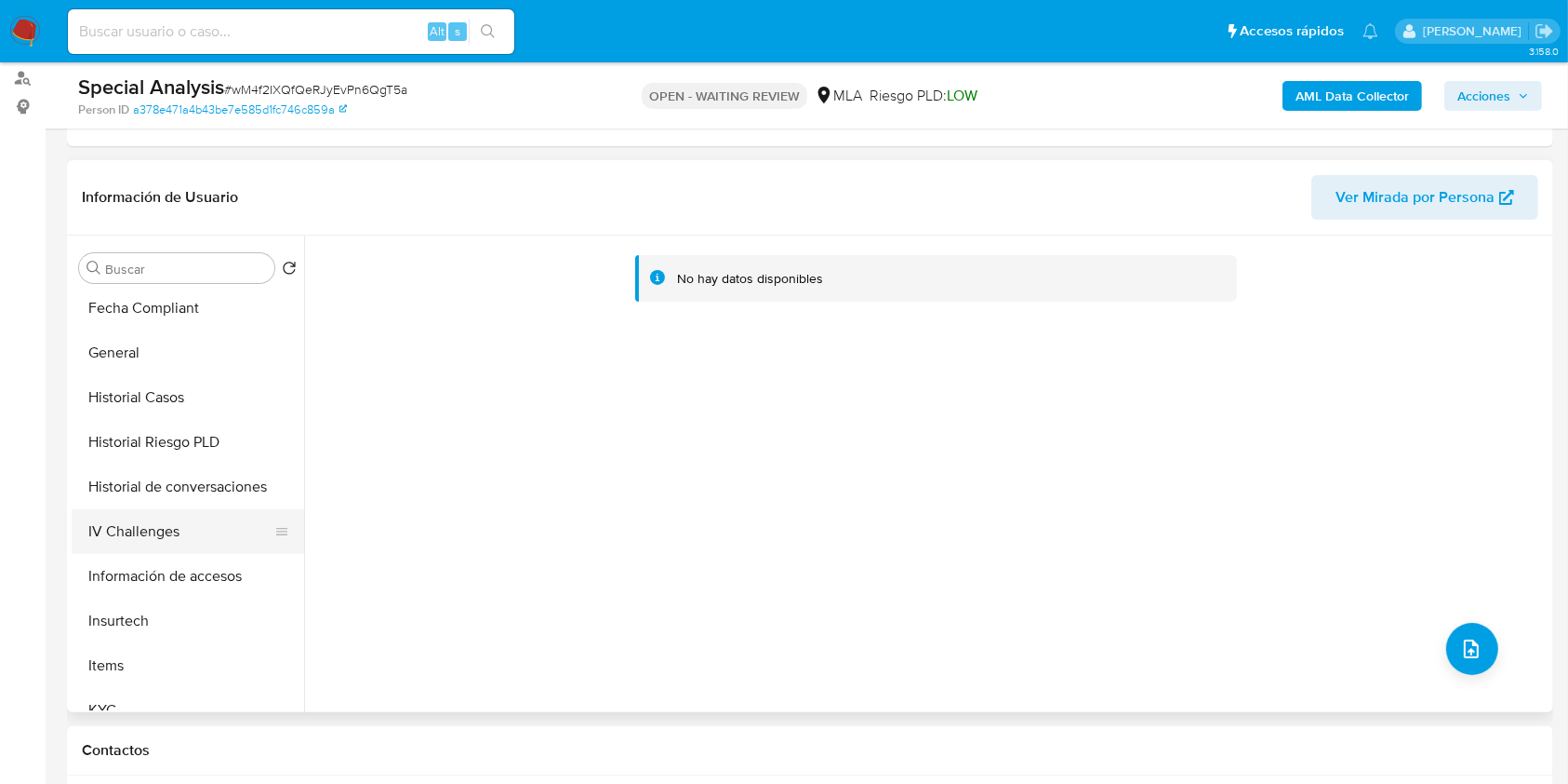
scroll to position [619, 0]
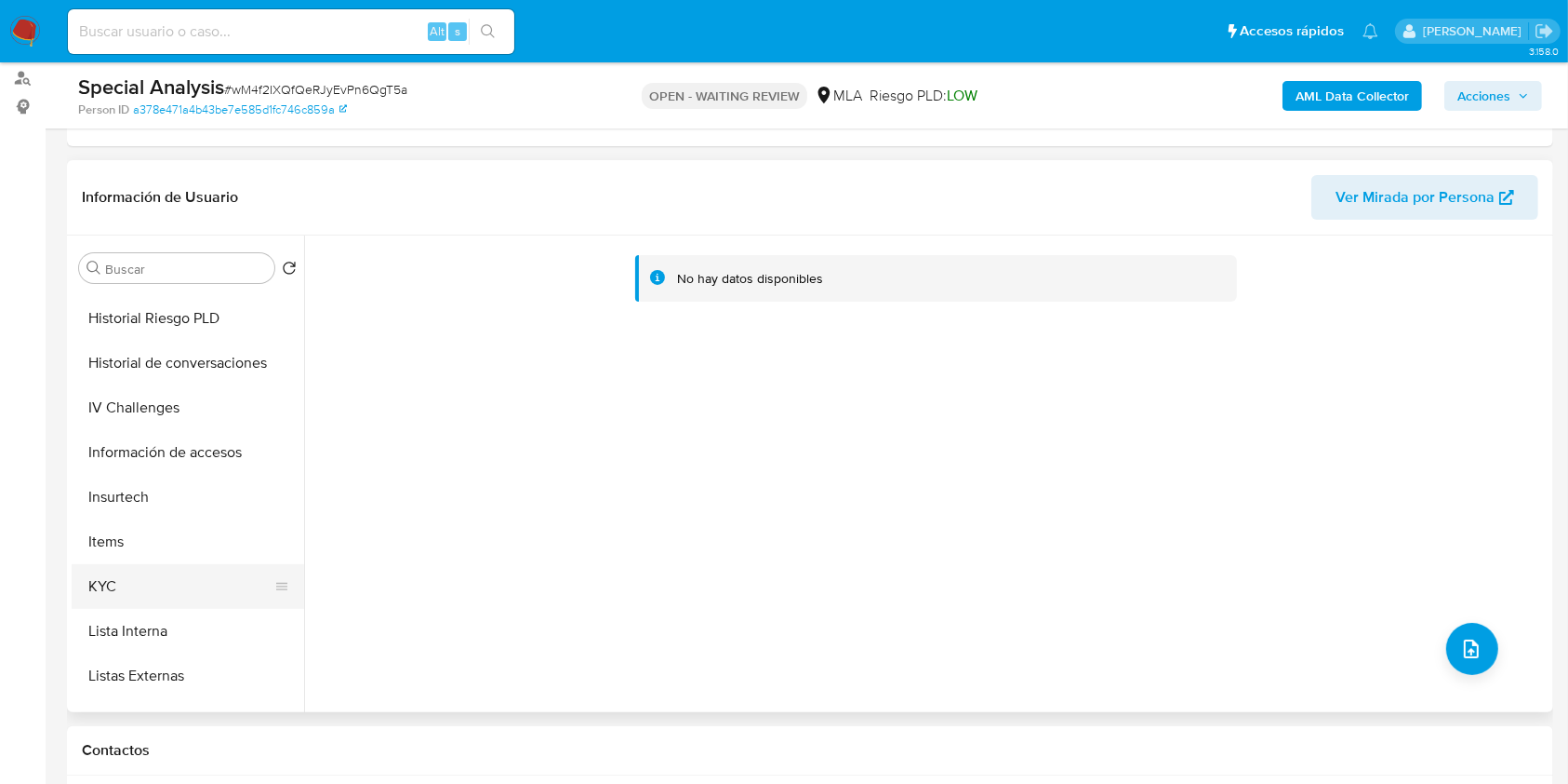
click at [136, 591] on button "KYC" at bounding box center [181, 585] width 217 height 44
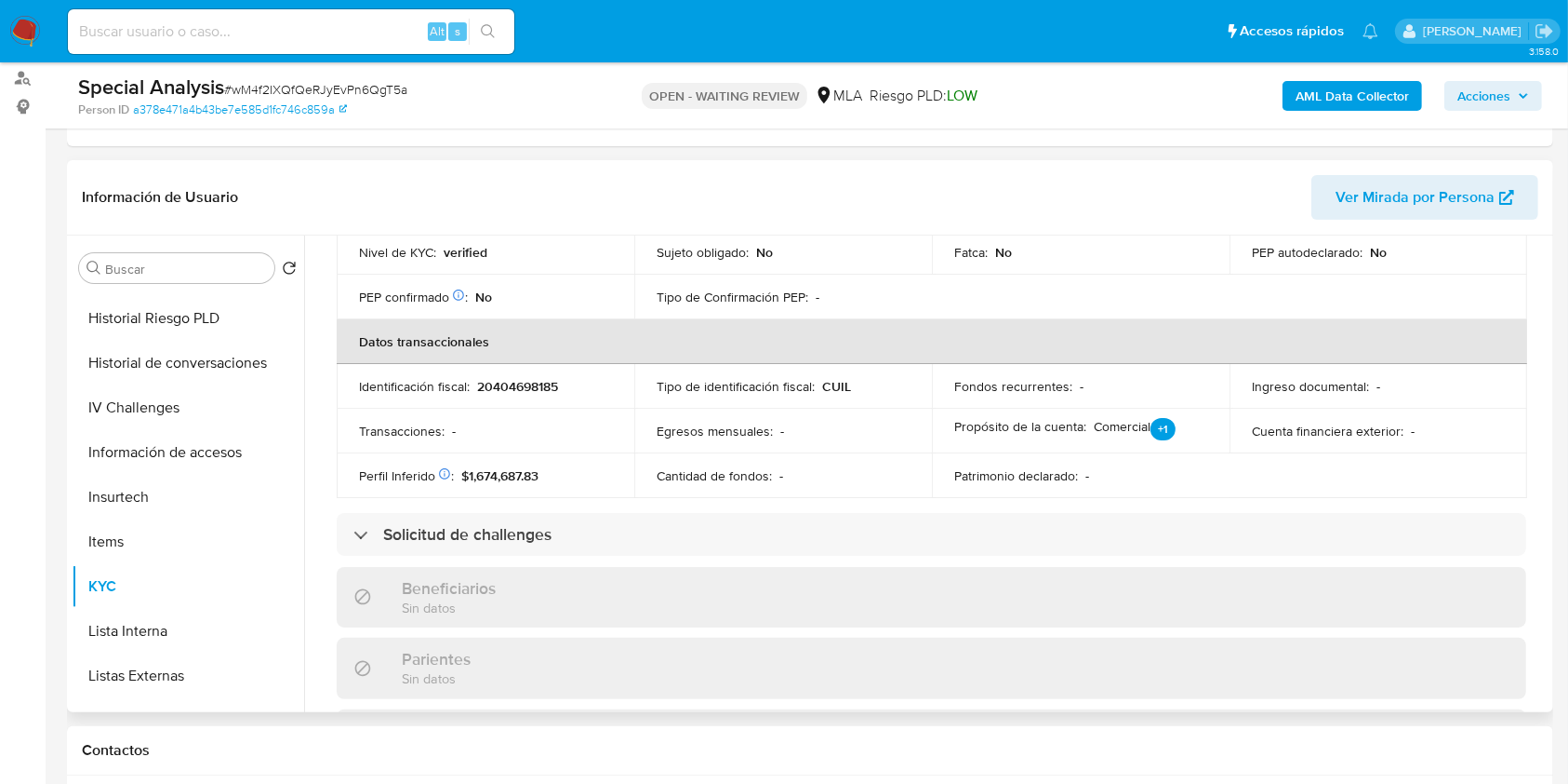
scroll to position [962, 0]
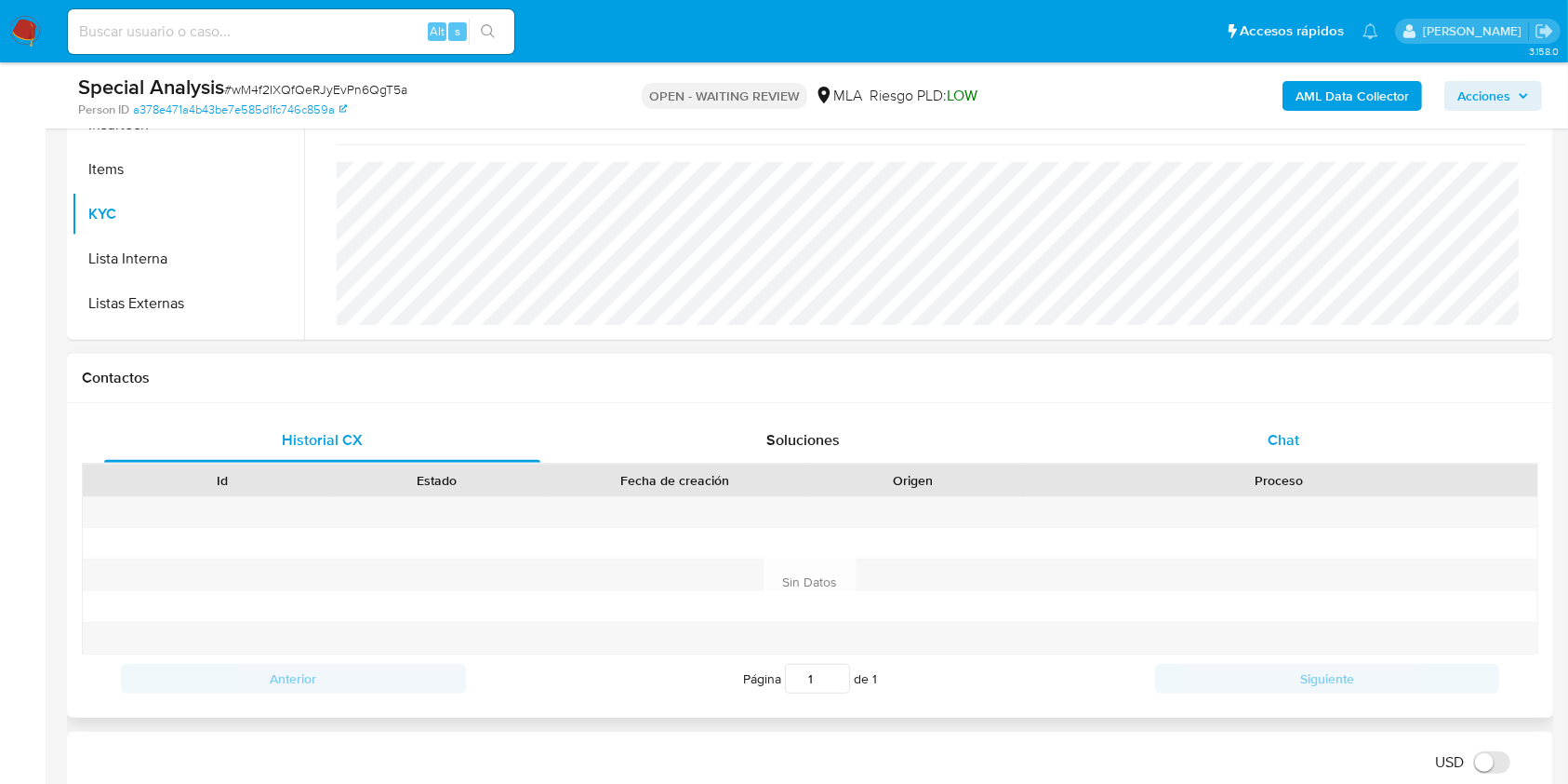
click at [1295, 429] on span "Chat" at bounding box center [1283, 440] width 31 height 22
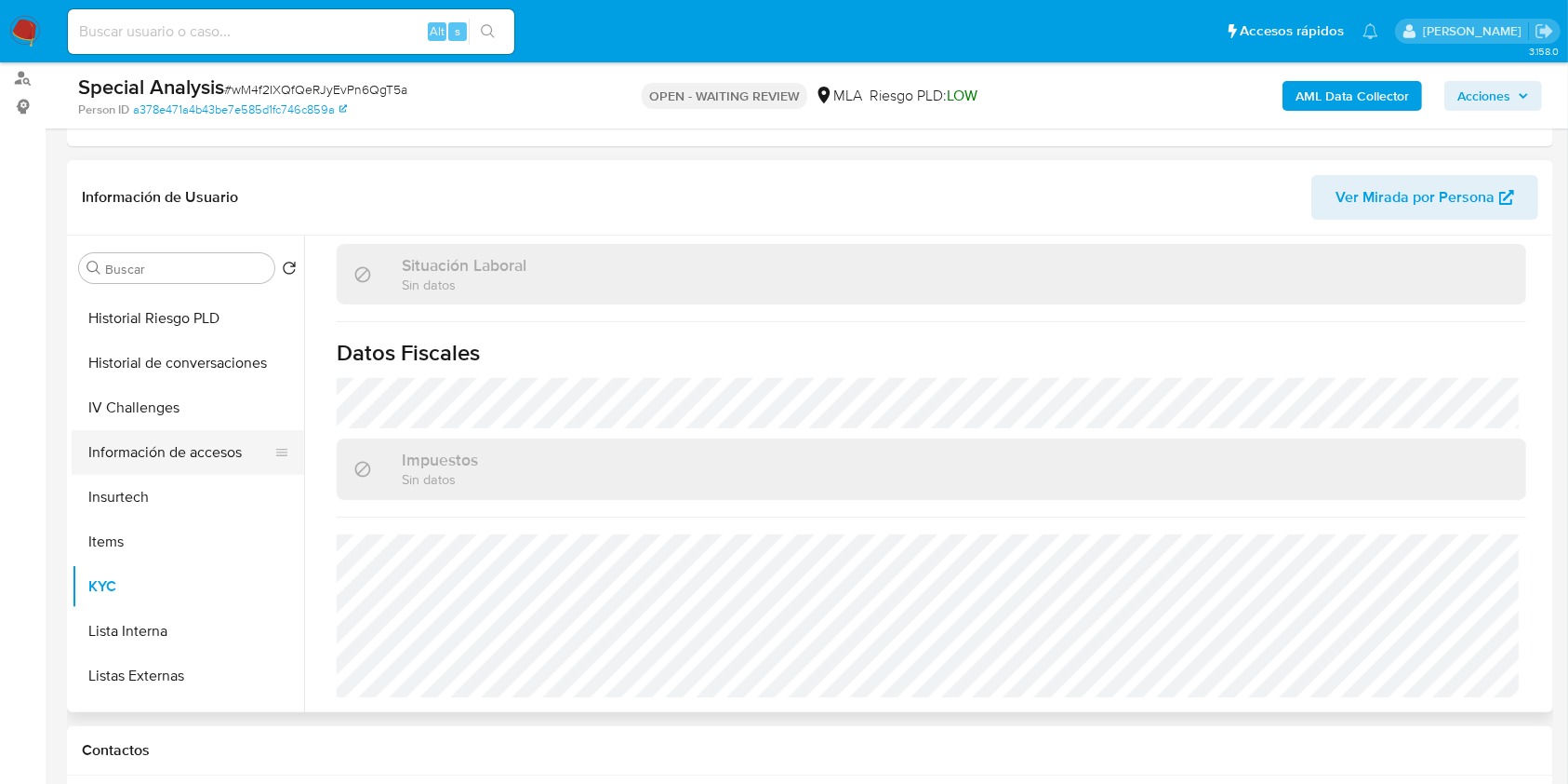
scroll to position [373, 0]
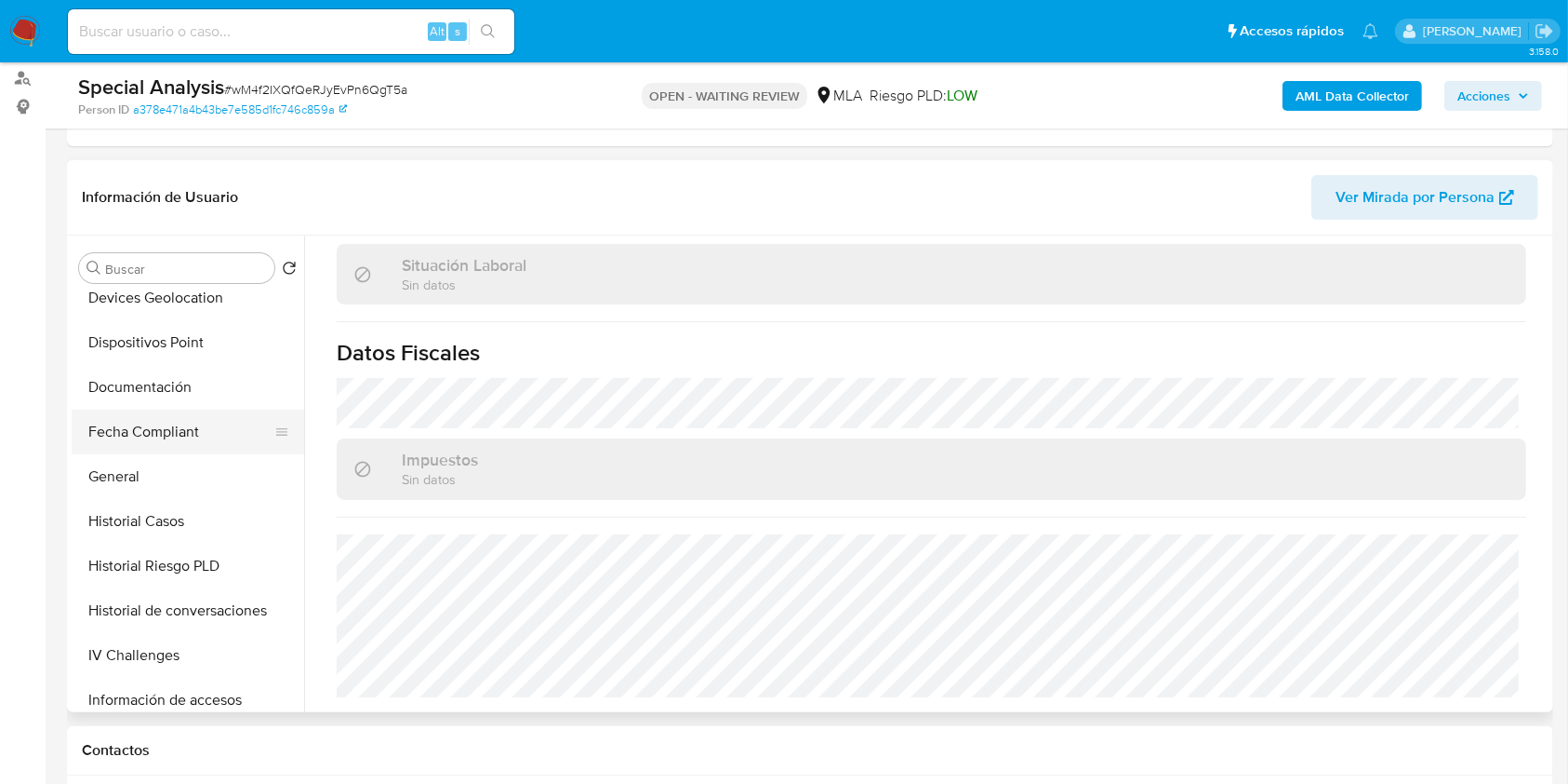
click at [155, 432] on button "Fecha Compliant" at bounding box center [181, 431] width 217 height 44
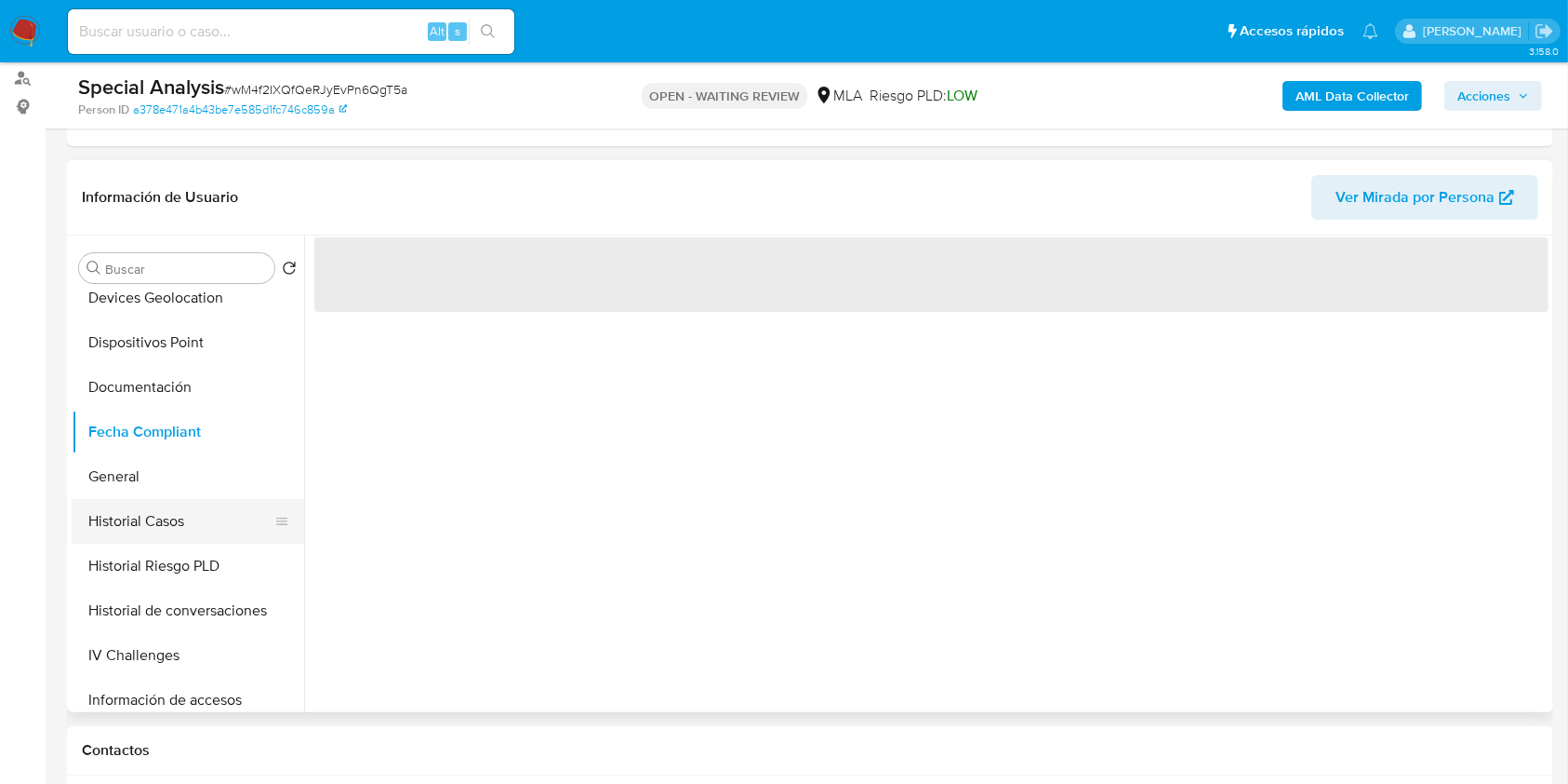
scroll to position [0, 0]
click at [160, 510] on button "Historial Casos" at bounding box center [181, 520] width 217 height 44
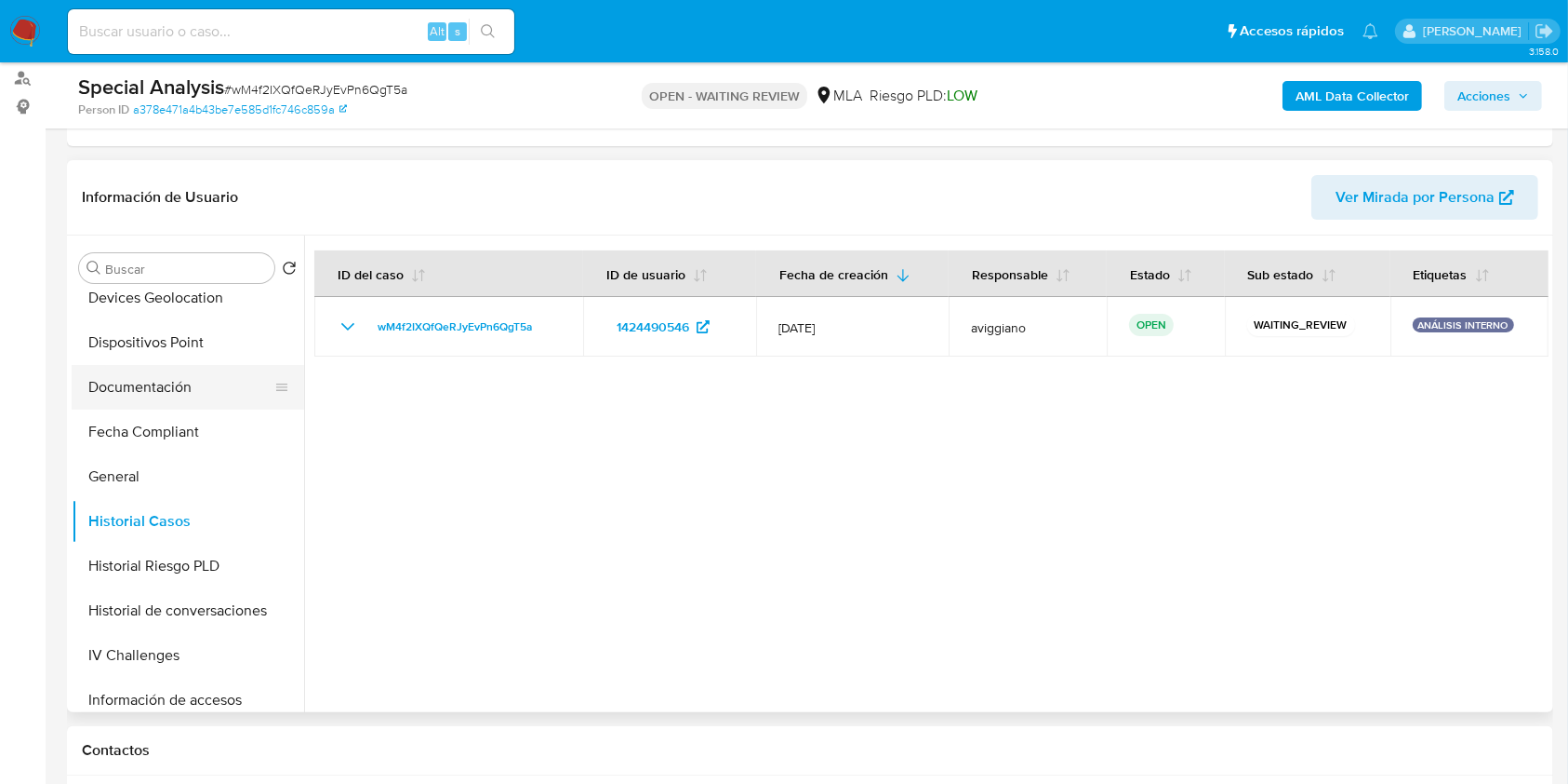
click at [204, 396] on button "Documentación" at bounding box center [181, 387] width 217 height 44
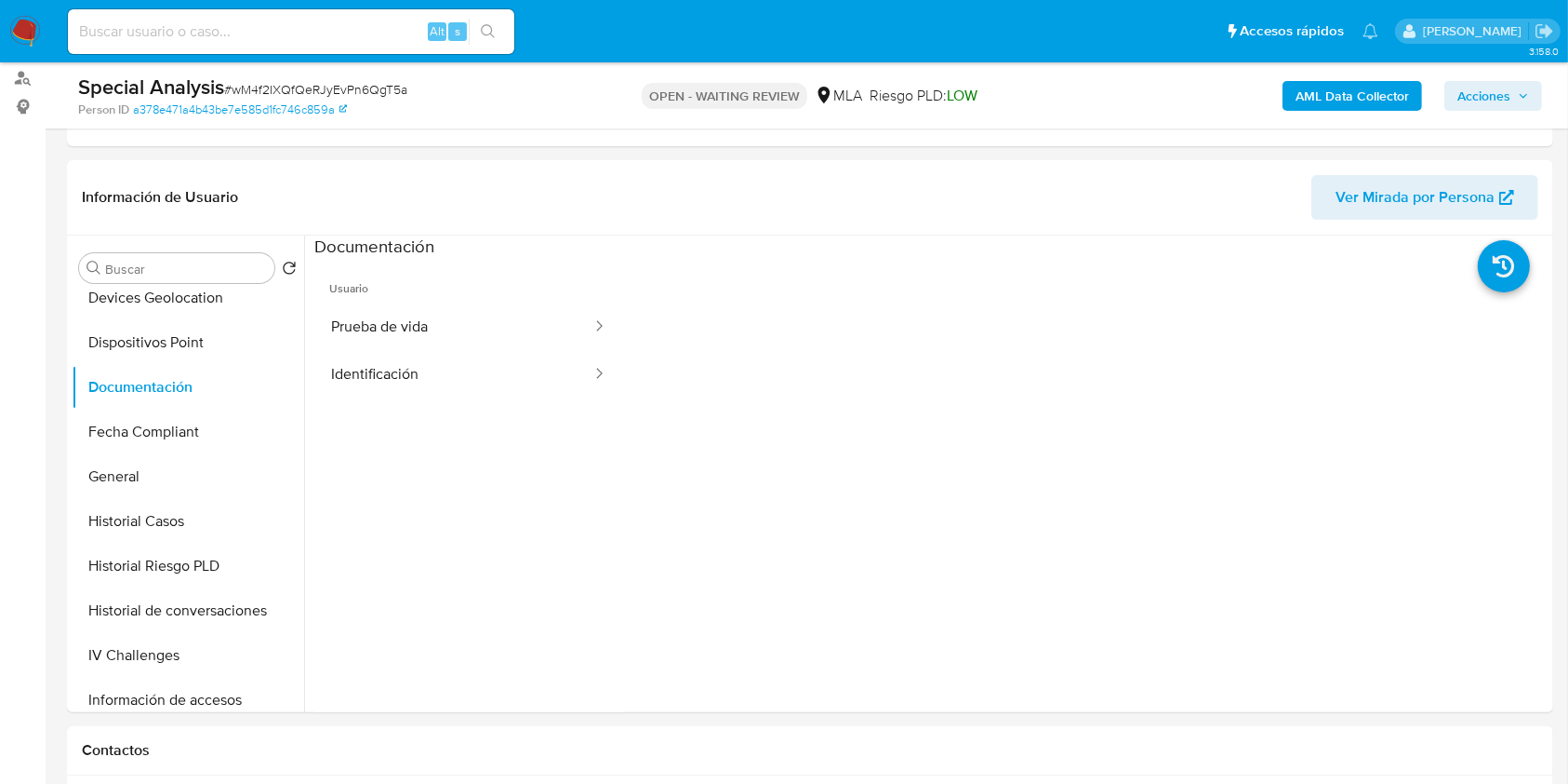
click at [402, 363] on button "Identificación" at bounding box center [454, 375] width 279 height 47
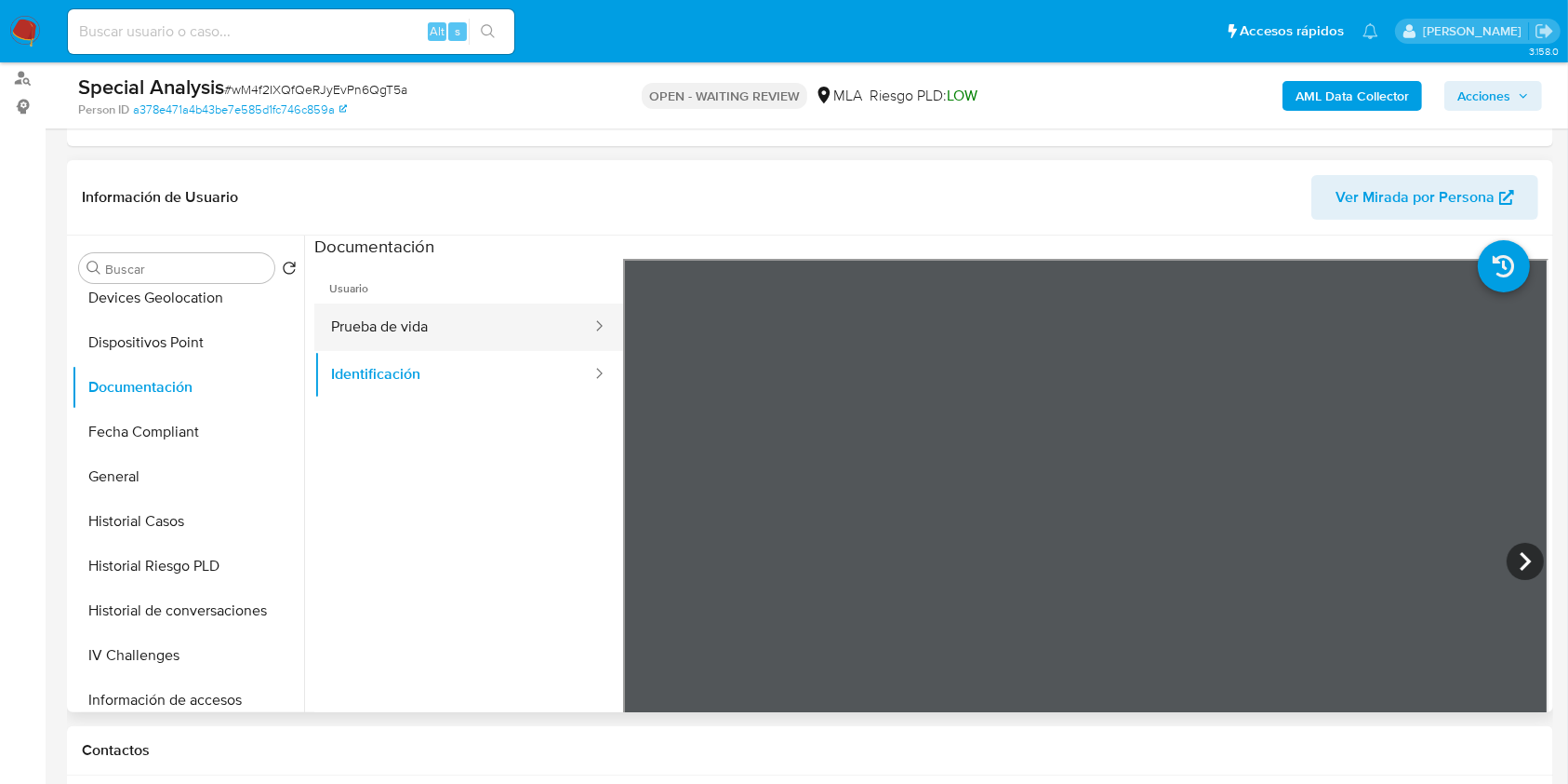
click at [446, 326] on button "Prueba de vida" at bounding box center [454, 327] width 279 height 47
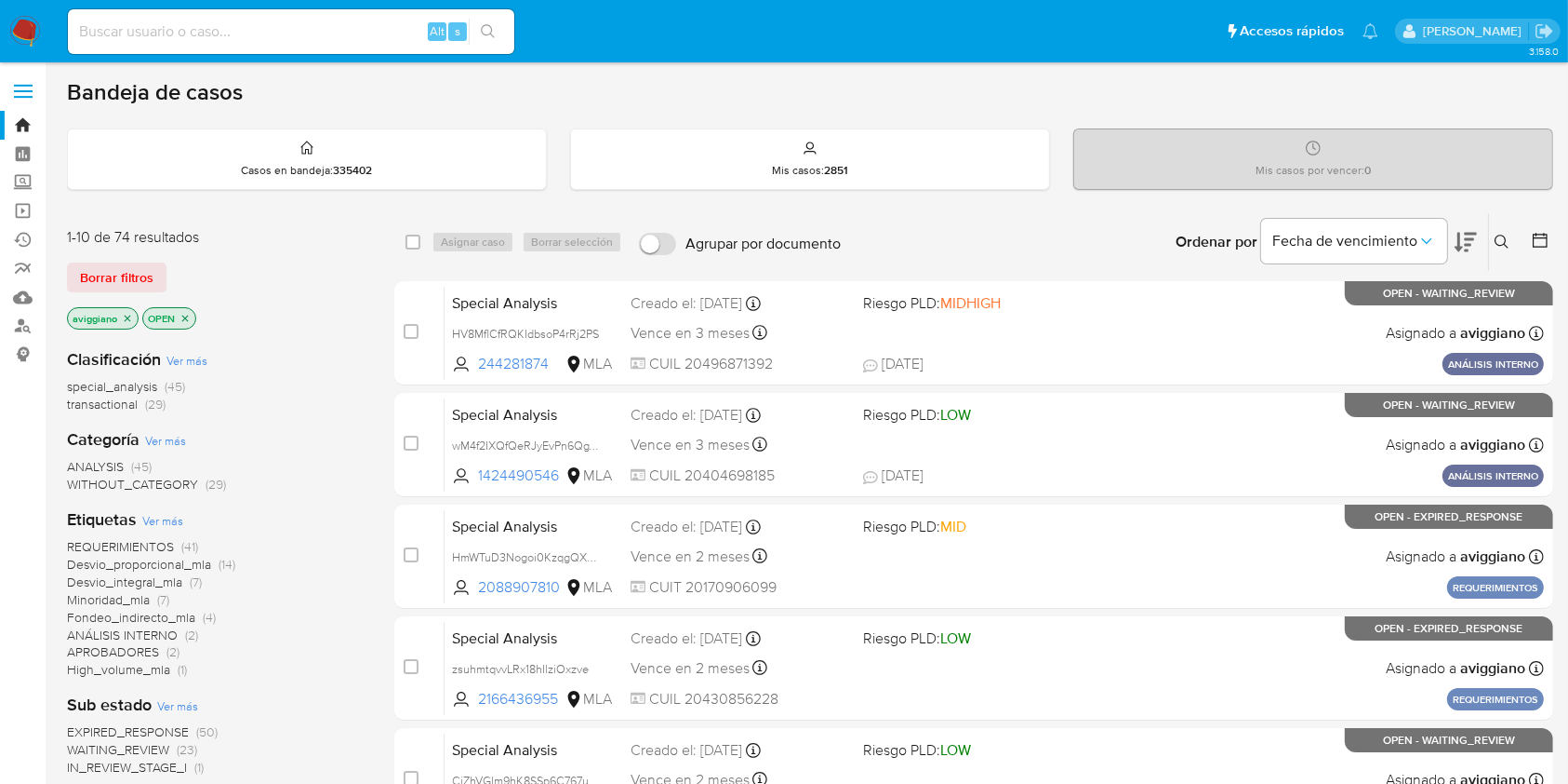
click at [131, 314] on icon "close-filter" at bounding box center [128, 319] width 11 height 11
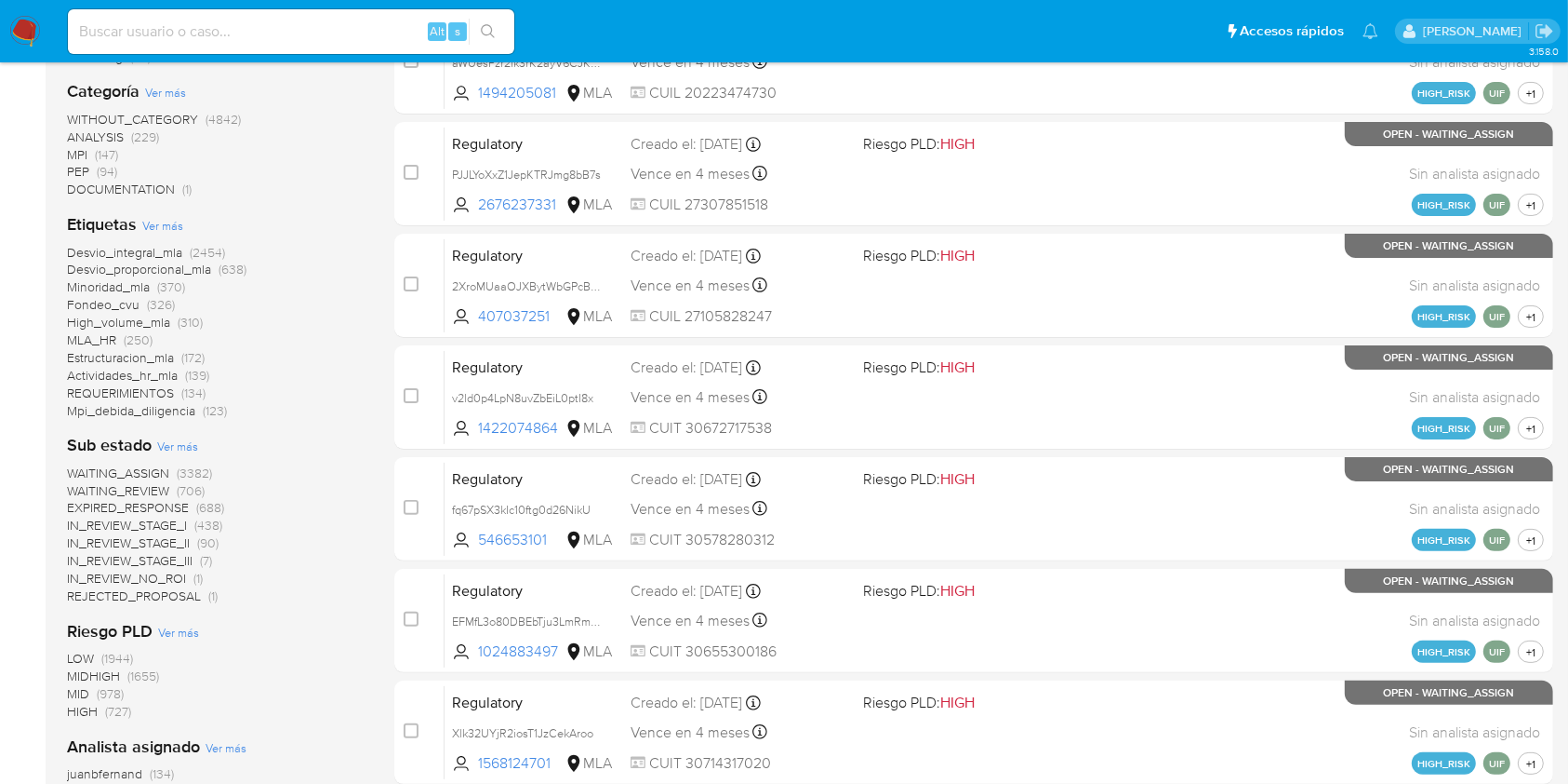
scroll to position [619, 0]
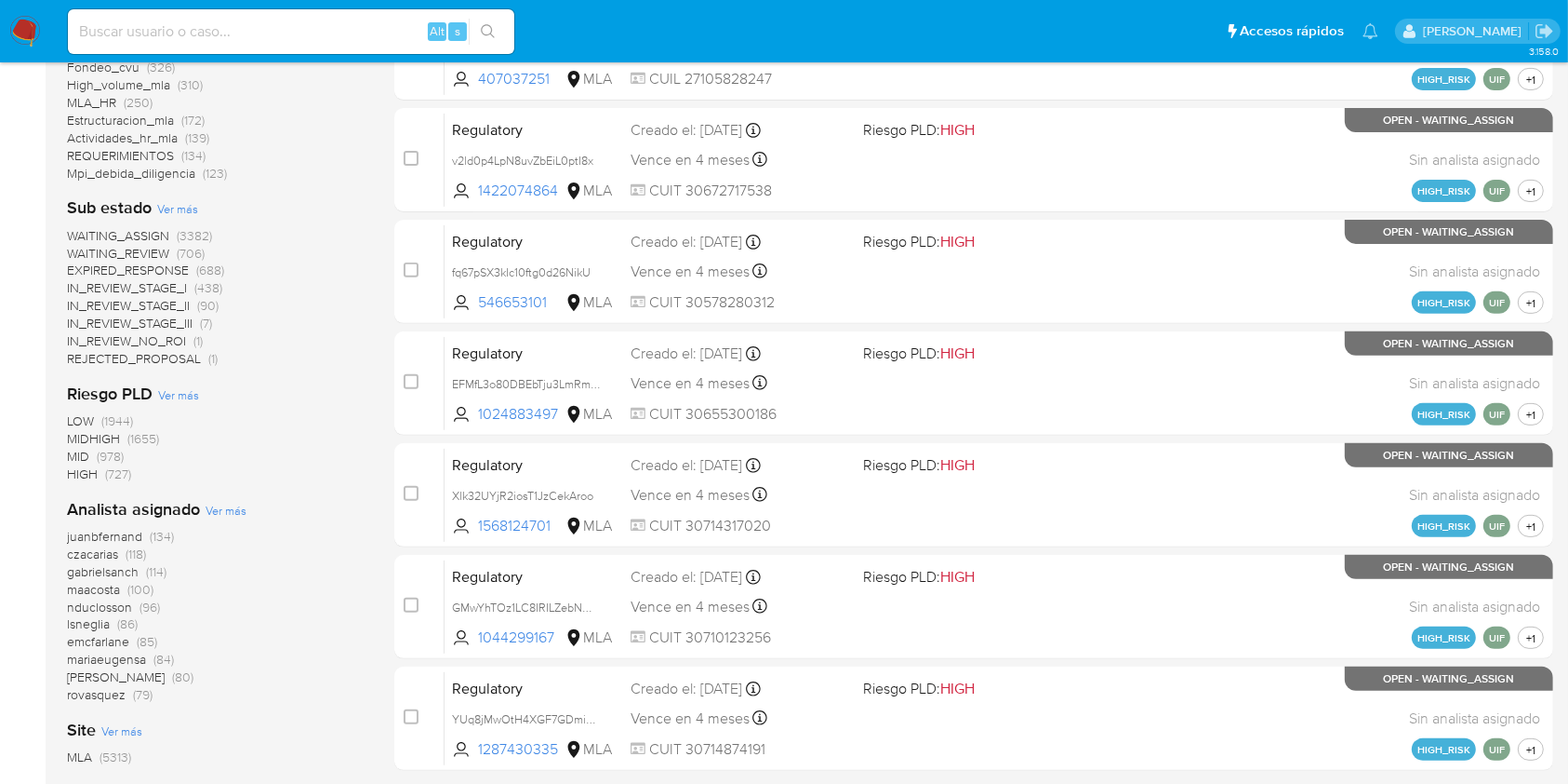
click at [233, 509] on span "Ver más" at bounding box center [225, 510] width 41 height 17
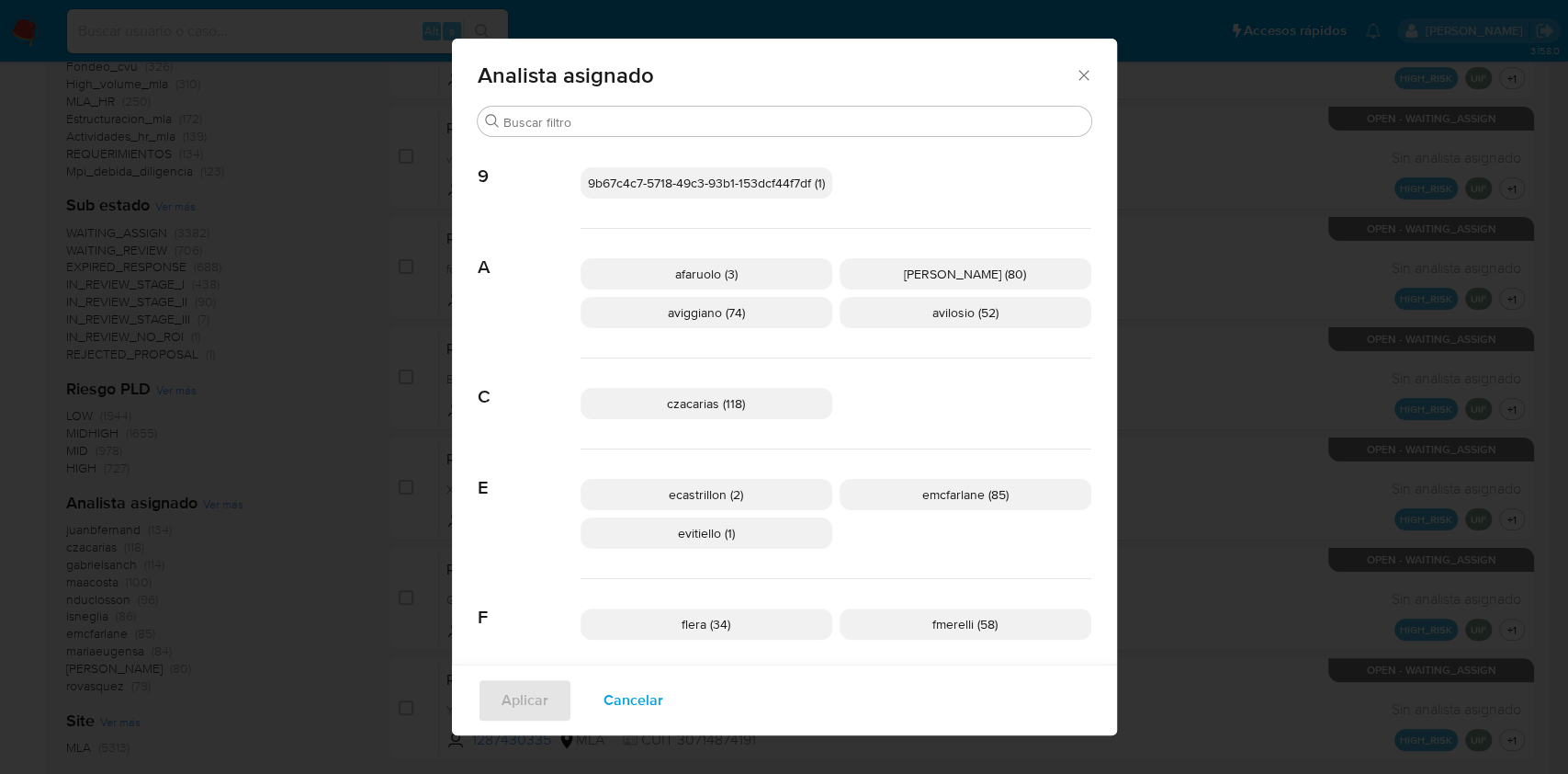
click at [1074, 81] on icon "Cerrar" at bounding box center [1084, 76] width 19 height 19
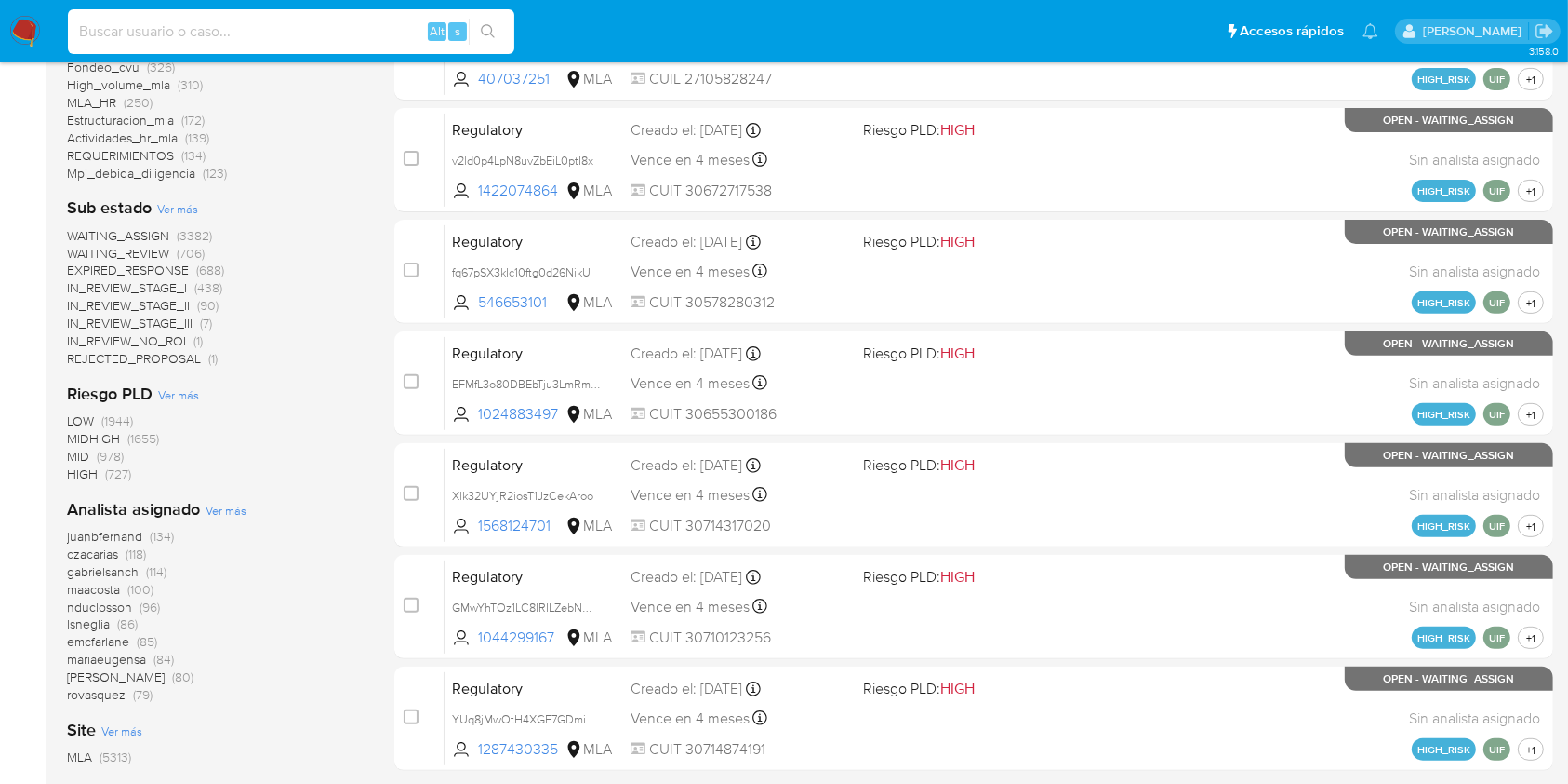
paste input "Dny1RBBgk1LeOPOLWMp364Ia"
type input "Dny1RBBgk1LeOPOLWMp364Ia"
click at [484, 28] on icon "search-icon" at bounding box center [489, 32] width 15 height 15
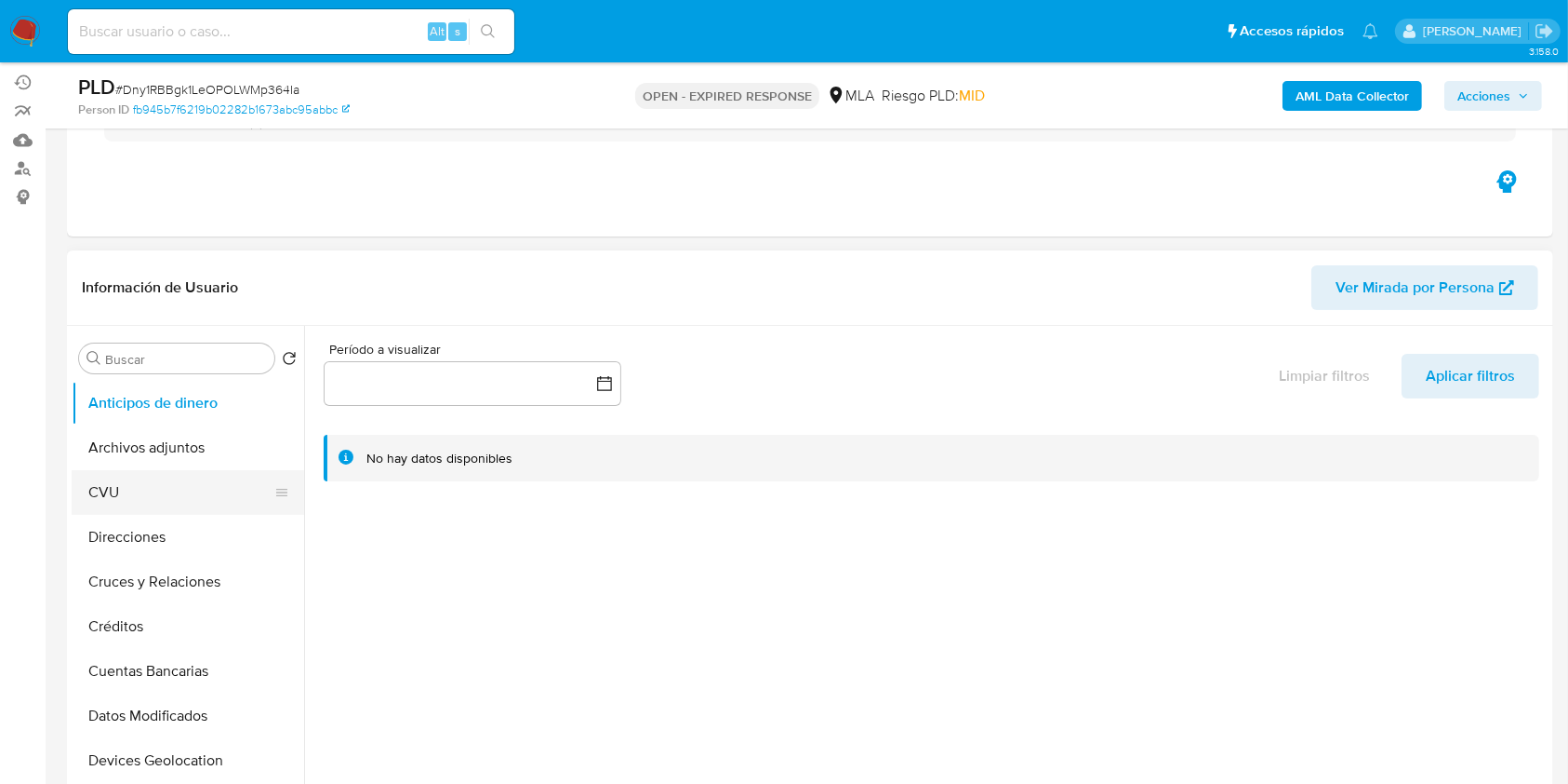
scroll to position [248, 0]
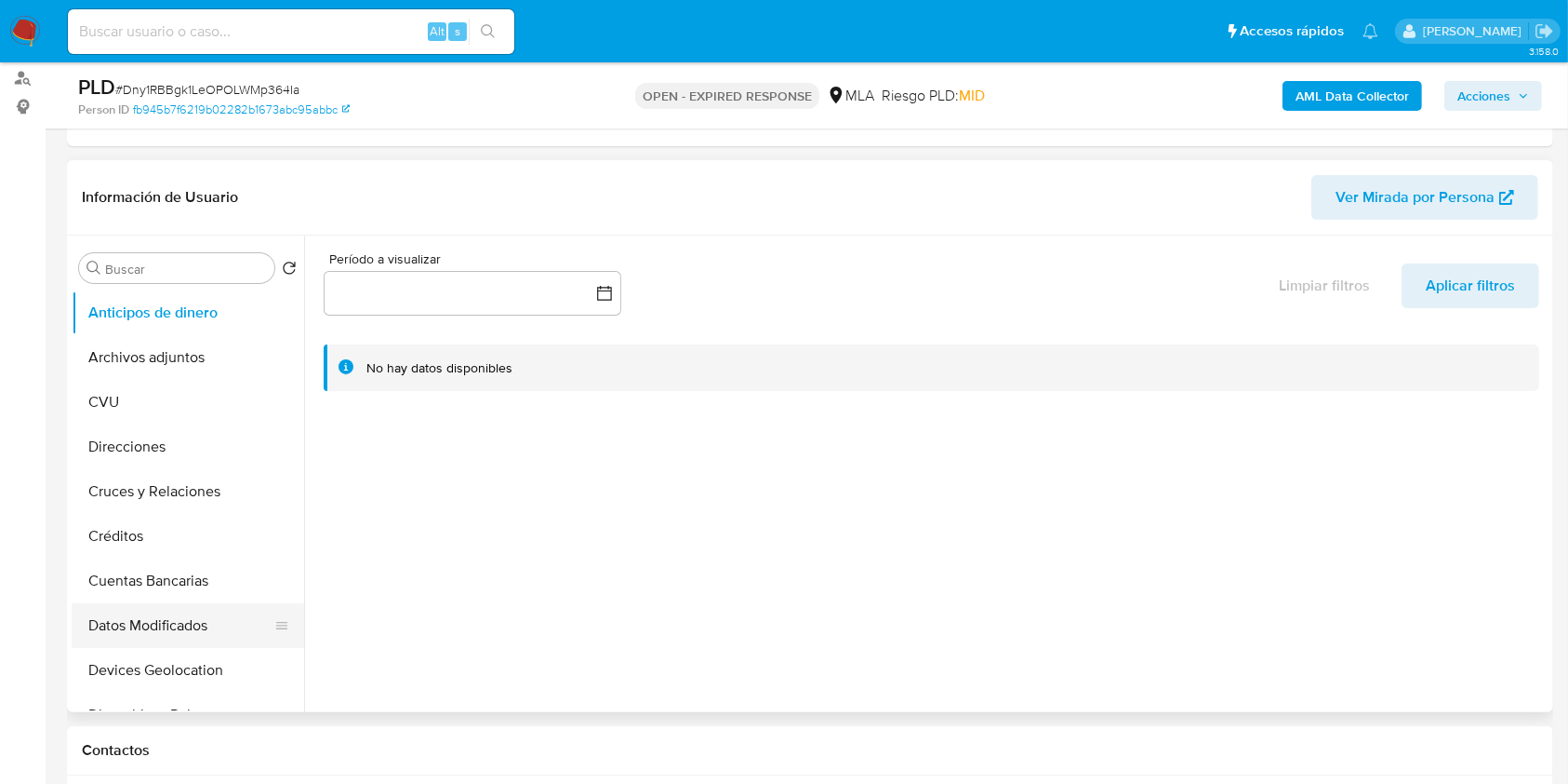
select select "10"
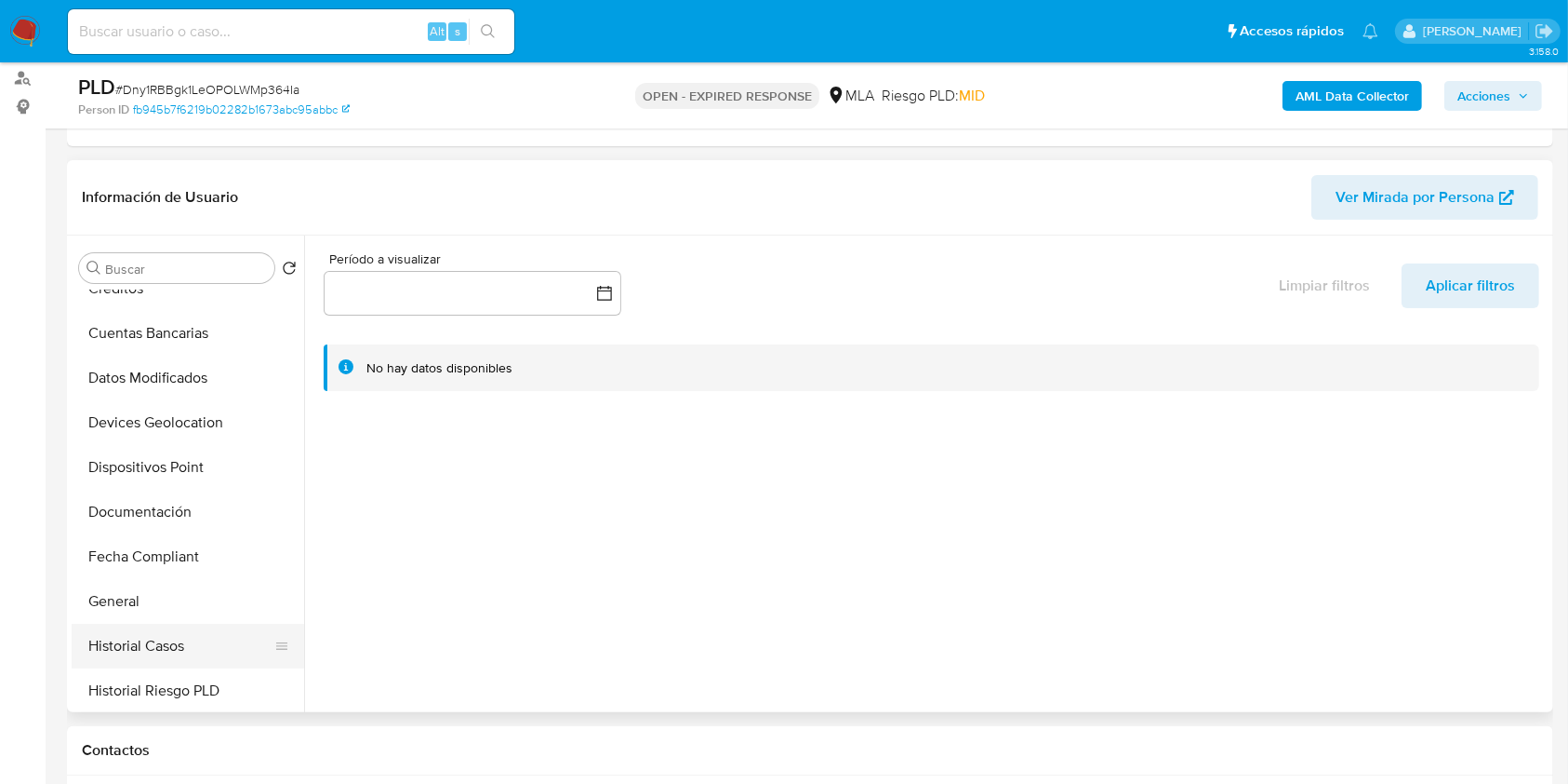
click at [131, 636] on button "Historial Casos" at bounding box center [181, 645] width 217 height 44
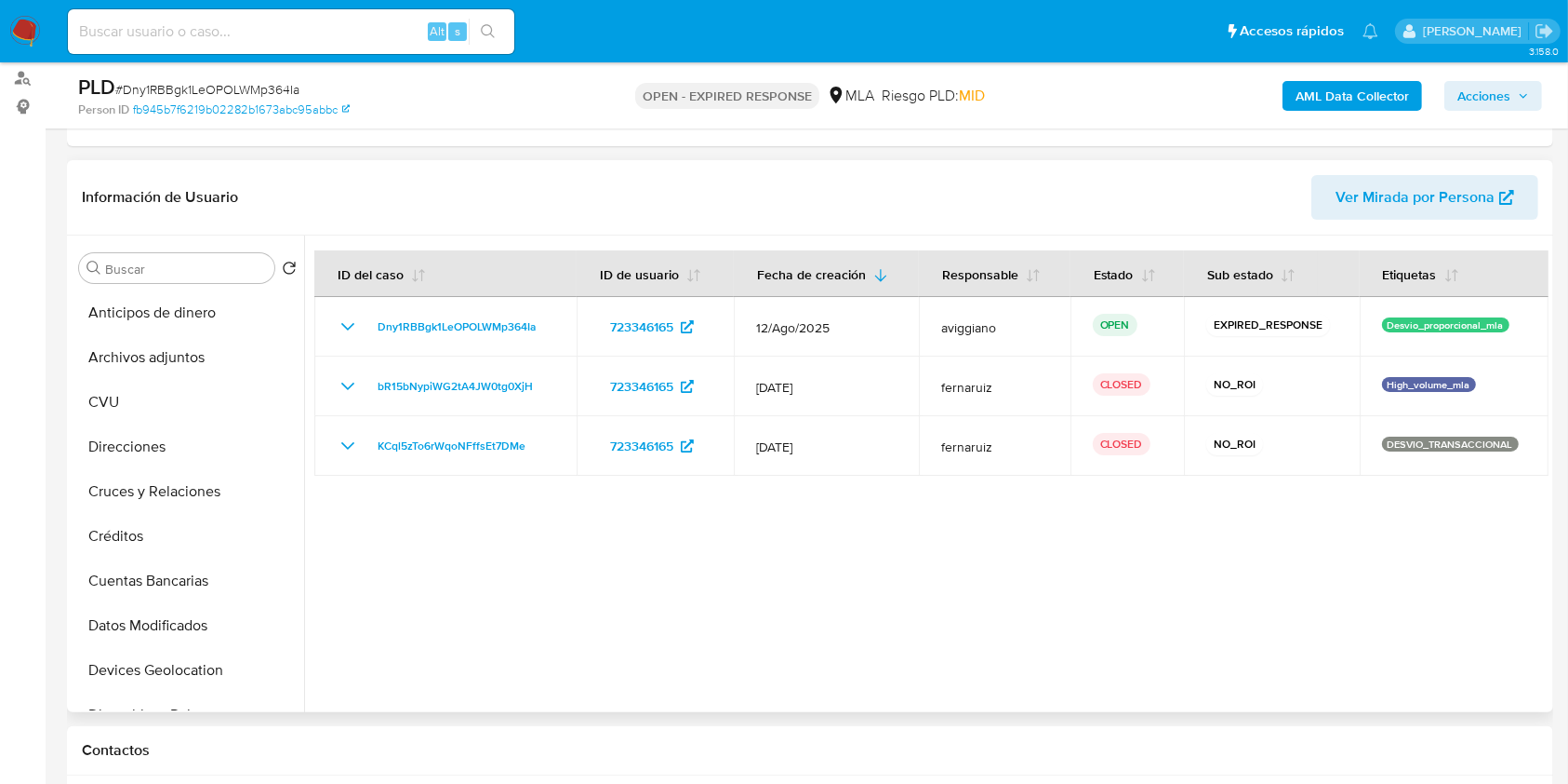
scroll to position [619, 0]
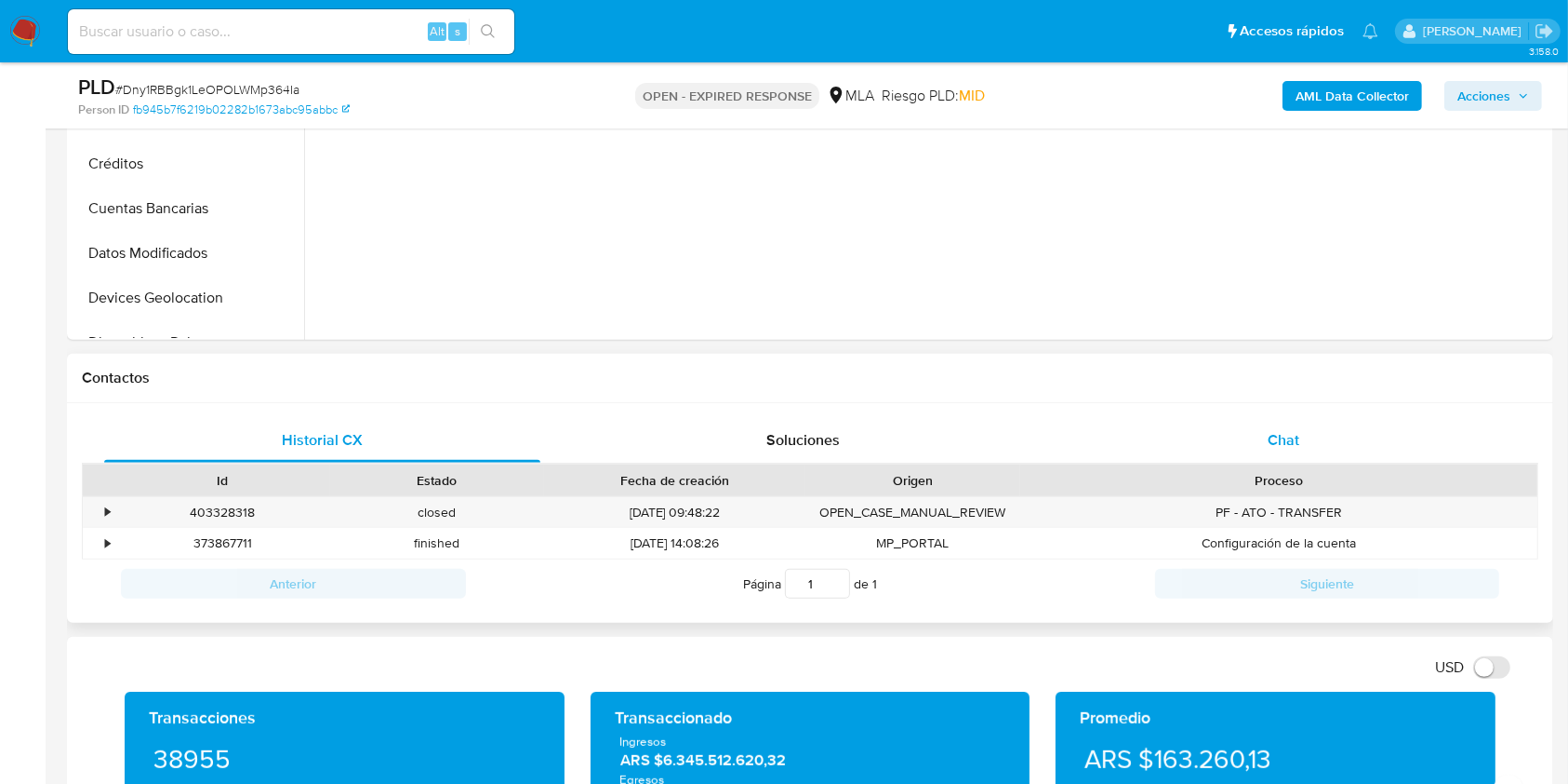
click at [1213, 452] on div "Chat" at bounding box center [1284, 440] width 437 height 44
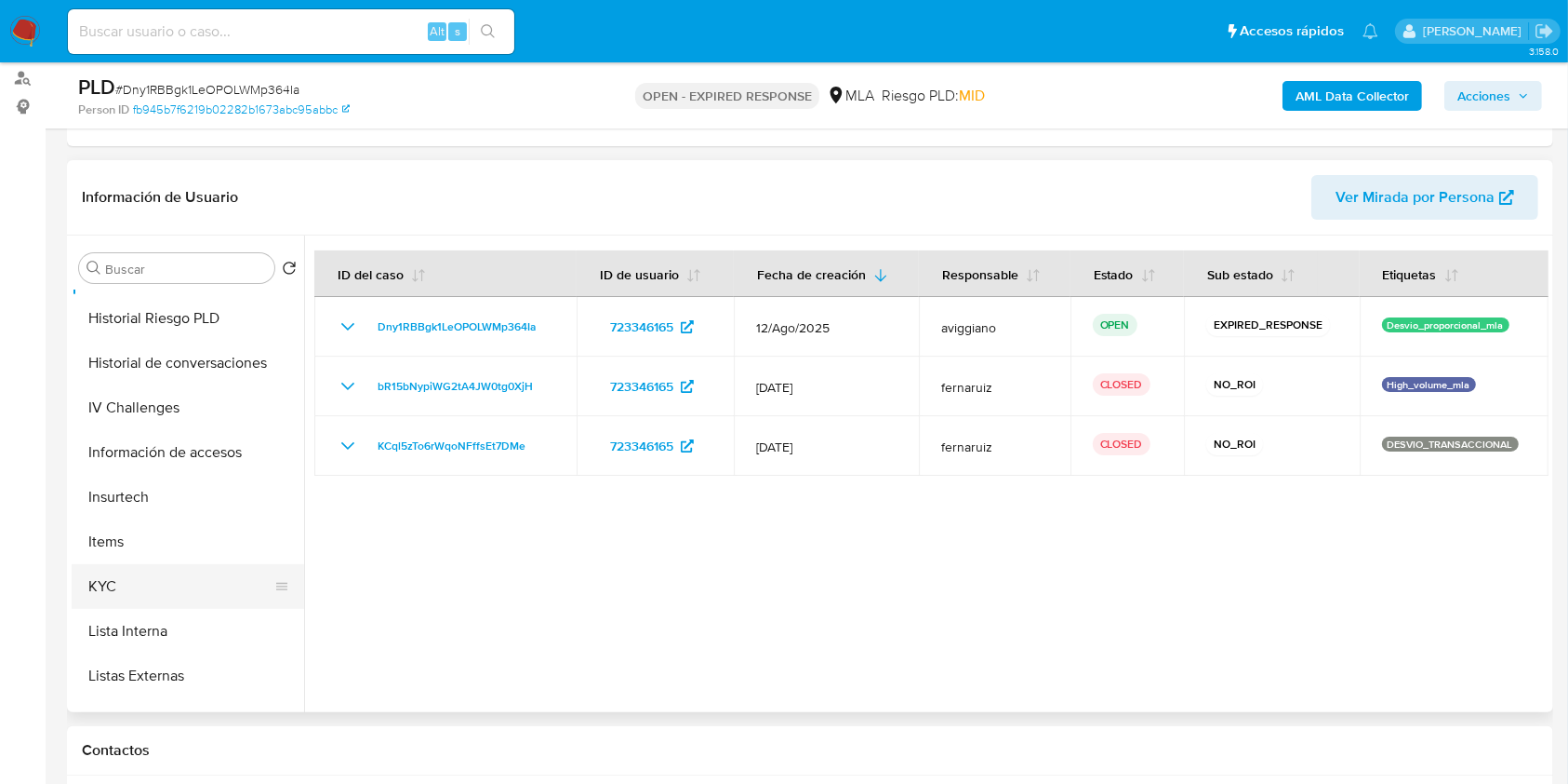
click at [121, 597] on button "KYC" at bounding box center [181, 585] width 217 height 44
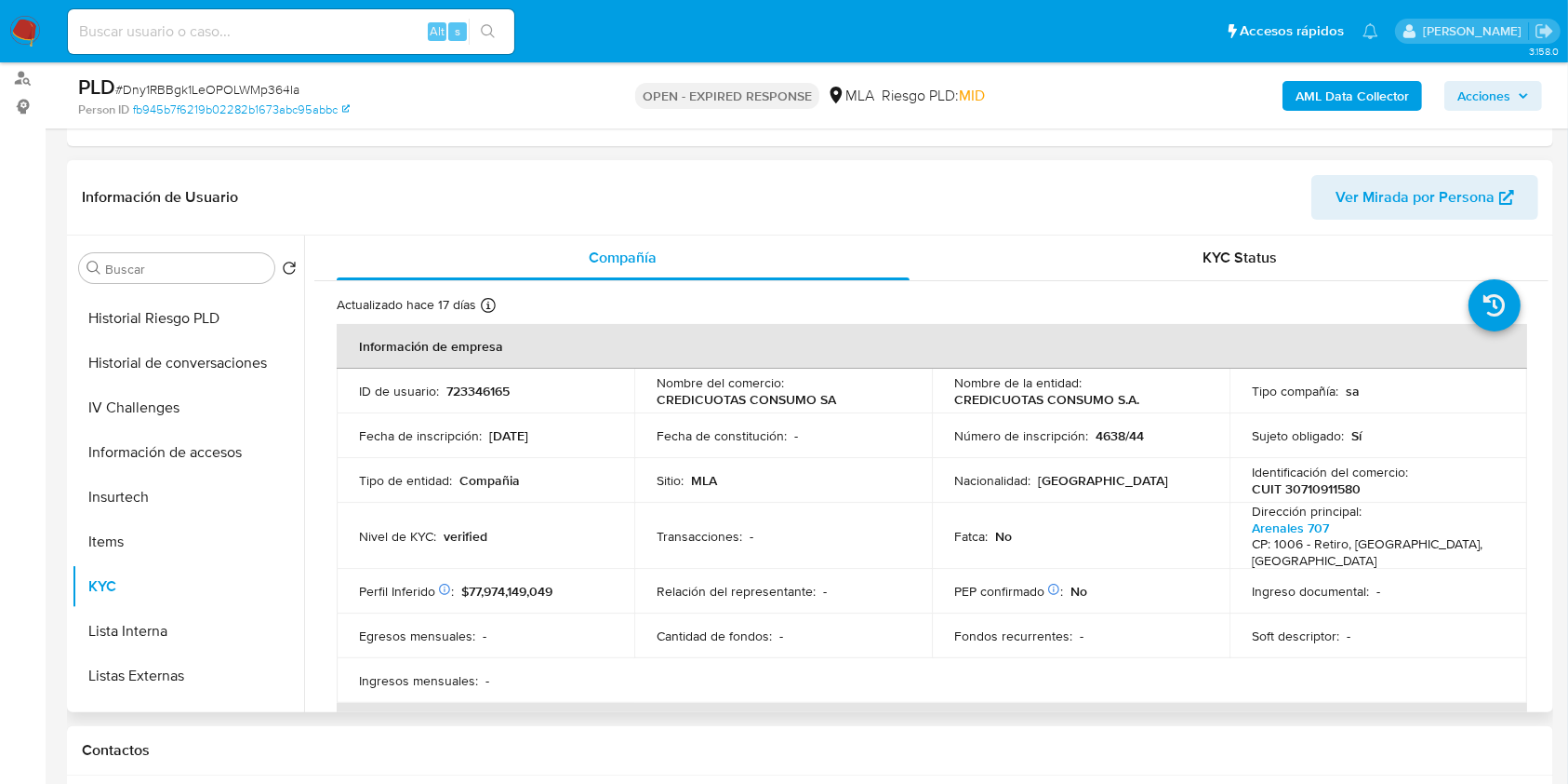
click at [469, 392] on p "723346165" at bounding box center [477, 391] width 63 height 17
copy p "723346165"
click at [1316, 480] on p "CUIT 30710911580" at bounding box center [1306, 489] width 109 height 17
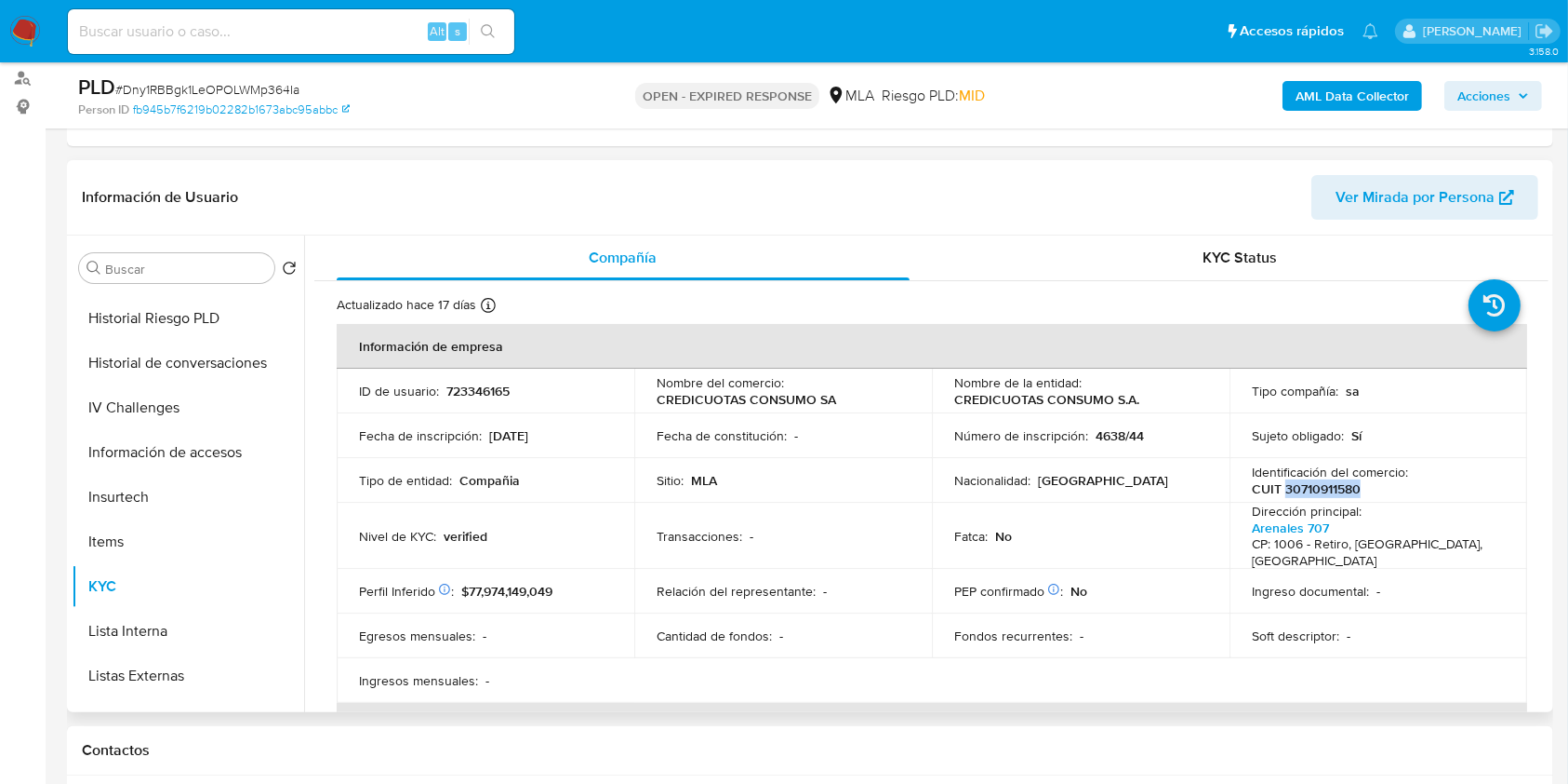
click at [1316, 480] on p "CUIT 30710911580" at bounding box center [1306, 489] width 109 height 17
copy p "30710911580"
click at [459, 379] on td "ID de usuario : 723346165" at bounding box center [485, 391] width 298 height 44
copy p "723346165"
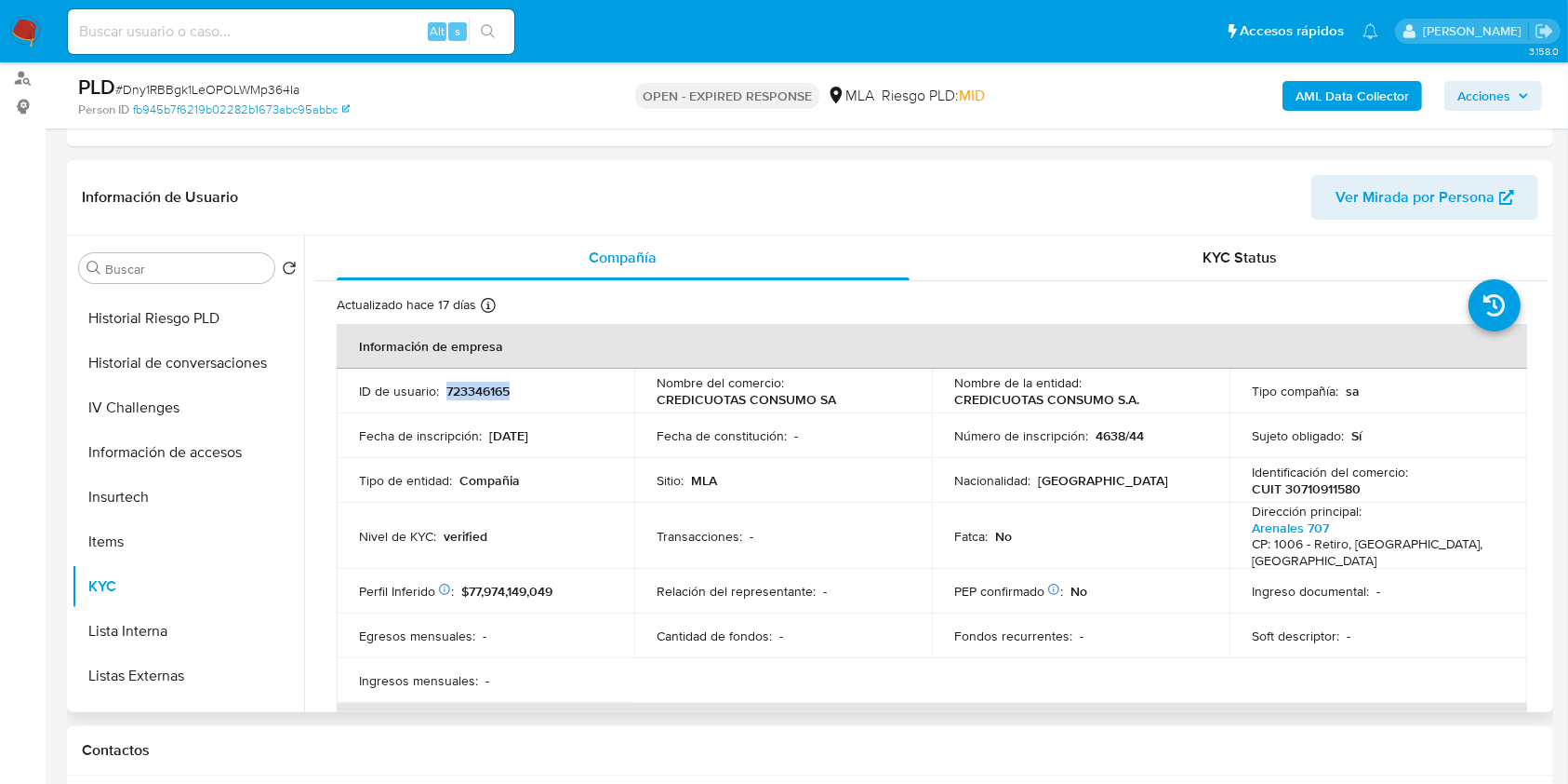
copy p "723346165"
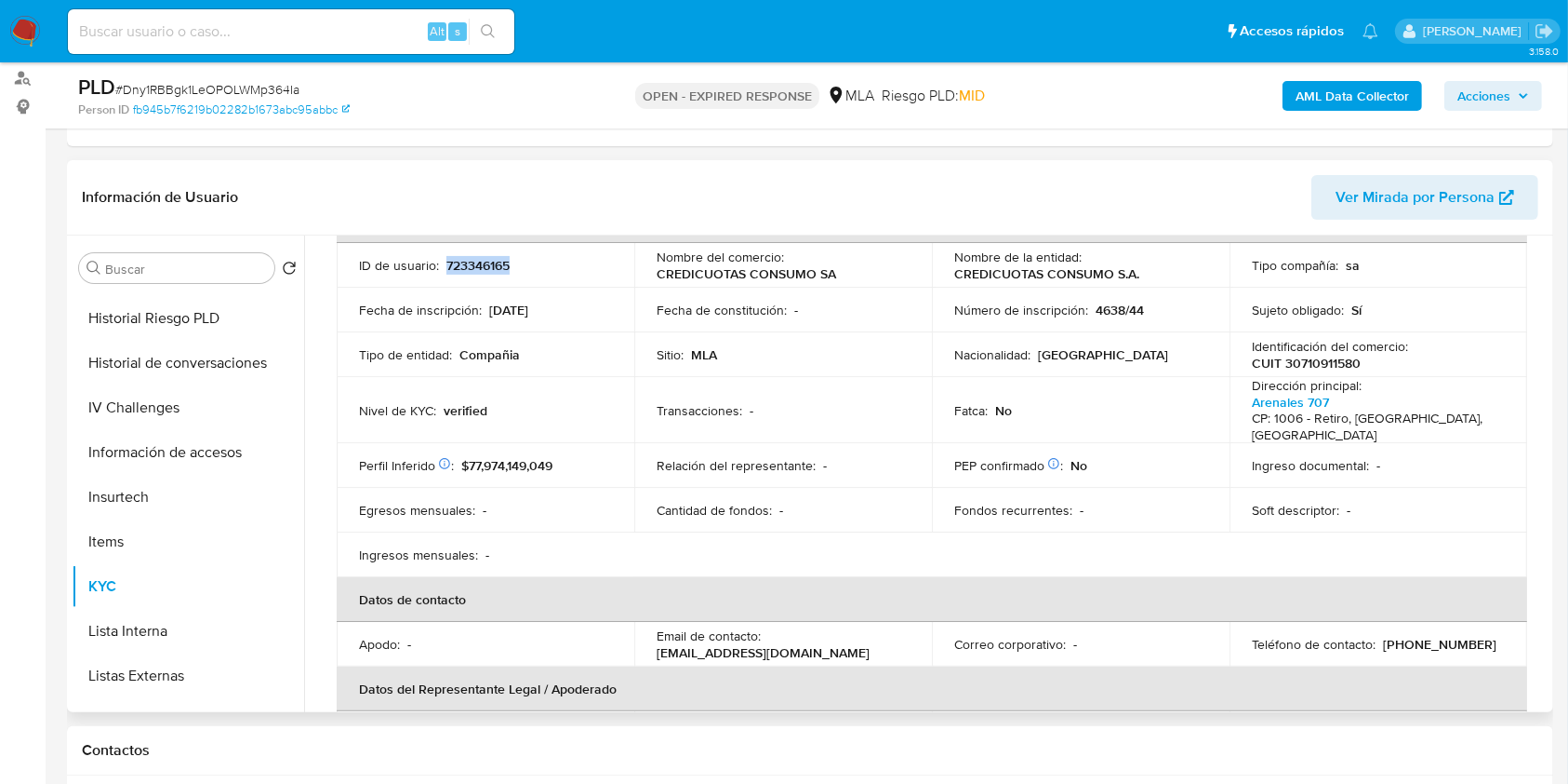
scroll to position [248, 0]
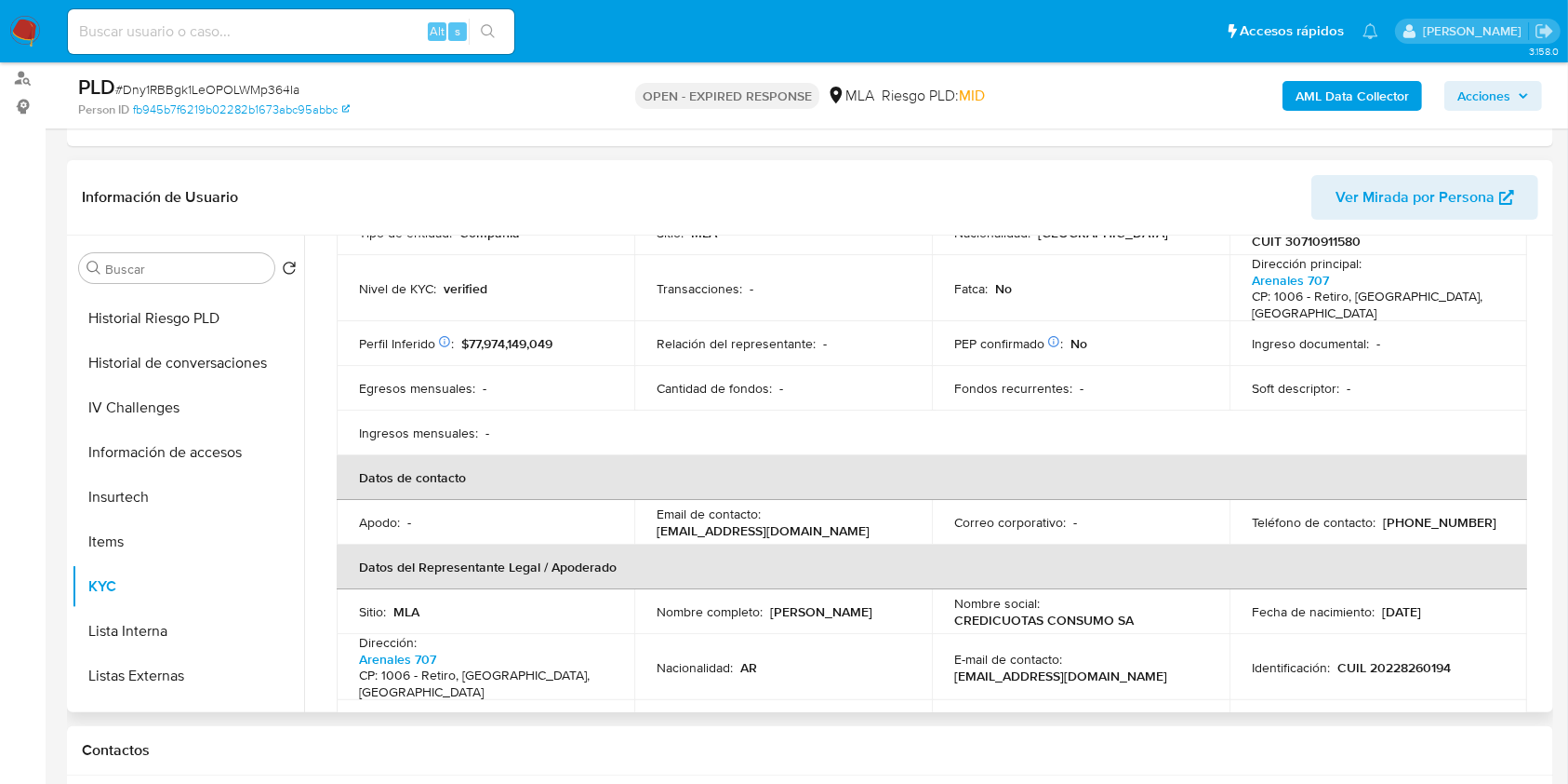
click at [1424, 525] on p "(11) 53282512" at bounding box center [1439, 522] width 113 height 17
copy p "53282512"
drag, startPoint x: 682, startPoint y: 531, endPoint x: 871, endPoint y: 527, distance: 189.0
click at [871, 527] on td "Email de contacto : operaciones@credicuotas.com.ar" at bounding box center [783, 521] width 298 height 44
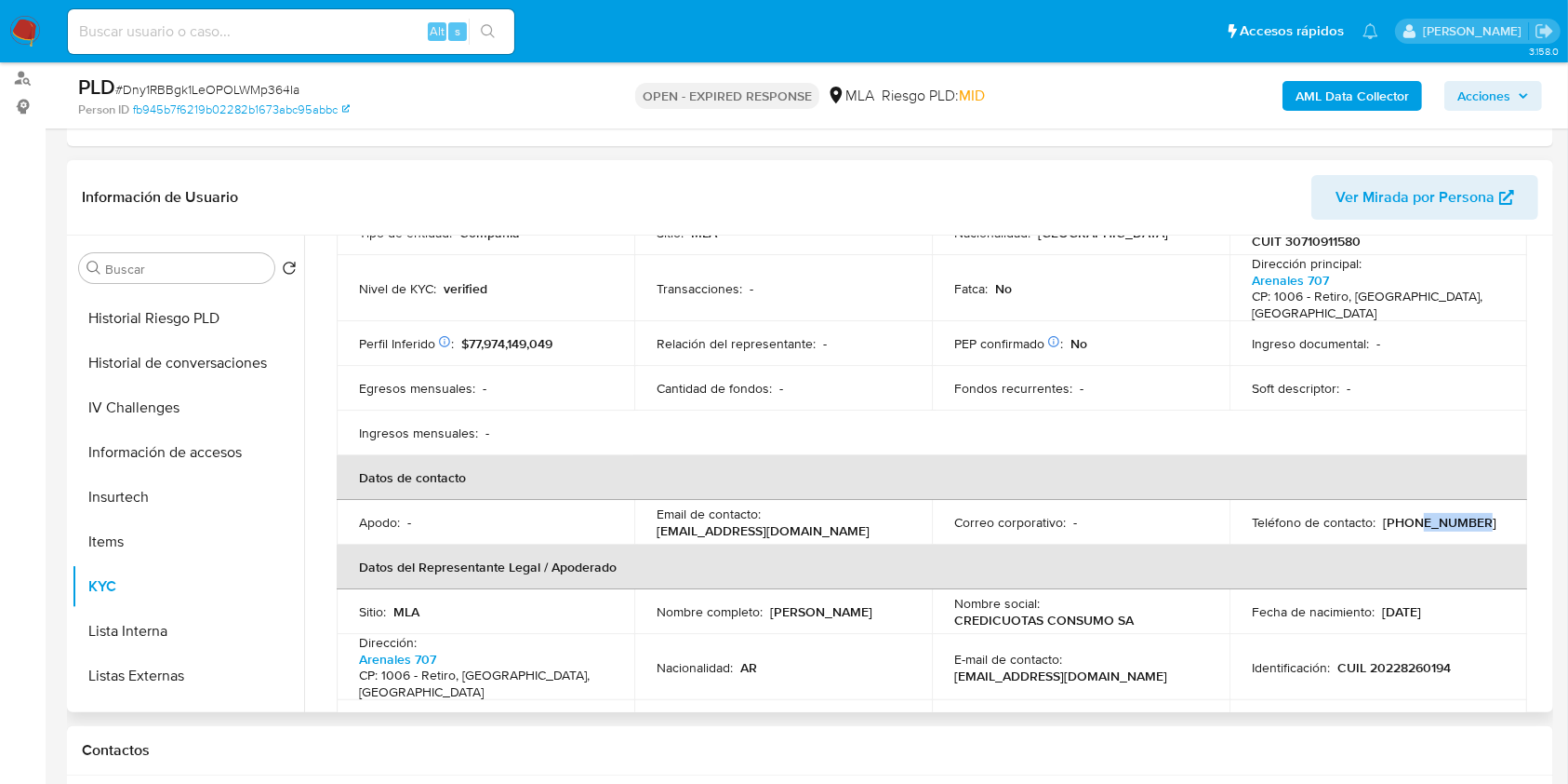
copy p "operaciones@credicuotas.com.ar"
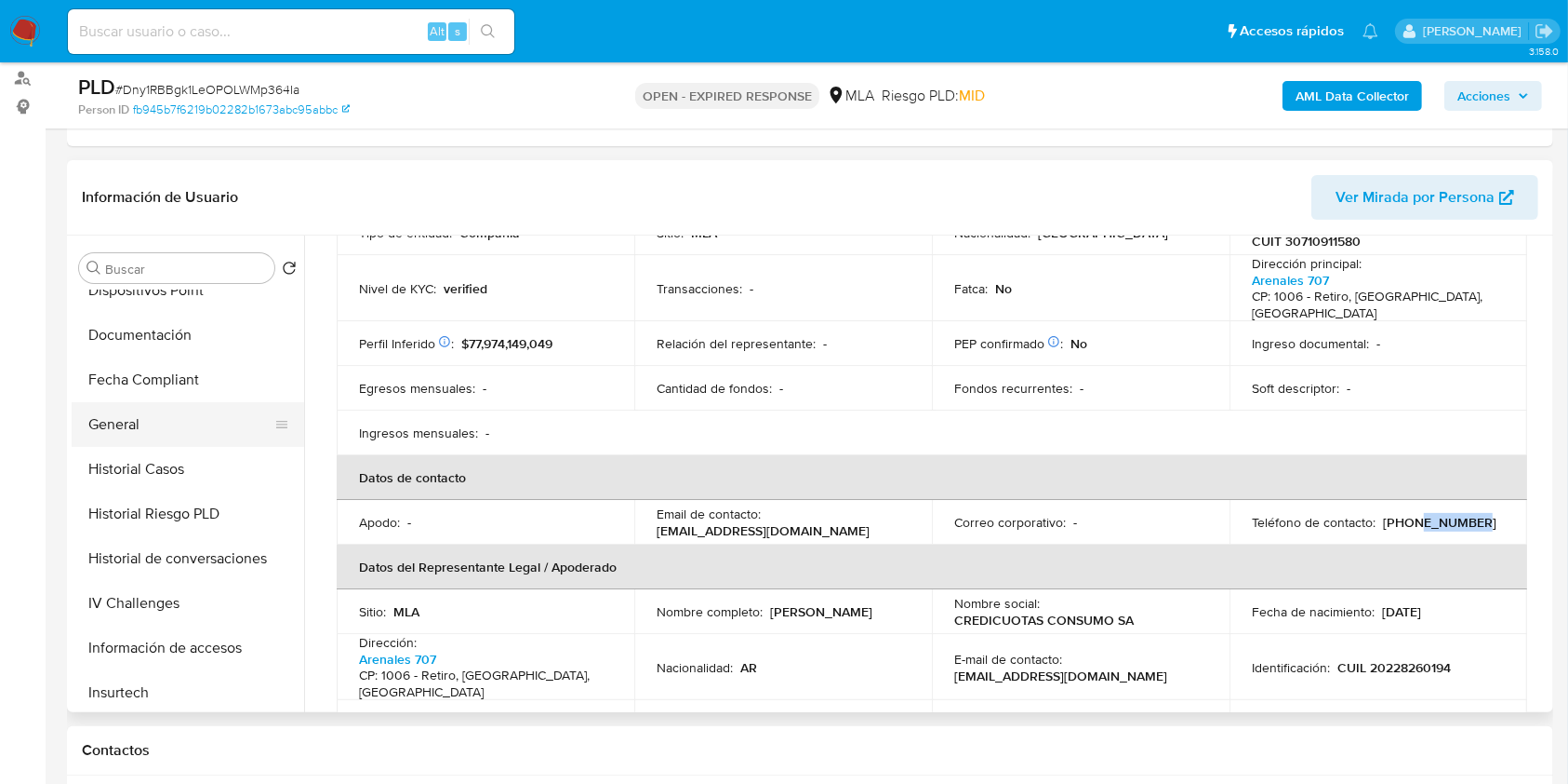
scroll to position [373, 0]
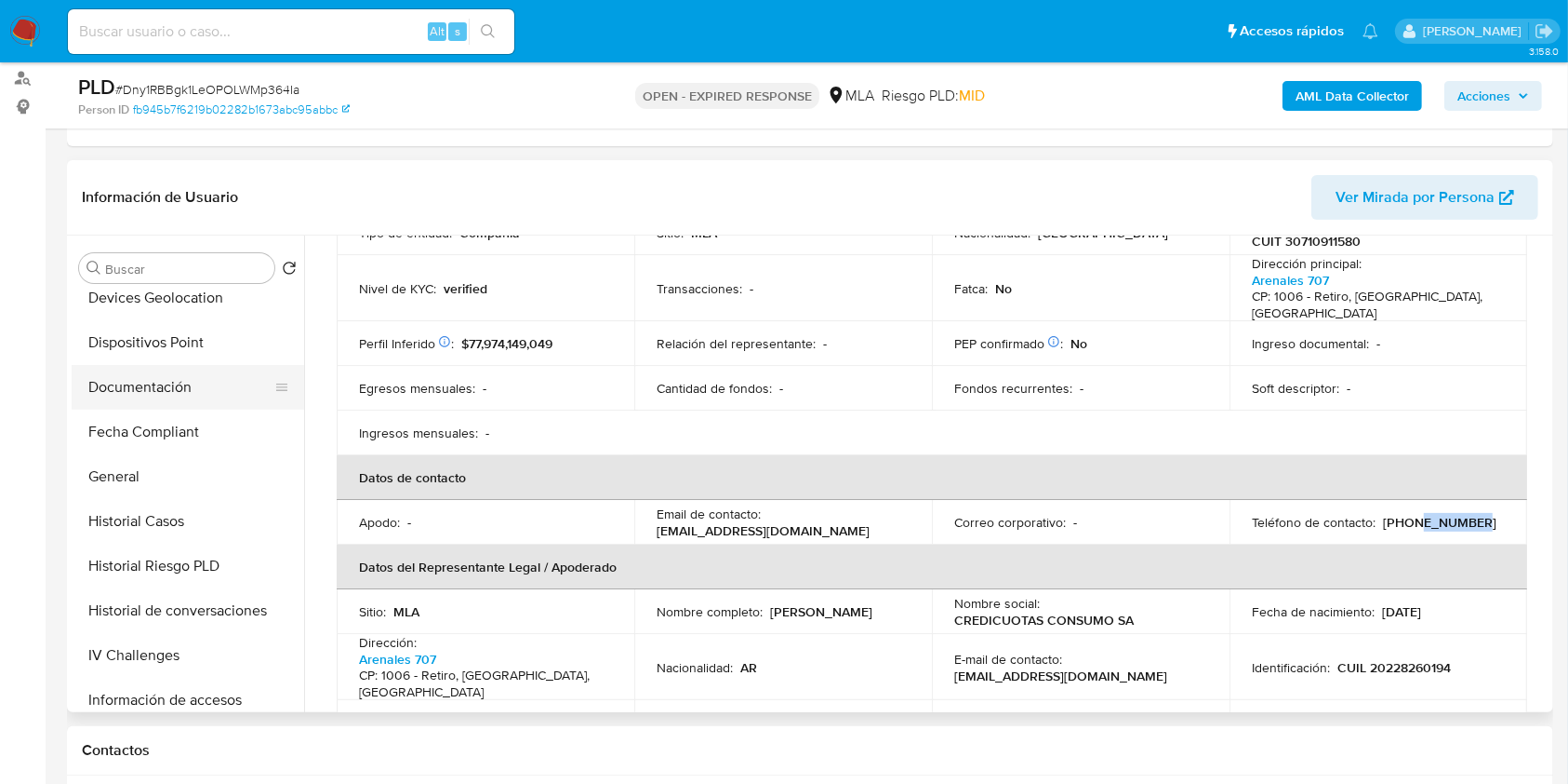
click at [168, 391] on button "Documentación" at bounding box center [181, 387] width 217 height 44
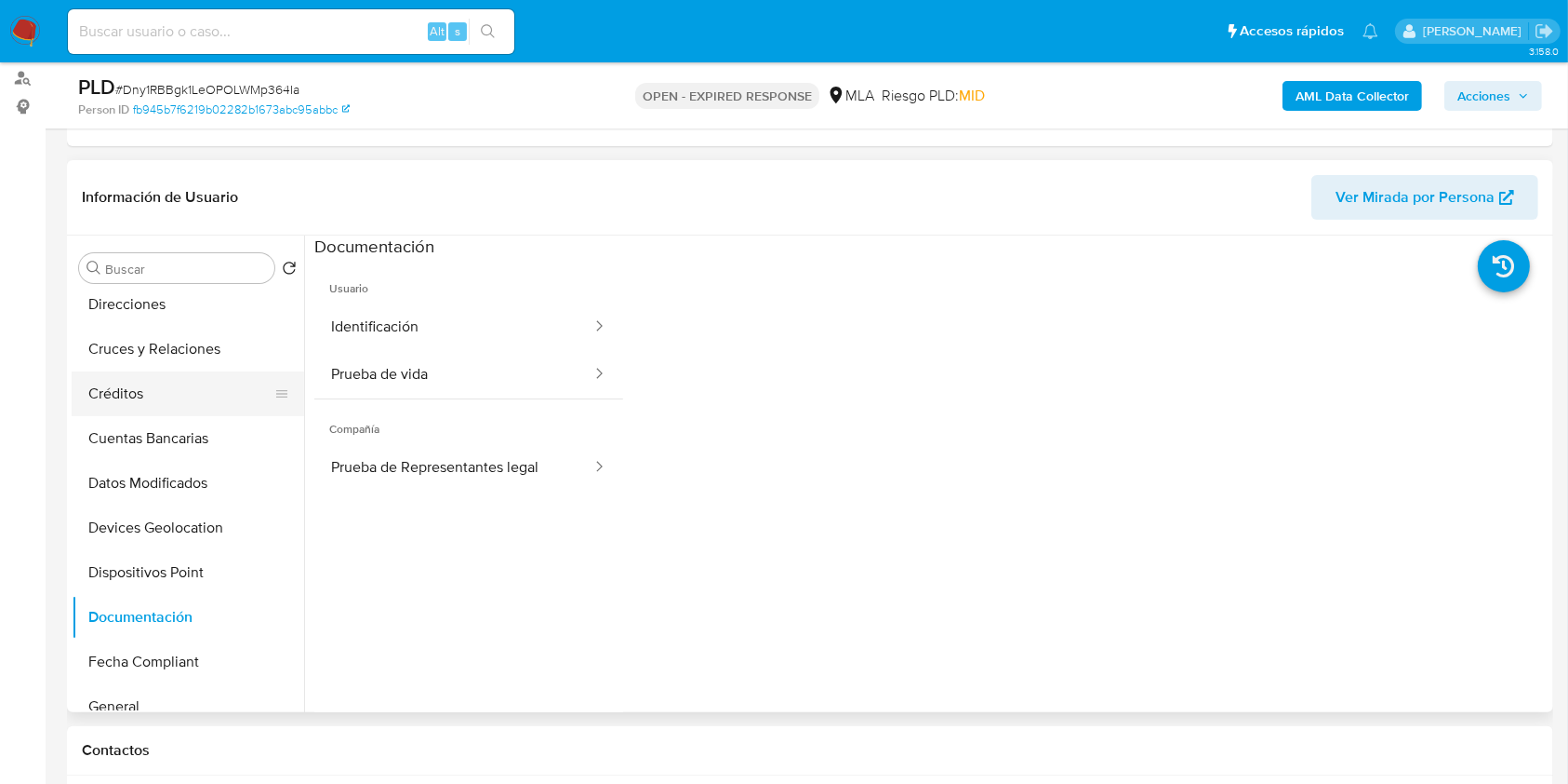
scroll to position [0, 0]
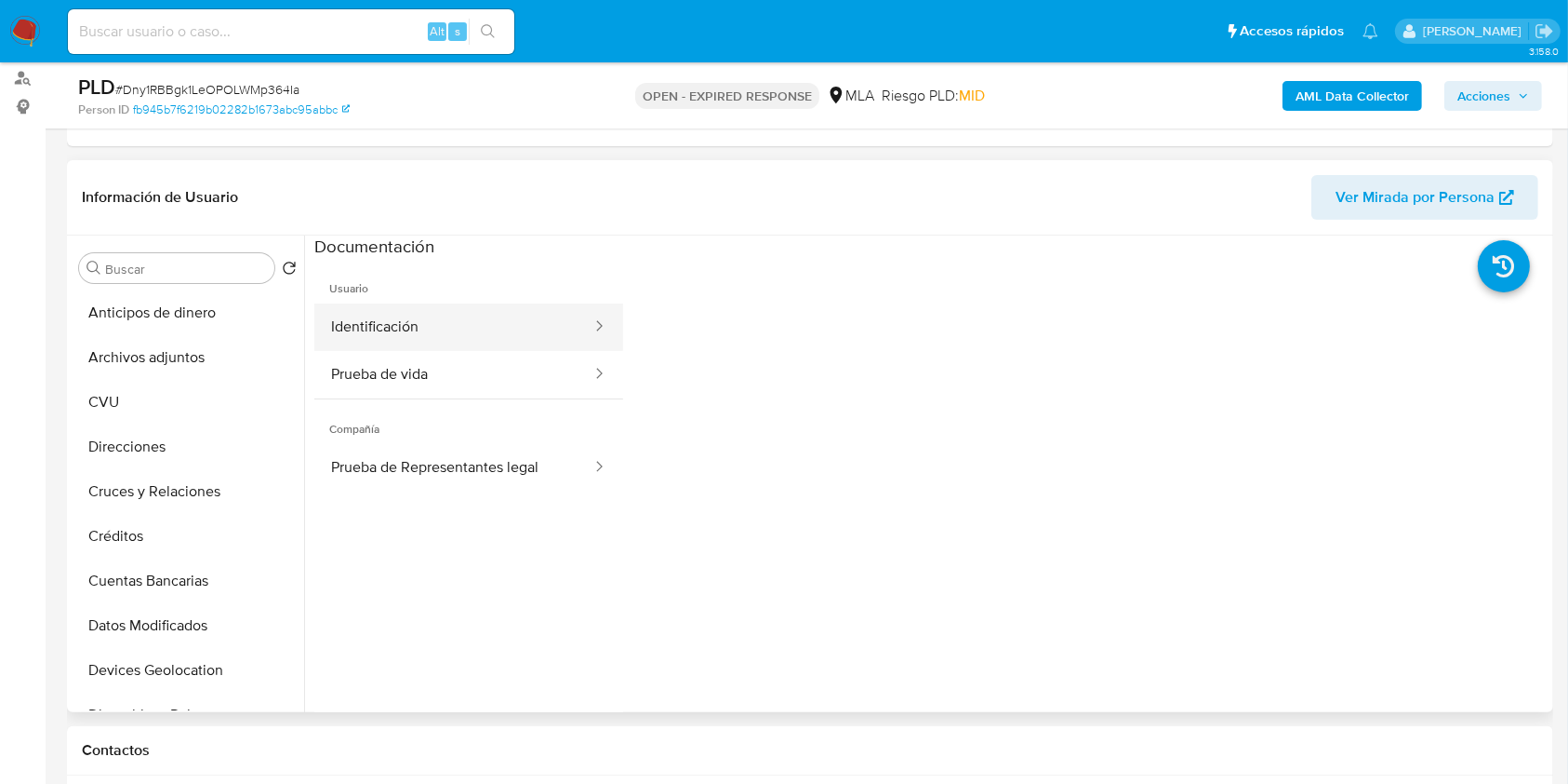
click at [381, 309] on button "Identificación" at bounding box center [454, 327] width 279 height 47
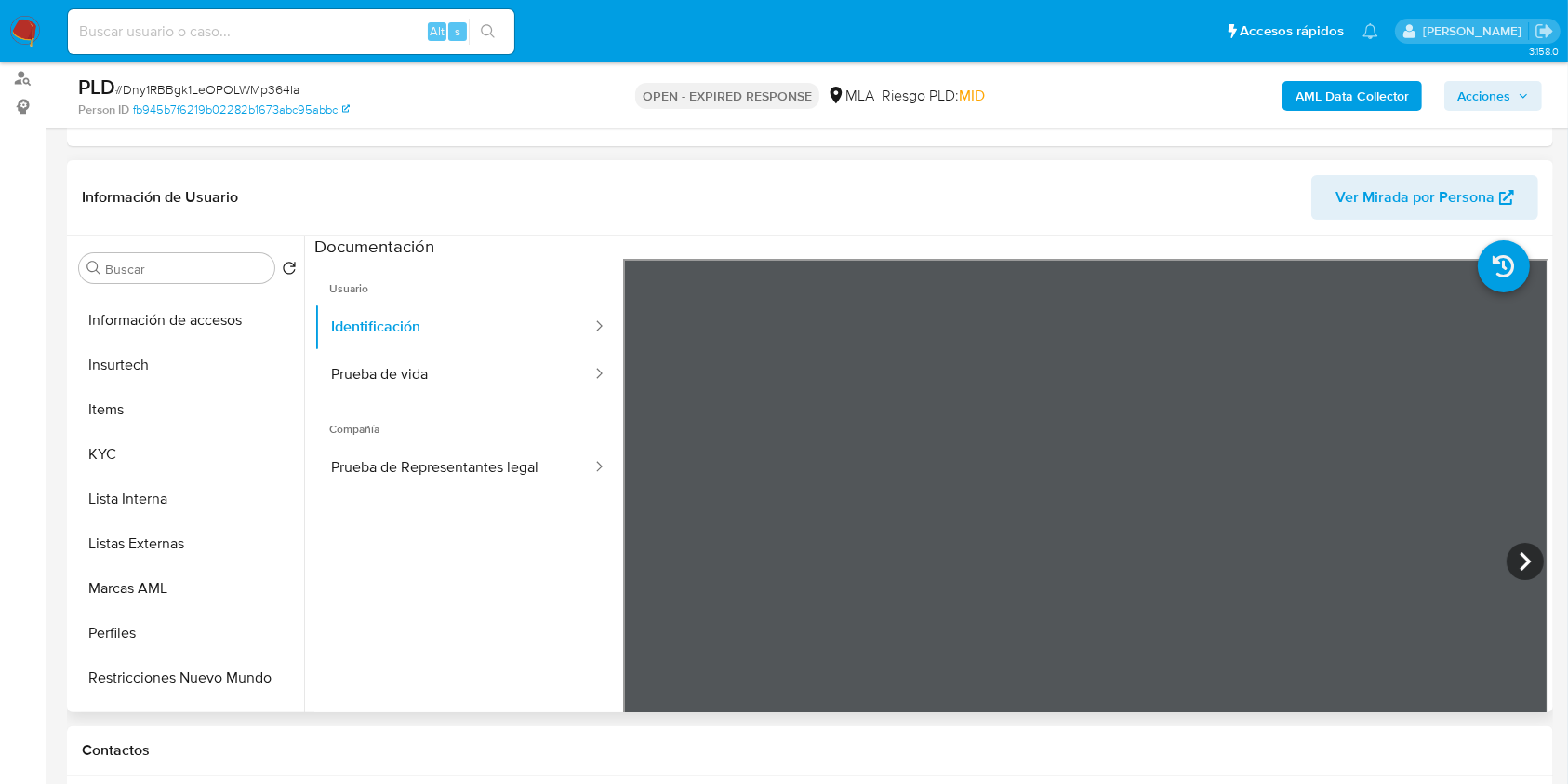
scroll to position [876, 0]
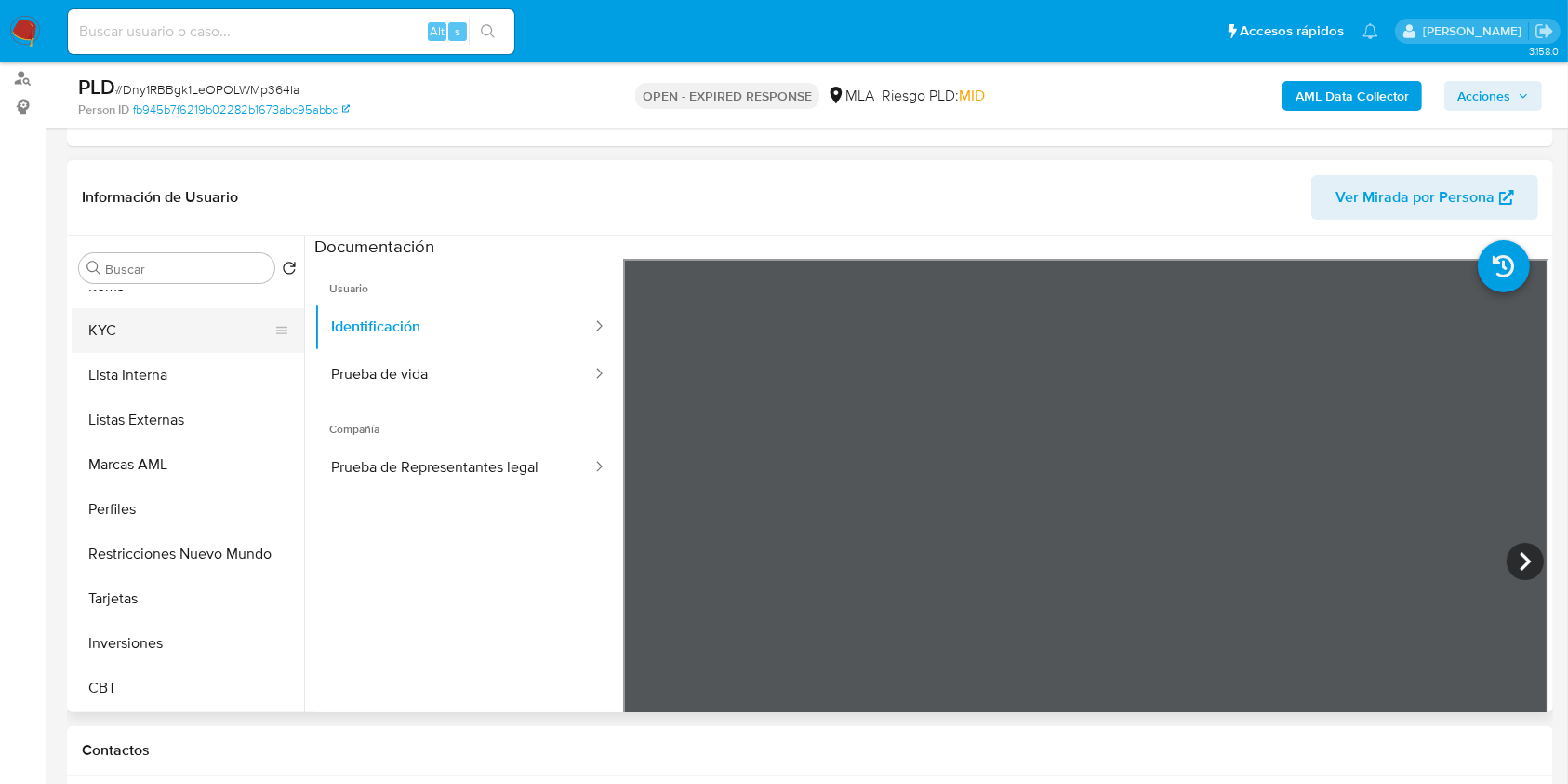
click at [155, 321] on button "KYC" at bounding box center [181, 330] width 217 height 44
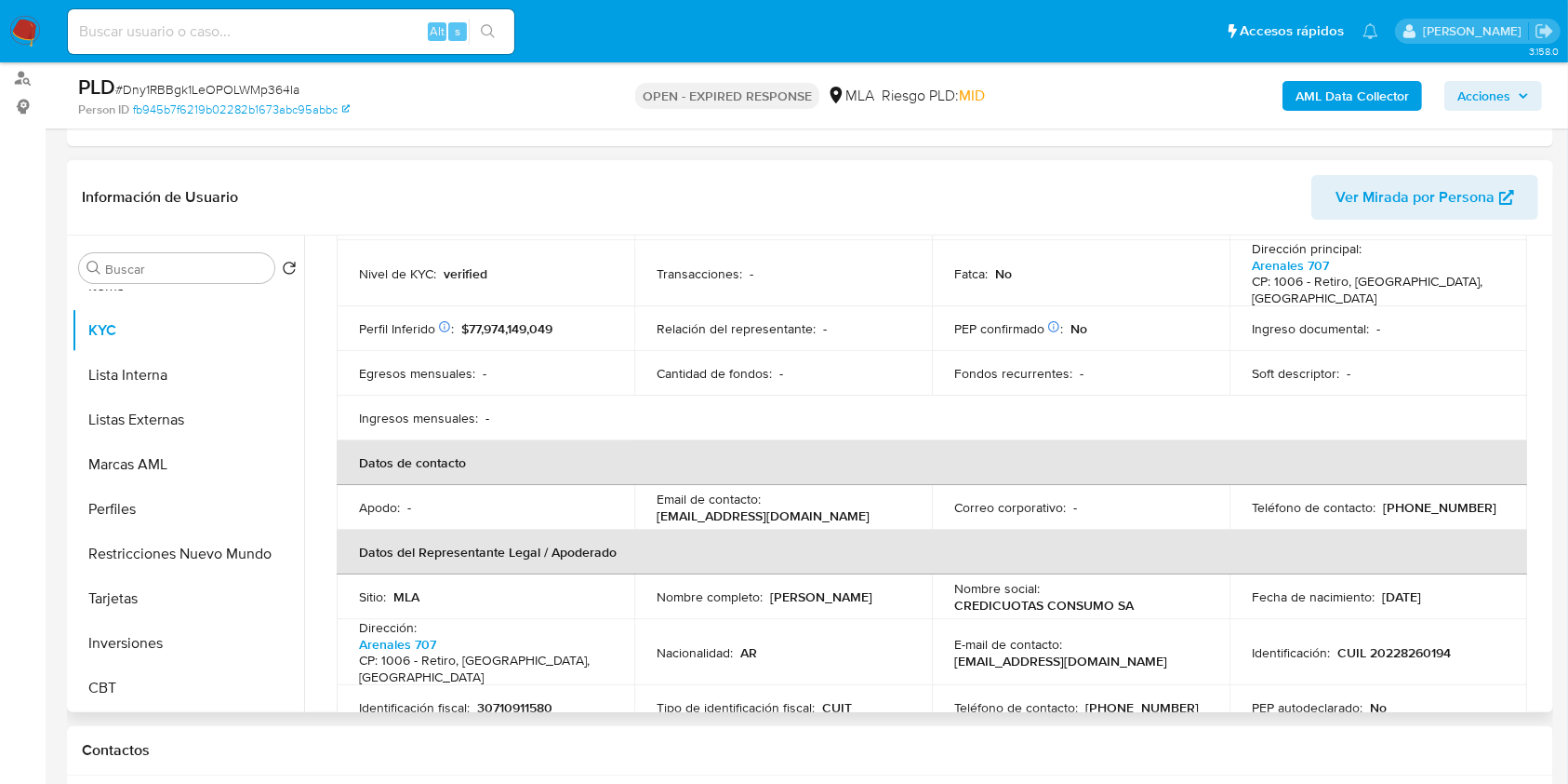
scroll to position [373, 0]
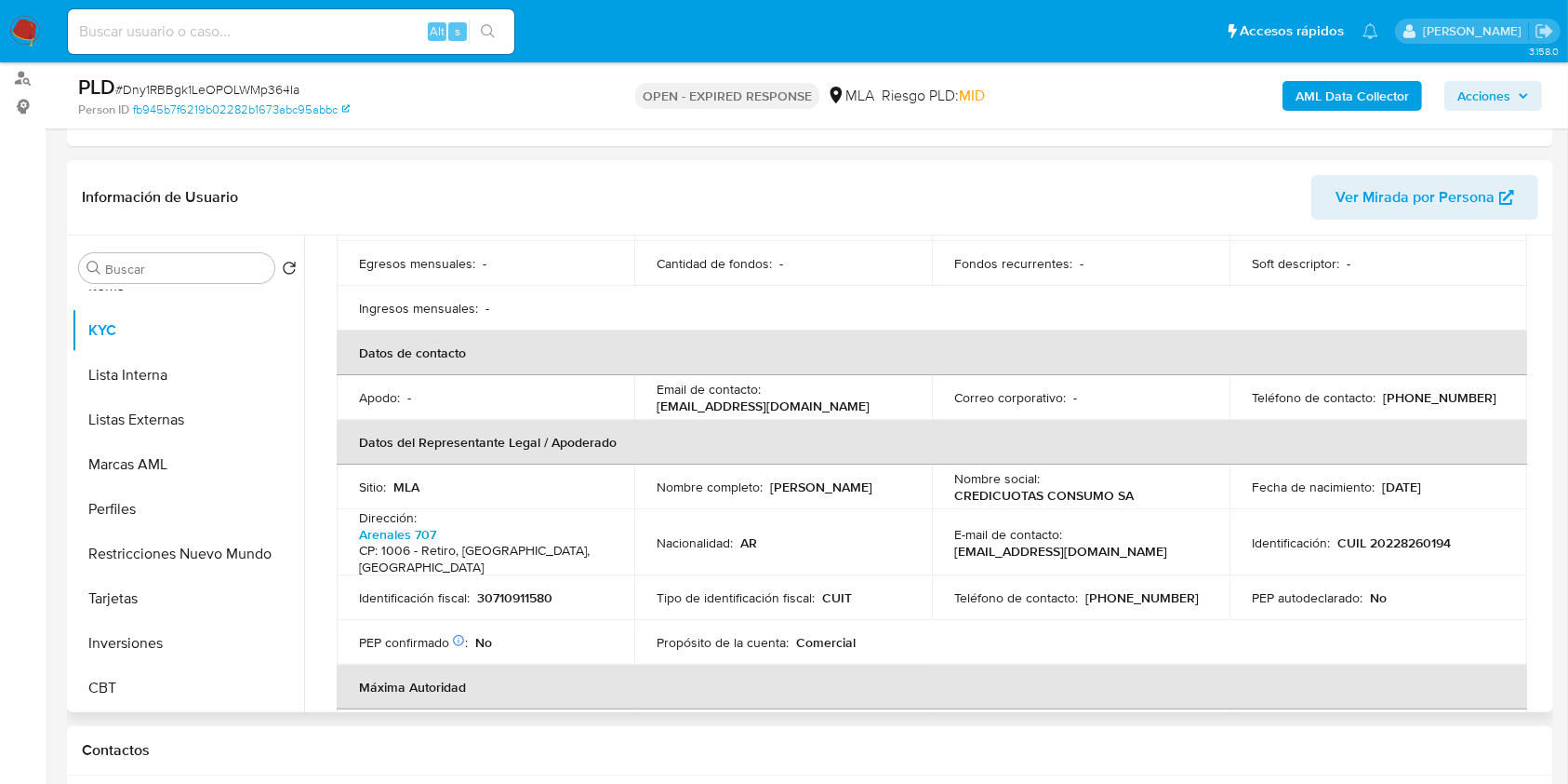
drag, startPoint x: 681, startPoint y: 495, endPoint x: 834, endPoint y: 497, distance: 153.0
click at [834, 497] on td "Nombre completo : Ezequiel Damian Weisstaub" at bounding box center [783, 486] width 298 height 44
copy p "Ezequiel Damian Weisstaub"
click at [533, 589] on p "30710911580" at bounding box center [515, 598] width 76 height 17
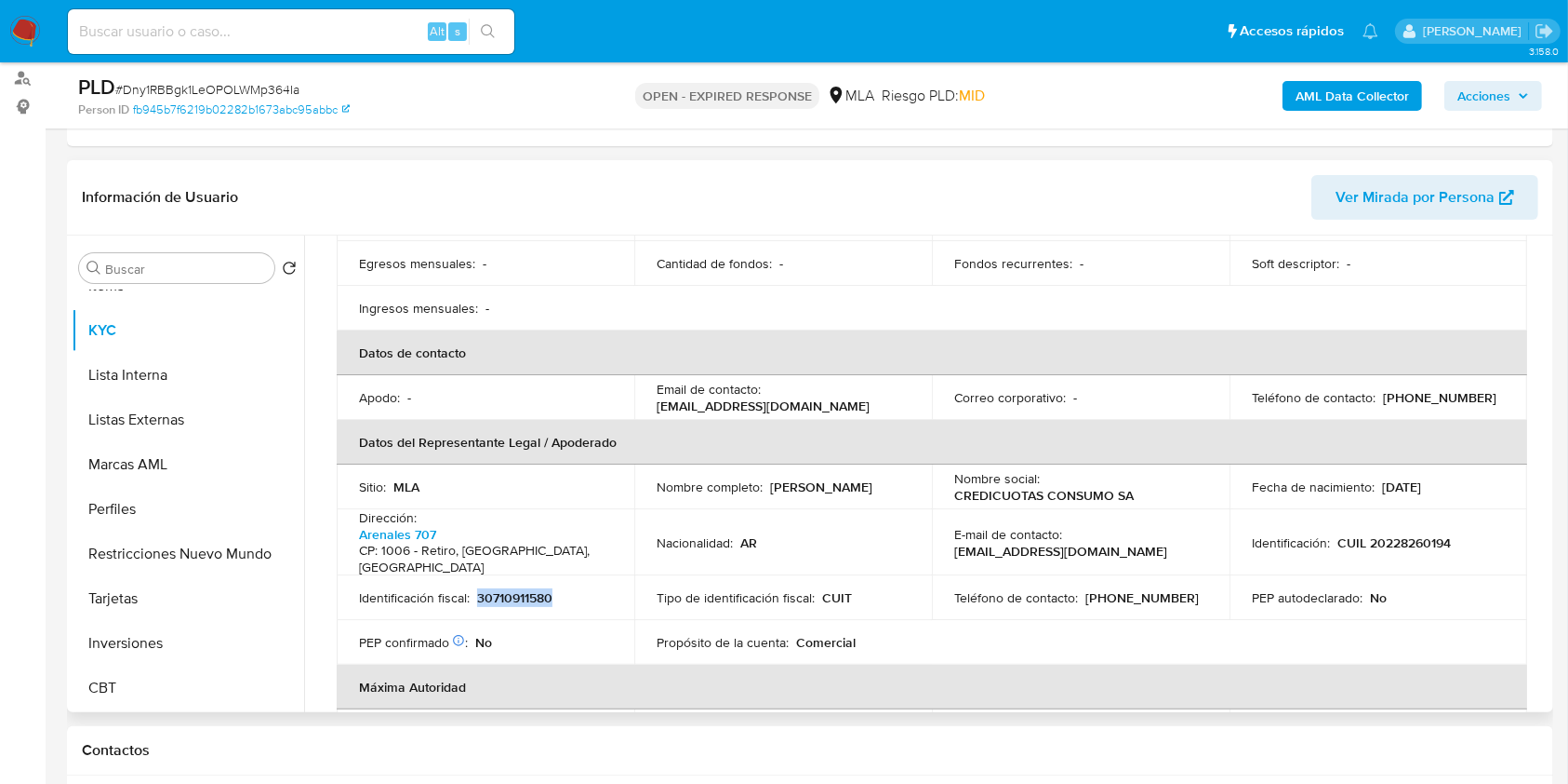
copy p "30710911580"
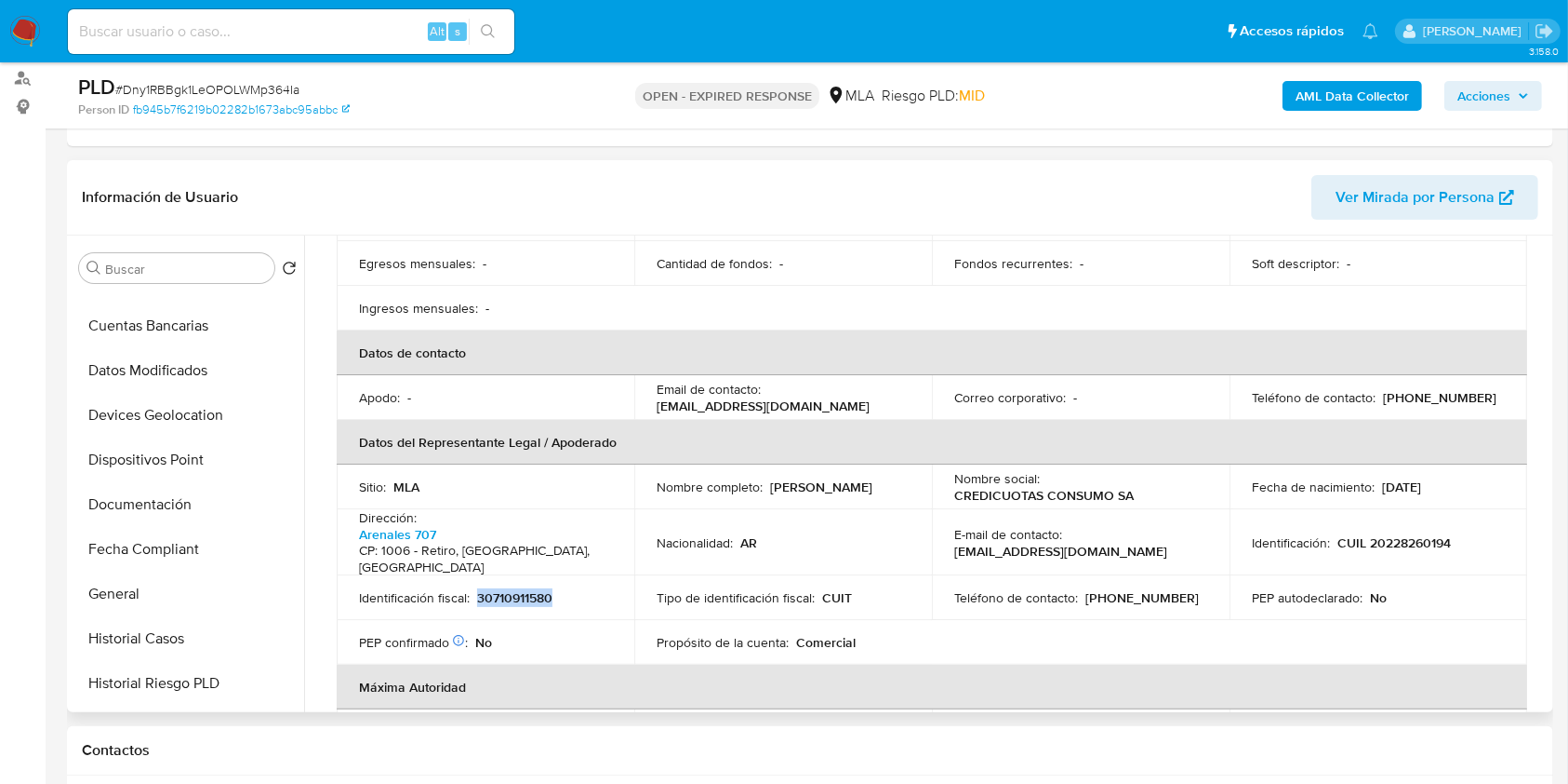
scroll to position [0, 0]
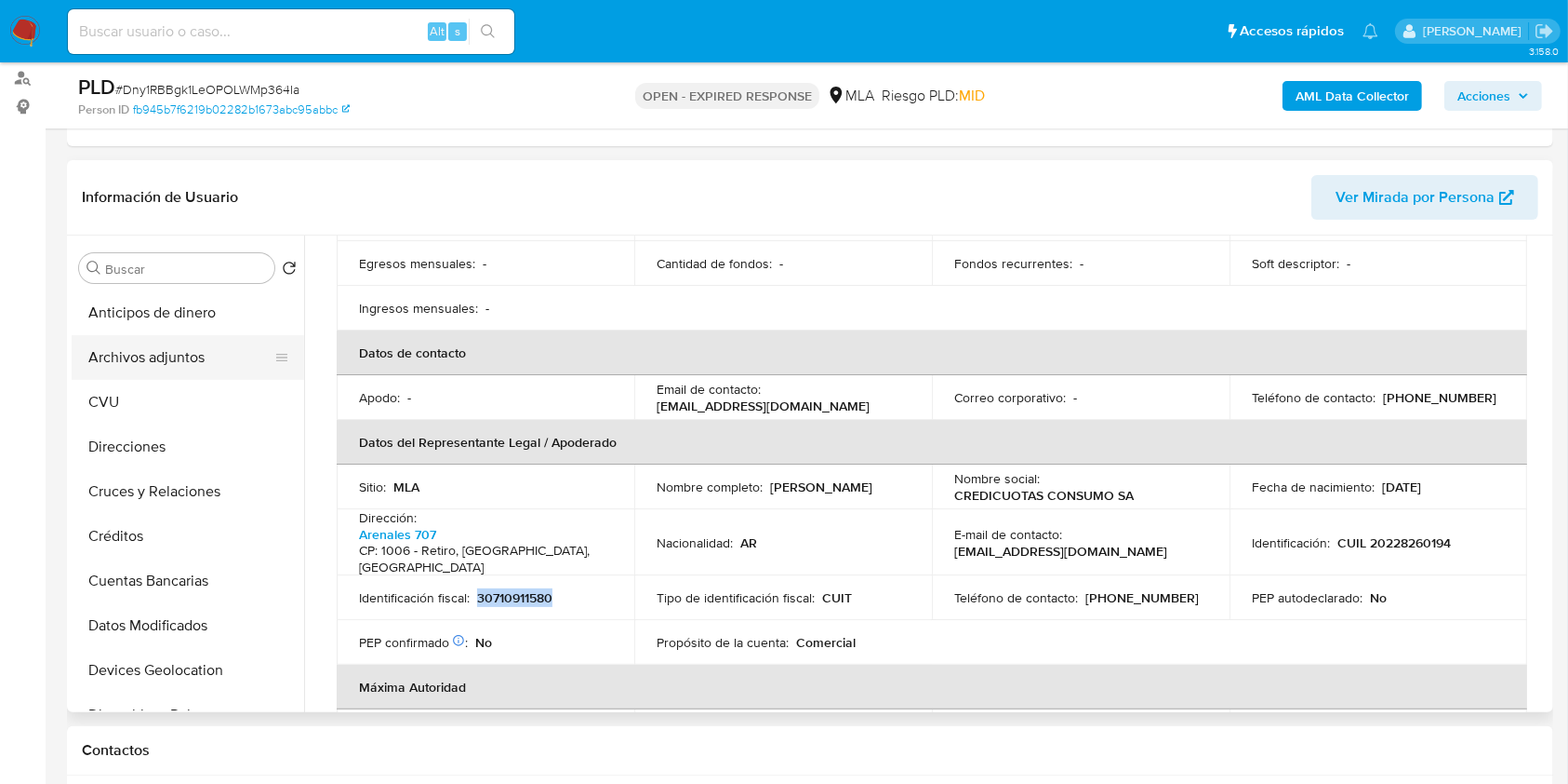
click at [171, 355] on button "Archivos adjuntos" at bounding box center [181, 357] width 217 height 44
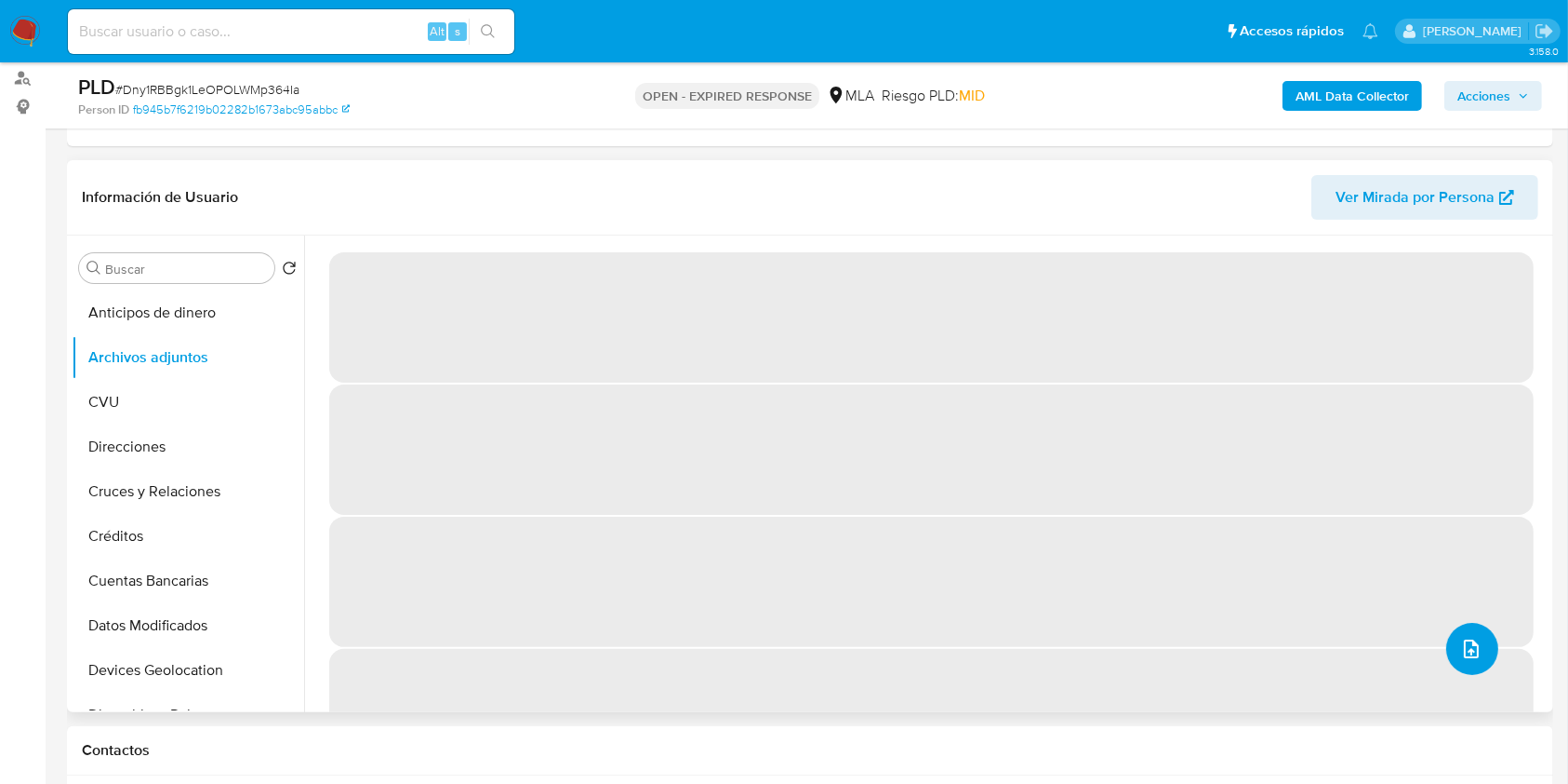
click at [1480, 657] on button "upload-file" at bounding box center [1472, 648] width 52 height 52
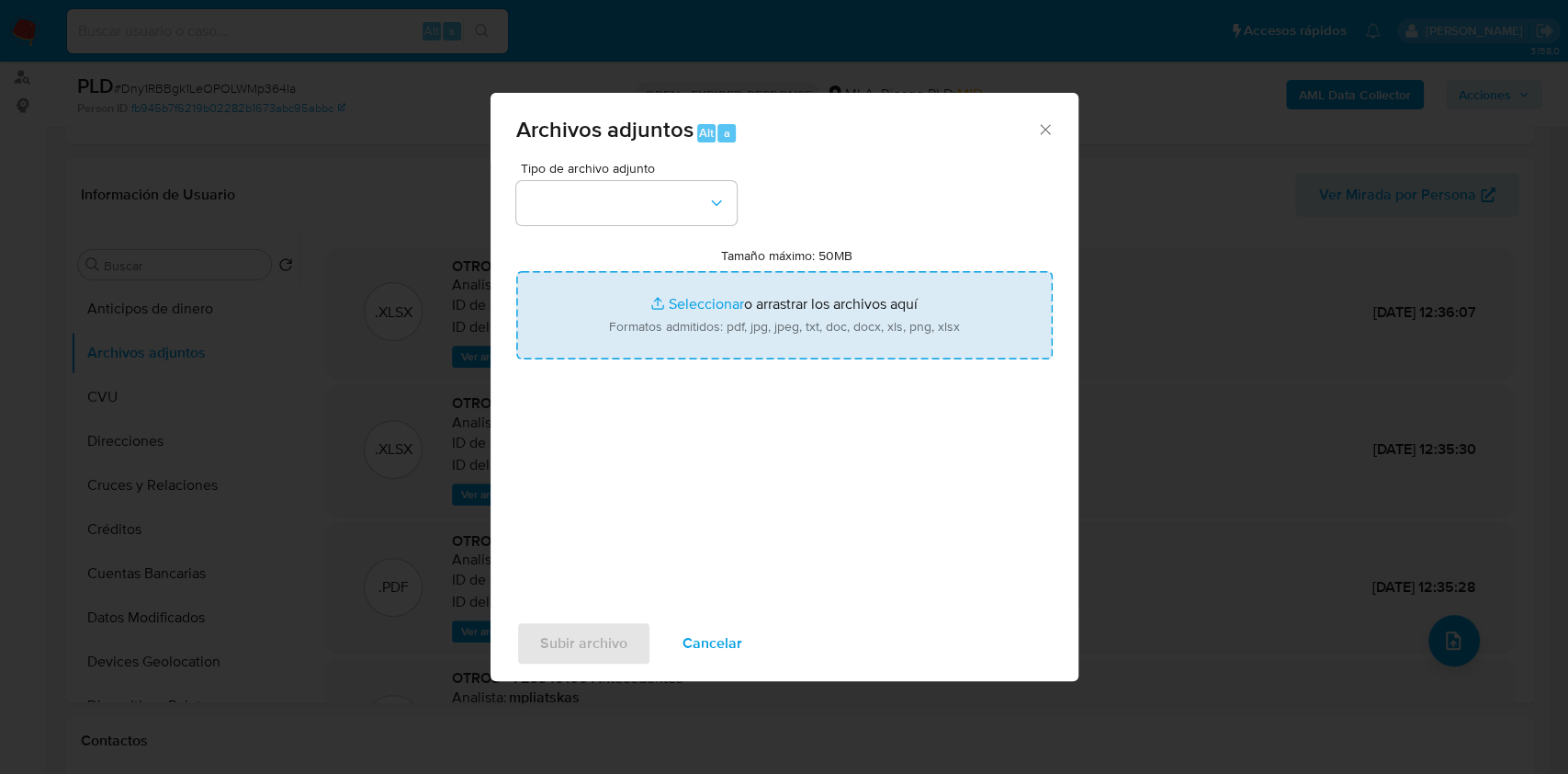
click at [785, 287] on input "Tamaño máximo: 50MB Seleccionar archivos" at bounding box center [784, 315] width 537 height 88
click at [902, 297] on input "Tamaño máximo: 50MB Seleccionar archivos" at bounding box center [784, 315] width 537 height 88
type input "C:\fakepath\Caselog Dny1RBBgk1LeOPOLWMp364Ia_2025_08_19_04_07_19.docx"
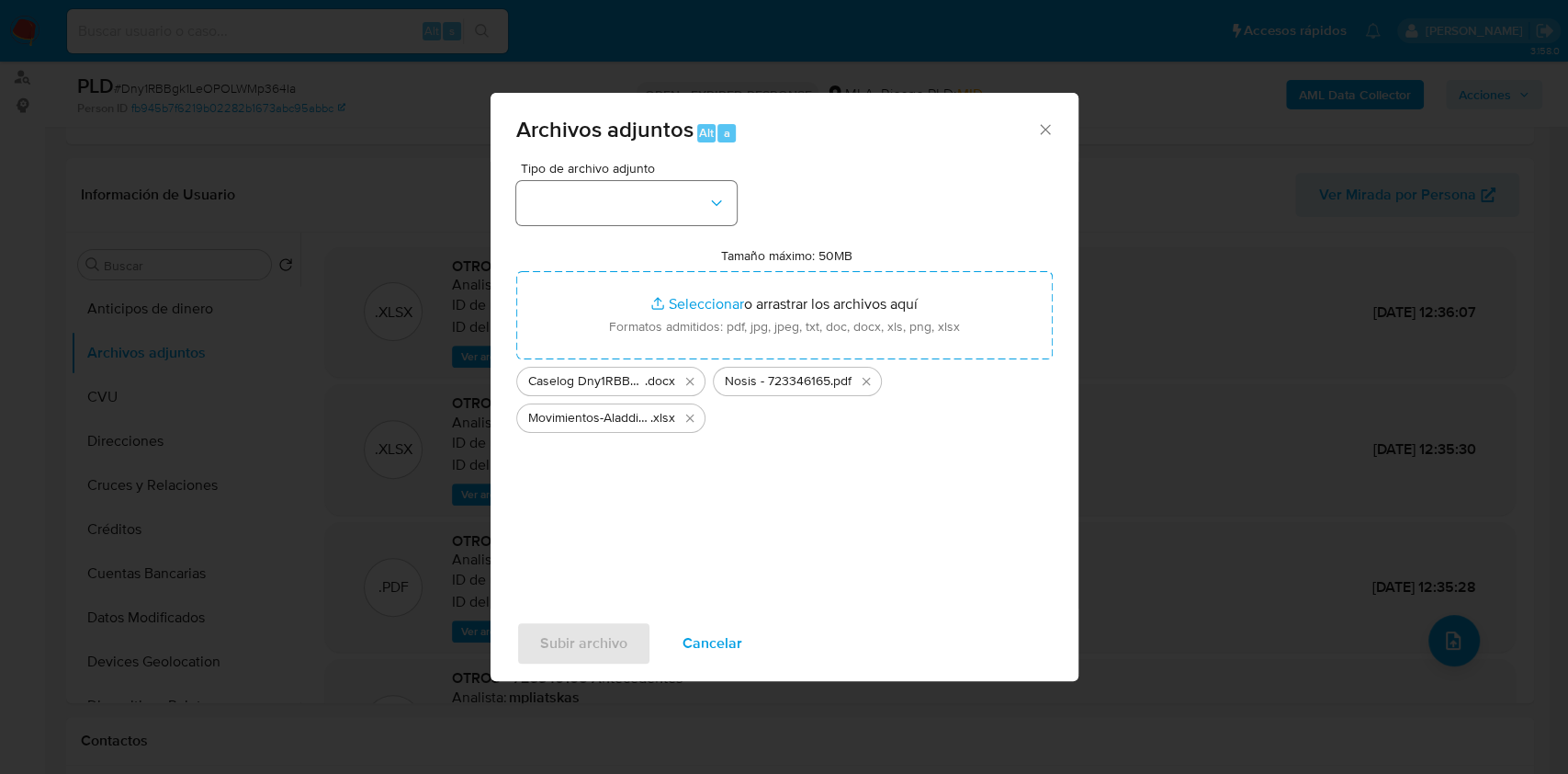
drag, startPoint x: 700, startPoint y: 231, endPoint x: 698, endPoint y: 215, distance: 16.1
click at [699, 231] on div "Tipo de archivo adjunto Tamaño máximo: 50MB Seleccionar archivos Seleccionar o …" at bounding box center [784, 378] width 537 height 433
drag, startPoint x: 698, startPoint y: 215, endPoint x: 689, endPoint y: 204, distance: 14.2
click at [698, 213] on button "button" at bounding box center [626, 203] width 220 height 44
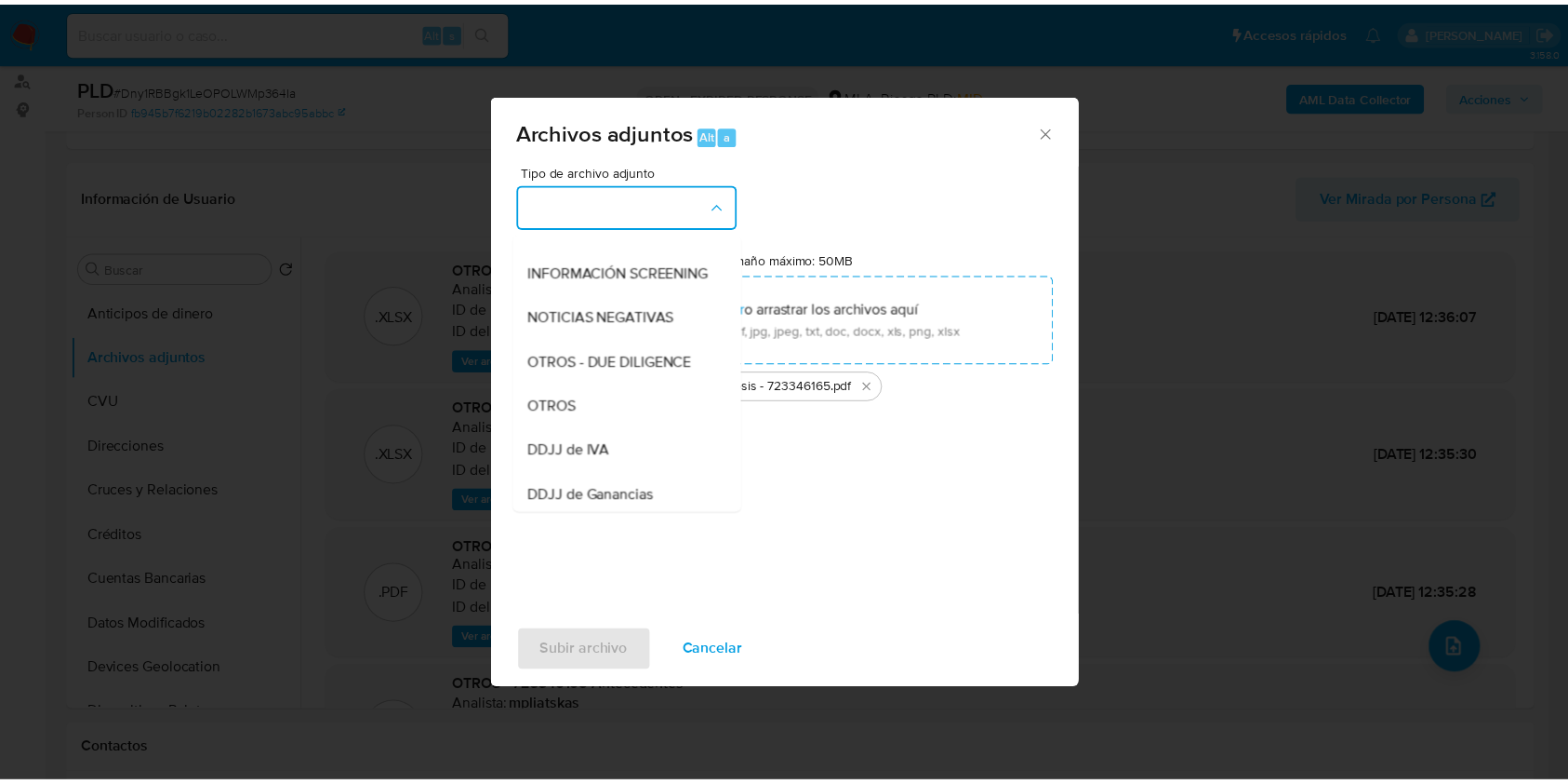
scroll to position [373, 0]
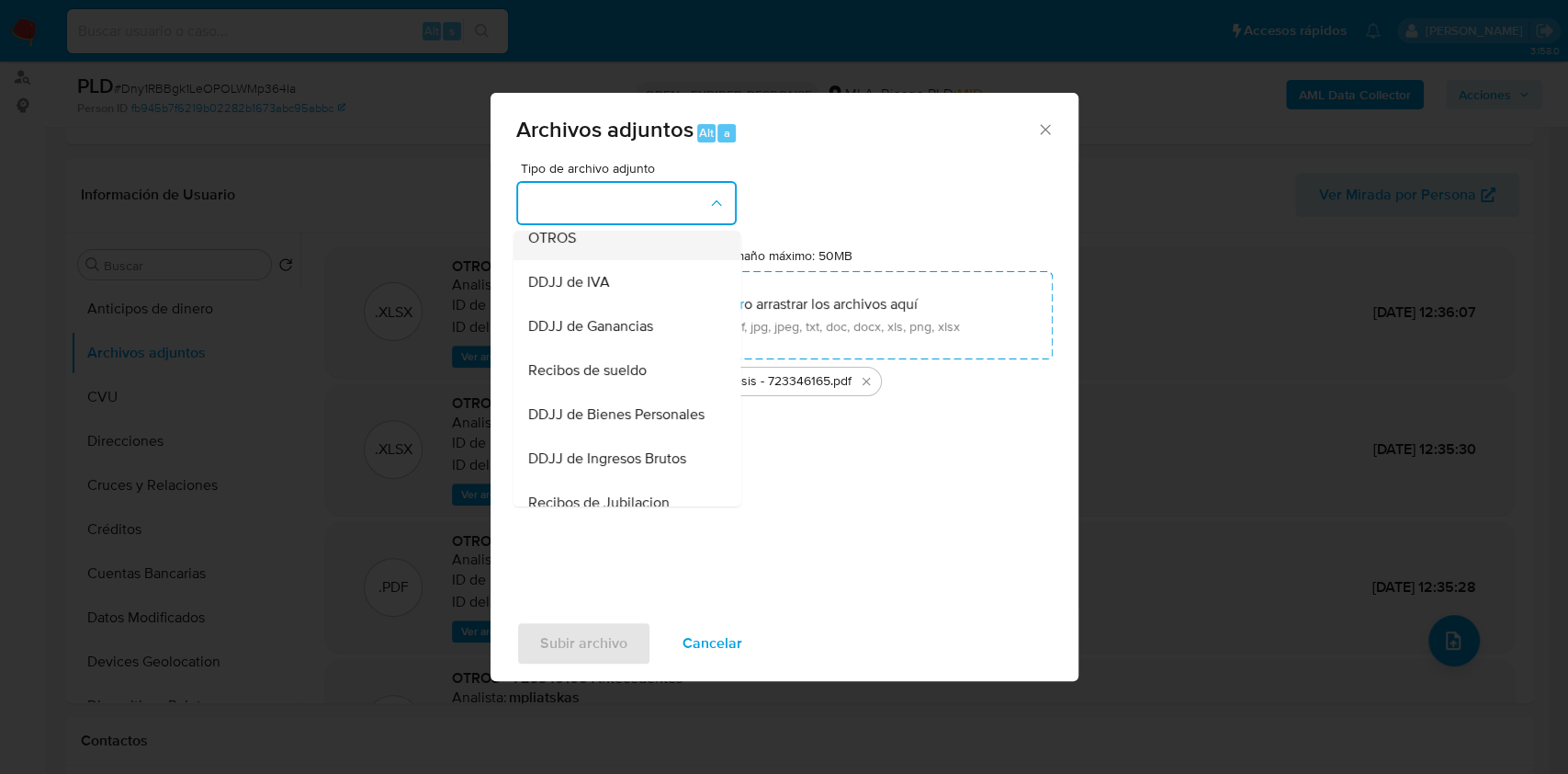
click at [544, 247] on span "OTROS" at bounding box center [551, 238] width 48 height 19
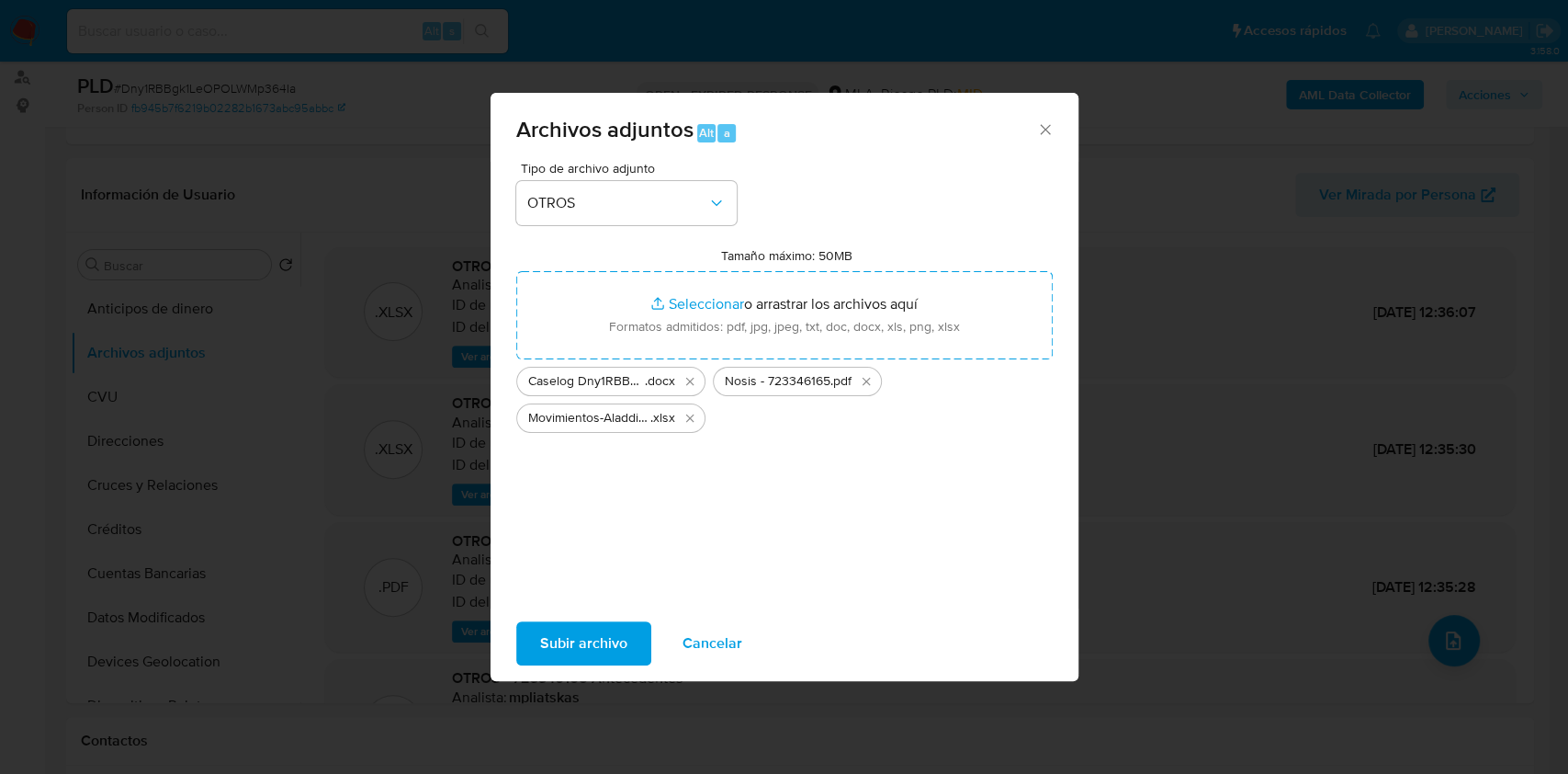
click at [606, 640] on span "Subir archivo" at bounding box center [583, 642] width 87 height 40
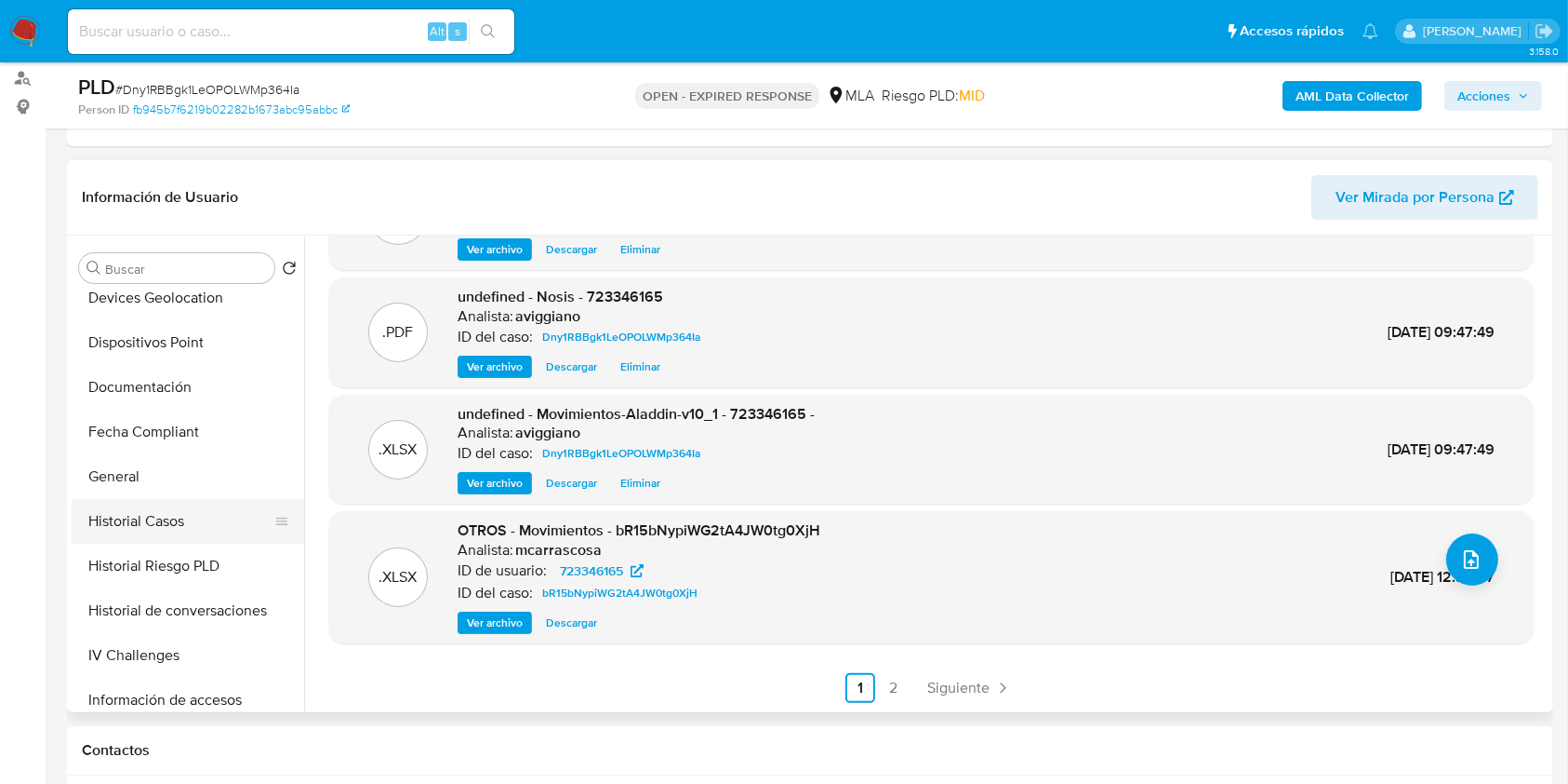
click at [173, 502] on button "Historial Casos" at bounding box center [181, 520] width 217 height 44
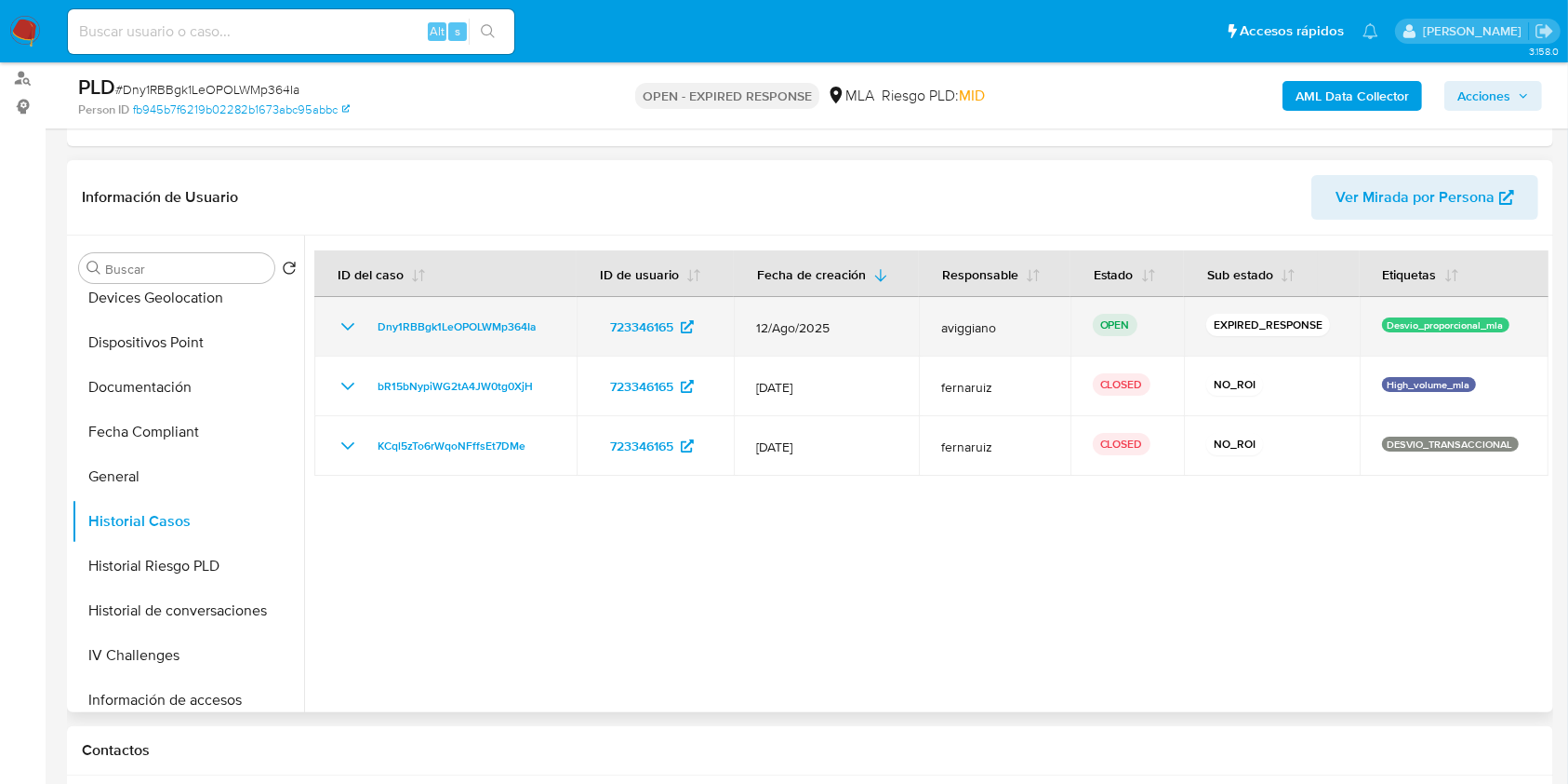
drag, startPoint x: 551, startPoint y: 321, endPoint x: 366, endPoint y: 336, distance: 185.6
click at [366, 336] on div "Dny1RBBgk1LeOPOLWMp364Ia" at bounding box center [445, 327] width 217 height 23
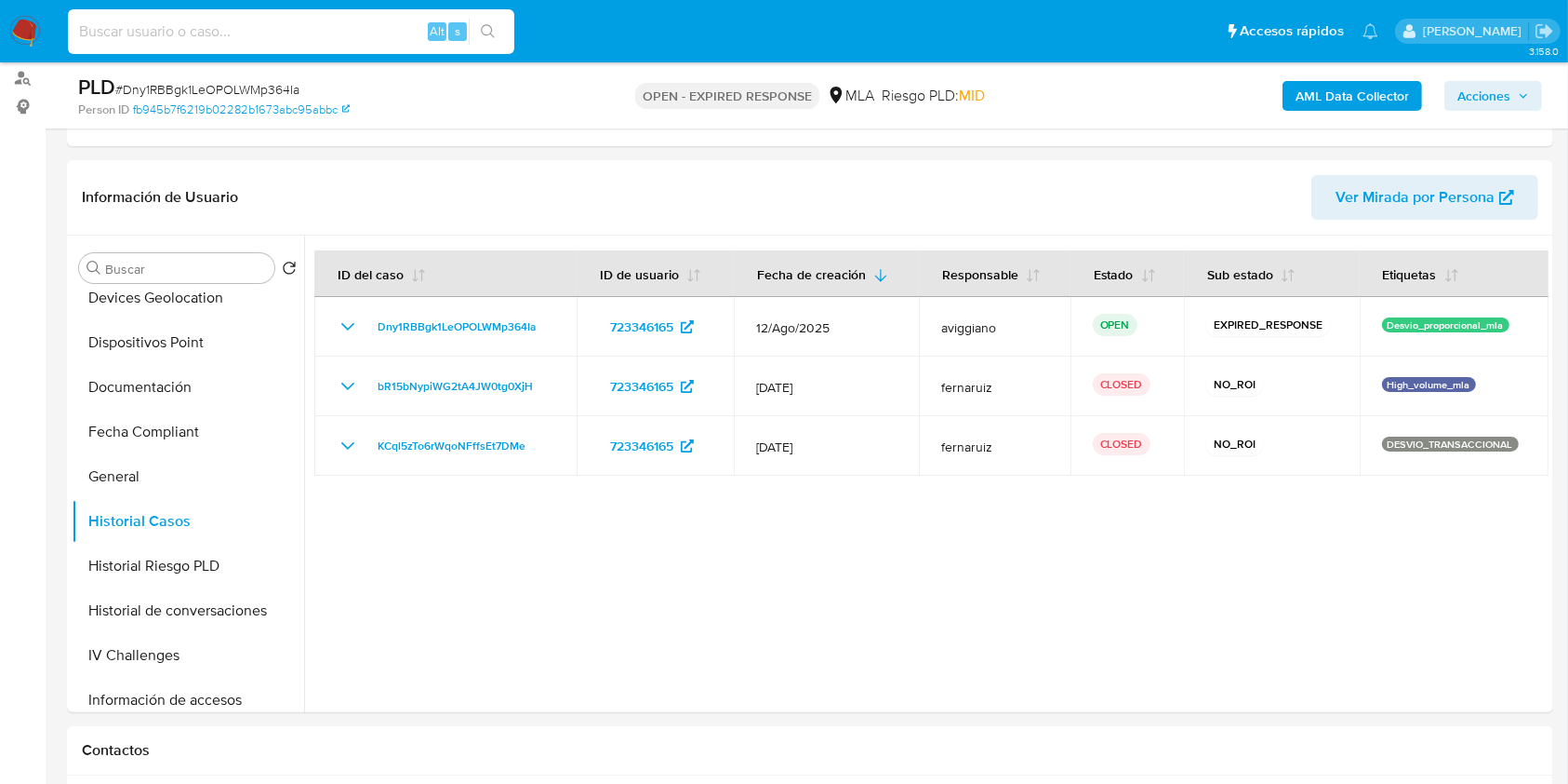
paste input "pRqTCjdxavwvn1doOARMNMYM"
type input "pRqTCjdxavwvn1doOARMNMYM"
click at [489, 26] on icon "search-icon" at bounding box center [489, 32] width 15 height 15
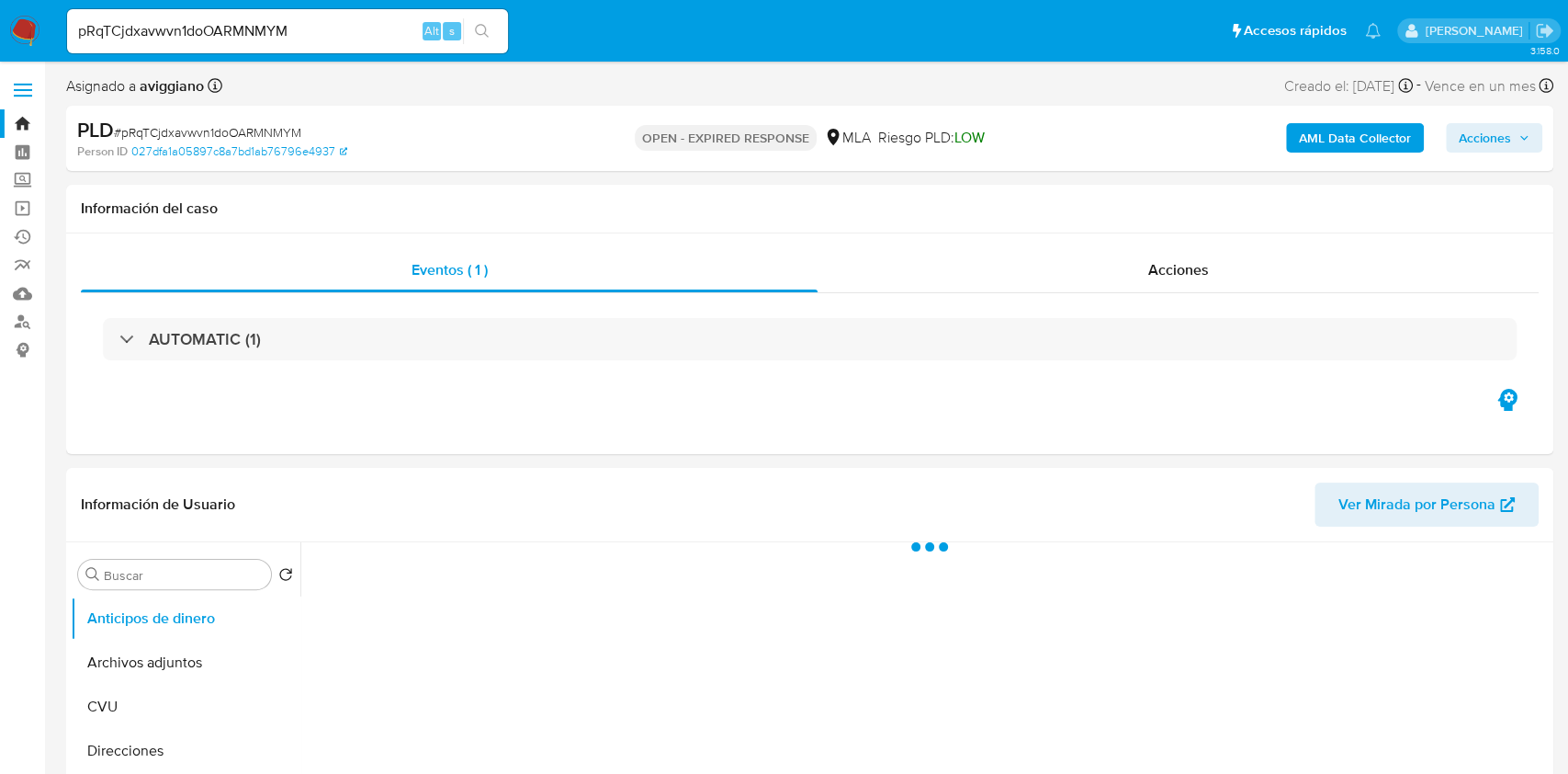
select select "10"
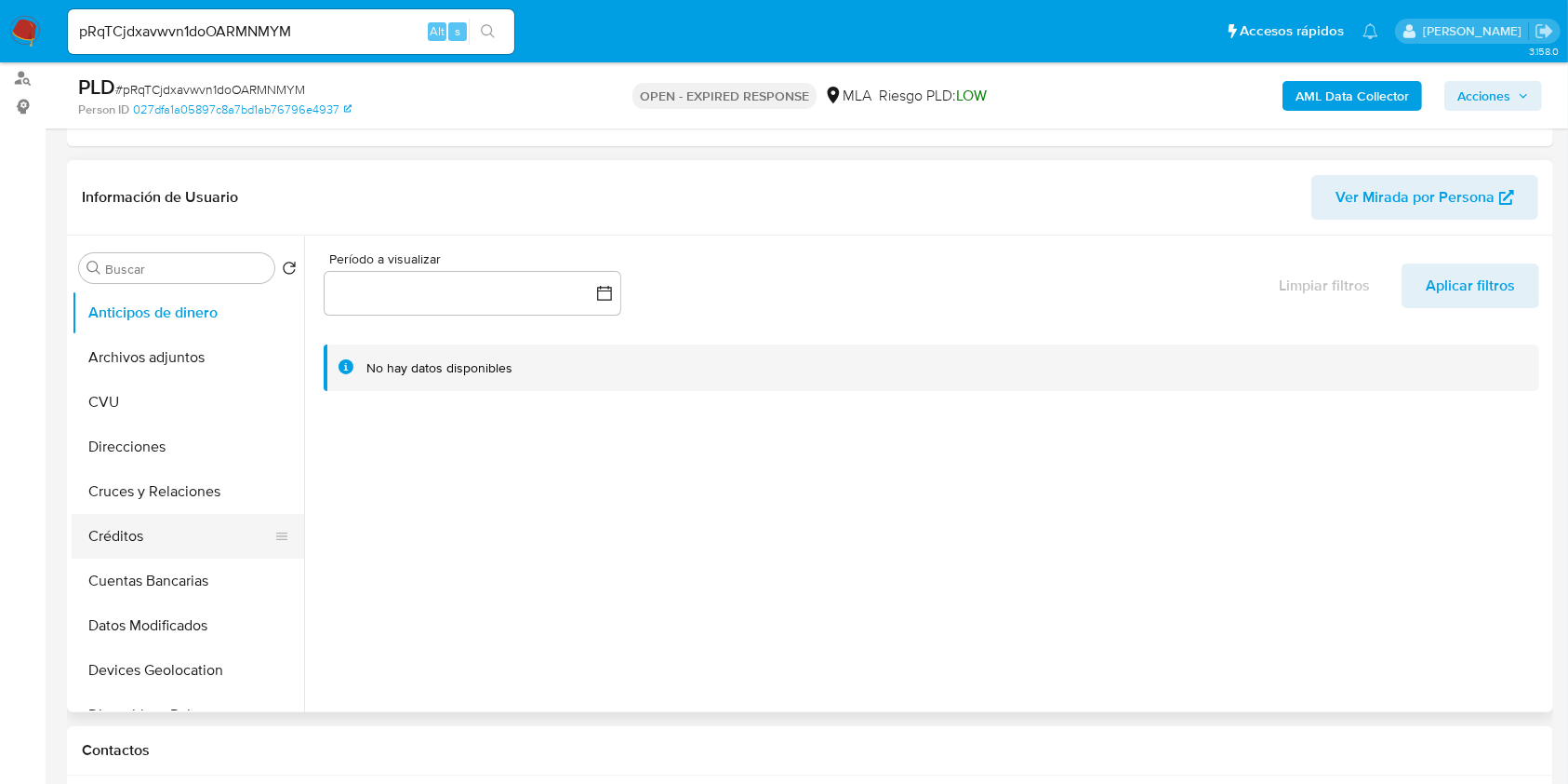
scroll to position [248, 0]
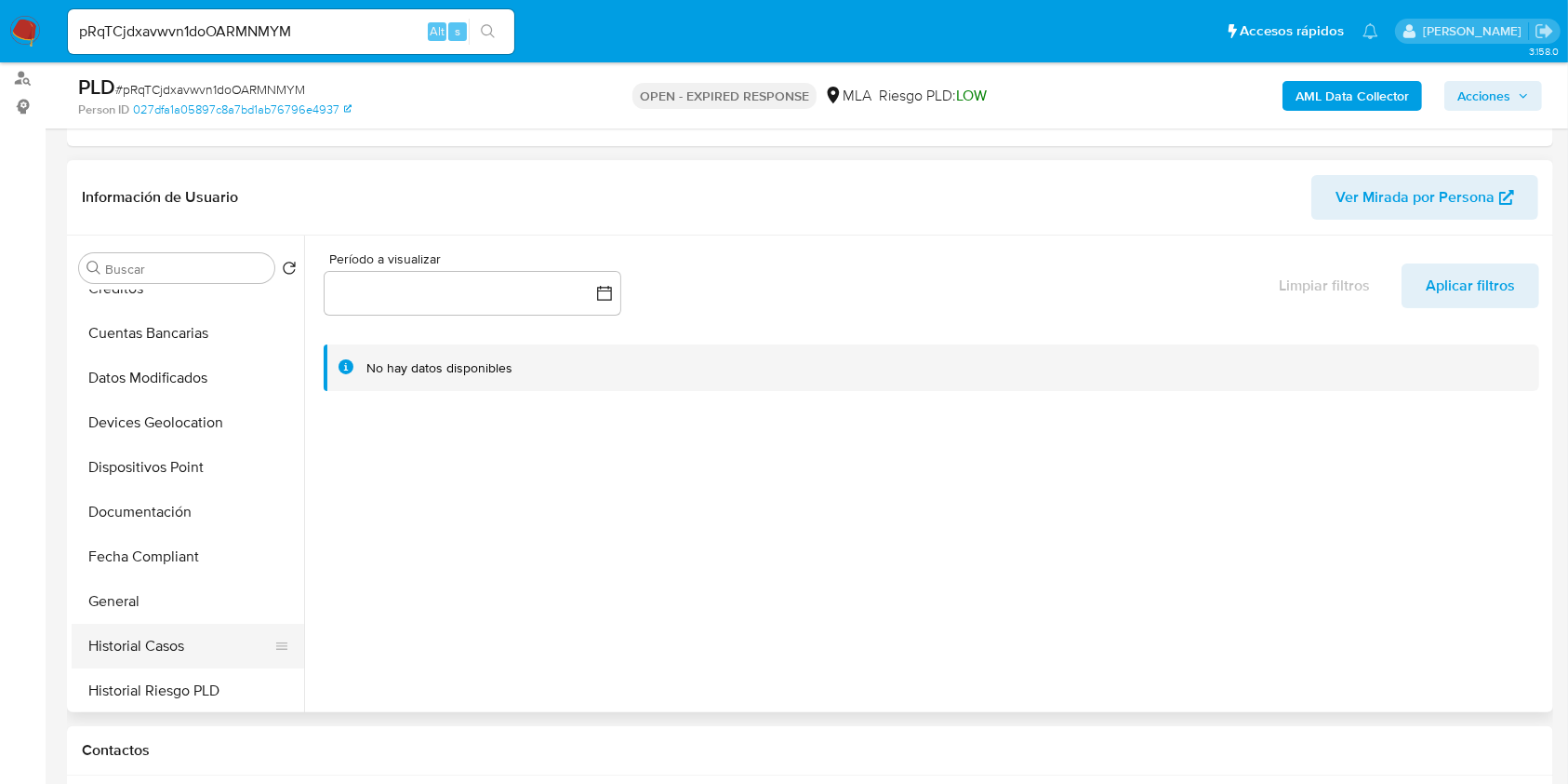
click at [134, 641] on button "Historial Casos" at bounding box center [181, 645] width 217 height 44
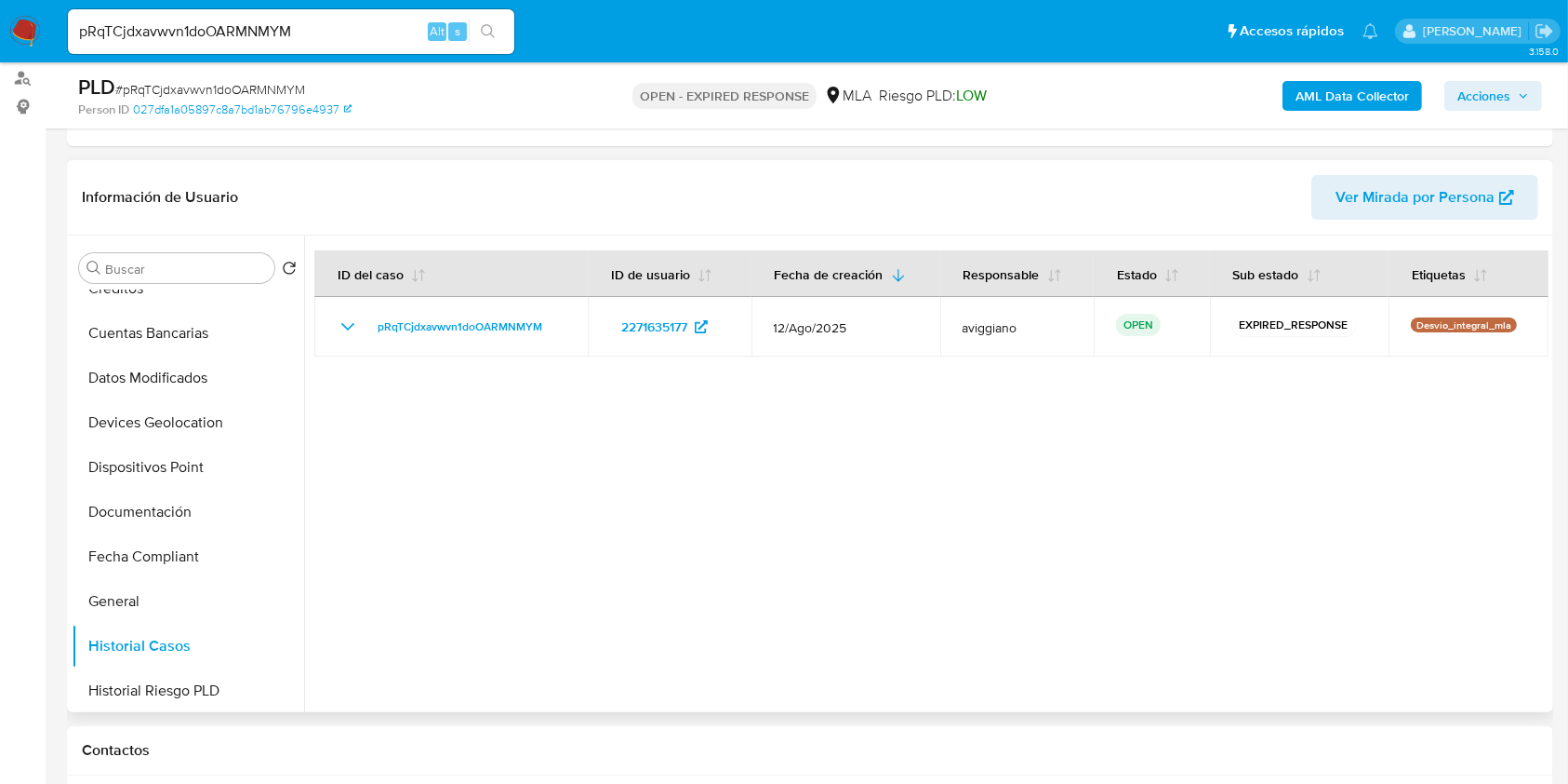
scroll to position [619, 0]
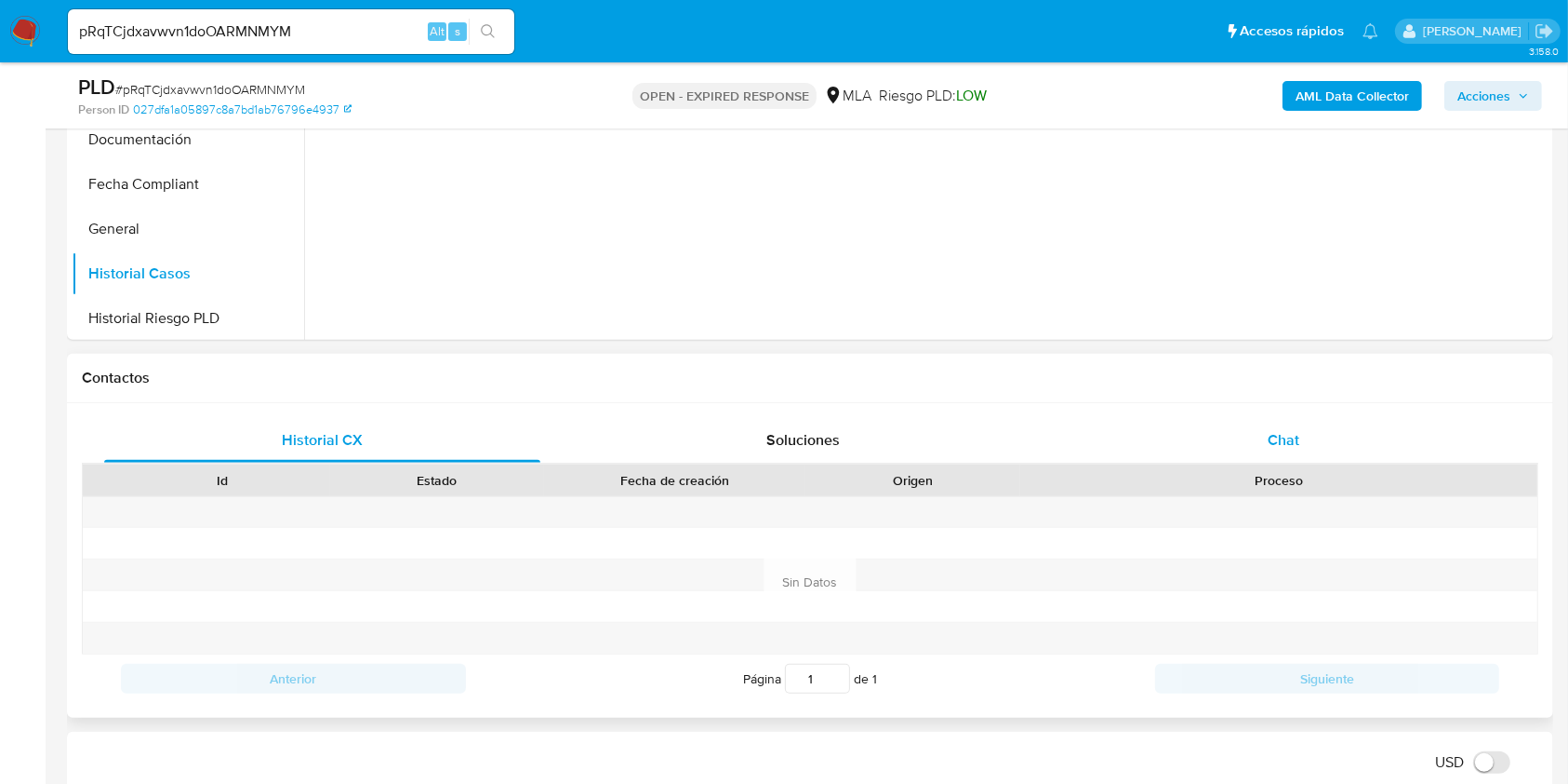
click at [1281, 448] on span "Chat" at bounding box center [1283, 440] width 31 height 22
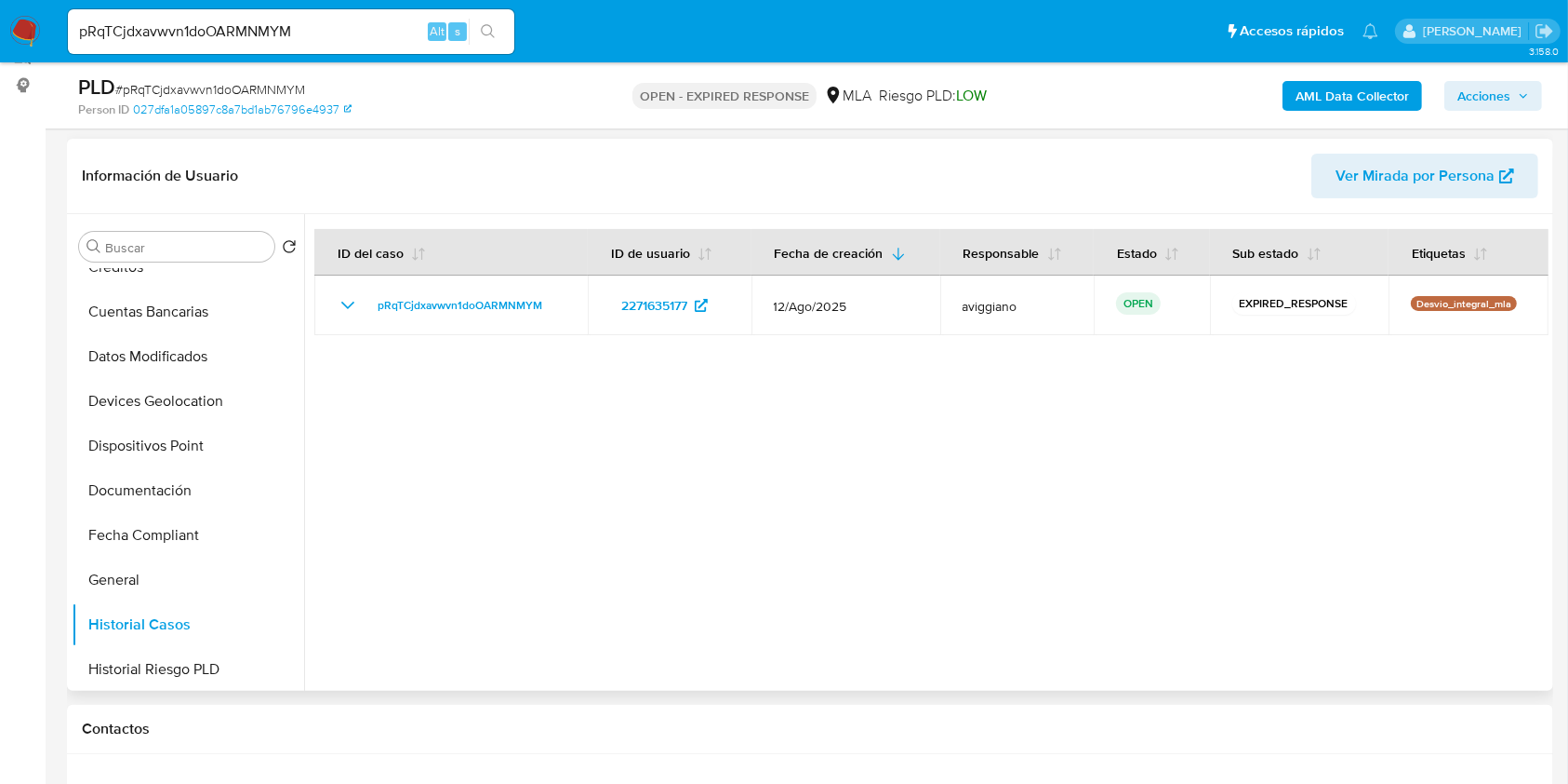
scroll to position [124, 0]
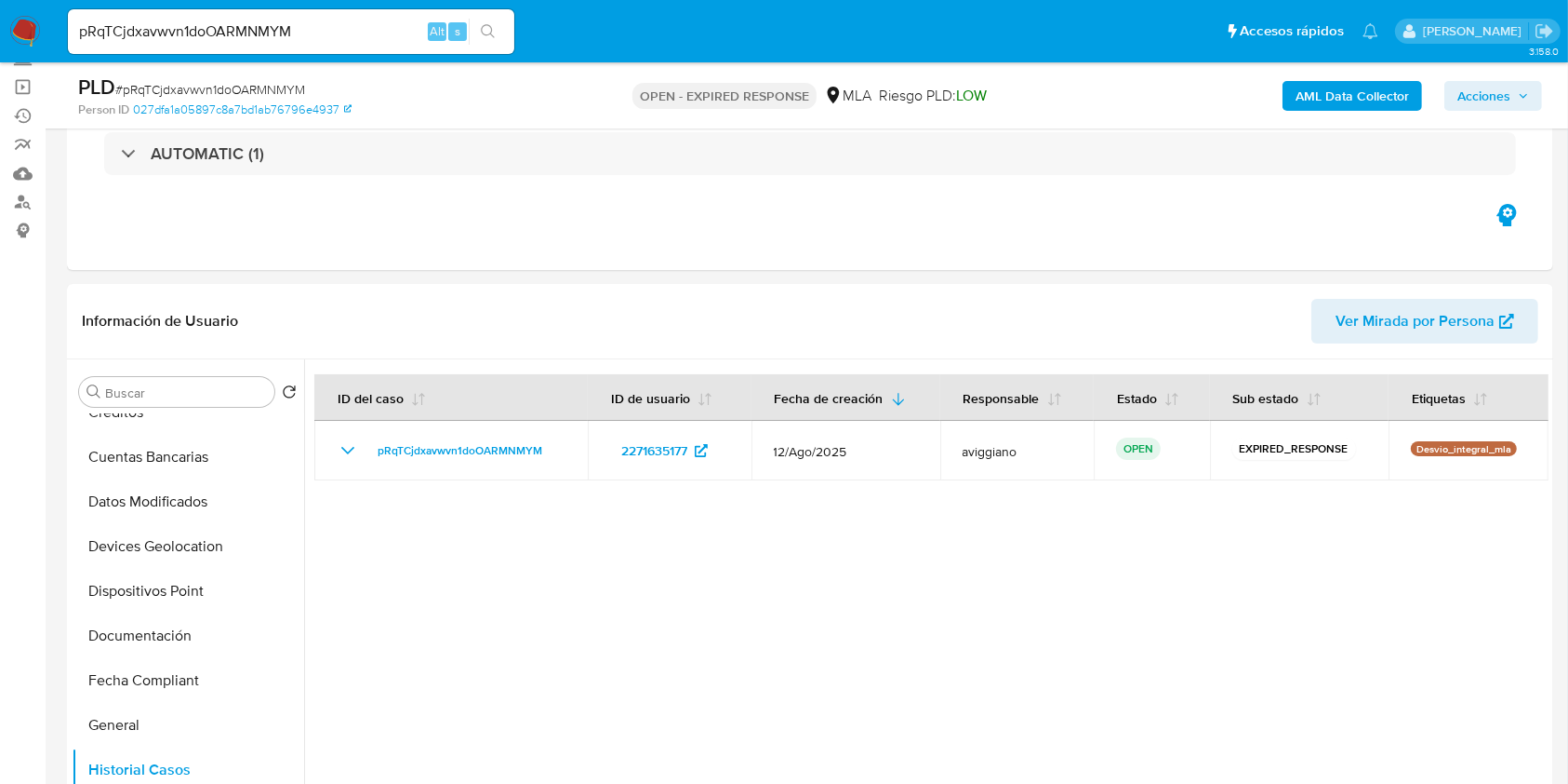
click at [1364, 96] on b "AML Data Collector" at bounding box center [1353, 96] width 113 height 29
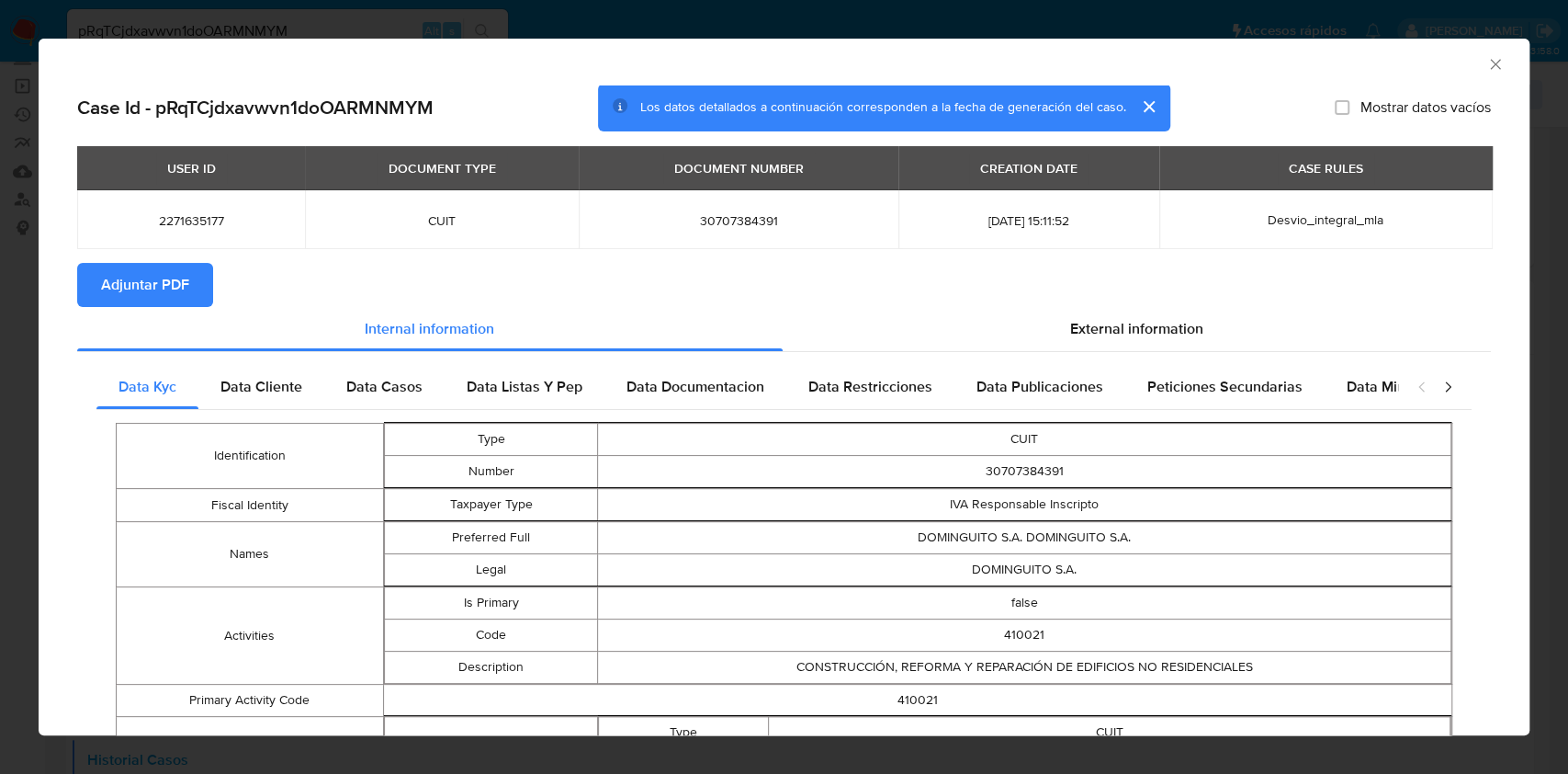
click at [1465, 63] on div "AML Data Collector" at bounding box center [768, 62] width 1435 height 21
click at [1486, 63] on icon "Cerrar ventana" at bounding box center [1495, 64] width 19 height 19
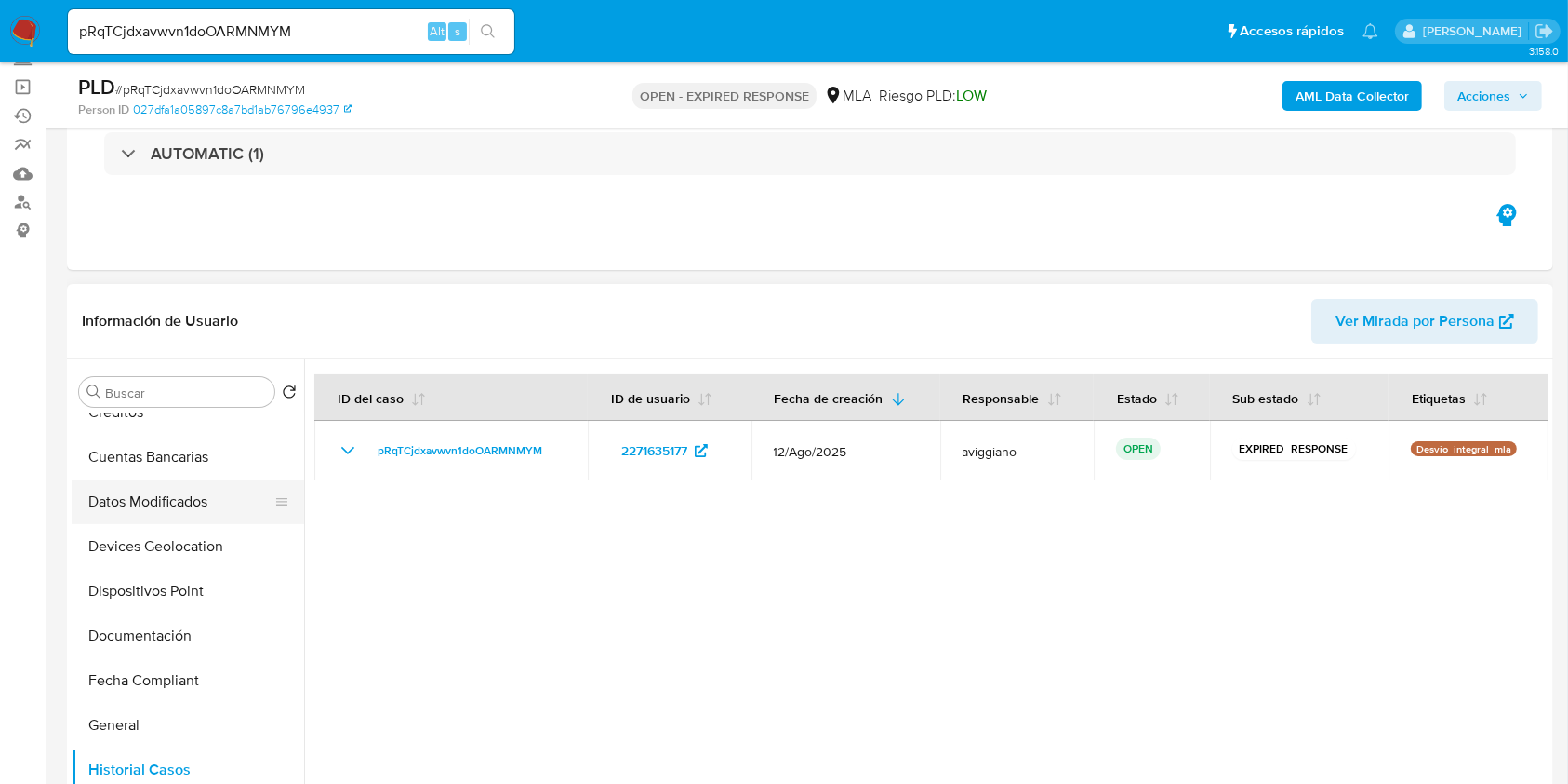
click at [122, 486] on button "Datos Modificados" at bounding box center [181, 501] width 217 height 44
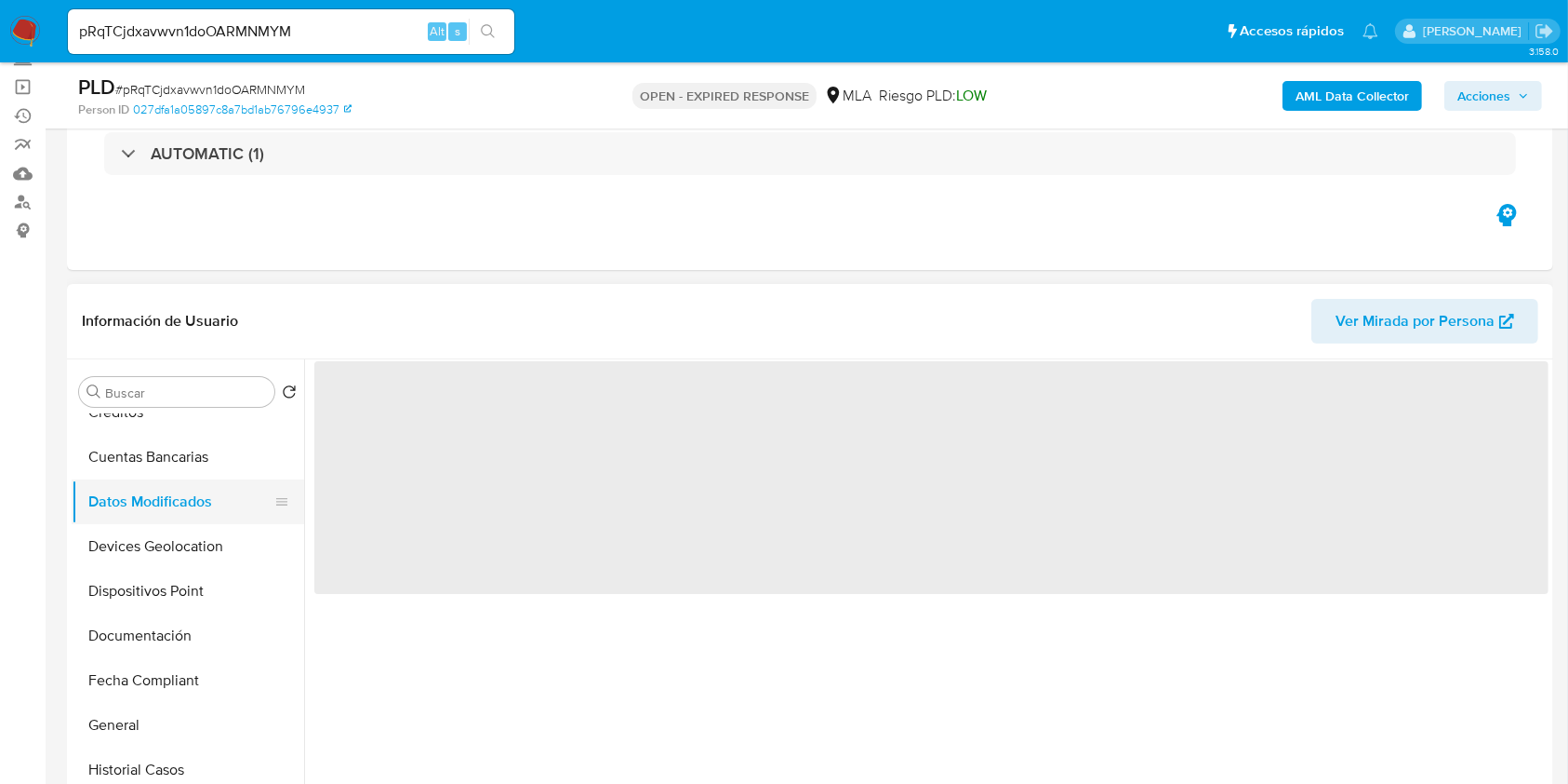
scroll to position [0, 0]
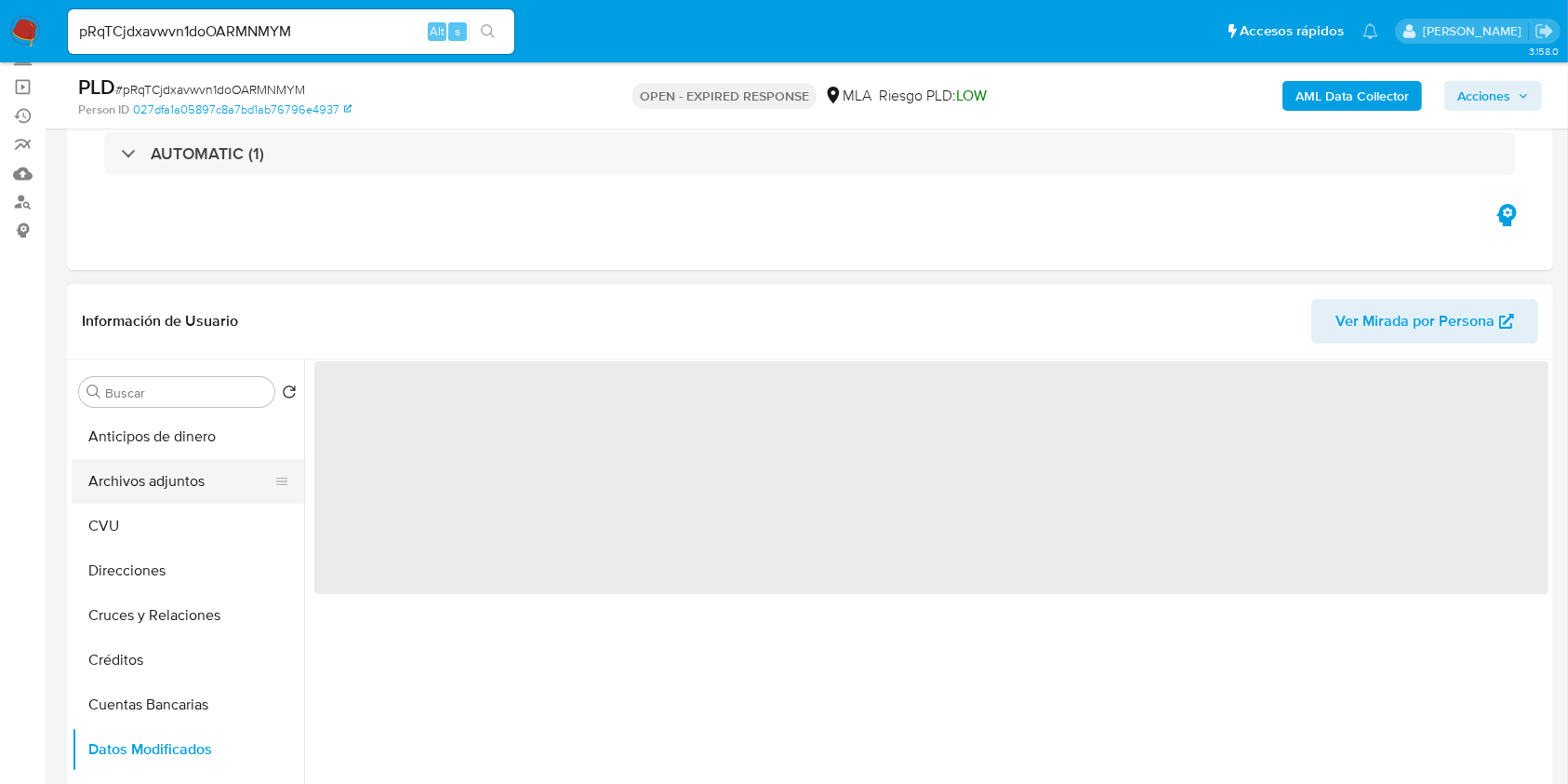
click at [125, 482] on button "Archivos adjuntos" at bounding box center [181, 480] width 217 height 44
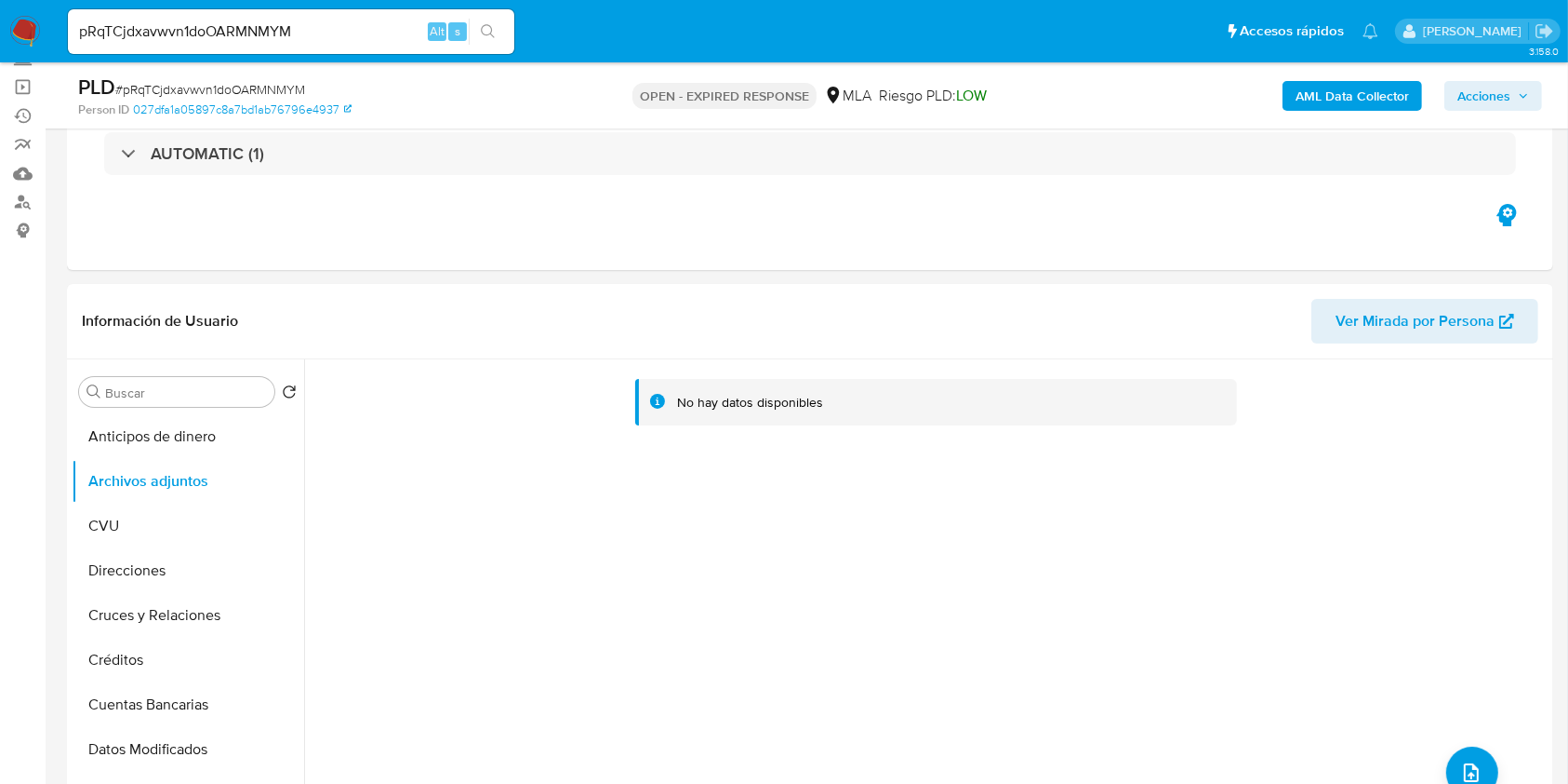
click at [1423, 100] on div "AML Data Collector Acciones" at bounding box center [1301, 96] width 483 height 44
click at [1407, 100] on b "AML Data Collector" at bounding box center [1353, 96] width 113 height 29
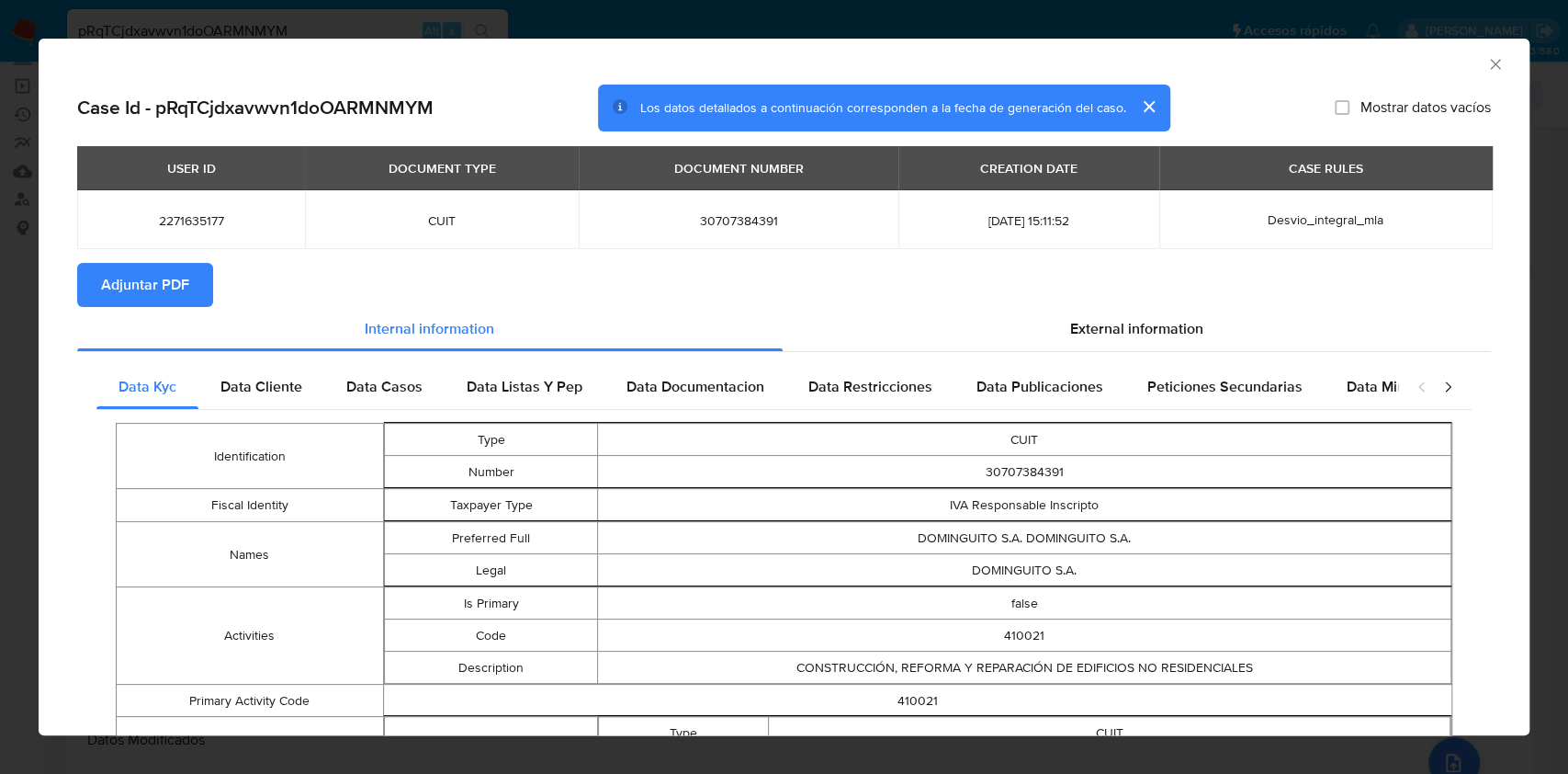
click at [163, 284] on span "Adjuntar PDF" at bounding box center [145, 284] width 88 height 40
click at [1490, 63] on icon "Cerrar ventana" at bounding box center [1494, 63] width 10 height 10
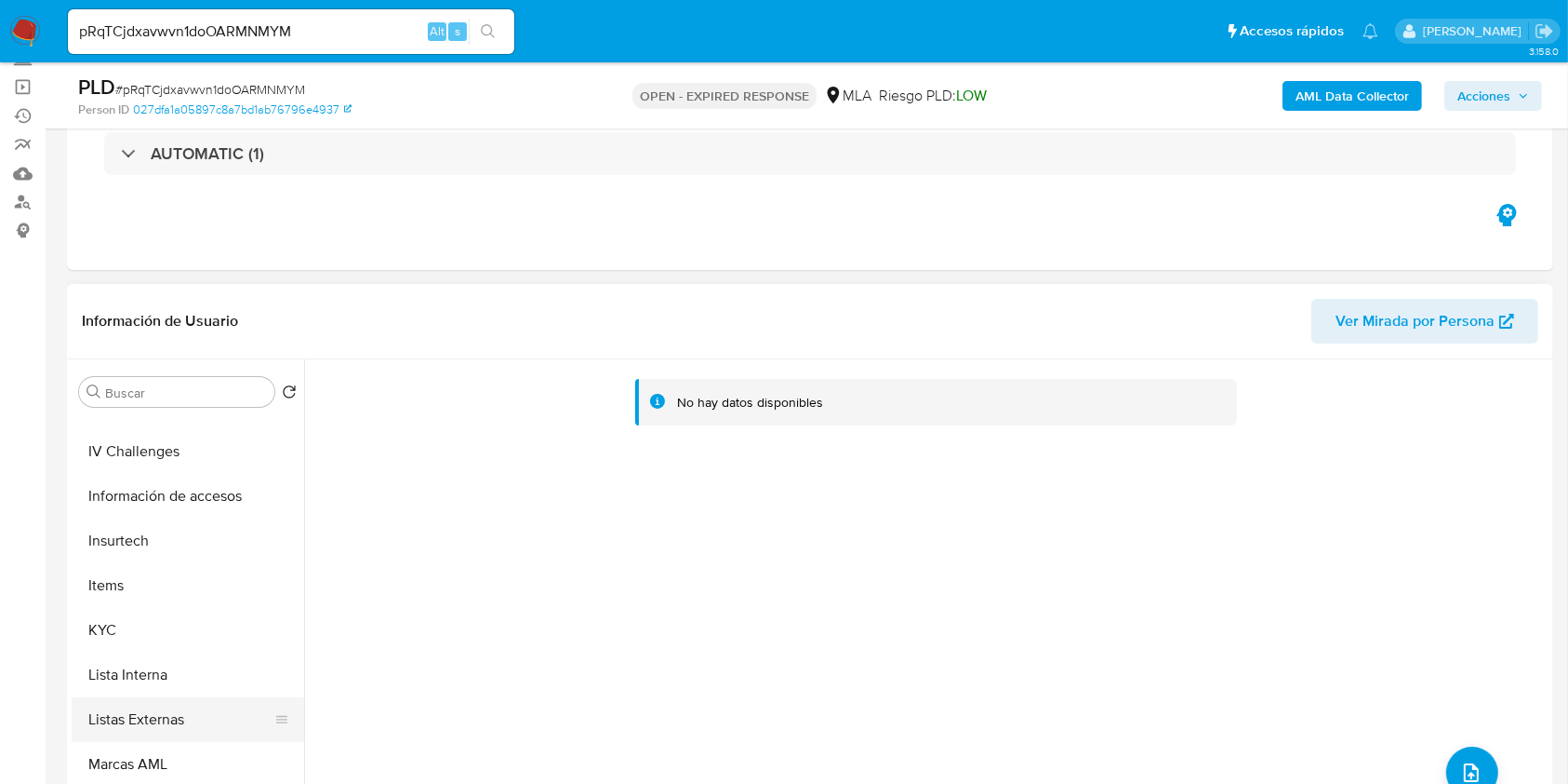
scroll to position [868, 0]
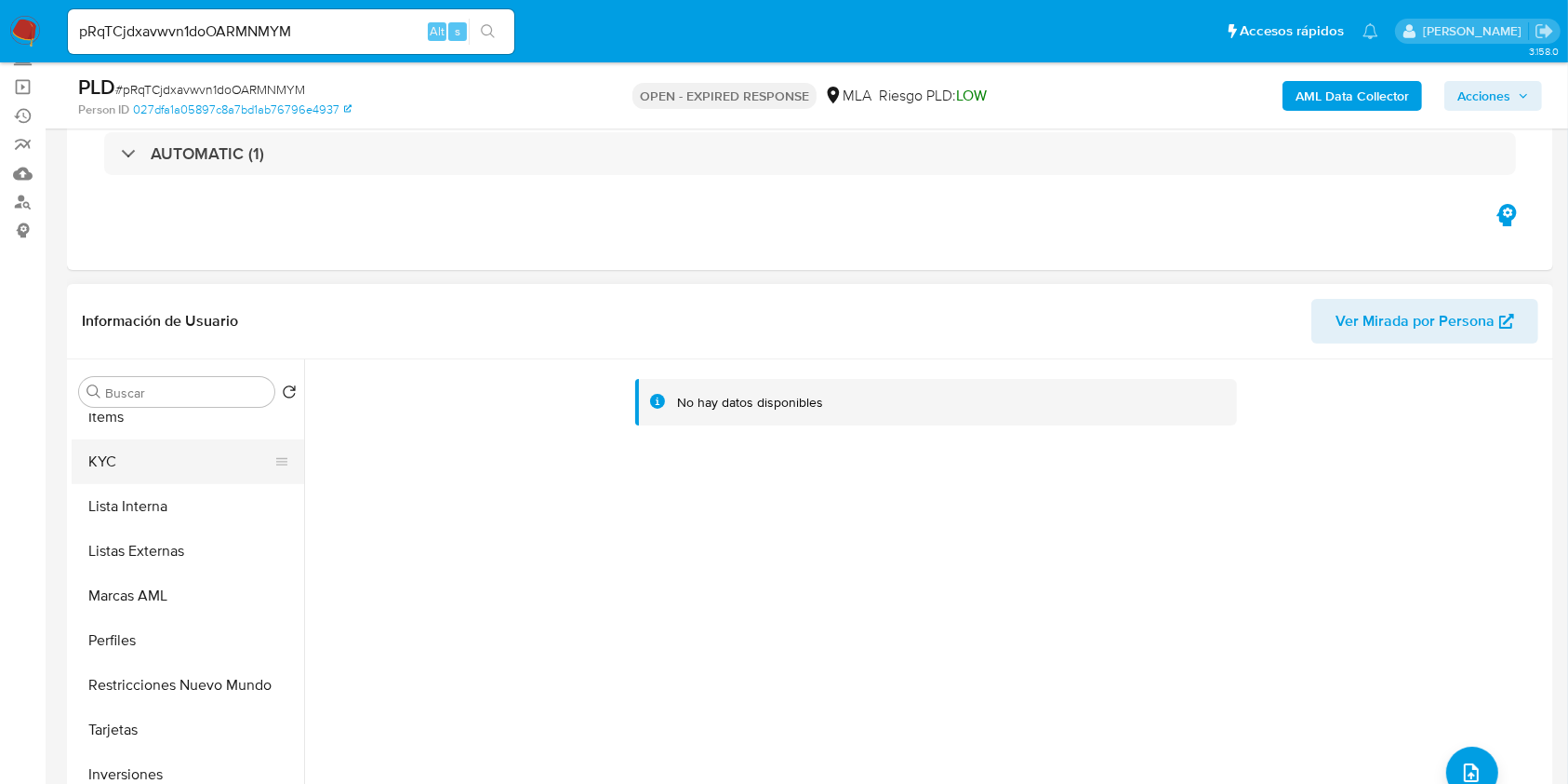
click at [148, 467] on button "KYC" at bounding box center [181, 461] width 217 height 44
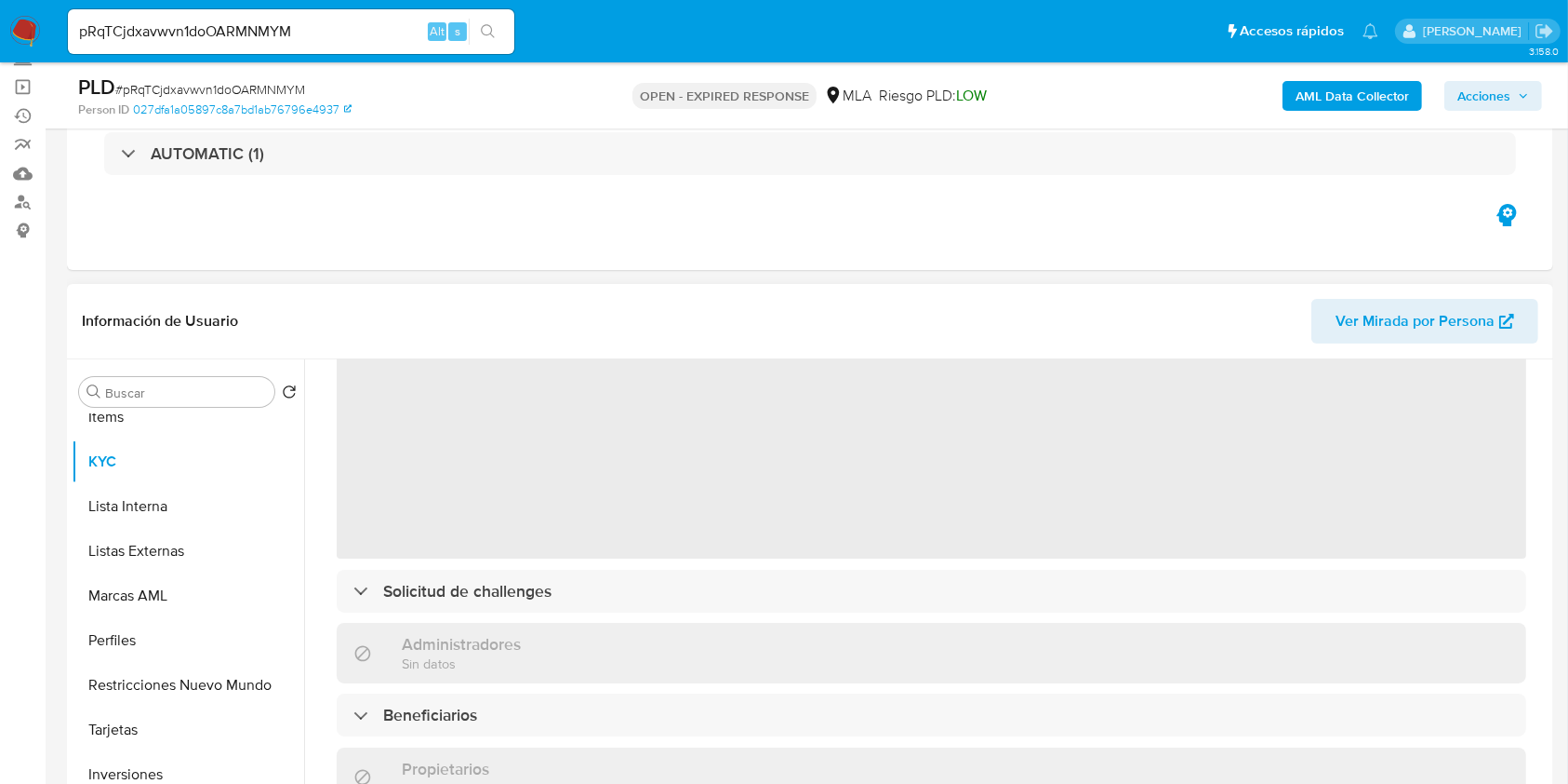
scroll to position [124, 0]
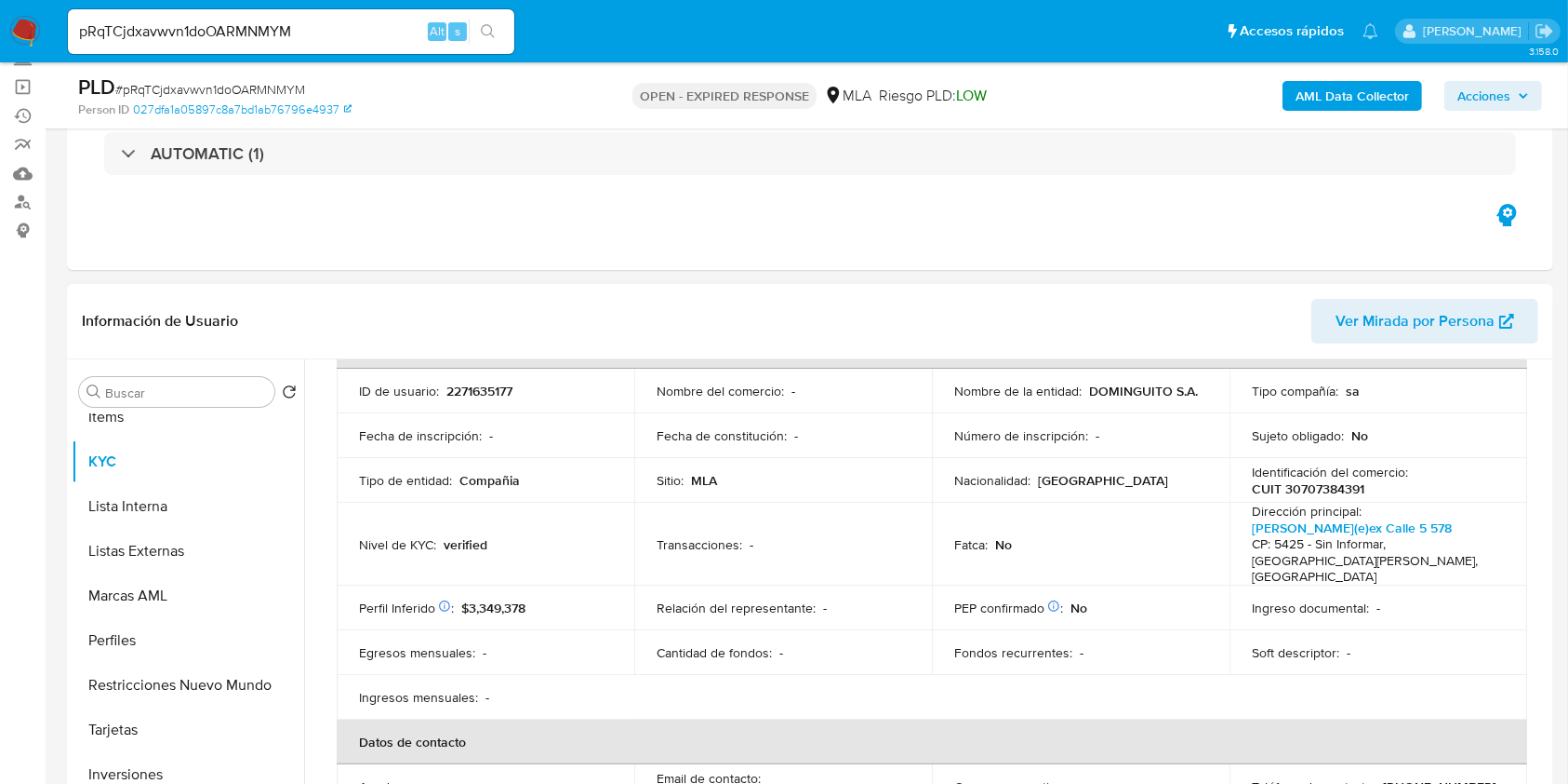
click at [1312, 481] on p "CUIT 30707384391" at bounding box center [1308, 489] width 112 height 17
click at [1312, 482] on p "CUIT 30707384391" at bounding box center [1308, 489] width 112 height 17
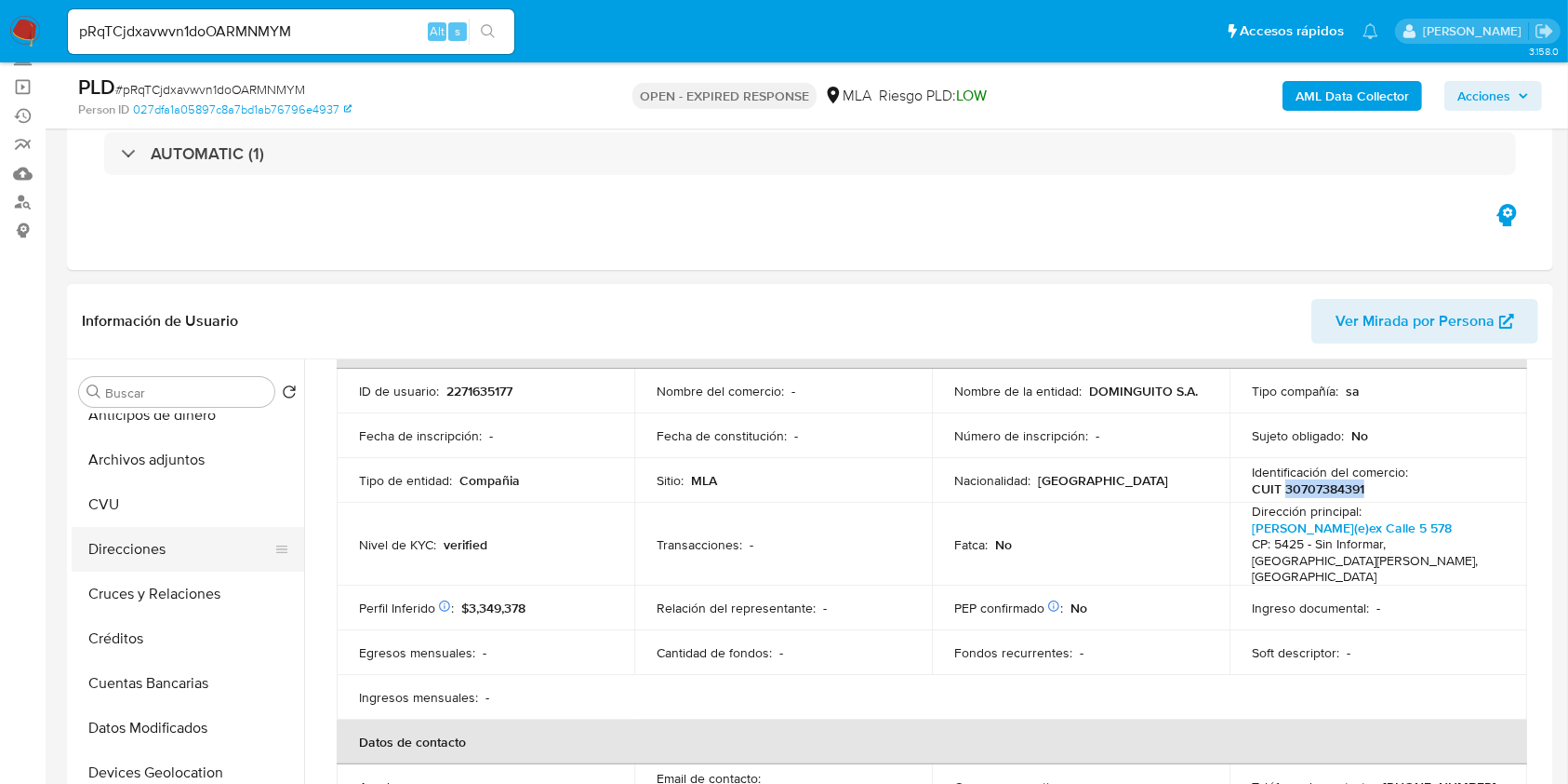
scroll to position [0, 0]
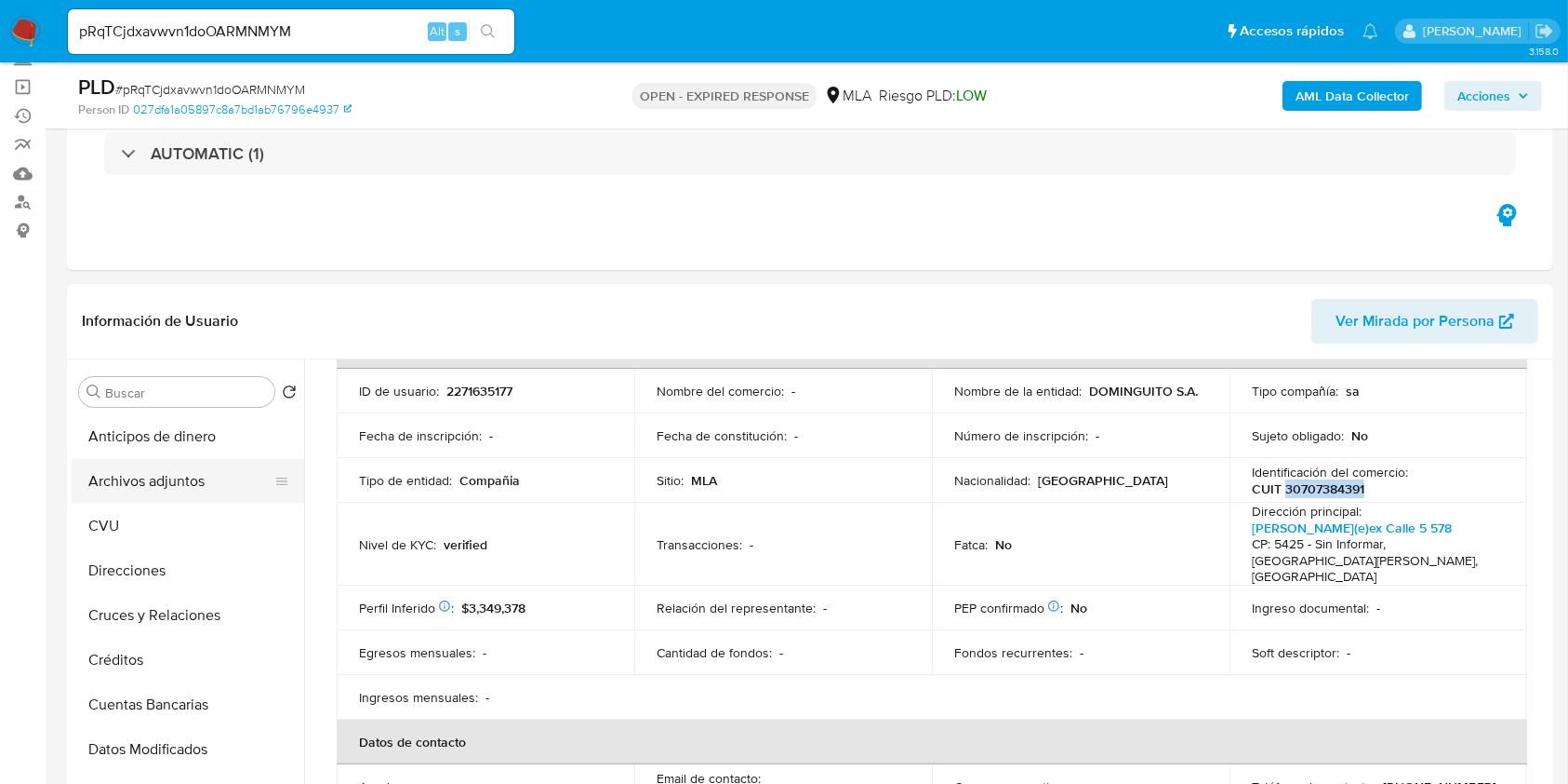
click at [163, 473] on button "Archivos adjuntos" at bounding box center [181, 480] width 217 height 44
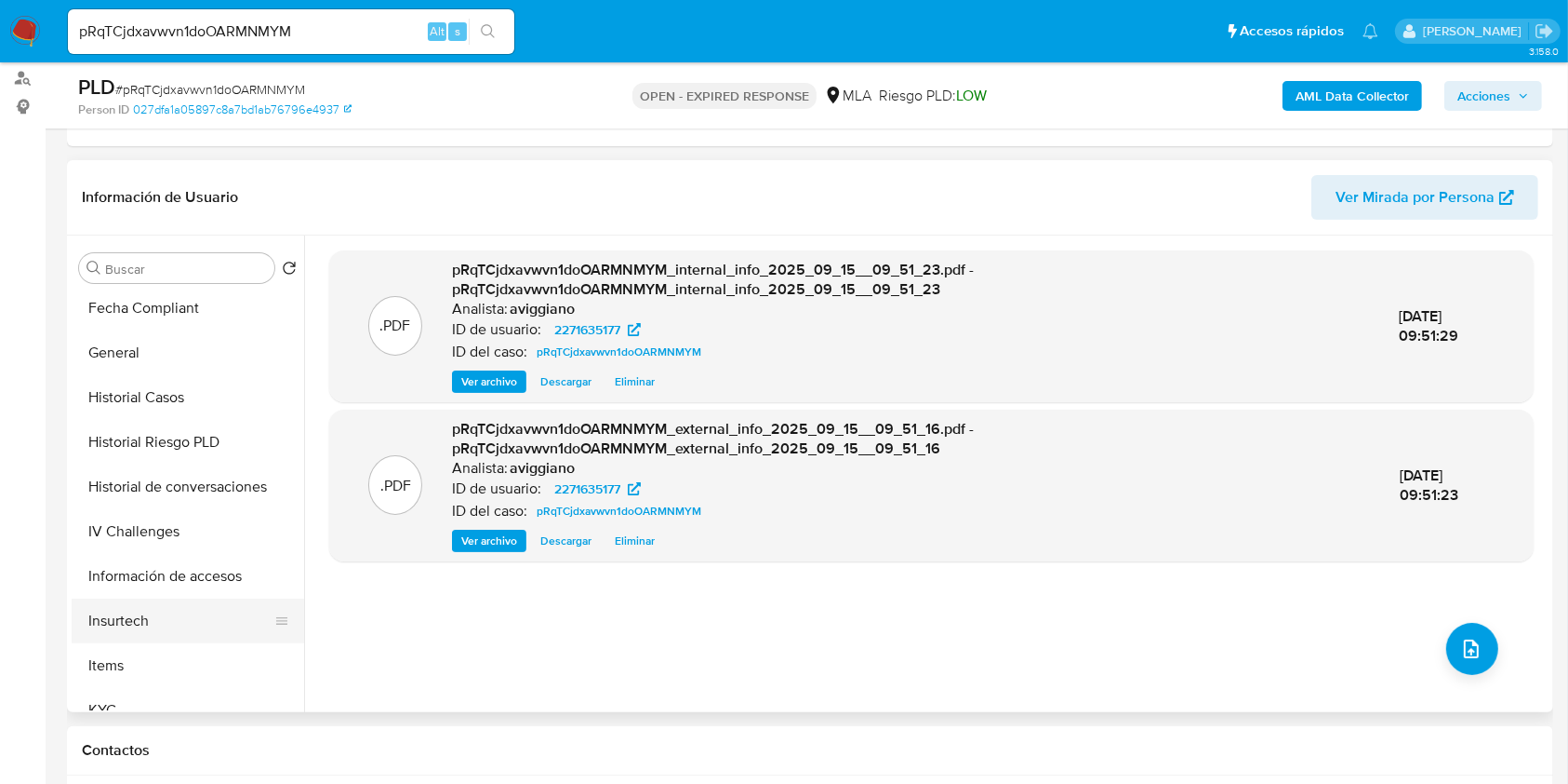
scroll to position [744, 0]
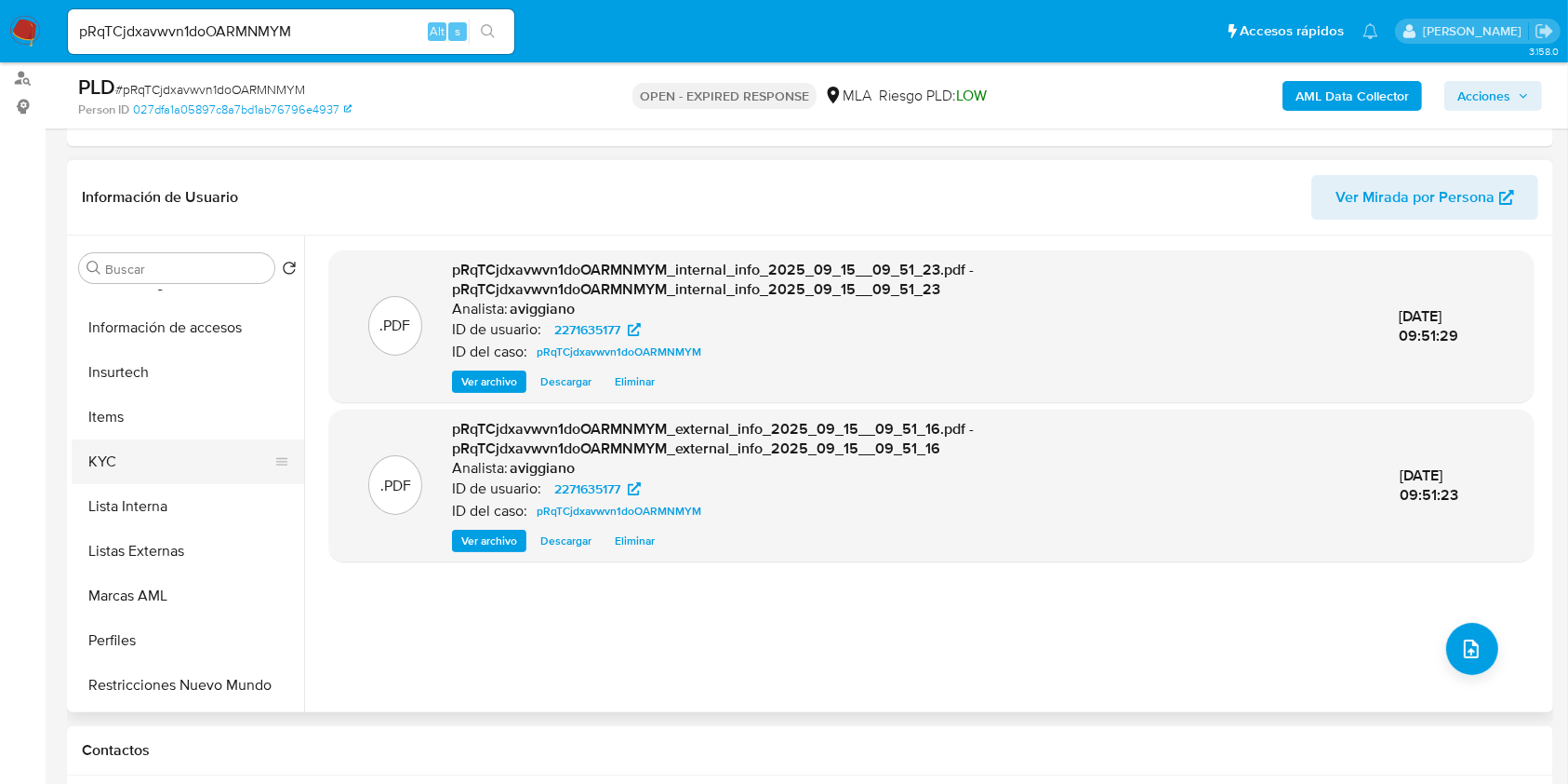
click at [148, 457] on button "KYC" at bounding box center [181, 461] width 217 height 44
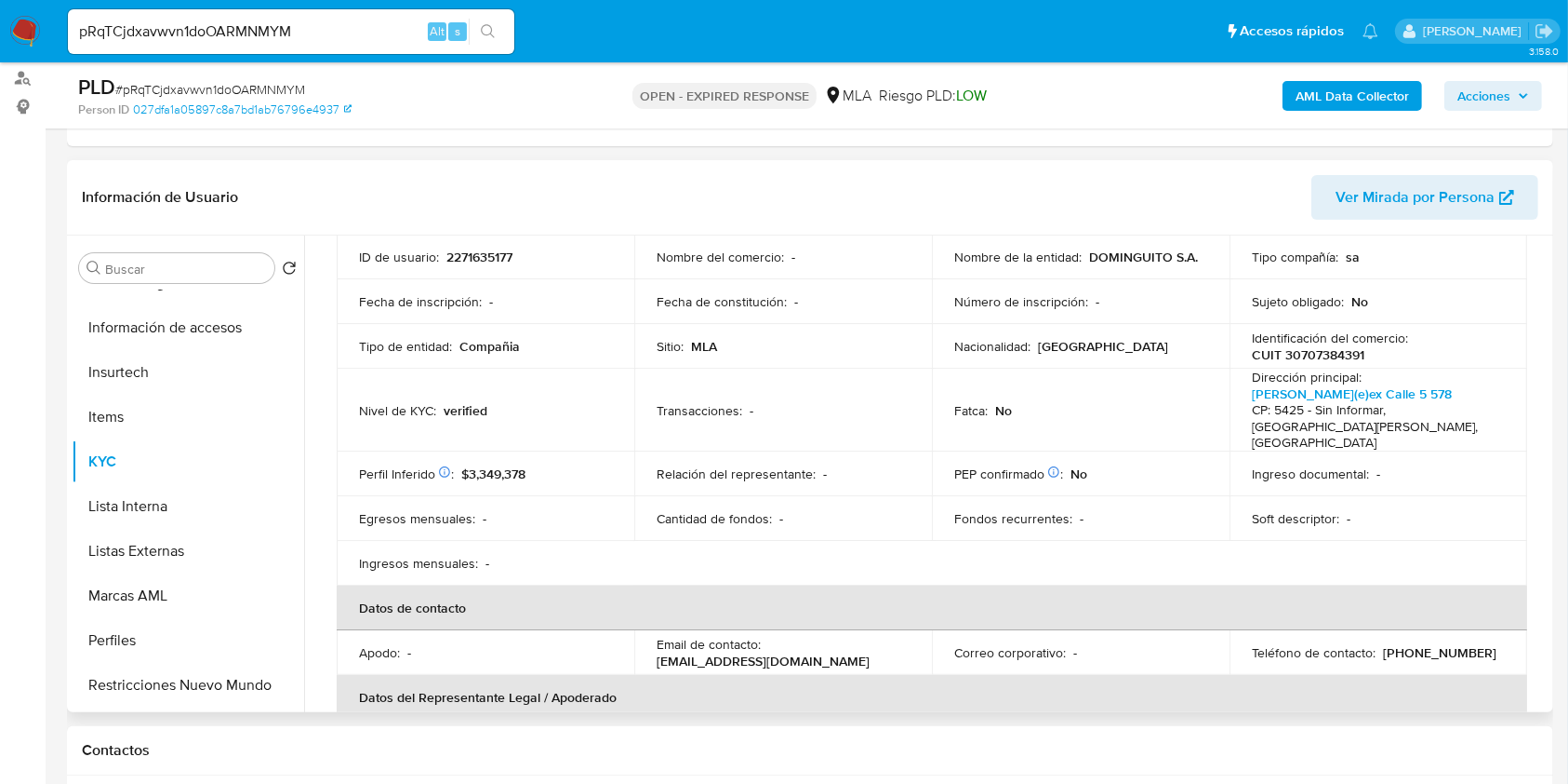
scroll to position [248, 0]
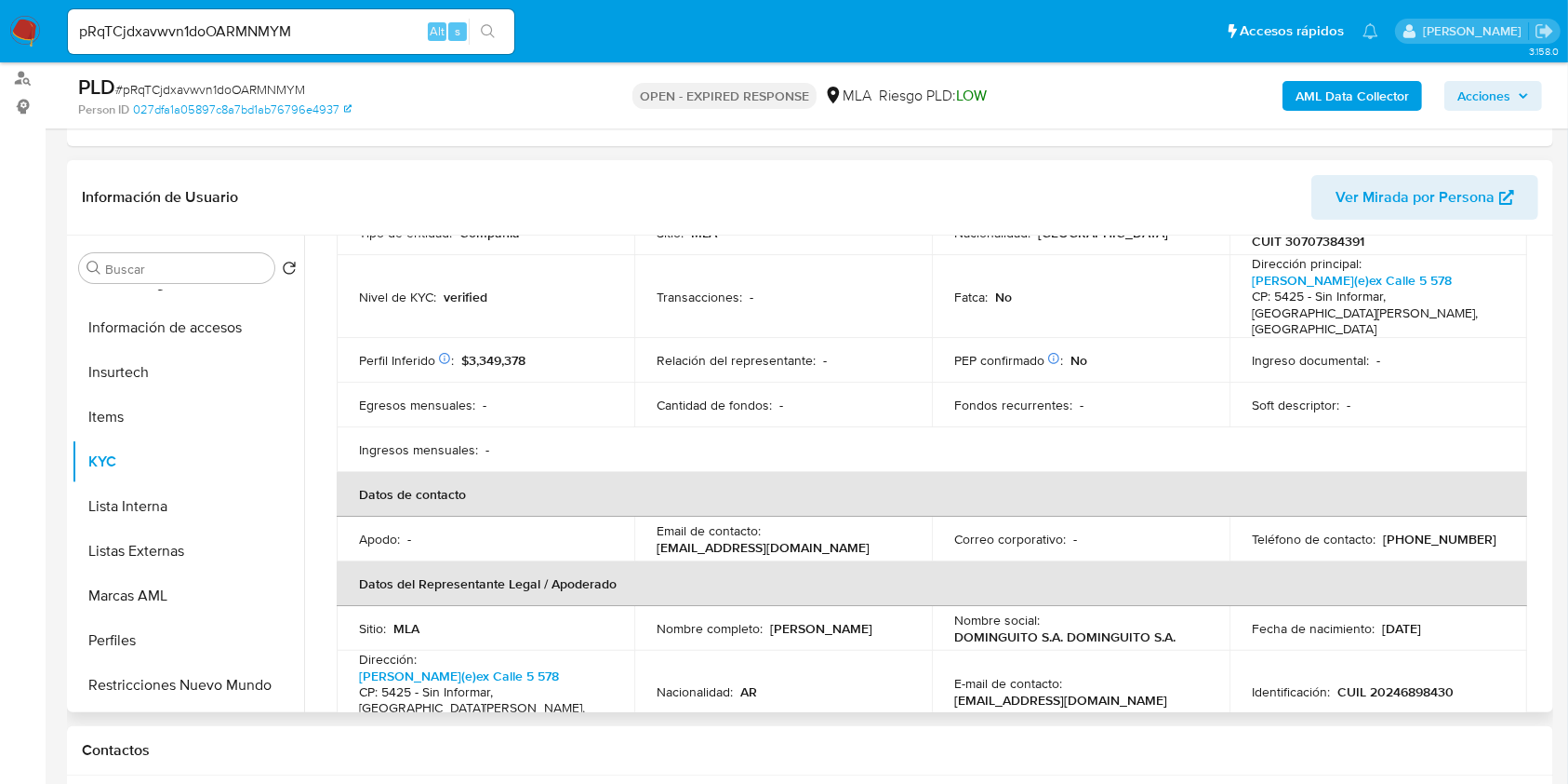
click at [1319, 235] on p "CUIT 30707384391" at bounding box center [1308, 241] width 112 height 17
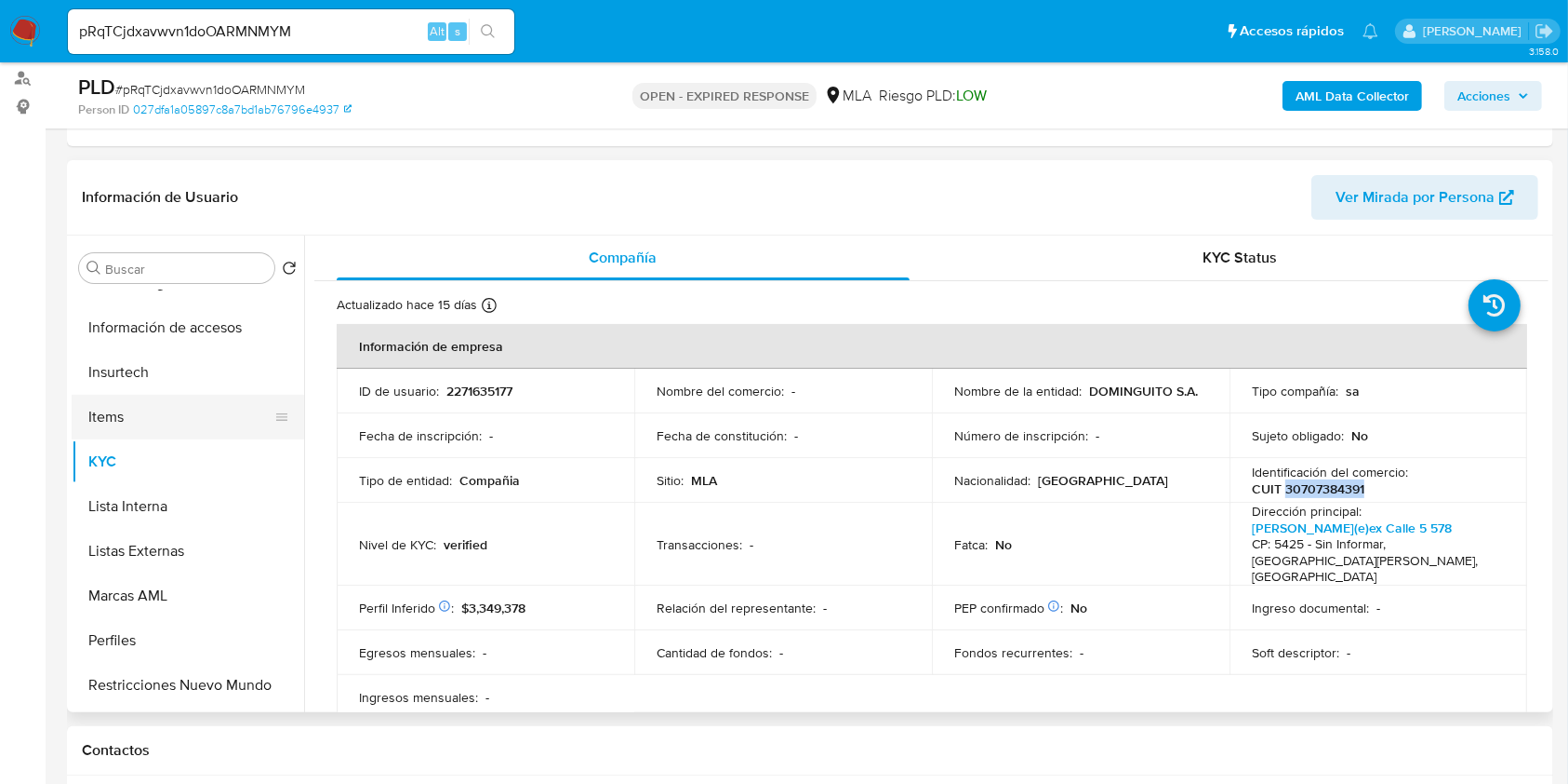
scroll to position [124, 0]
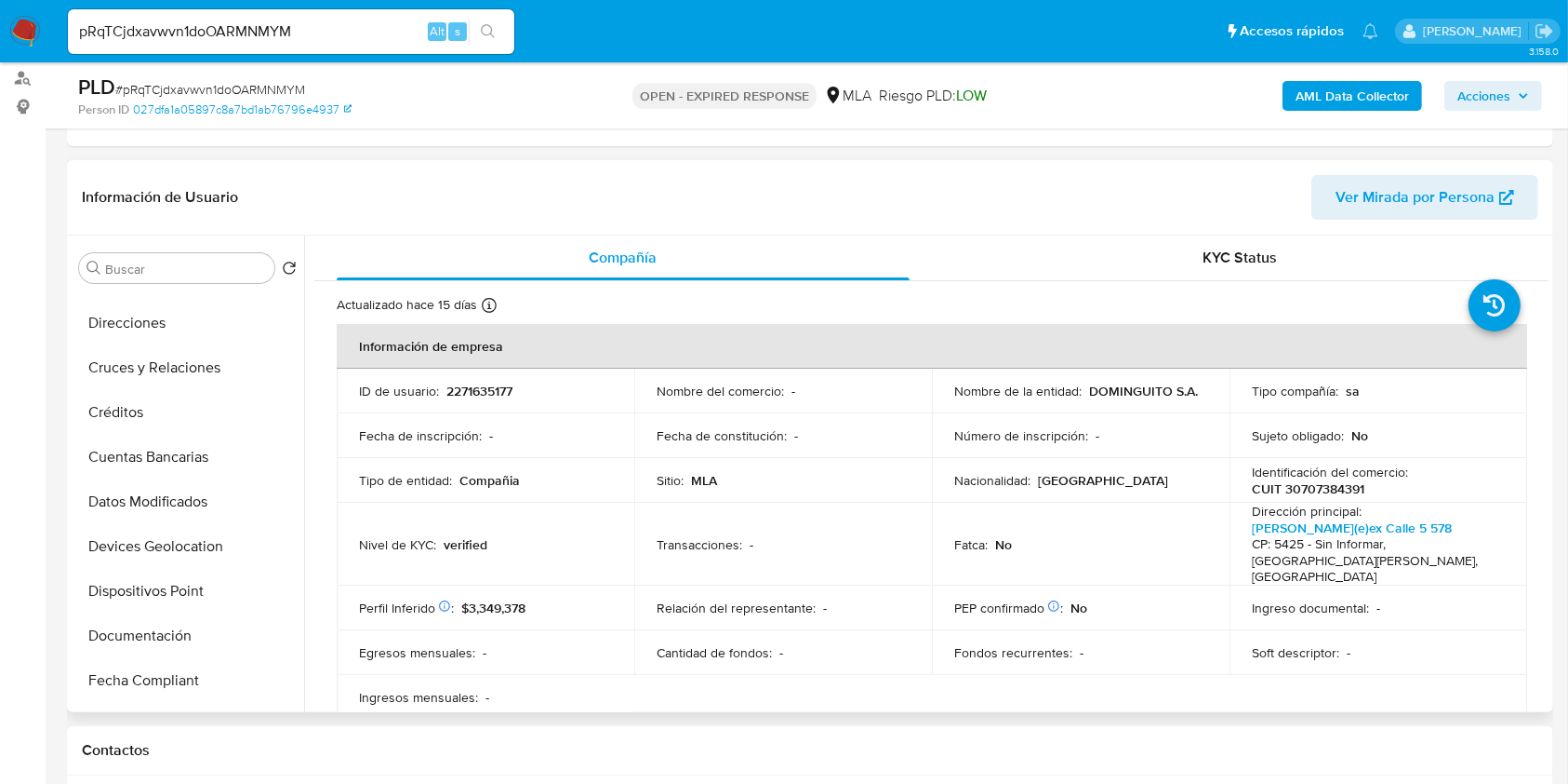
click at [490, 384] on p "2271635177" at bounding box center [479, 391] width 66 height 17
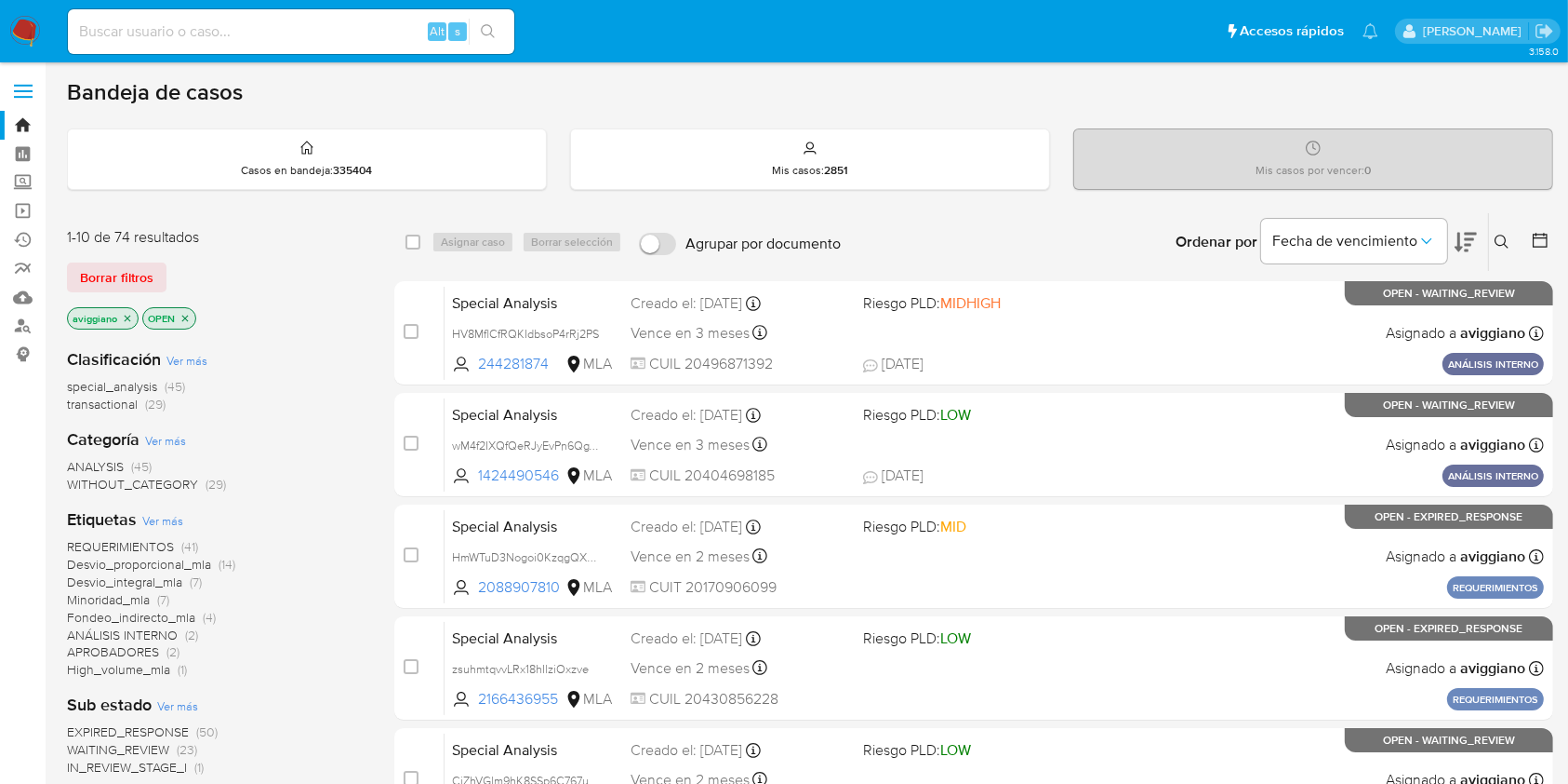
click at [1497, 242] on icon at bounding box center [1502, 242] width 15 height 15
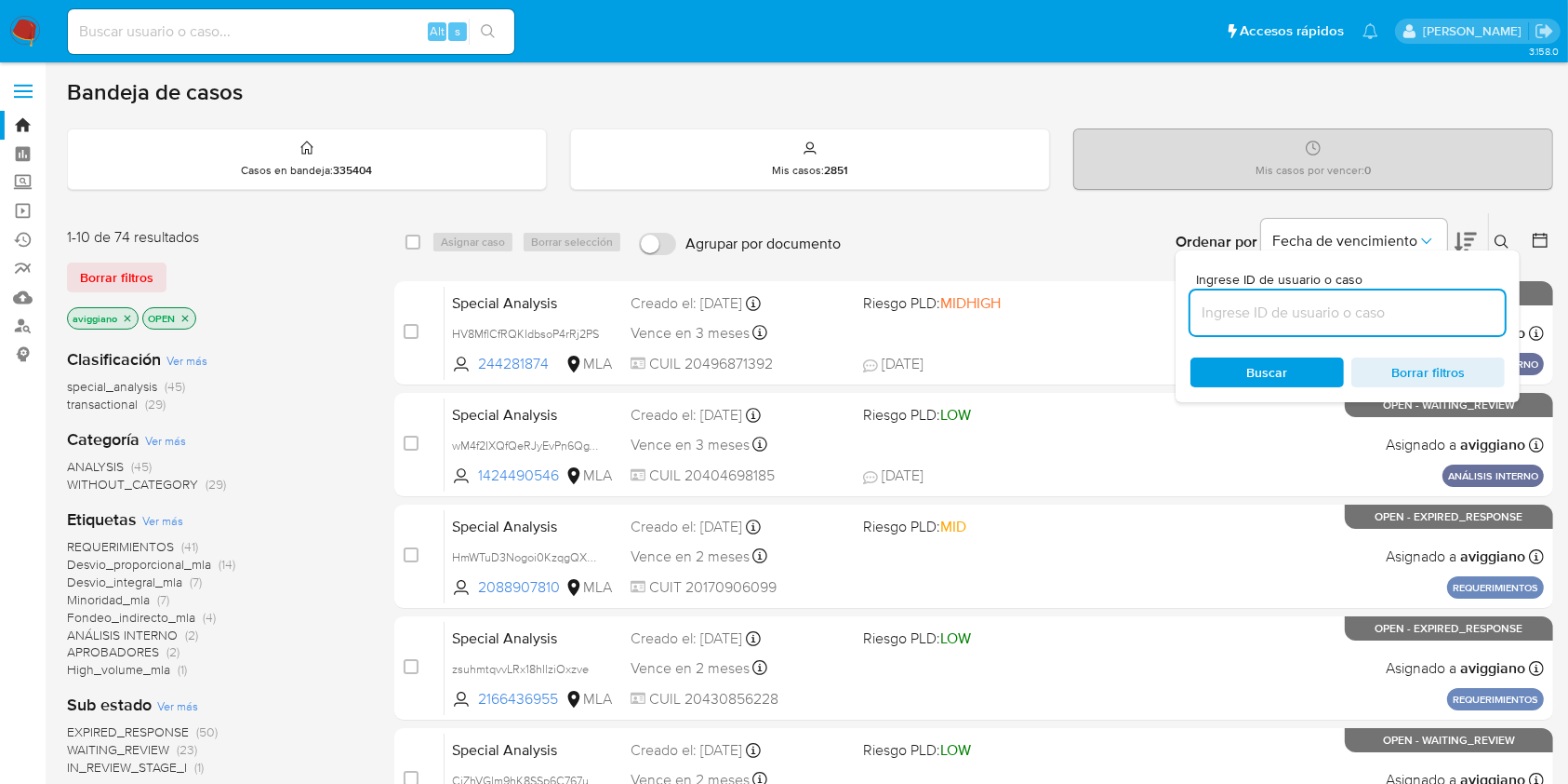
click at [1249, 312] on input at bounding box center [1348, 313] width 315 height 25
type input "Dny1RBBgk1LeOPOLWMp364Ia"
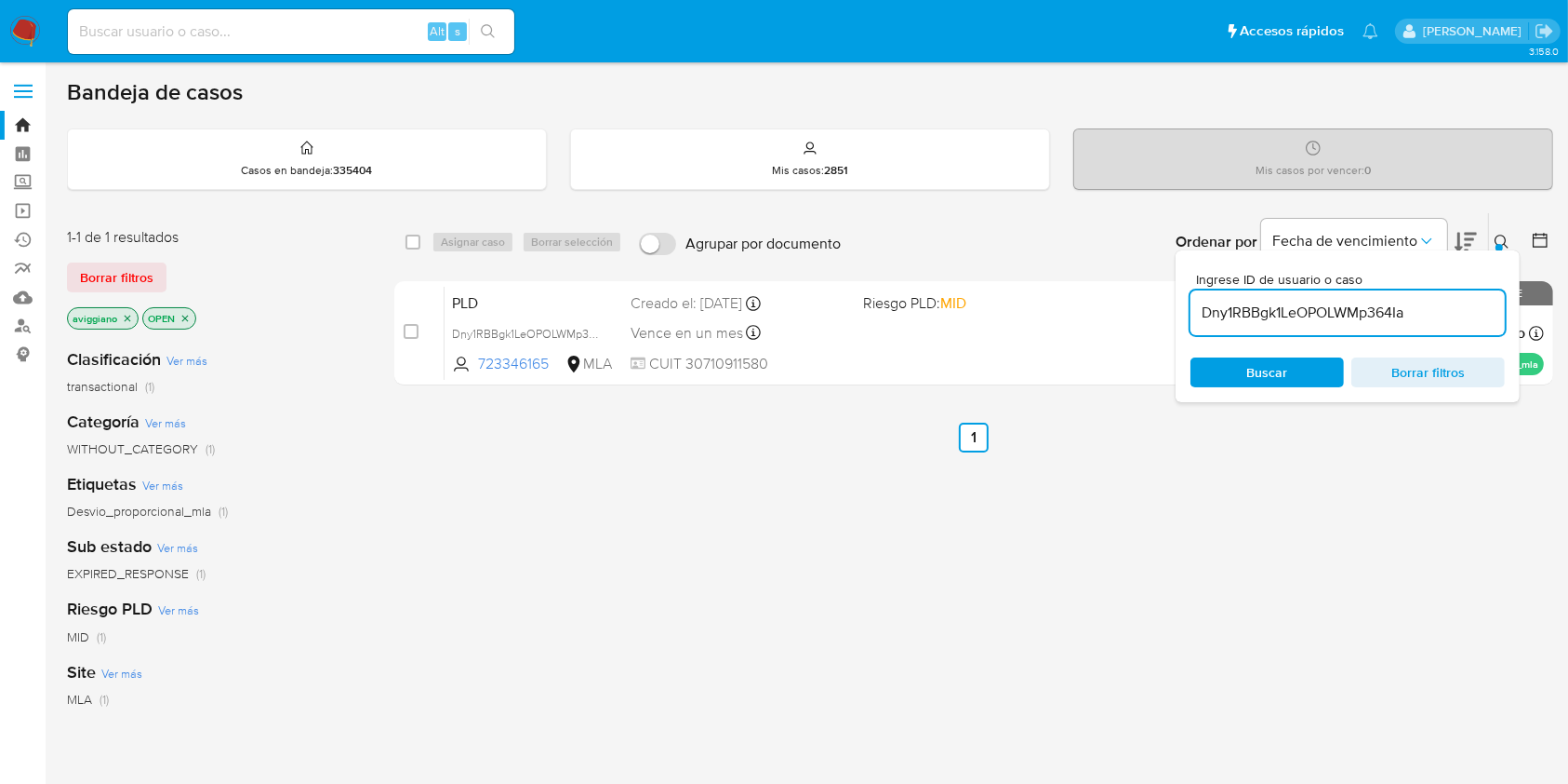
drag, startPoint x: 413, startPoint y: 240, endPoint x: 440, endPoint y: 242, distance: 27.1
click at [413, 239] on input "checkbox" at bounding box center [413, 242] width 15 height 15
checkbox input "true"
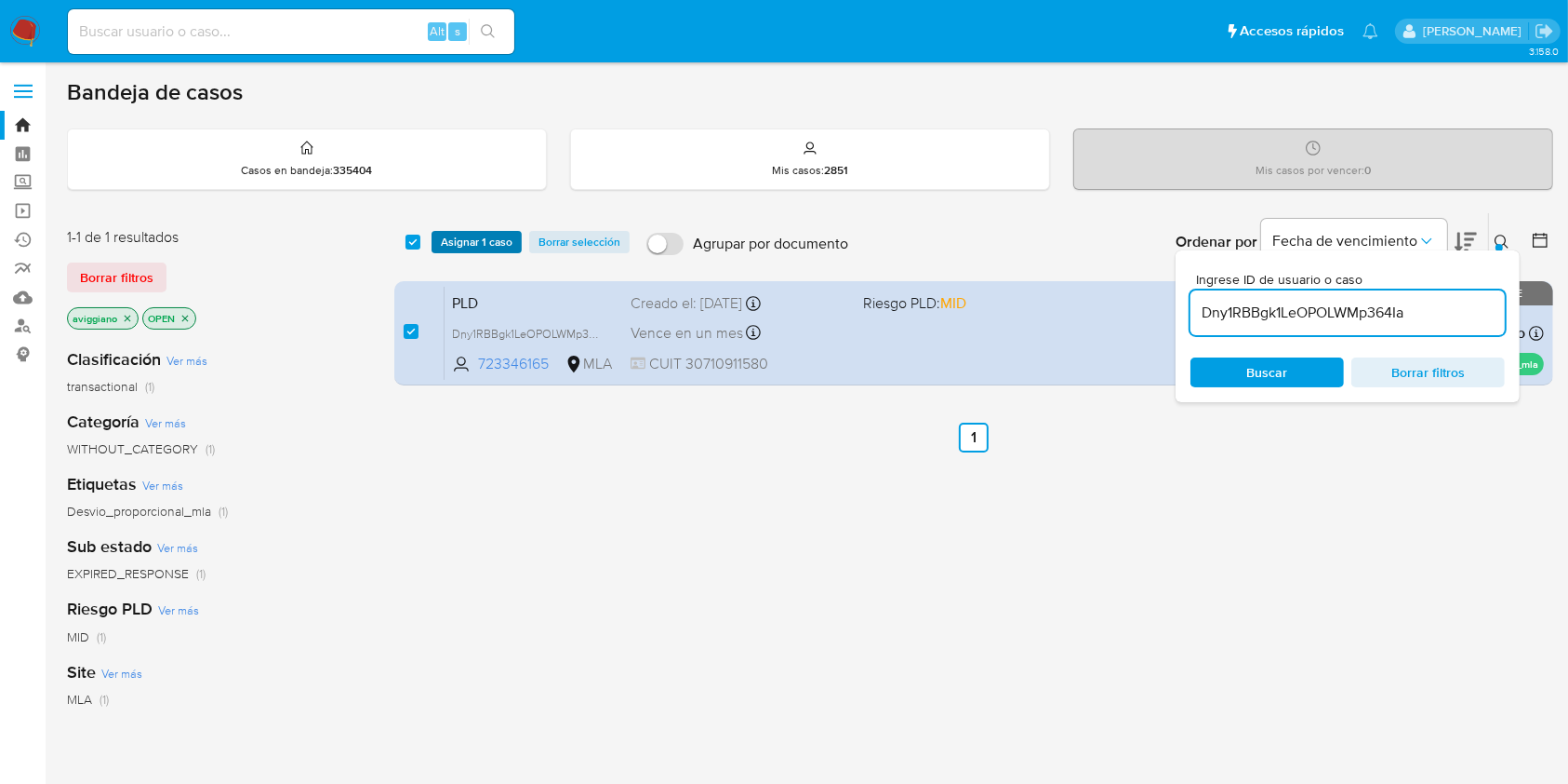
click at [486, 252] on span "Asignar 1 caso" at bounding box center [476, 242] width 72 height 19
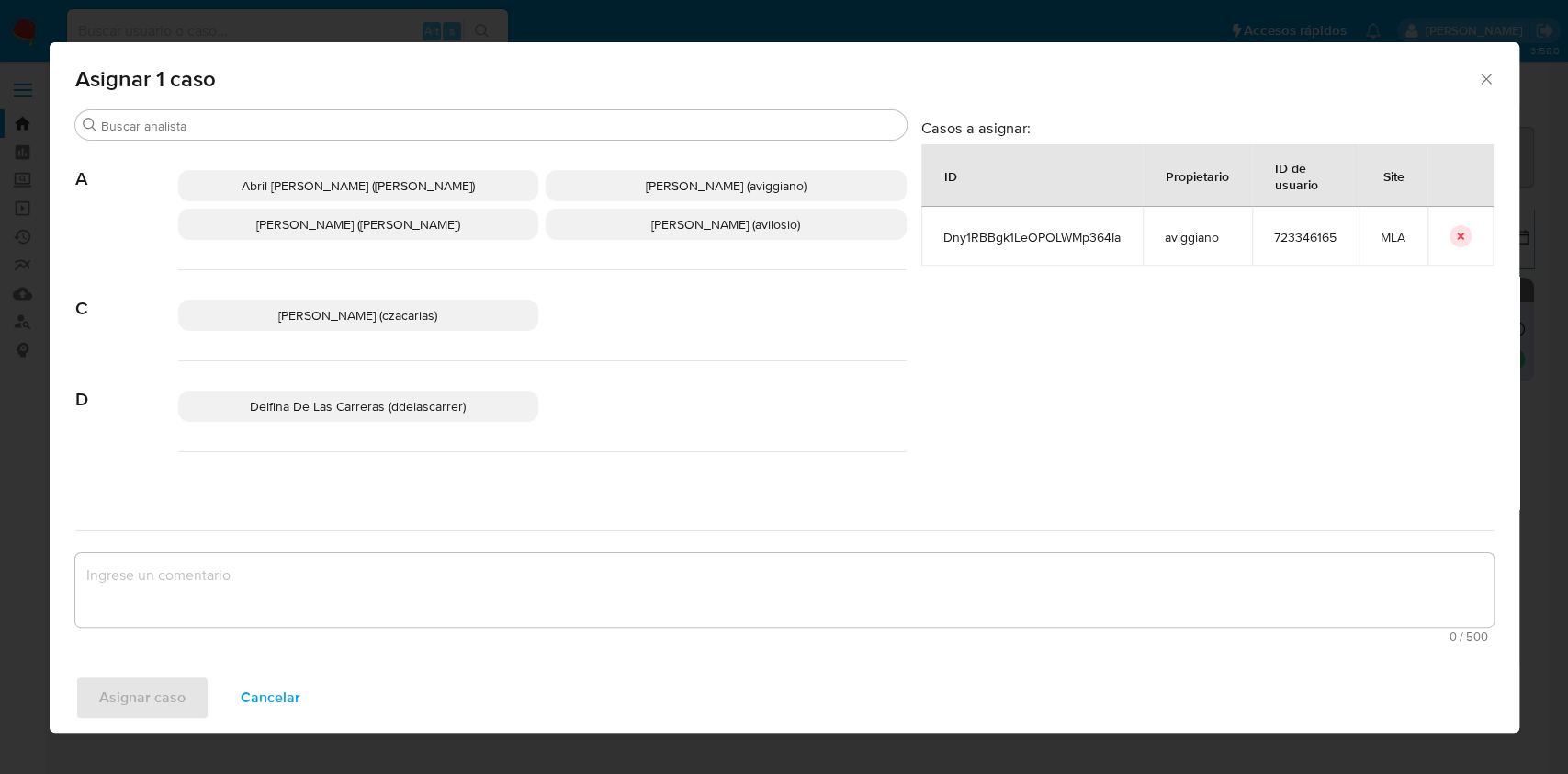
click at [345, 221] on span "[PERSON_NAME] ([PERSON_NAME])" at bounding box center [358, 224] width 203 height 19
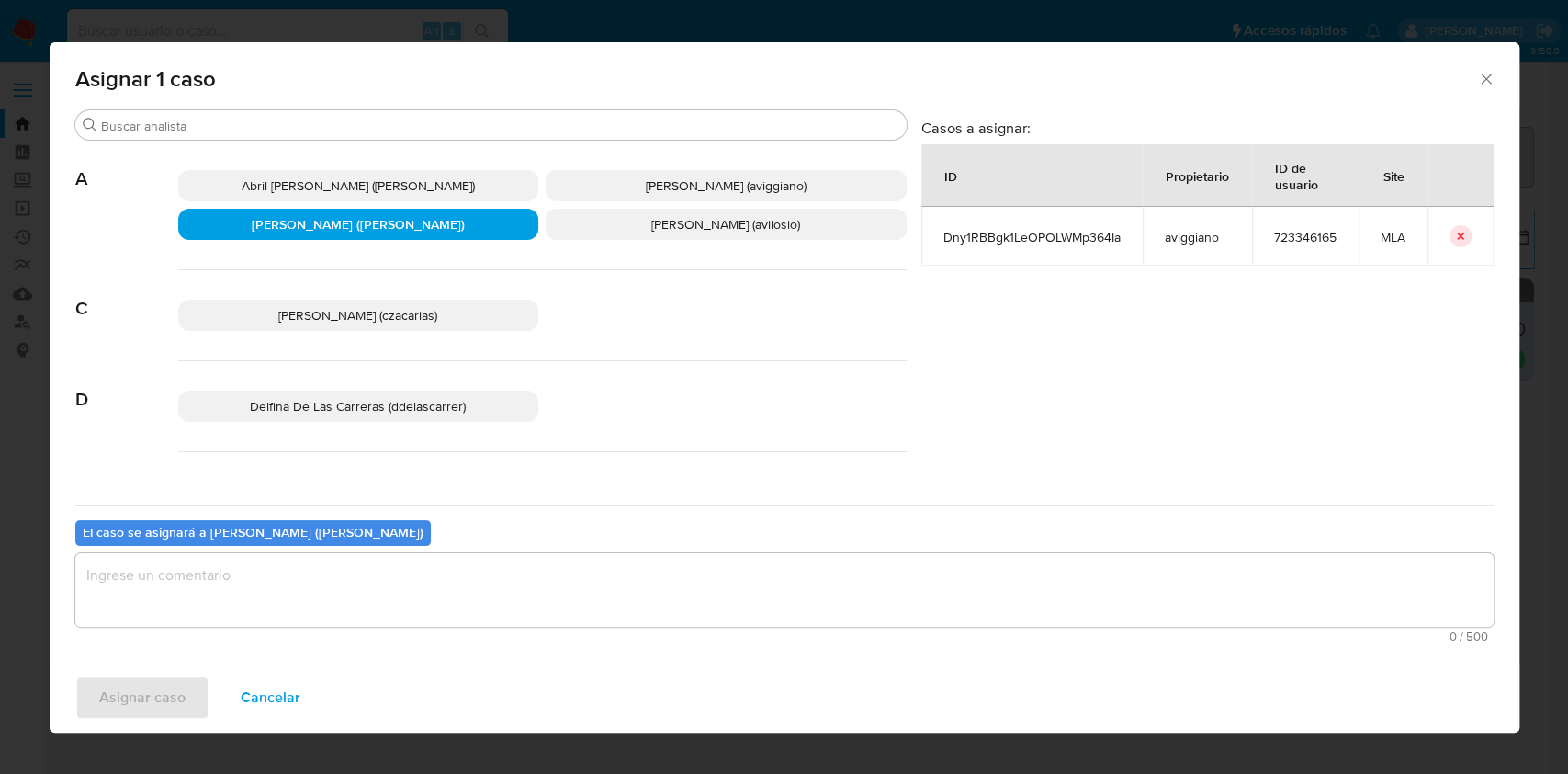
click at [646, 176] on span "[PERSON_NAME] (aviggiano)" at bounding box center [726, 186] width 161 height 19
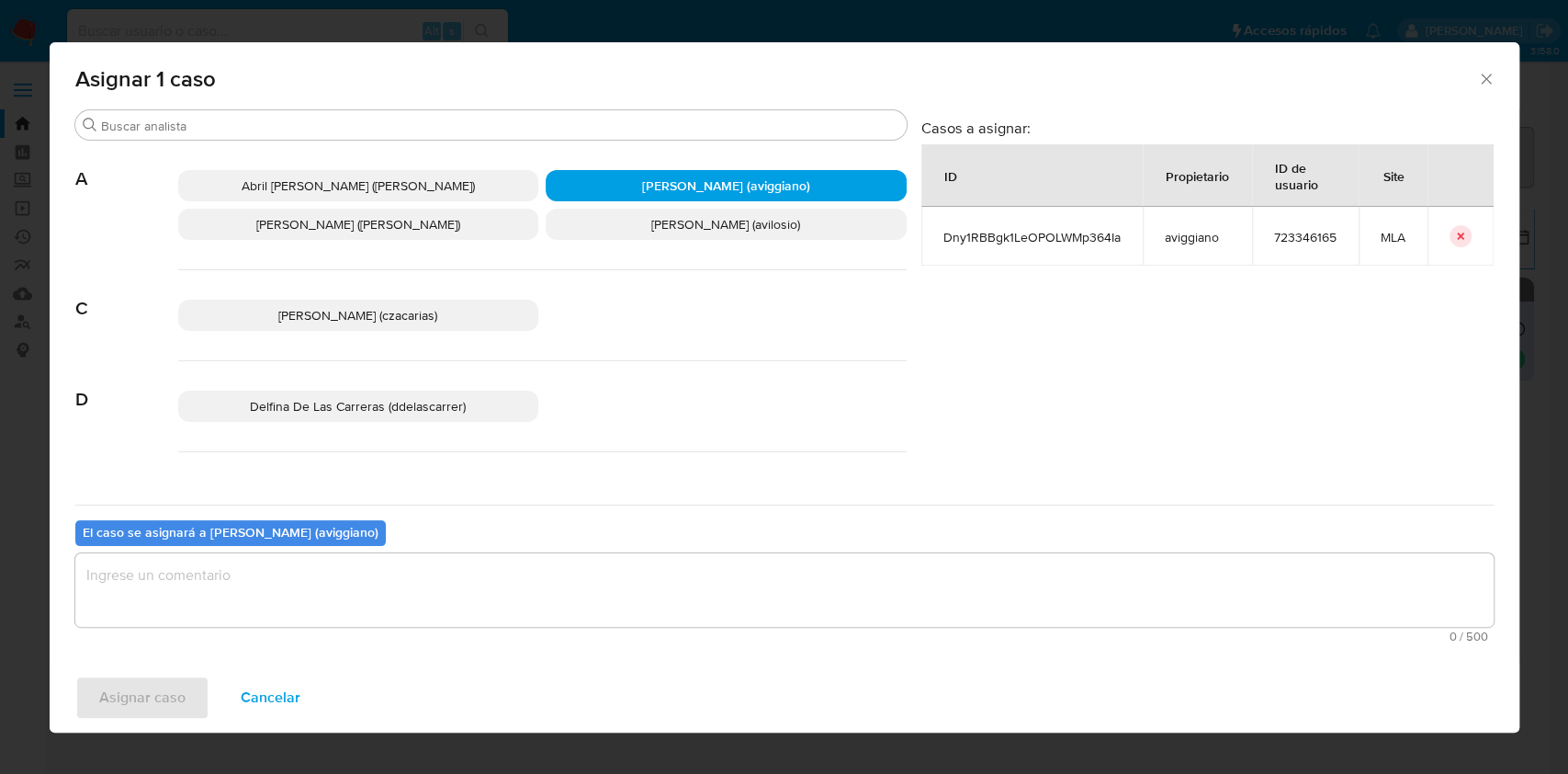
click at [286, 591] on textarea "assign-modal" at bounding box center [784, 589] width 1418 height 74
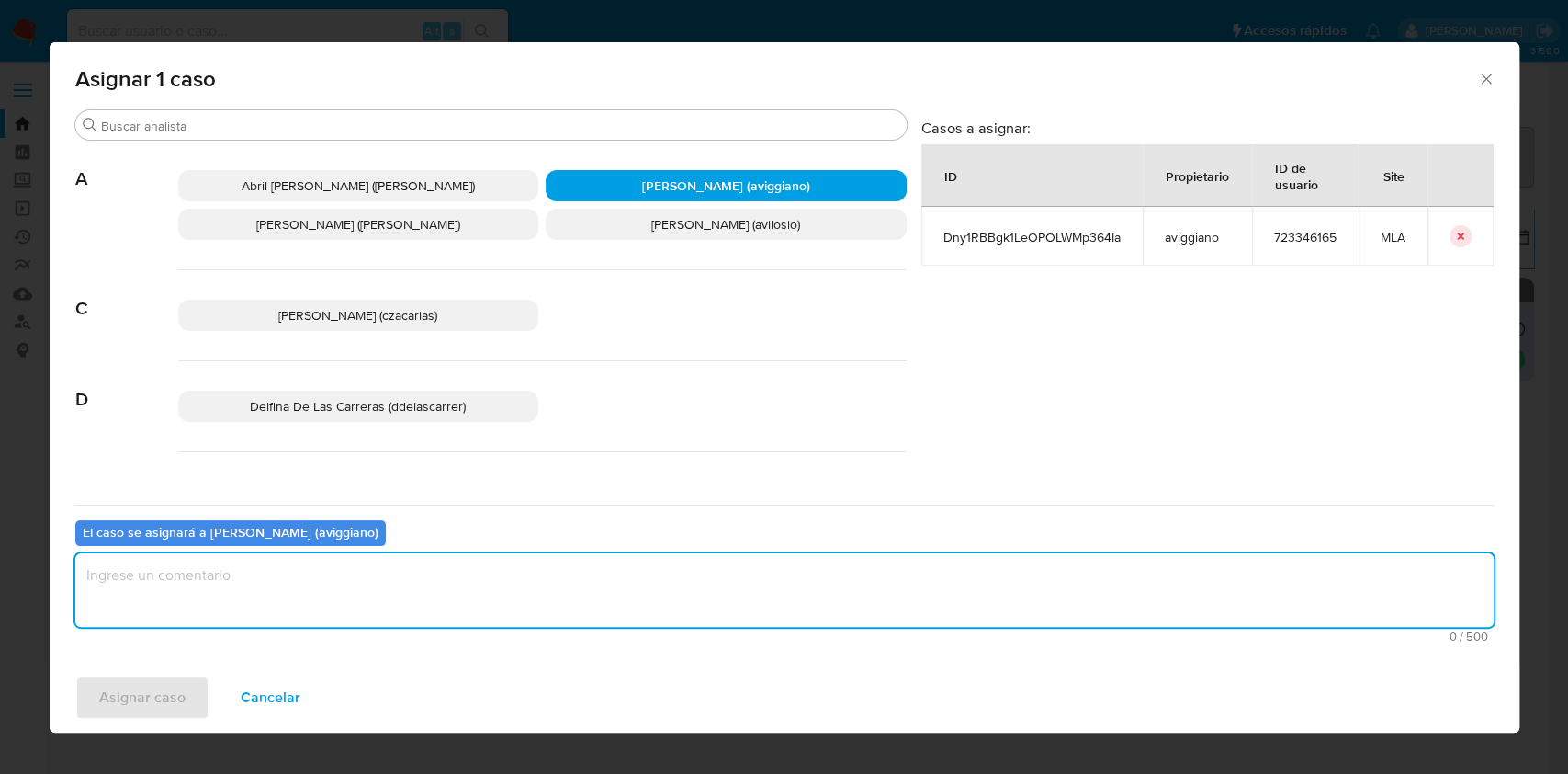
paste textarea "Dny1RBBgk1LeOPOLWMp364Ia"
type textarea "Dny1RBBgk1LeOPOLWMp364Ia"
drag, startPoint x: 404, startPoint y: 584, endPoint x: 0, endPoint y: 592, distance: 404.1
click at [0, 592] on div "Asignar 1 caso Buscar A Abril [PERSON_NAME] ([PERSON_NAME]) [PERSON_NAME] (avig…" at bounding box center [784, 387] width 1568 height 774
click at [189, 683] on button "Asignar caso" at bounding box center [143, 697] width 134 height 44
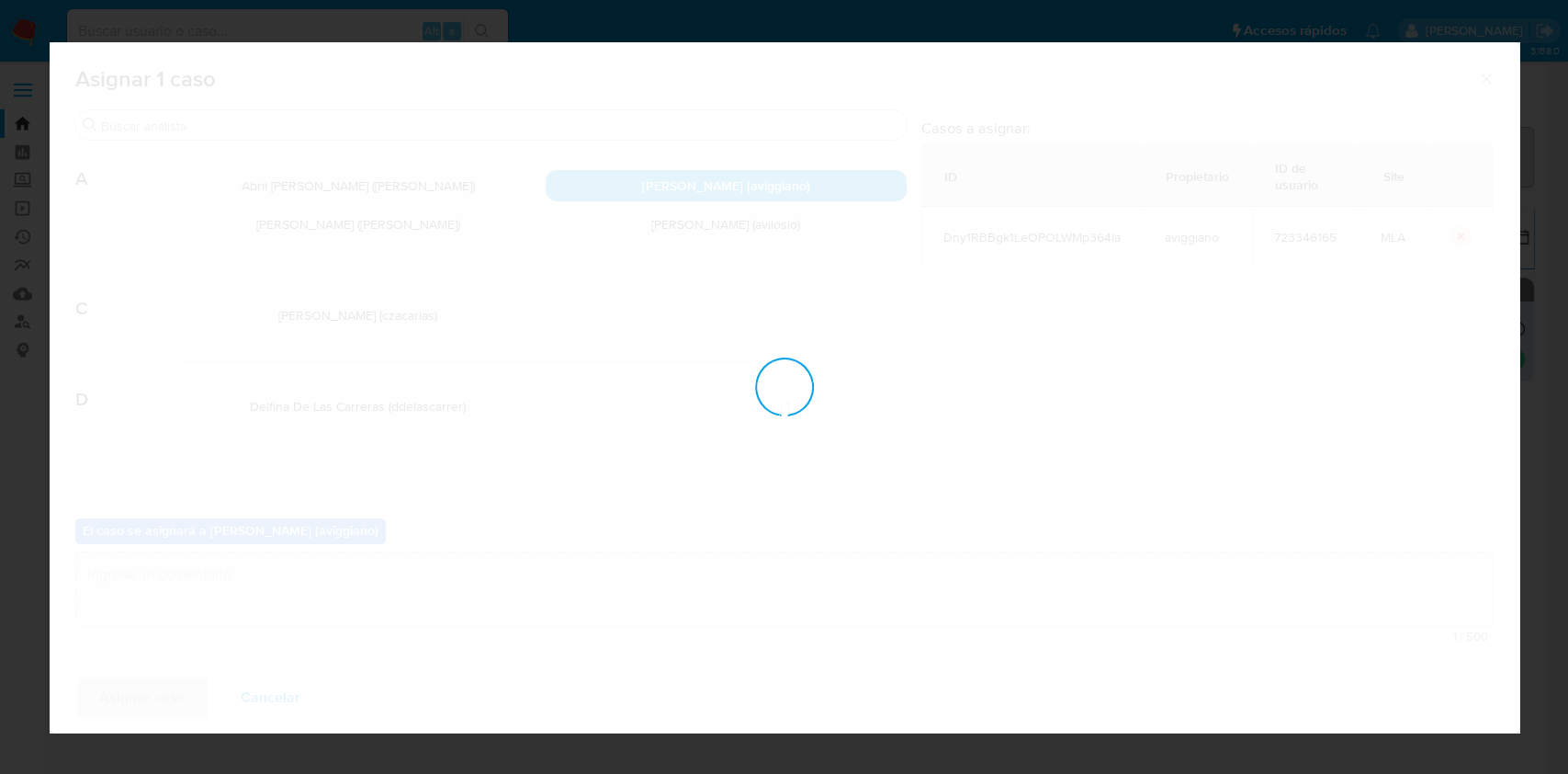
checkbox input "false"
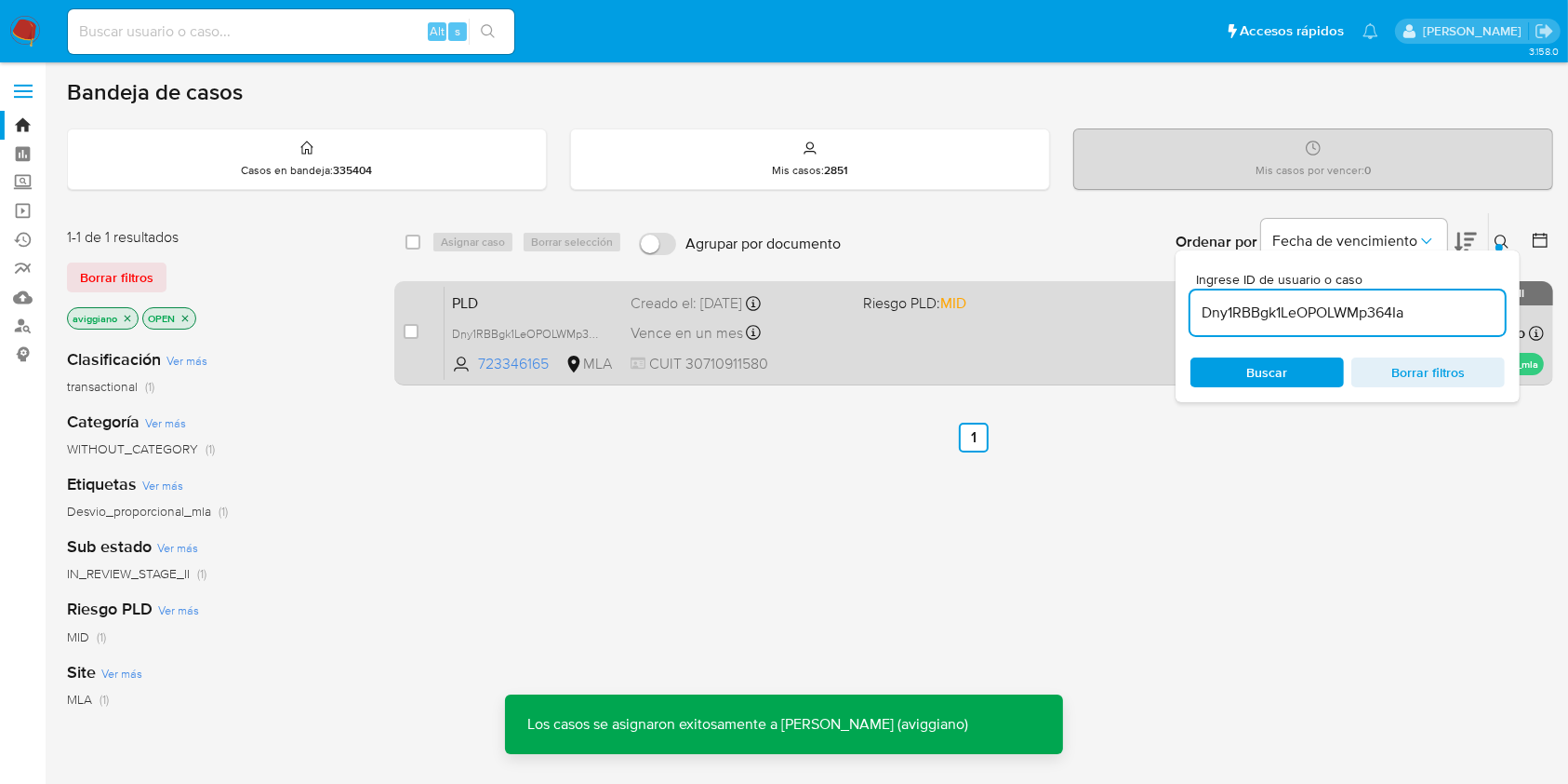
click at [1019, 322] on div "PLD Dny1RBBgk1LeOPOLWMp364Ia 723346165 MLA Riesgo PLD: MID Creado el: [DATE] Cr…" at bounding box center [993, 332] width 1099 height 94
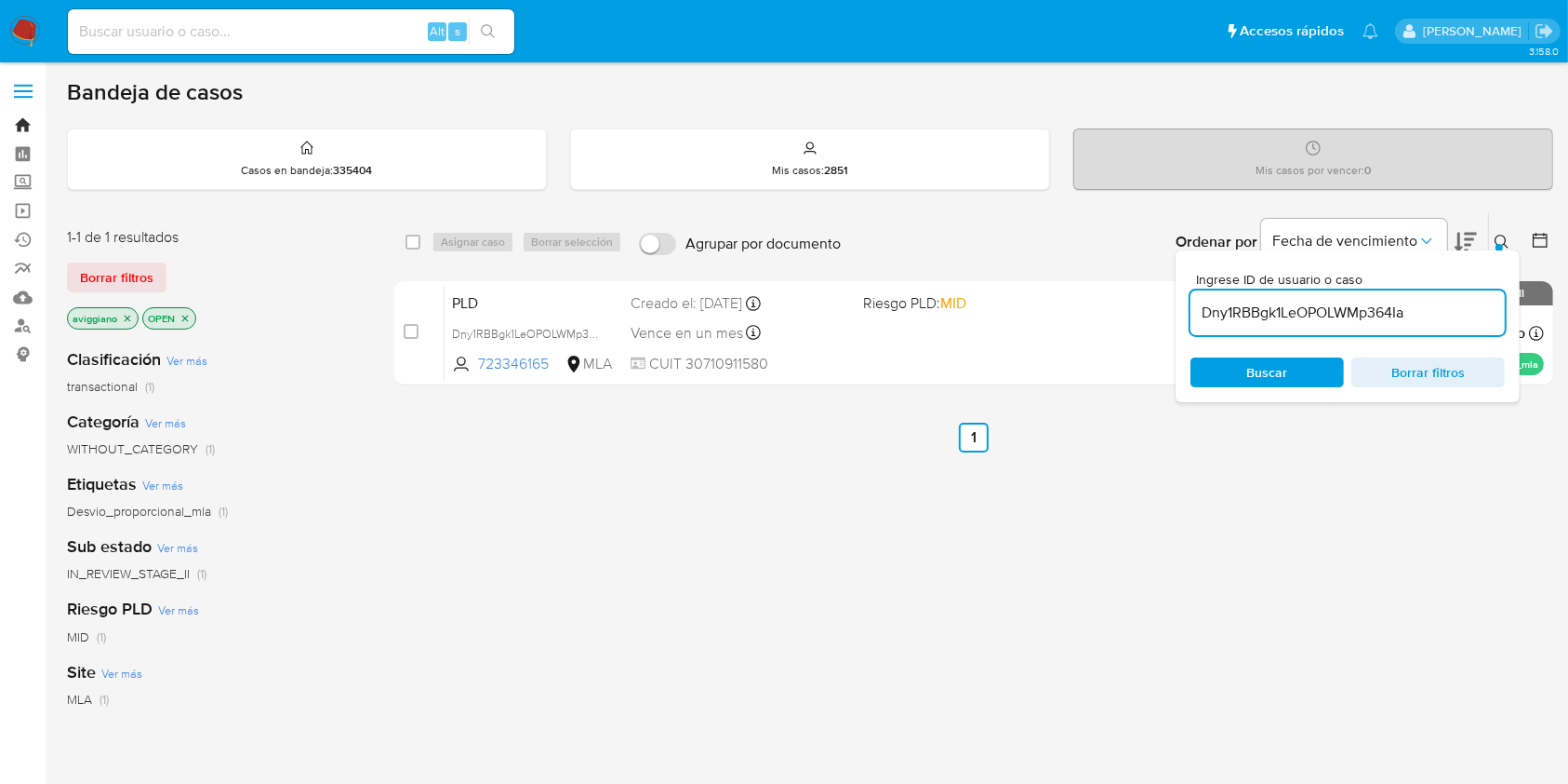
click at [19, 120] on link "Bandeja" at bounding box center [111, 125] width 221 height 29
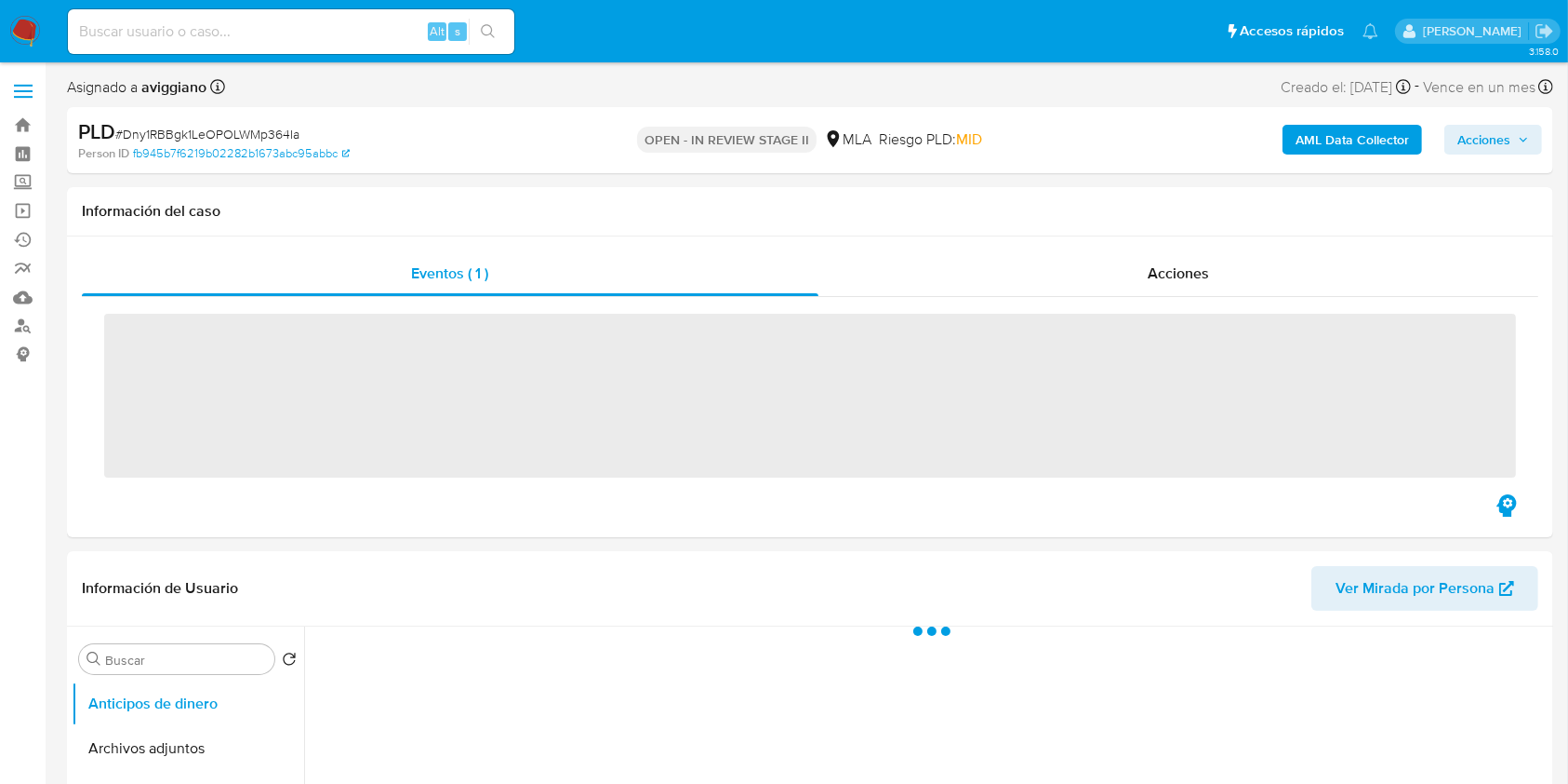
click at [1495, 156] on div "AML Data Collector Acciones" at bounding box center [1301, 140] width 483 height 44
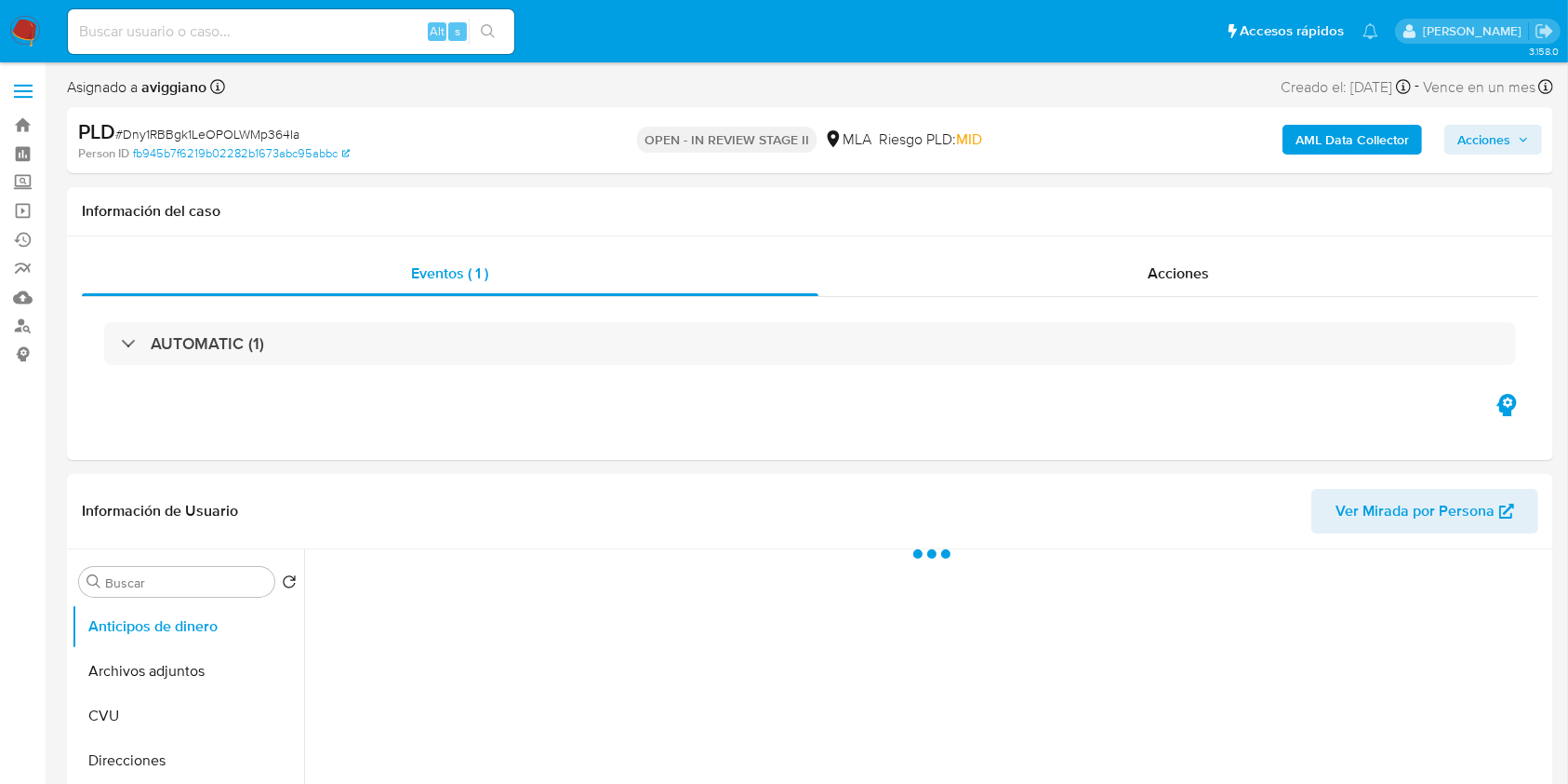
click at [1493, 146] on span "Acciones" at bounding box center [1484, 139] width 53 height 29
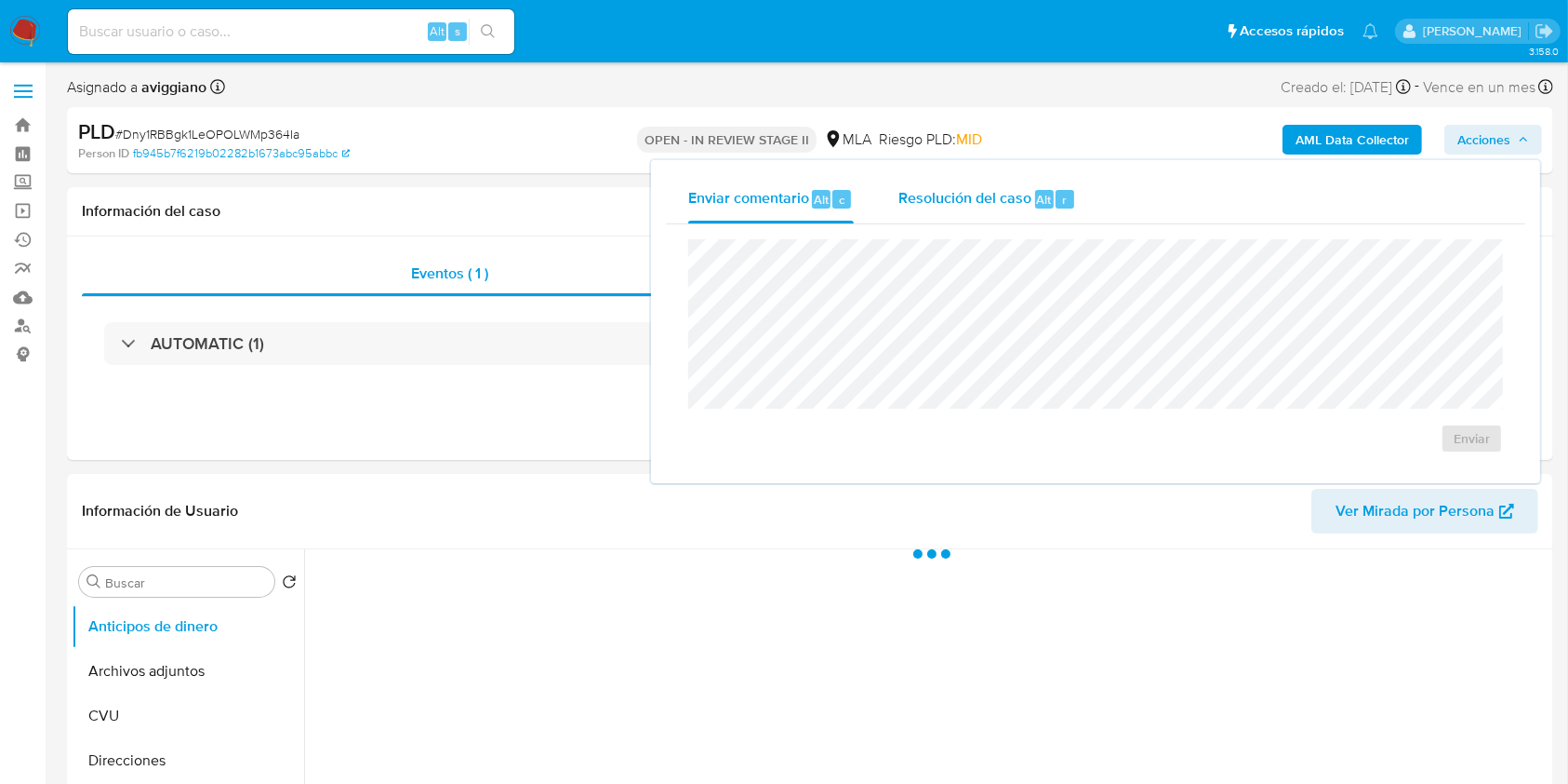
click at [906, 207] on div "Resolución del caso Alt r" at bounding box center [988, 199] width 178 height 48
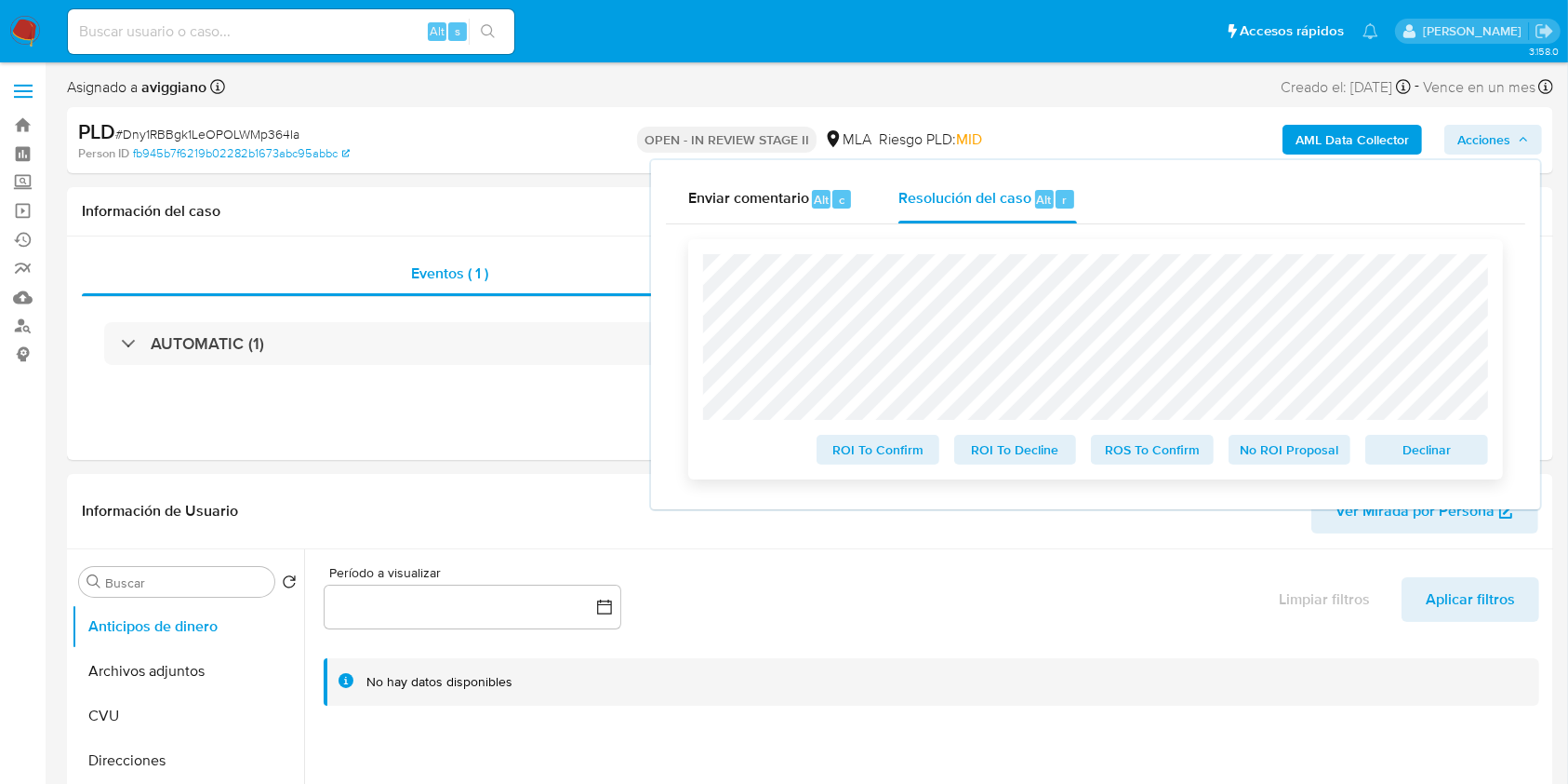
select select "10"
click at [1422, 442] on span "Declinar" at bounding box center [1426, 450] width 96 height 26
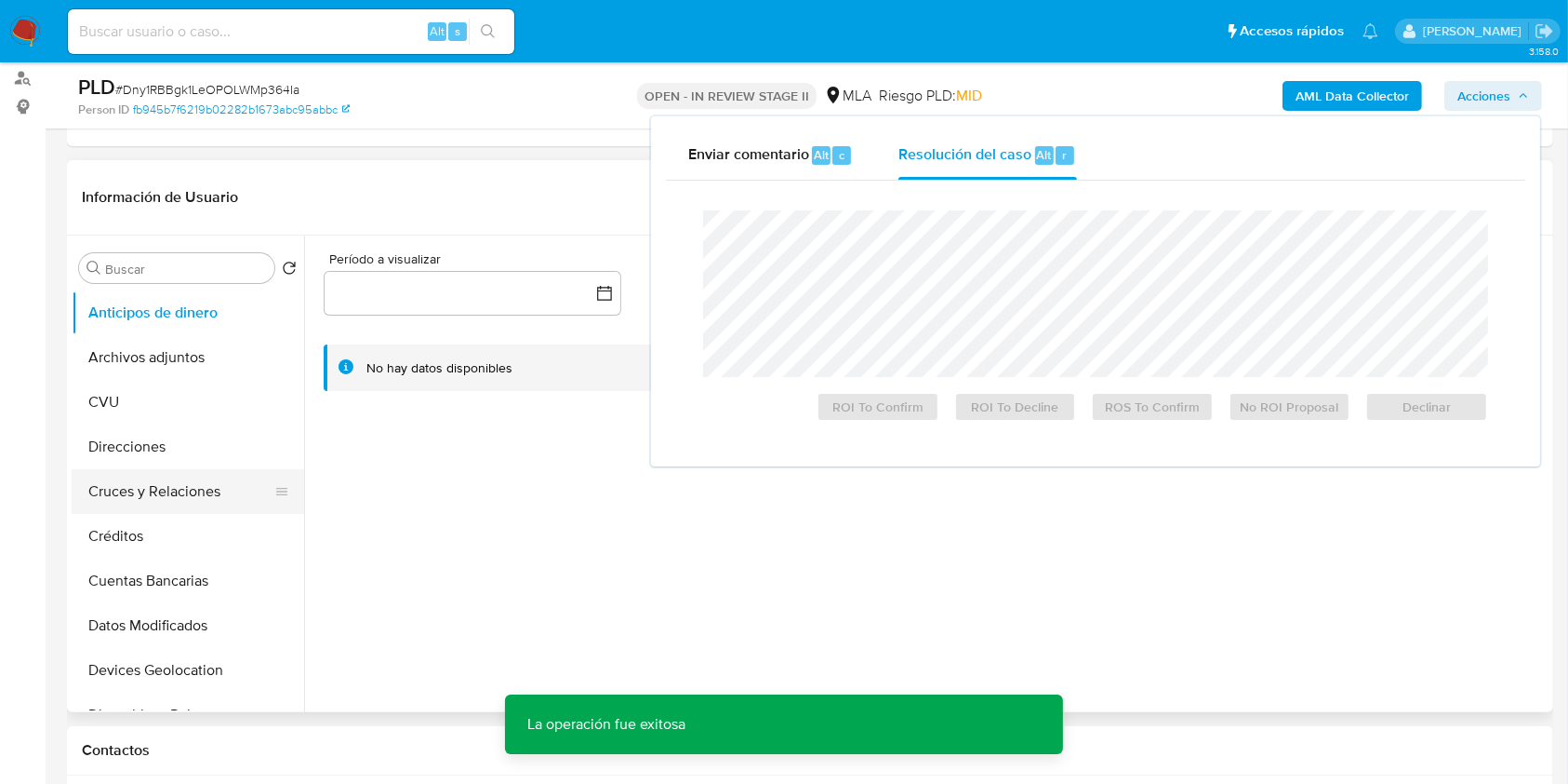
scroll to position [248, 0]
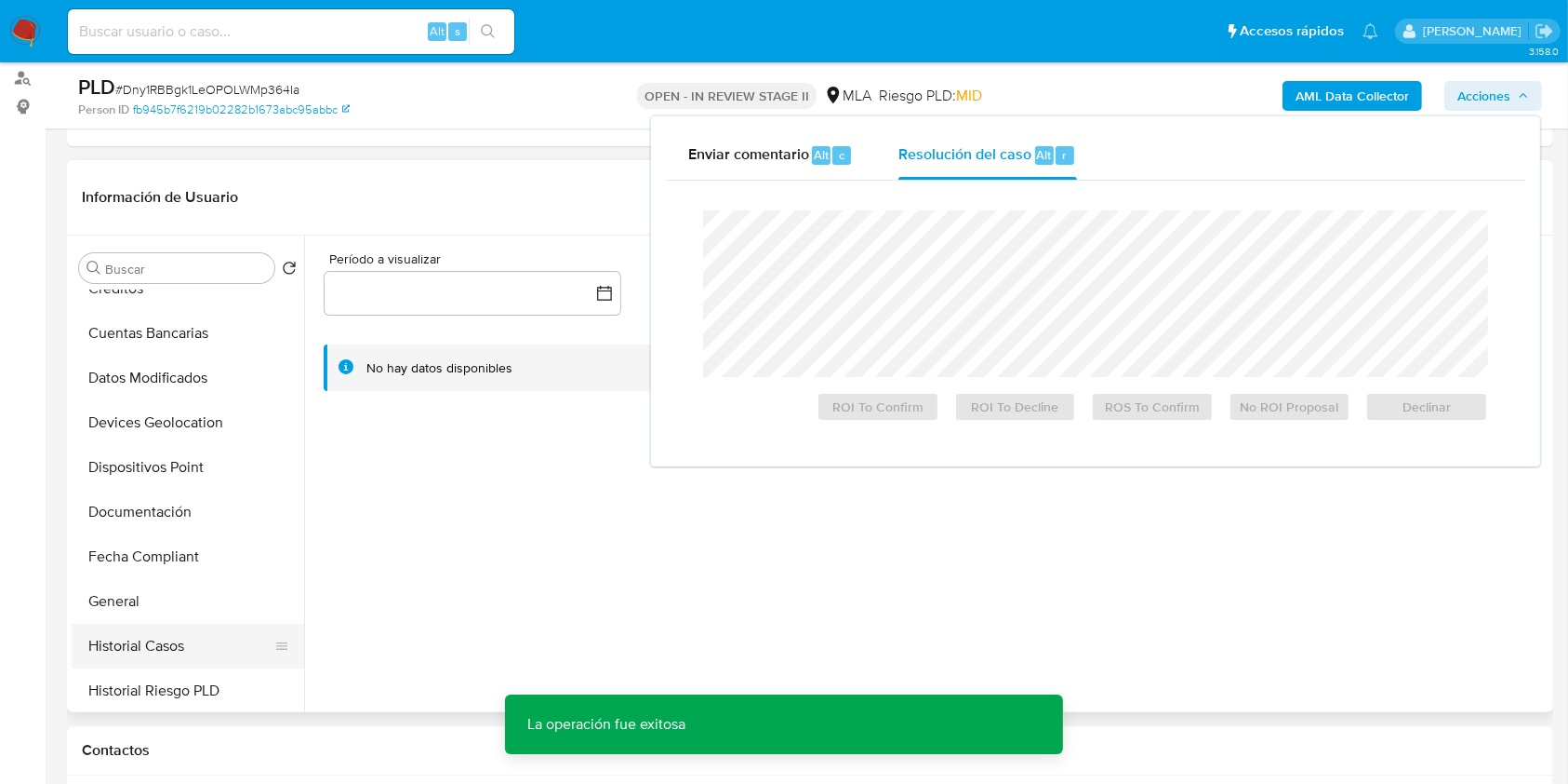
click at [148, 644] on button "Historial Casos" at bounding box center [181, 645] width 217 height 44
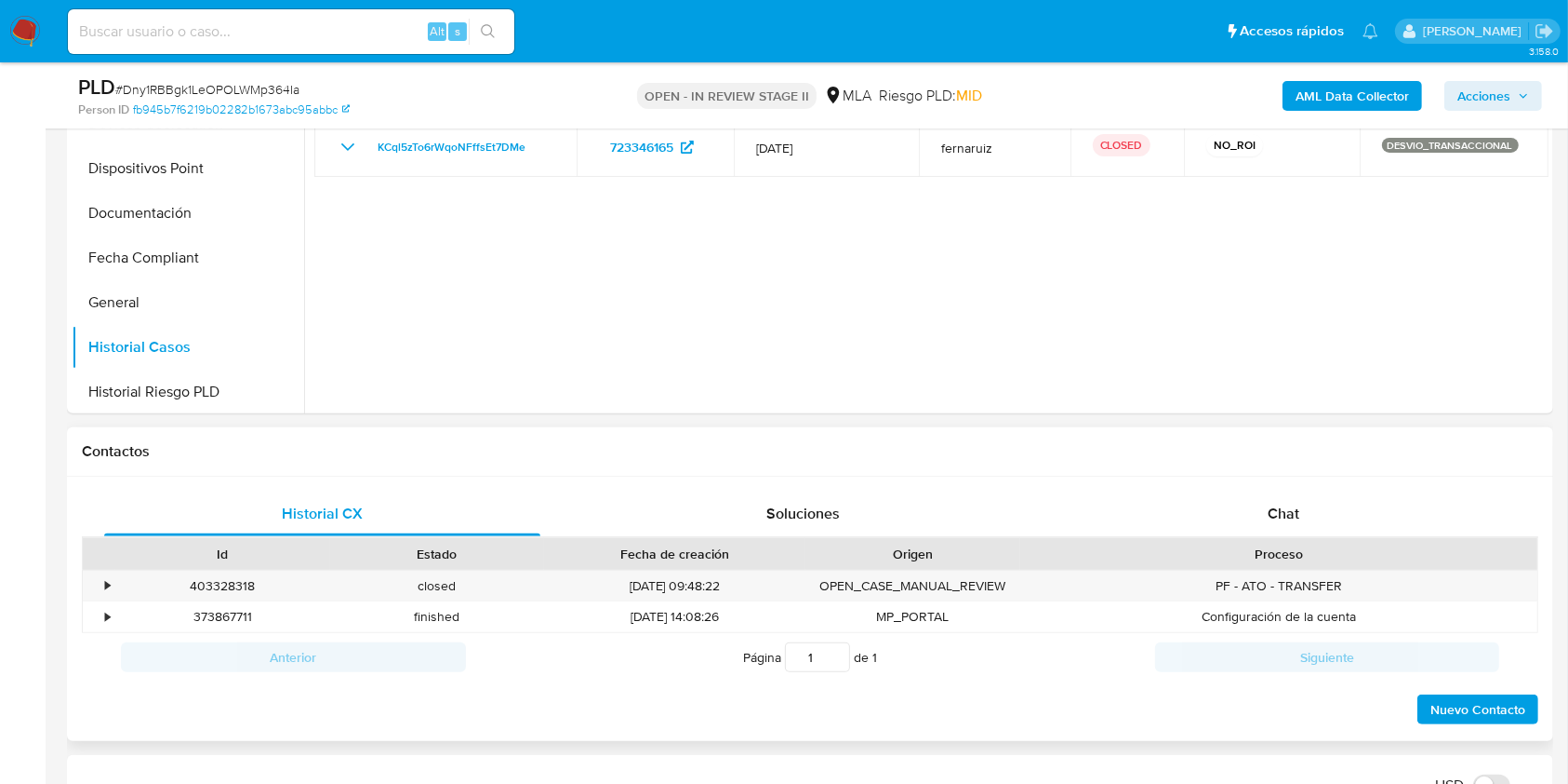
scroll to position [619, 0]
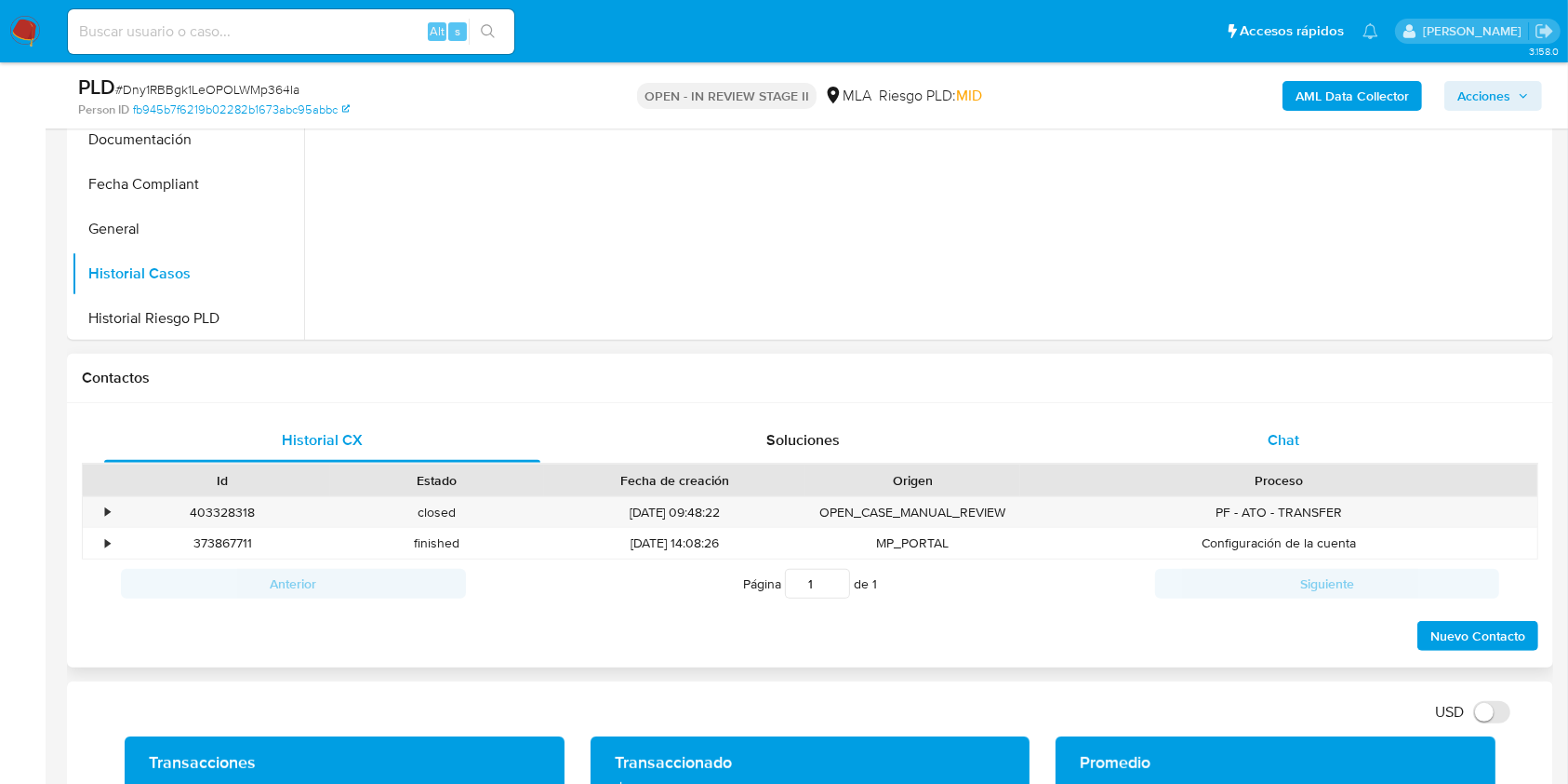
click at [1243, 444] on div "Chat" at bounding box center [1284, 440] width 437 height 44
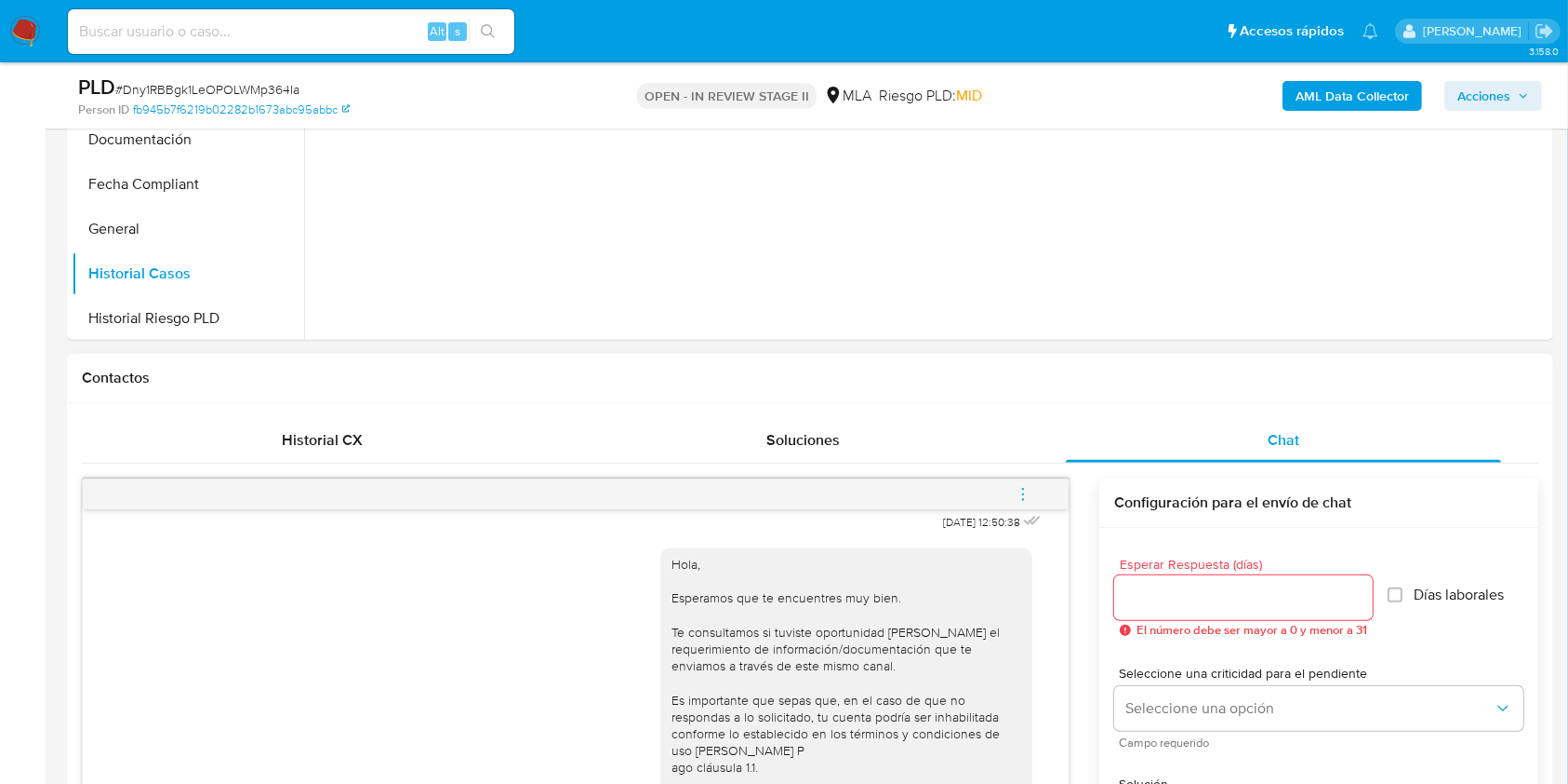
click at [1022, 489] on icon "menu-action" at bounding box center [1024, 495] width 17 height 17
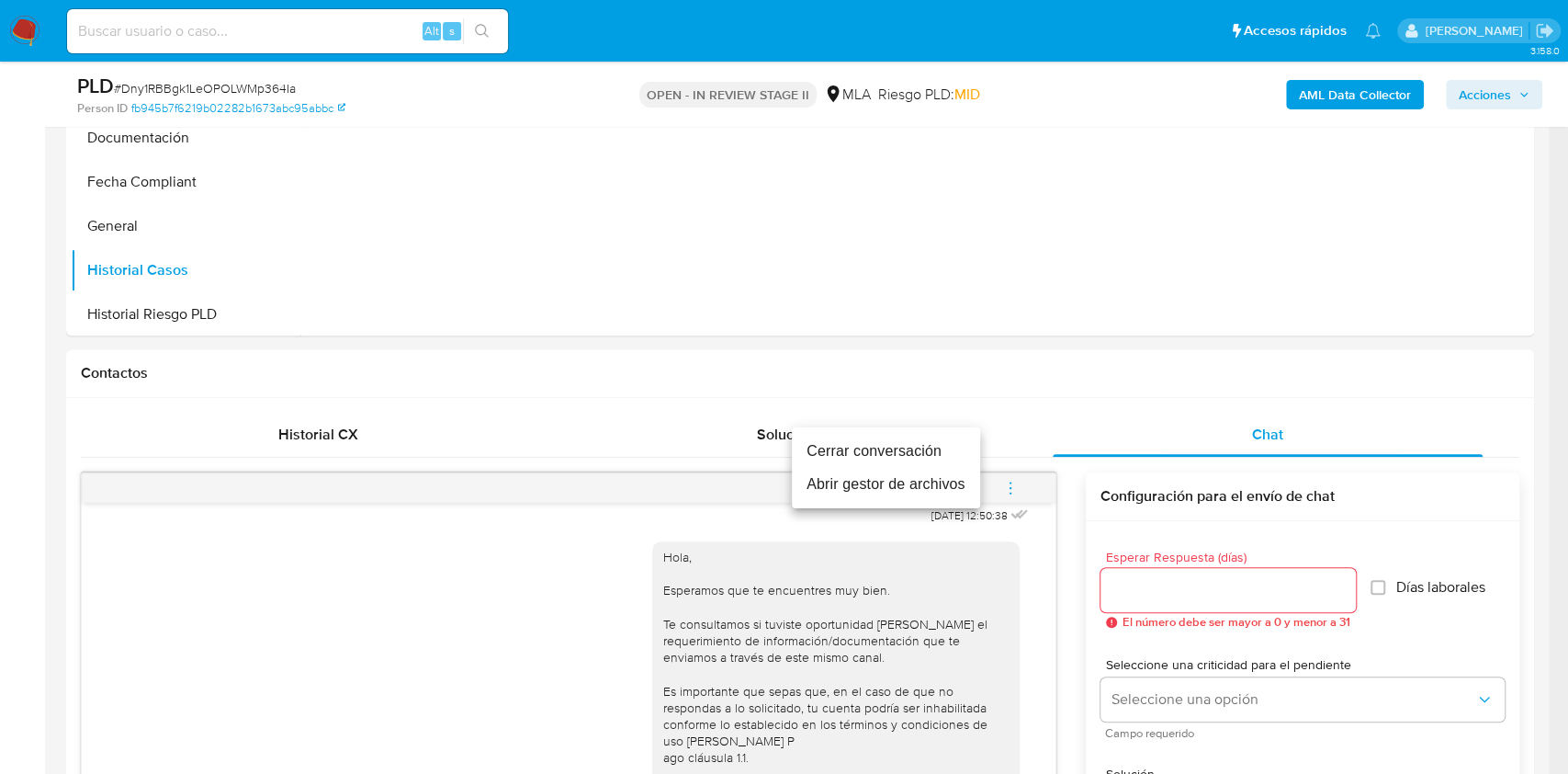
click at [853, 450] on li "Cerrar conversación" at bounding box center [886, 450] width 189 height 33
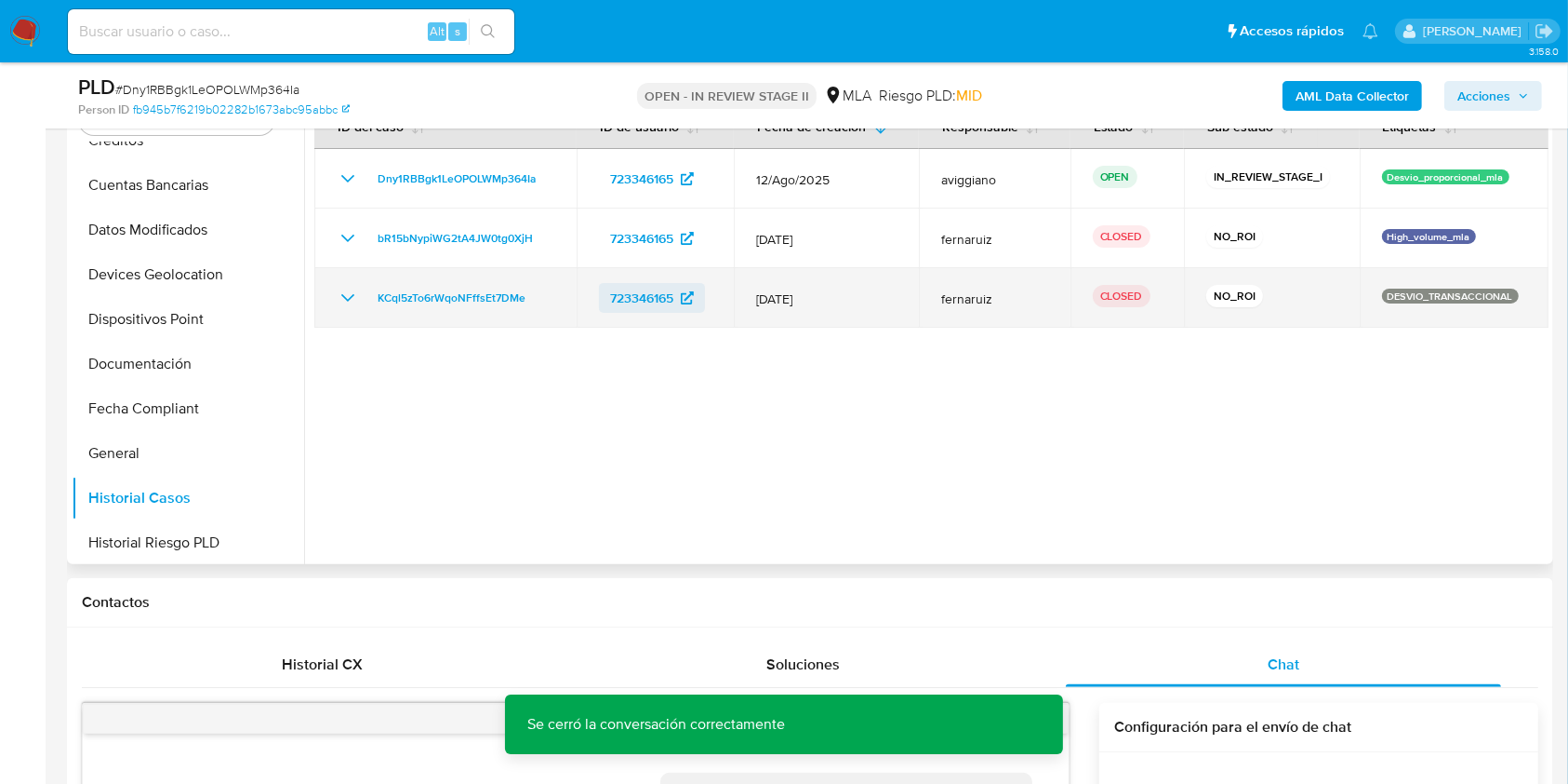
scroll to position [248, 0]
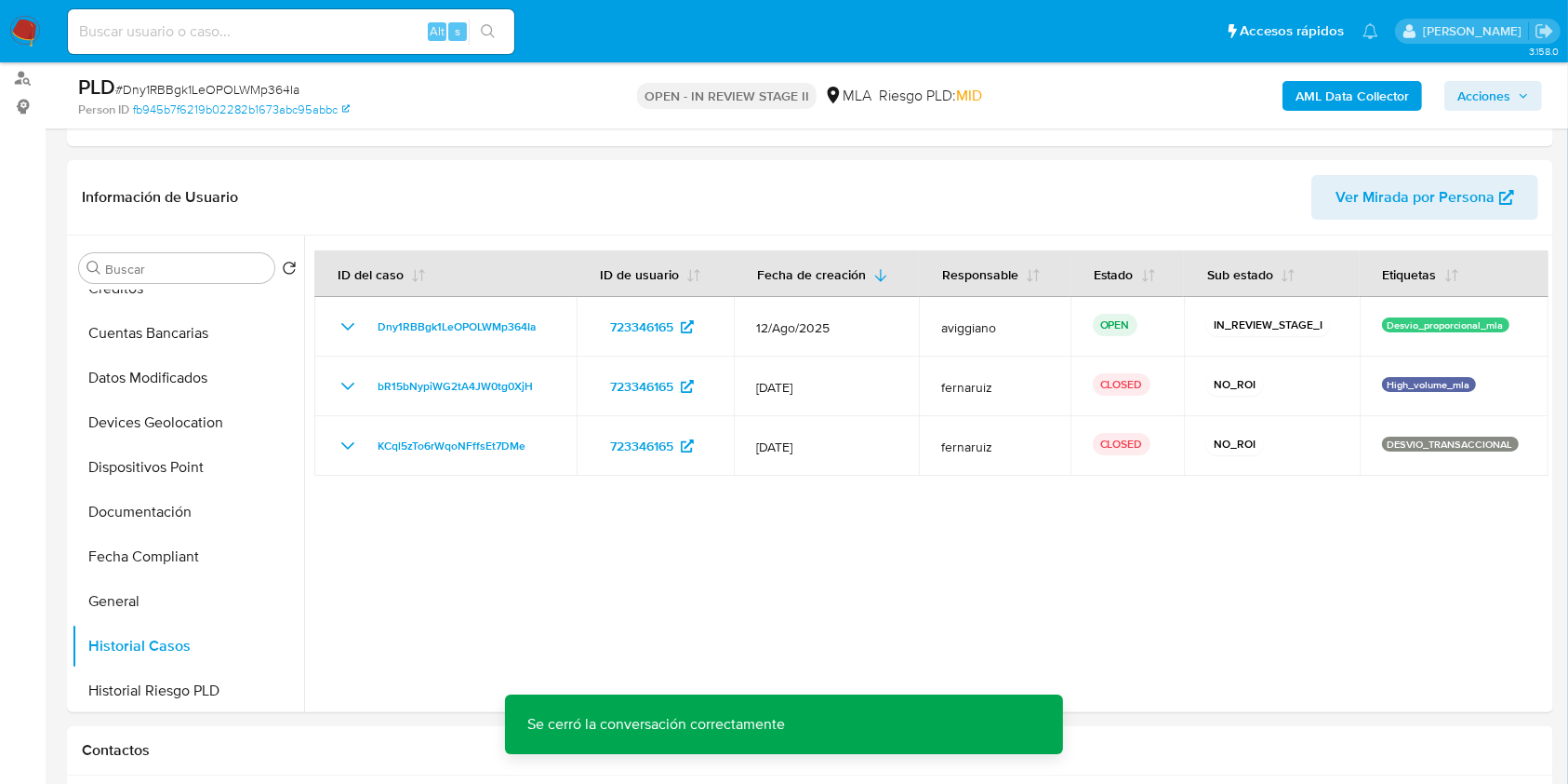
click at [1513, 96] on span "Acciones" at bounding box center [1493, 96] width 72 height 26
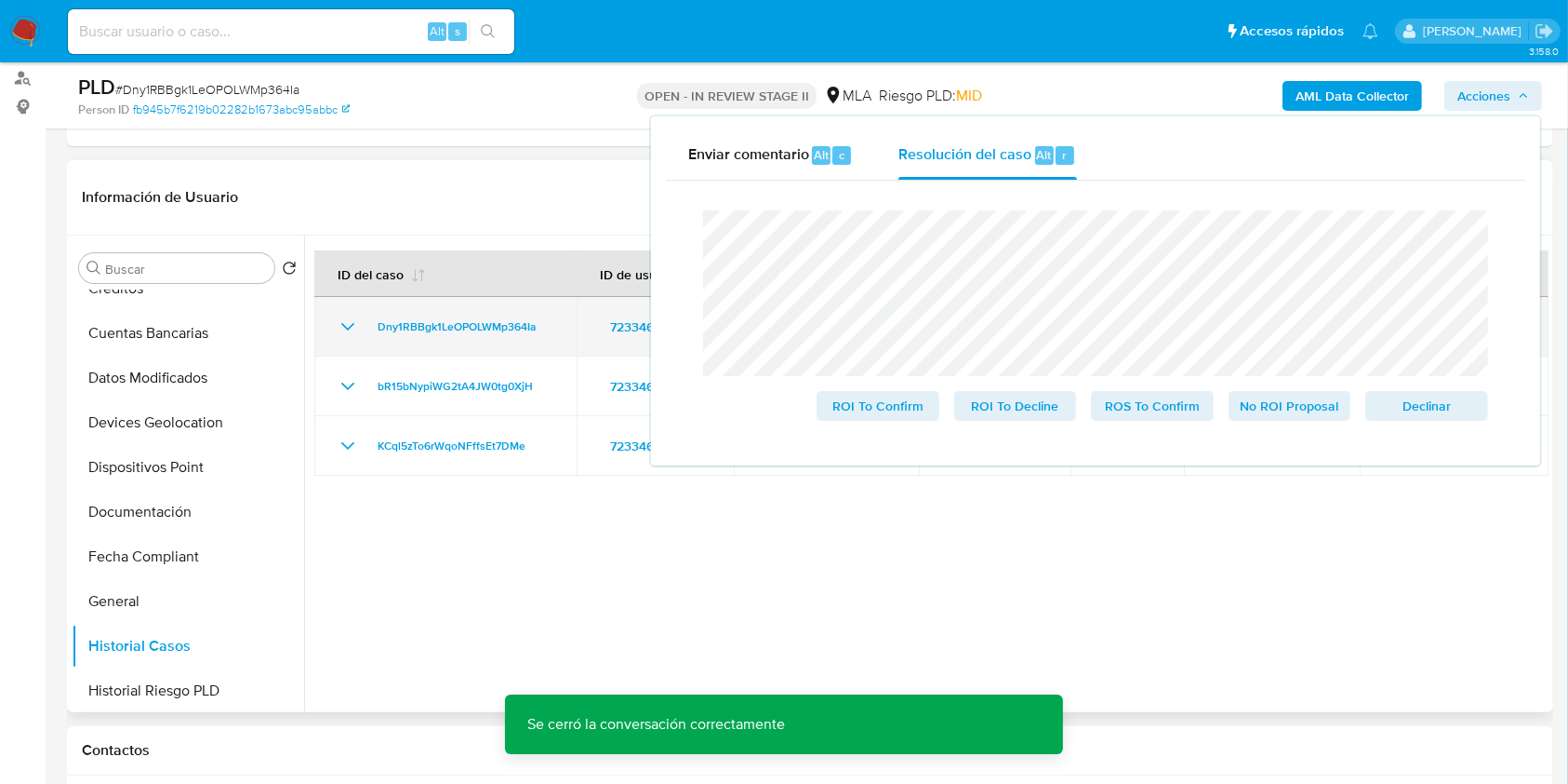
click at [508, 340] on td "Dny1RBBgk1LeOPOLWMp364Ia" at bounding box center [446, 326] width 263 height 60
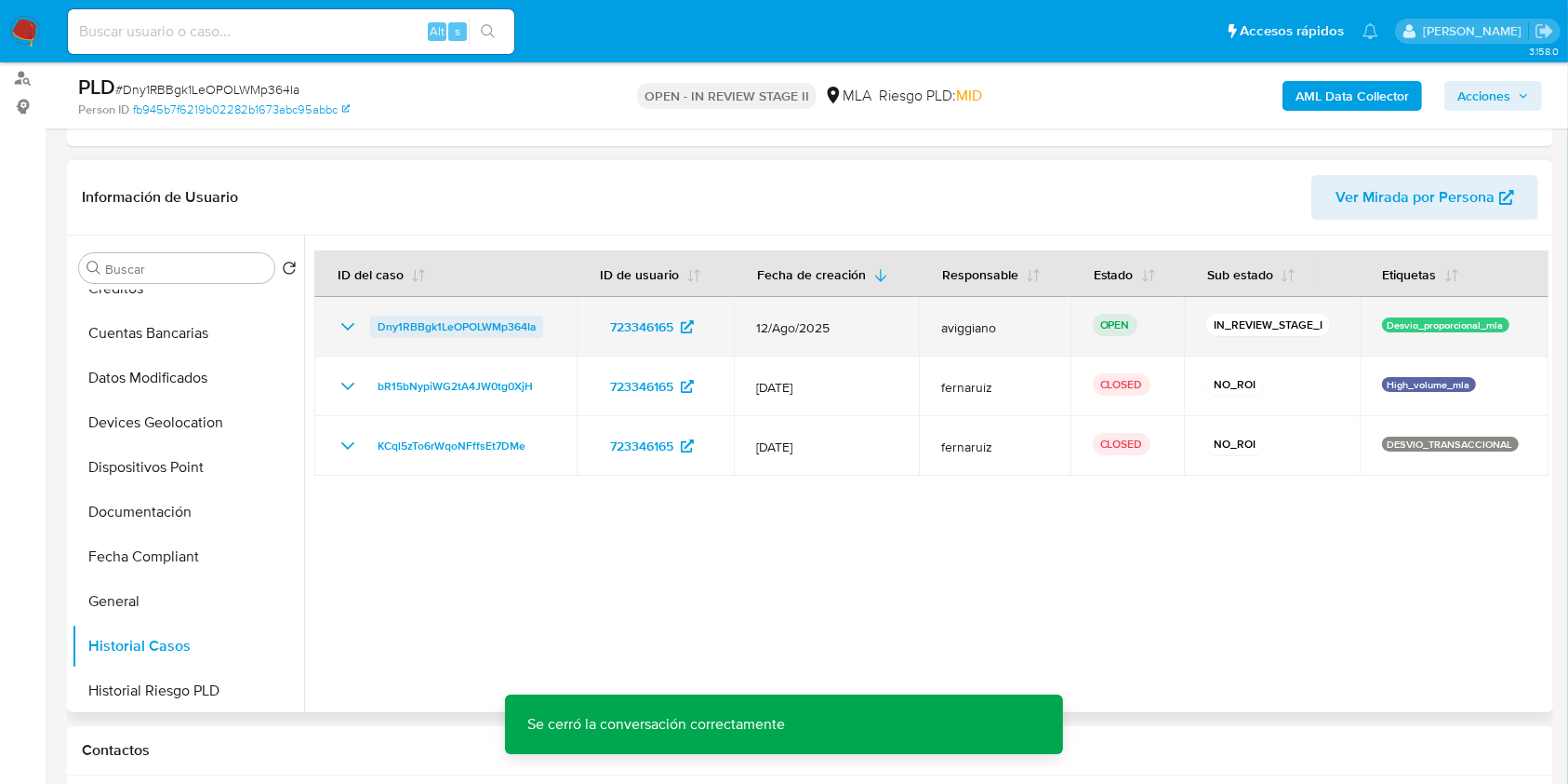
click at [506, 335] on span "Dny1RBBgk1LeOPOLWMp364Ia" at bounding box center [457, 327] width 158 height 23
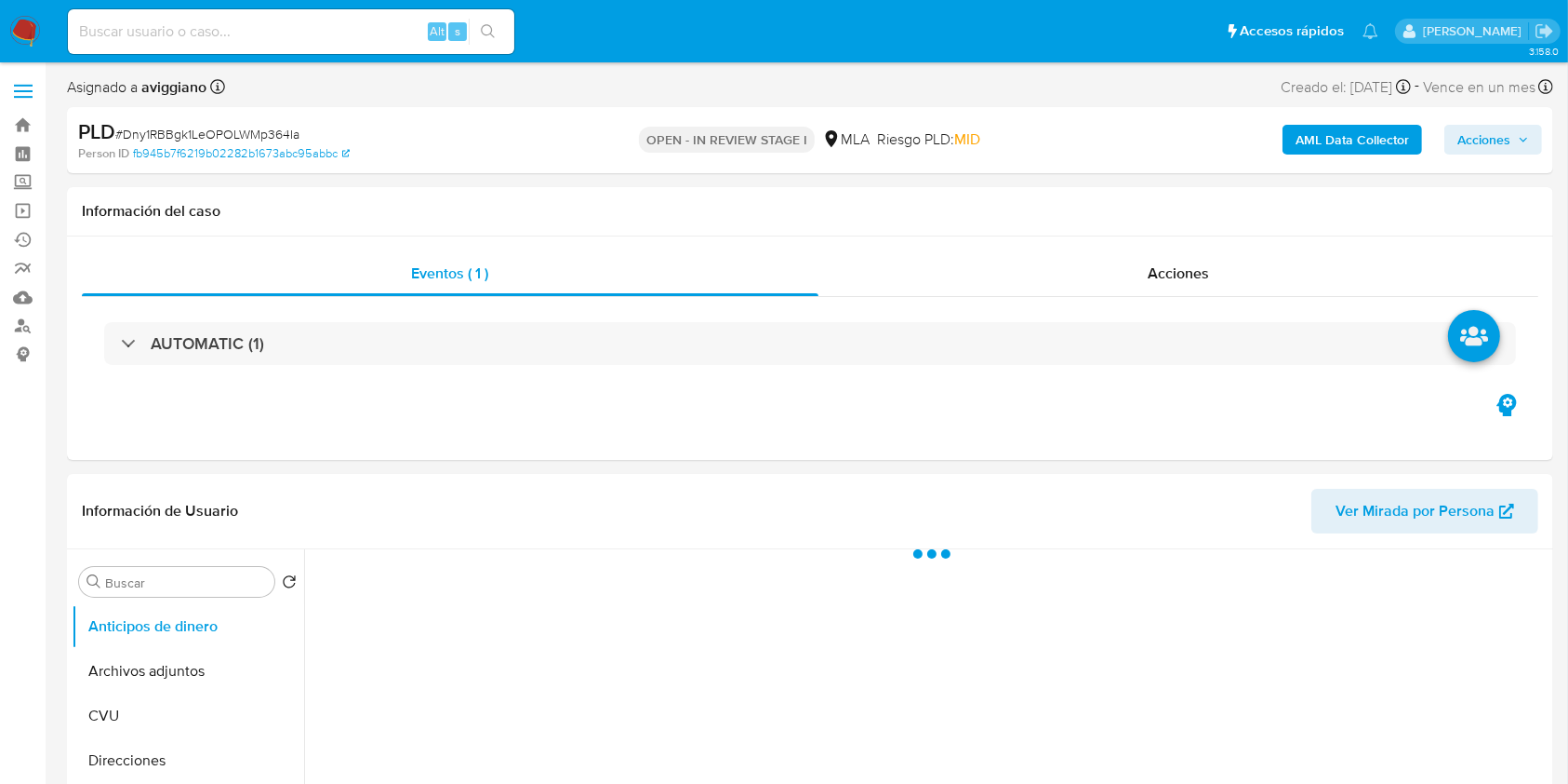
select select "10"
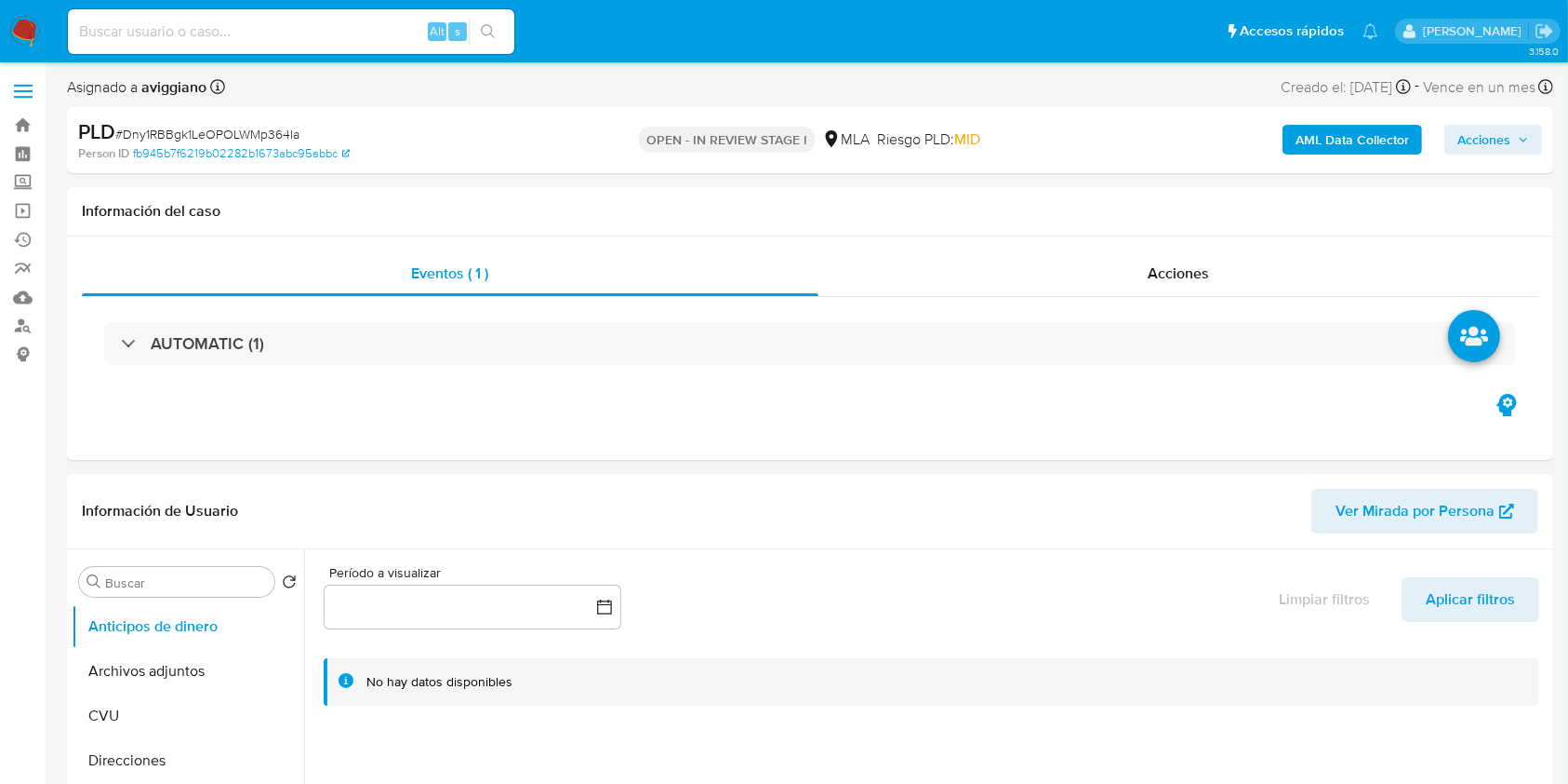
click at [1507, 153] on span "Acciones" at bounding box center [1484, 139] width 53 height 29
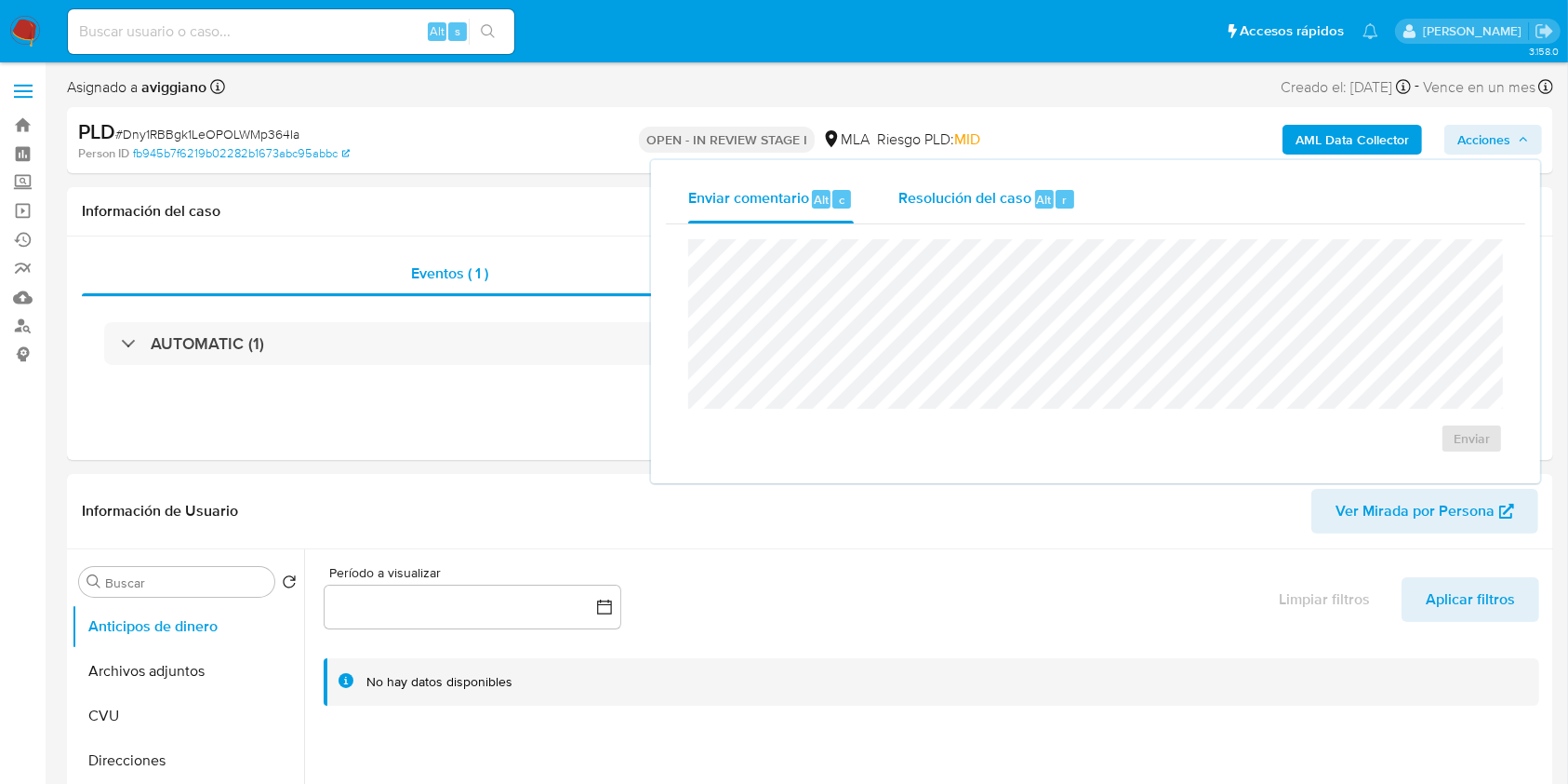
click at [1003, 190] on span "Resolución del caso" at bounding box center [965, 199] width 133 height 22
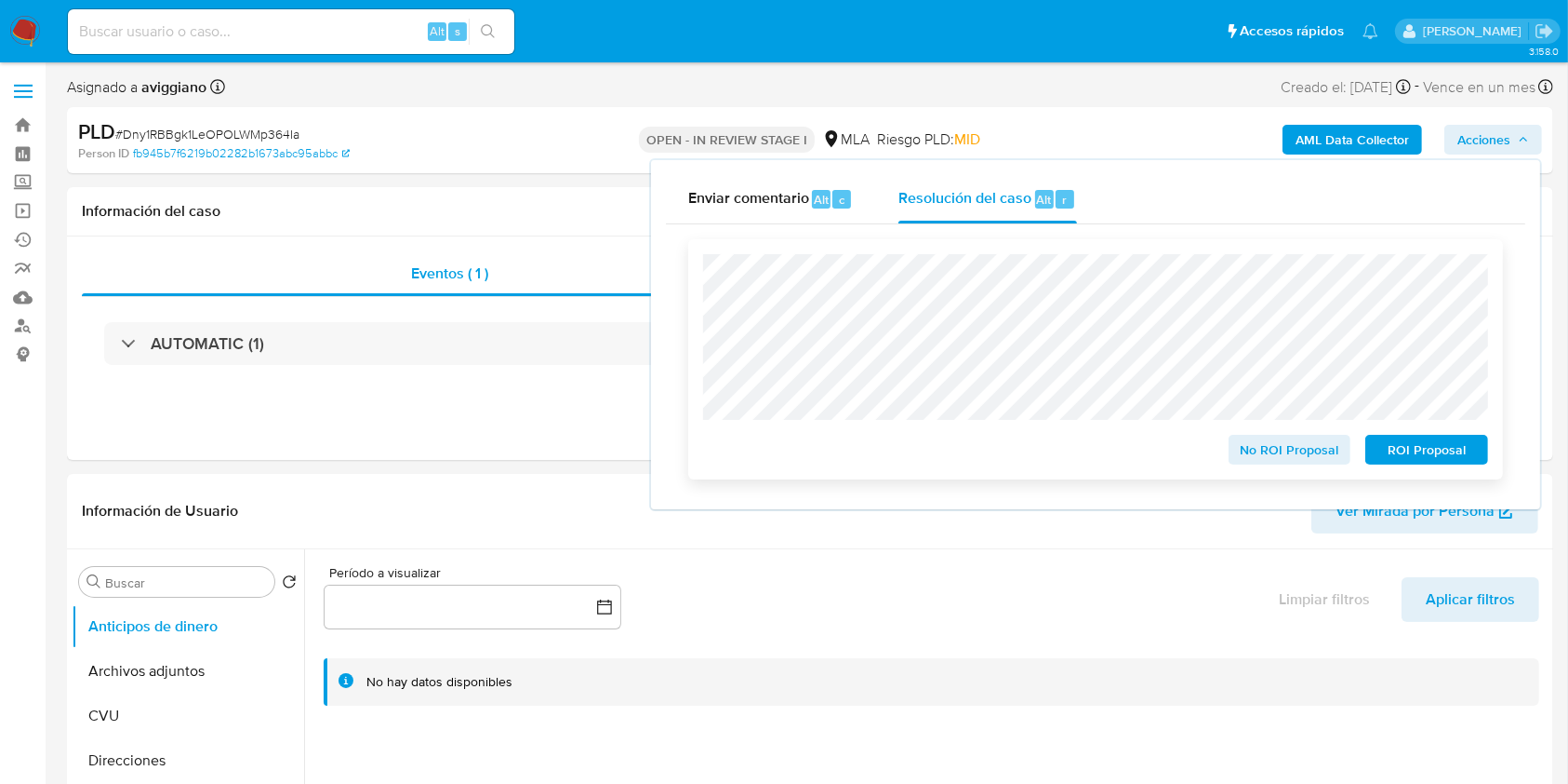
click at [1296, 444] on span "No ROI Proposal" at bounding box center [1290, 450] width 96 height 26
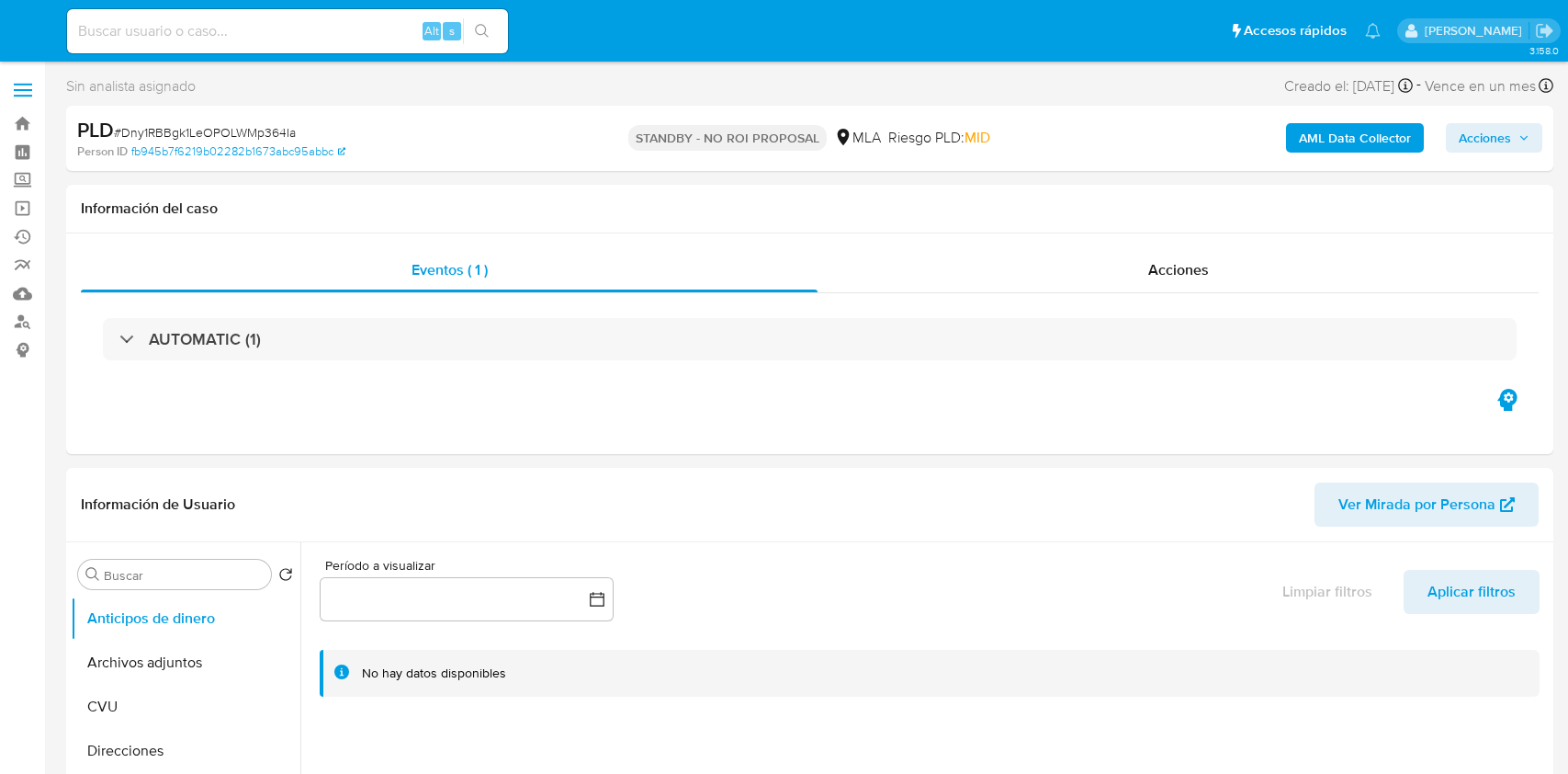
select select "10"
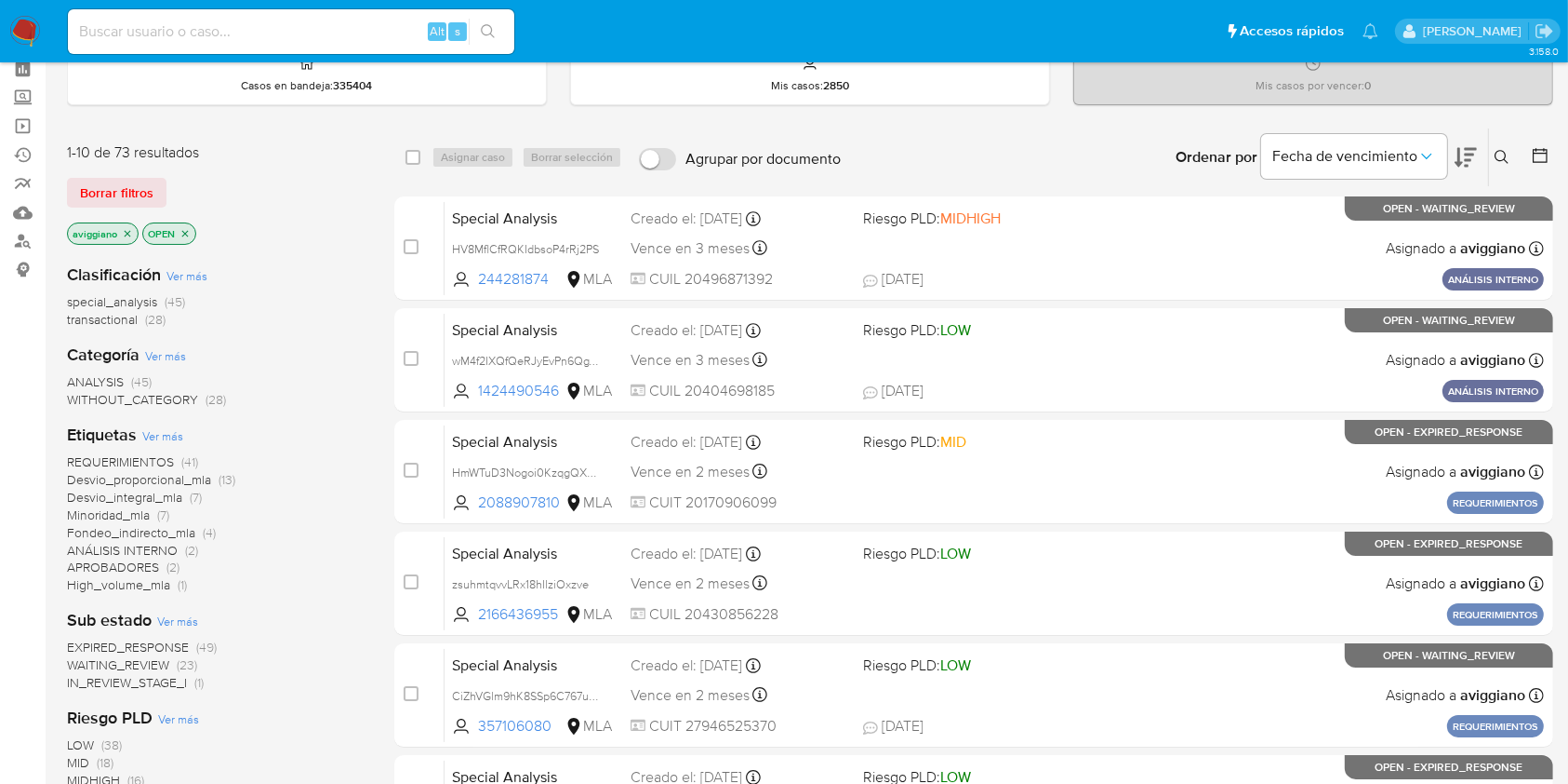
scroll to position [124, 0]
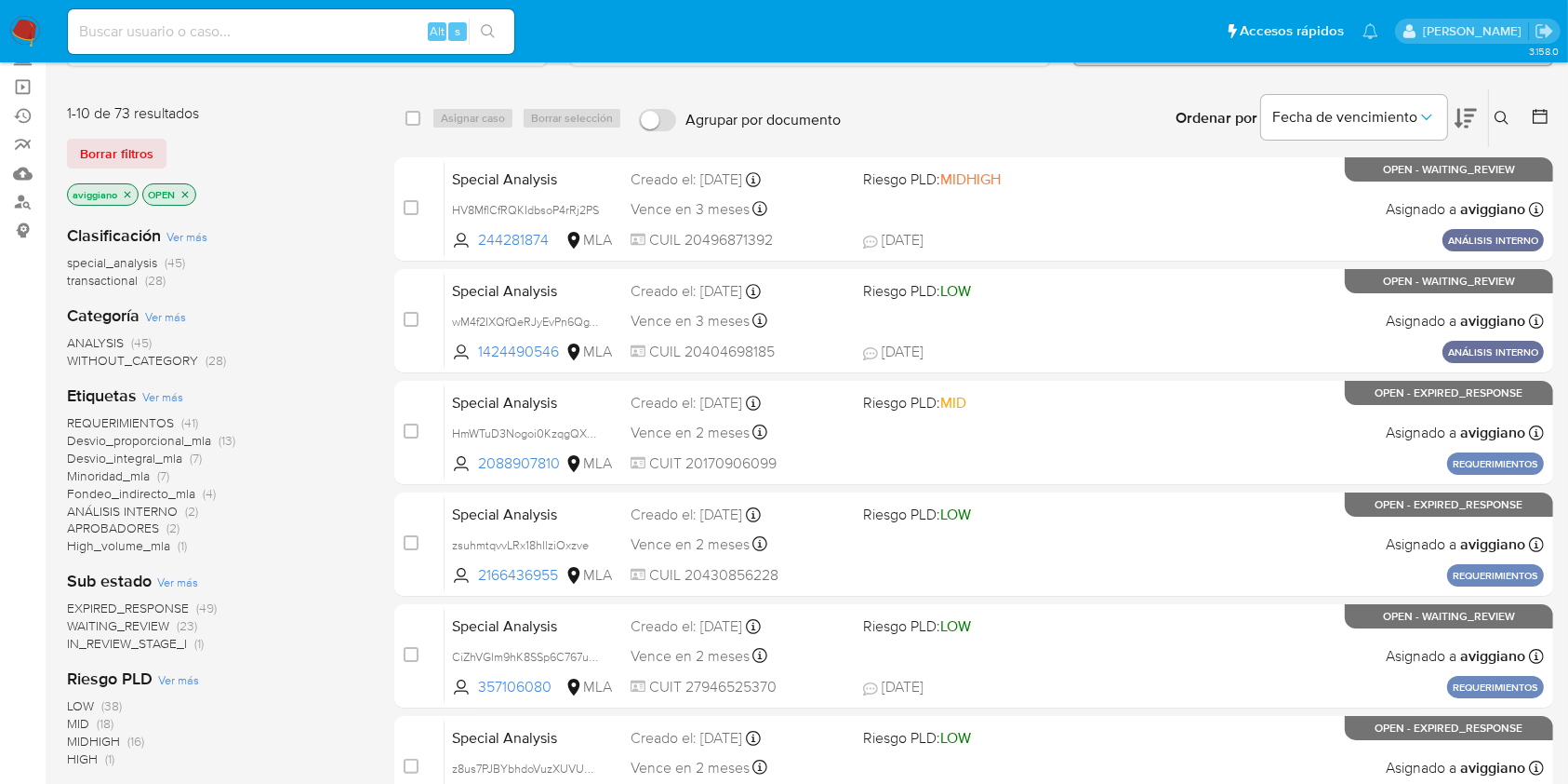
click at [131, 194] on icon "close-filter" at bounding box center [128, 195] width 11 height 11
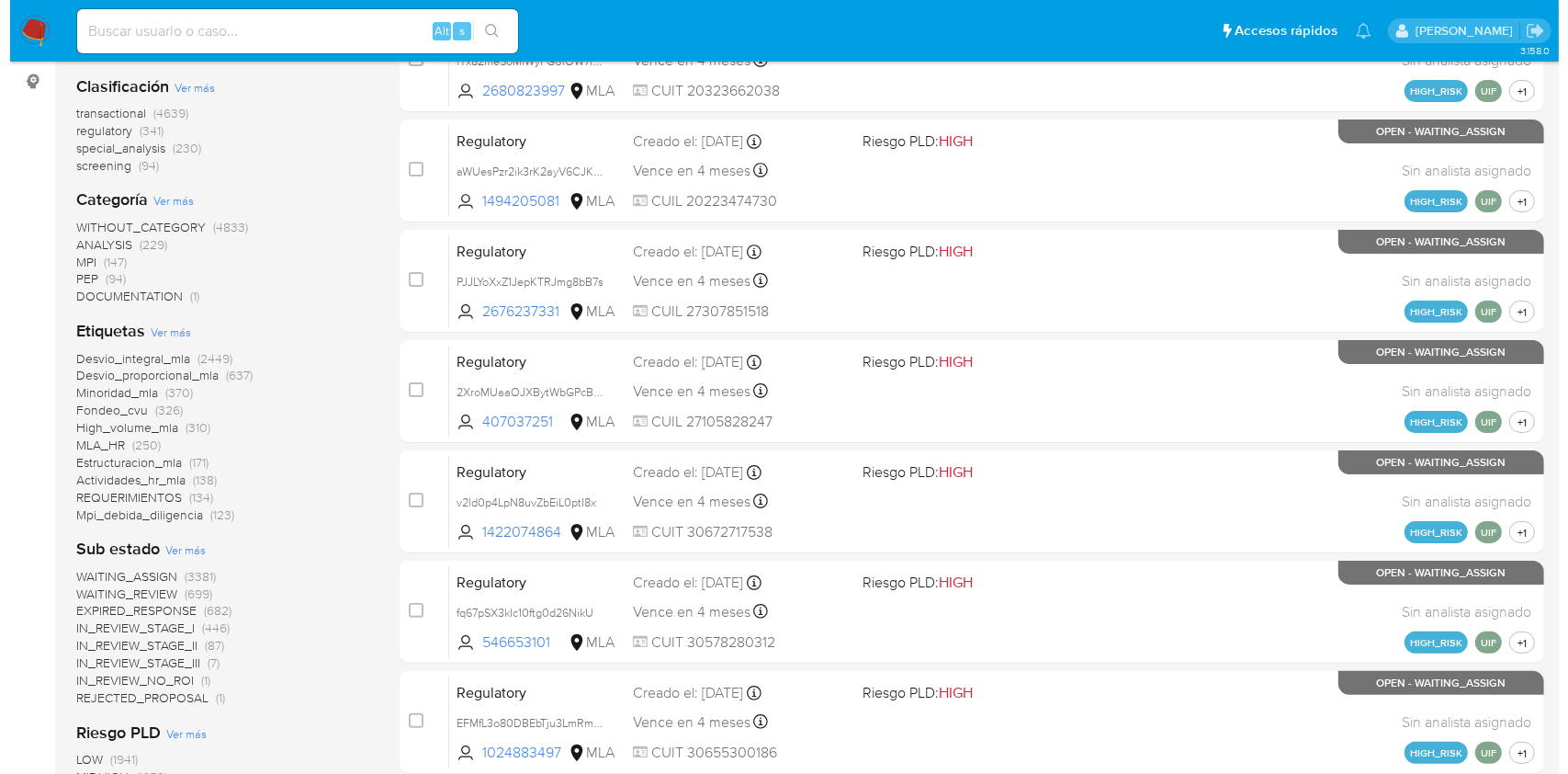
scroll to position [612, 0]
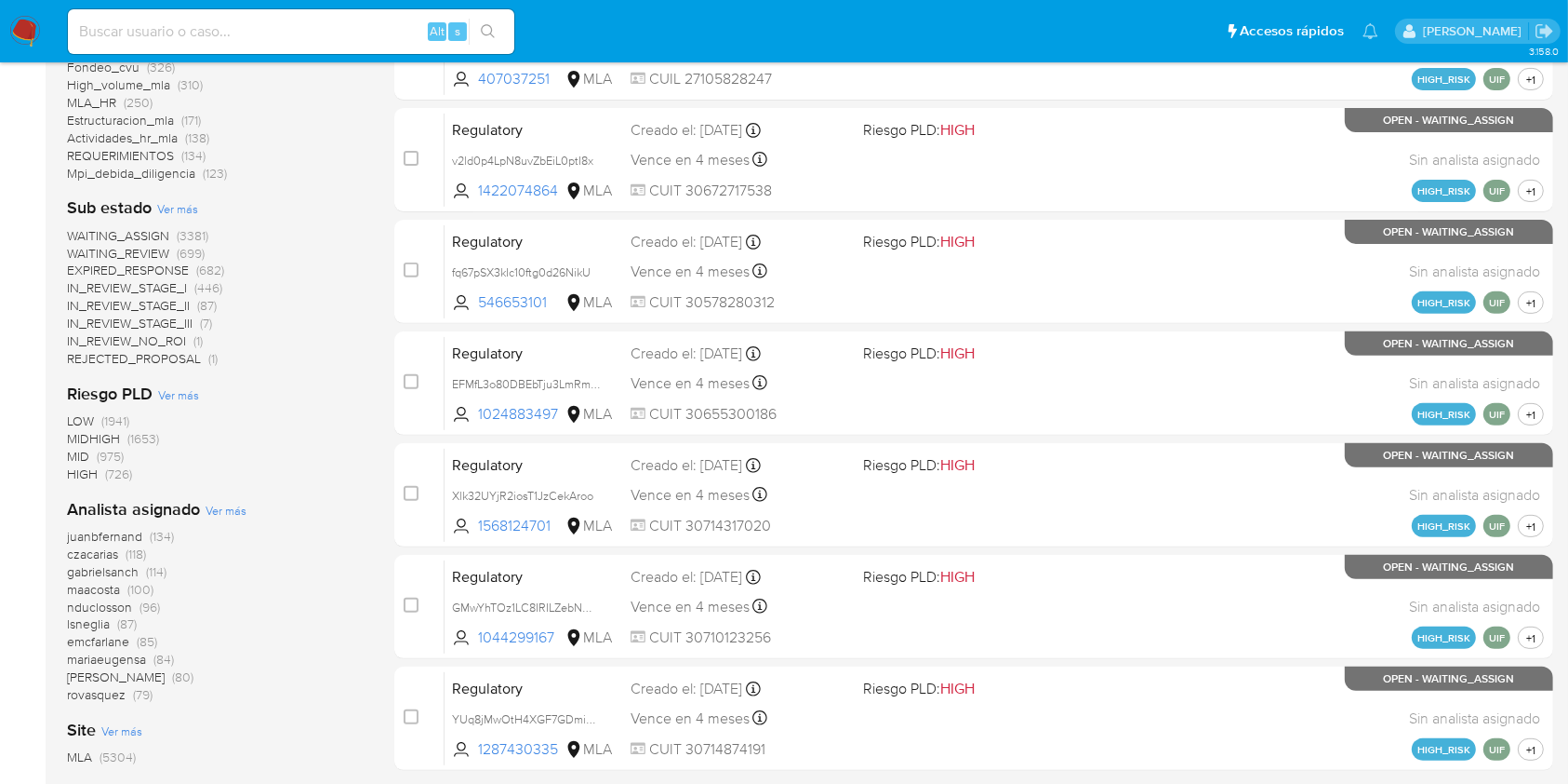
click at [224, 516] on span "Ver más" at bounding box center [225, 510] width 41 height 17
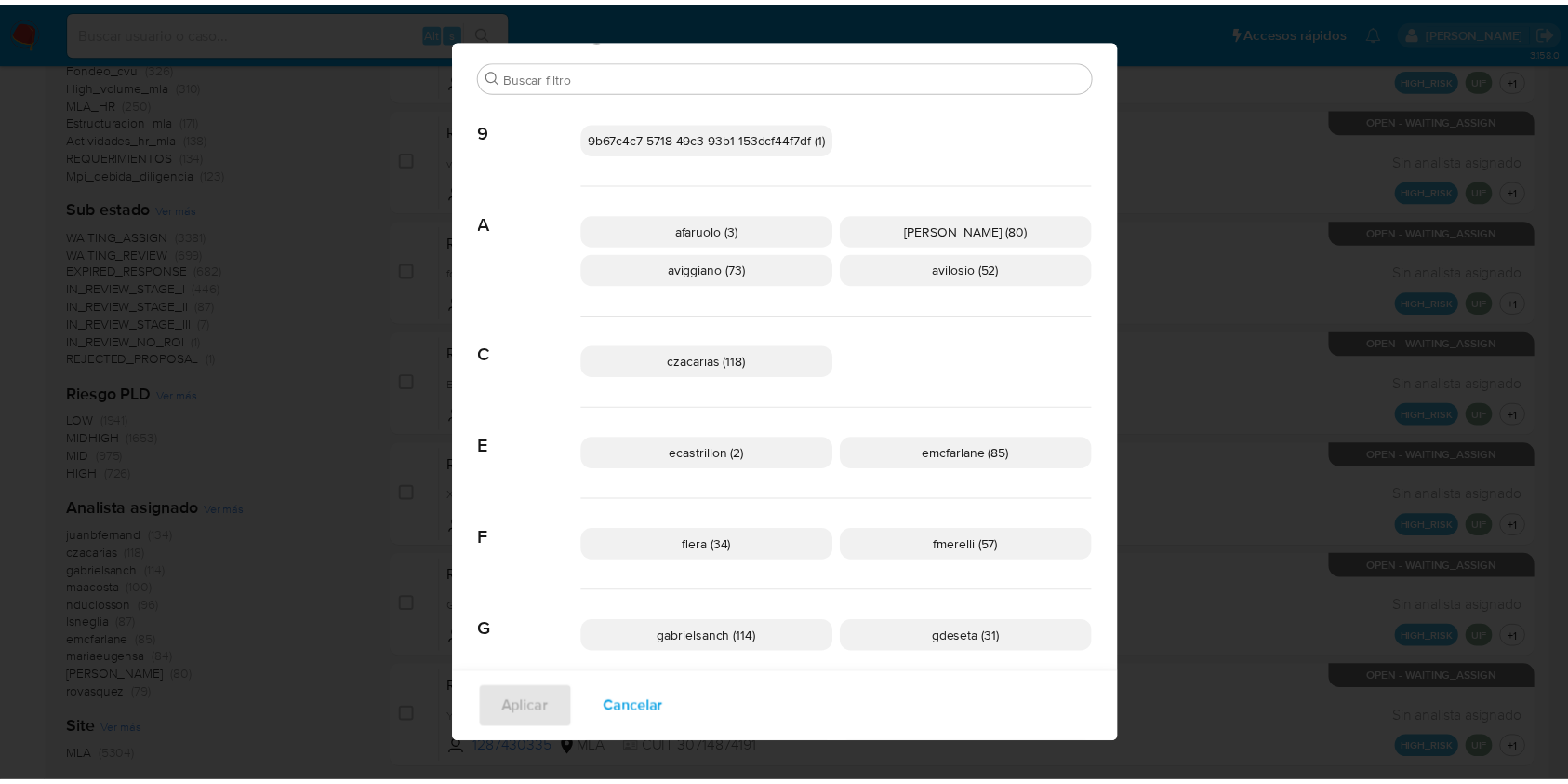
scroll to position [0, 0]
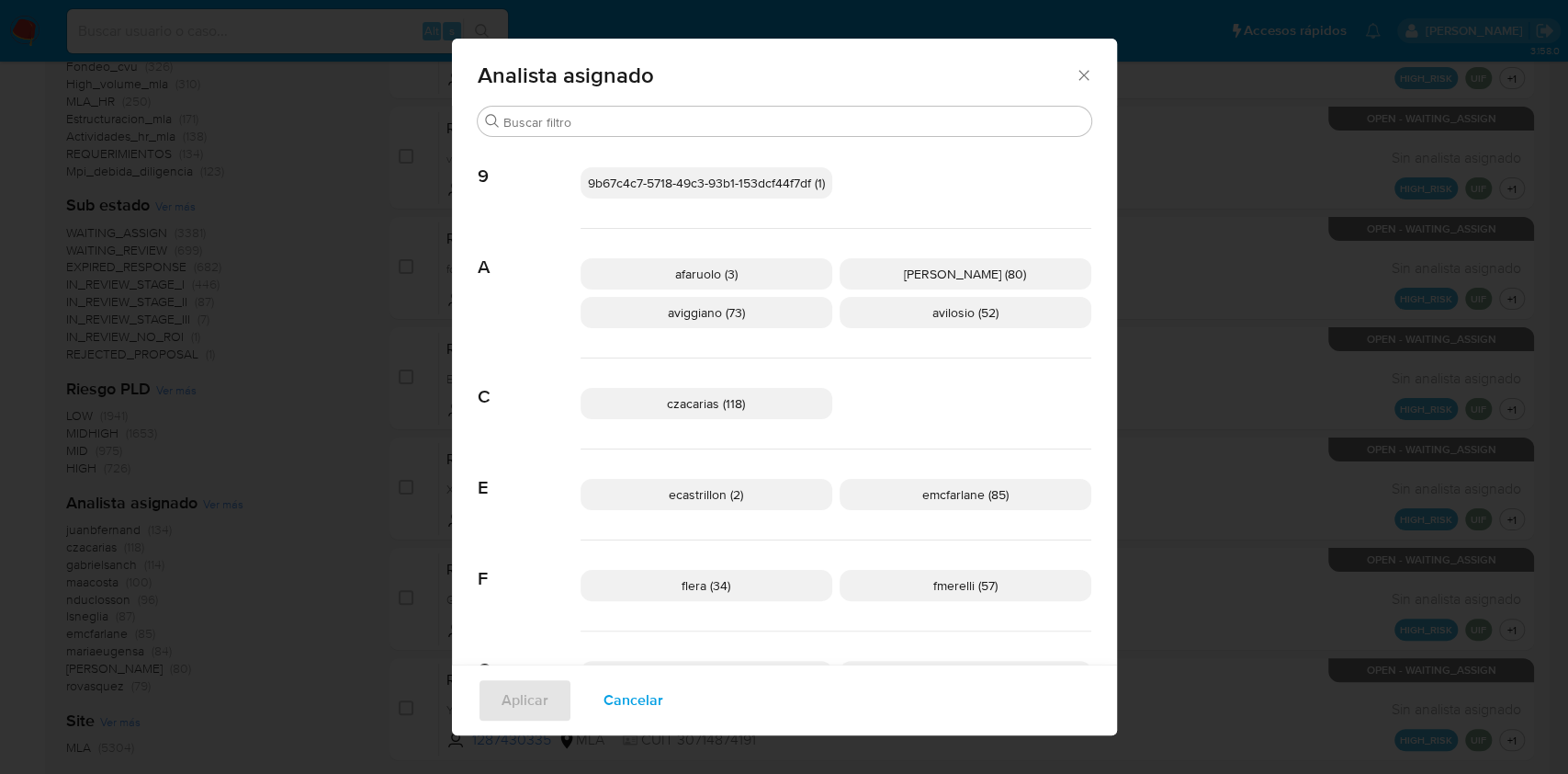
click at [1074, 82] on icon "Cerrar" at bounding box center [1084, 76] width 19 height 19
